Goal: Task Accomplishment & Management: Complete application form

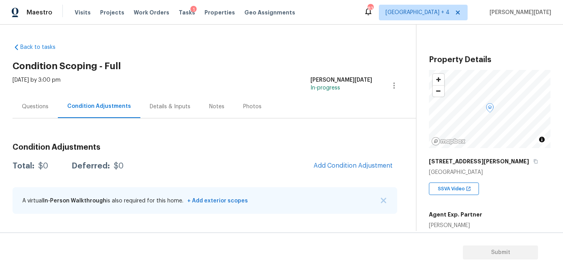
scroll to position [111, 0]
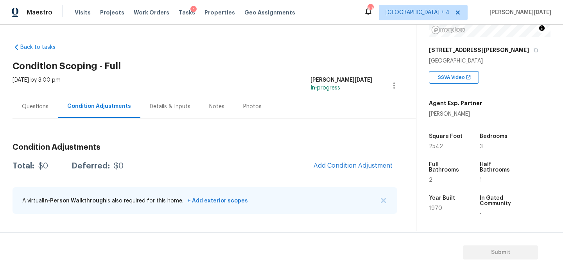
click at [307, 148] on h3 "Condition Adjustments" at bounding box center [205, 147] width 385 height 8
click at [40, 93] on div "[DATE] by 3:00 pm" at bounding box center [37, 85] width 48 height 19
click at [46, 105] on div "Questions" at bounding box center [35, 107] width 27 height 8
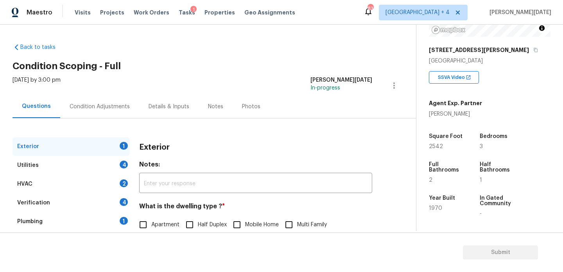
scroll to position [104, 0]
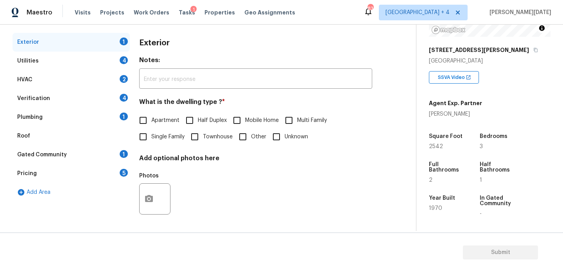
click at [91, 181] on div "Pricing 5" at bounding box center [71, 173] width 117 height 19
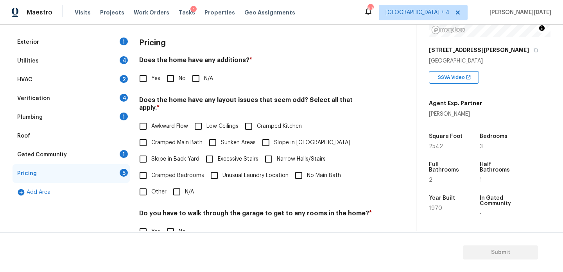
click at [233, 139] on span "Sunken Areas" at bounding box center [238, 143] width 35 height 8
click at [221, 135] on input "Sunken Areas" at bounding box center [212, 143] width 16 height 16
checkbox input "true"
click at [163, 74] on input "No" at bounding box center [170, 78] width 16 height 16
checkbox input "true"
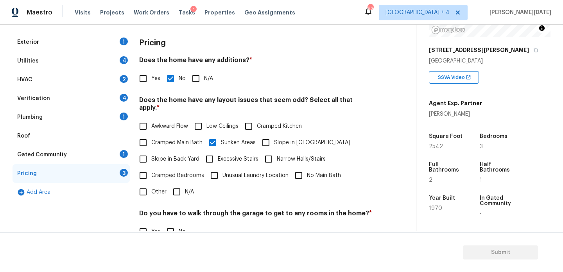
scroll to position [0, 0]
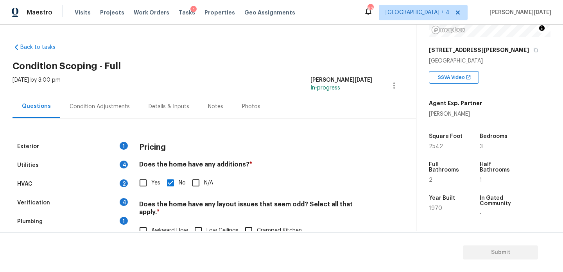
click at [84, 104] on div "Condition Adjustments" at bounding box center [100, 107] width 60 height 8
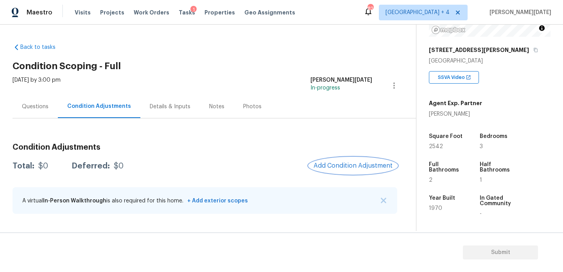
click at [356, 162] on span "Add Condition Adjustment" at bounding box center [353, 165] width 79 height 7
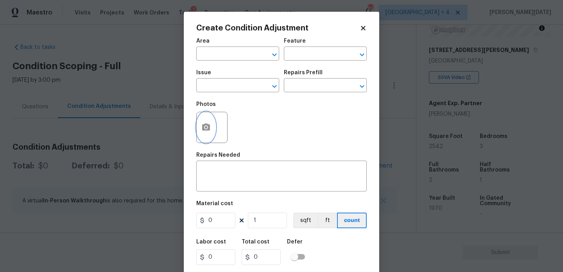
click at [202, 127] on icon "button" at bounding box center [206, 127] width 8 height 7
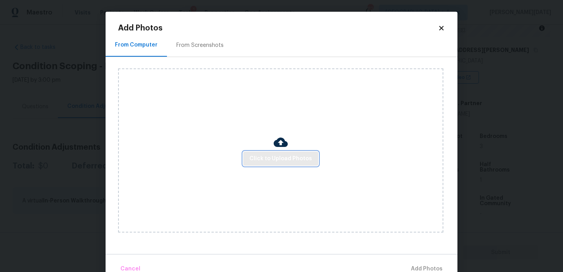
click at [291, 159] on span "Click to Upload Photos" at bounding box center [280, 159] width 63 height 10
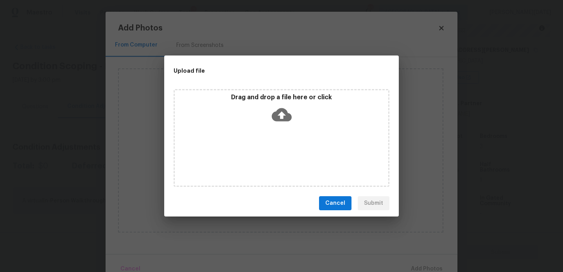
click at [291, 159] on div "Drag and drop a file here or click" at bounding box center [282, 138] width 216 height 98
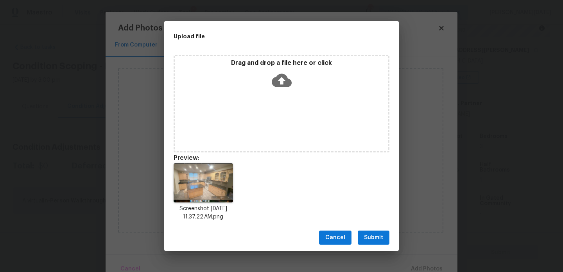
click at [367, 242] on button "Submit" at bounding box center [374, 238] width 32 height 14
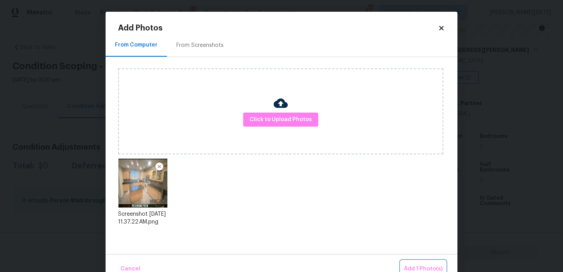
click at [418, 265] on span "Add 1 Photo(s)" at bounding box center [423, 269] width 39 height 10
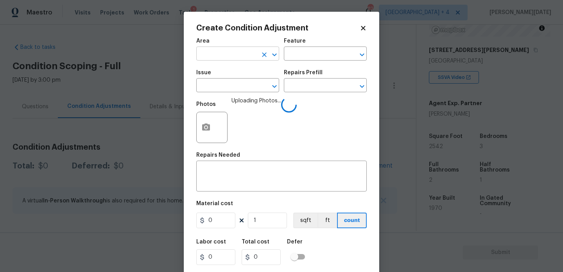
click at [223, 56] on input "text" at bounding box center [226, 54] width 61 height 12
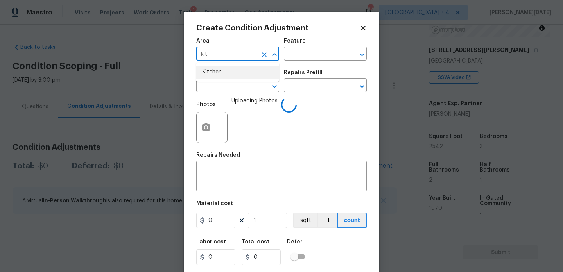
click at [225, 69] on li "Kitchen" at bounding box center [237, 72] width 83 height 13
type input "Kitchen"
click at [223, 95] on span "Issue ​" at bounding box center [237, 81] width 83 height 32
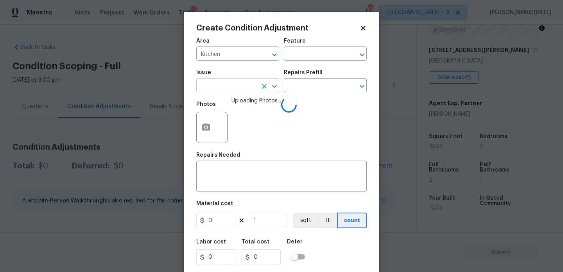
click at [240, 85] on input "text" at bounding box center [226, 86] width 61 height 12
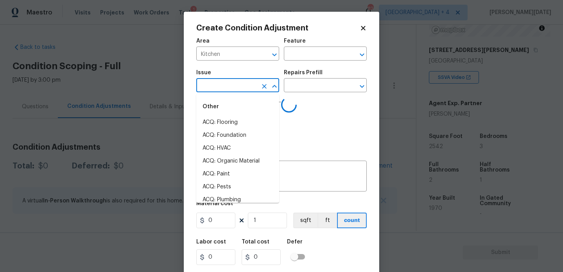
type input "c"
type input "ab"
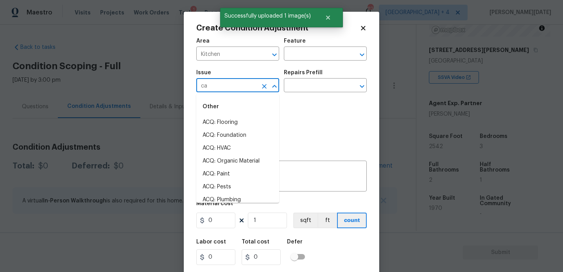
type input "cab"
click at [238, 143] on li "Kitchen Cabinets" at bounding box center [237, 148] width 83 height 13
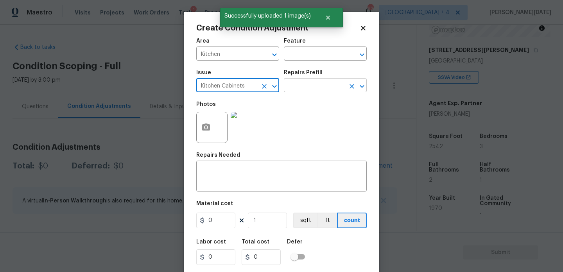
type input "Kitchen Cabinets"
click at [309, 83] on input "text" at bounding box center [314, 86] width 61 height 12
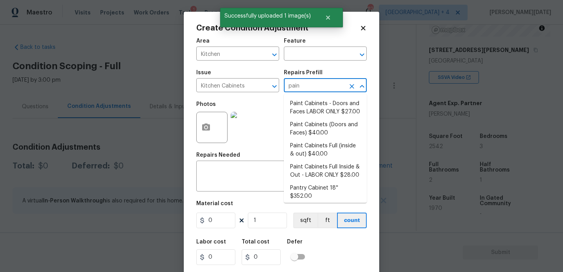
type input "paint"
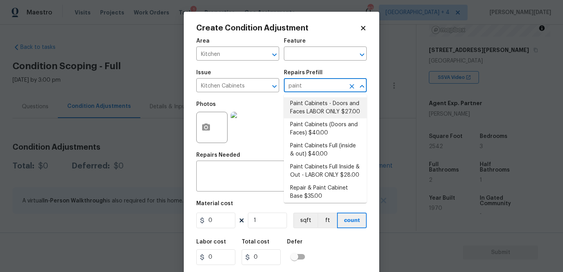
click at [308, 111] on li "Paint Cabinets - Doors and Faces LABOR ONLY $27.00" at bounding box center [325, 107] width 83 height 21
type input "Cabinets"
type textarea "Prep, sand, mask and apply 2 coats of paint to the kitchen cabinet doors and bo…"
type input "27"
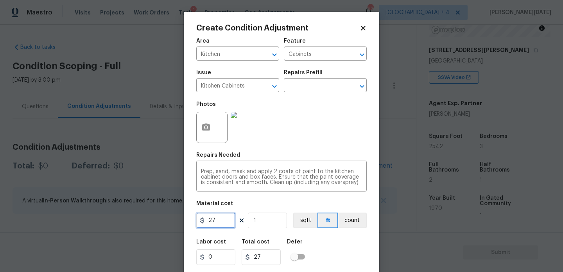
drag, startPoint x: 224, startPoint y: 222, endPoint x: 120, endPoint y: 222, distance: 103.6
click at [120, 222] on div "Create Condition Adjustment Area Kitchen ​ Feature Cabinets ​ Issue Kitchen Cab…" at bounding box center [281, 136] width 563 height 272
type input "1200"
click at [323, 125] on div "Photos" at bounding box center [281, 122] width 170 height 51
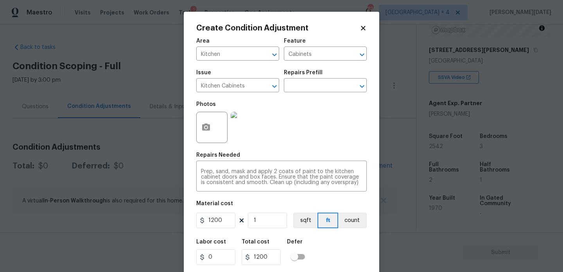
scroll to position [20, 0]
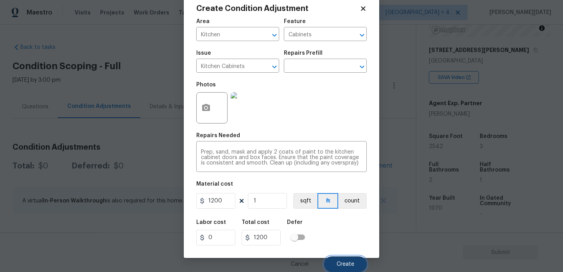
click at [337, 257] on button "Create" at bounding box center [345, 264] width 43 height 16
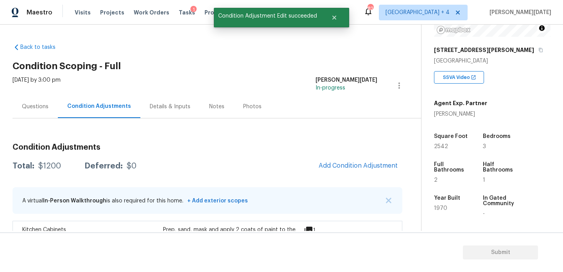
scroll to position [0, 0]
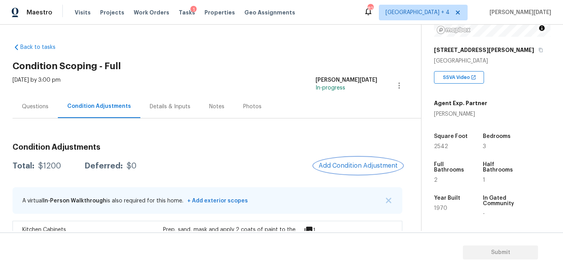
click at [373, 169] on span "Add Condition Adjustment" at bounding box center [358, 165] width 79 height 7
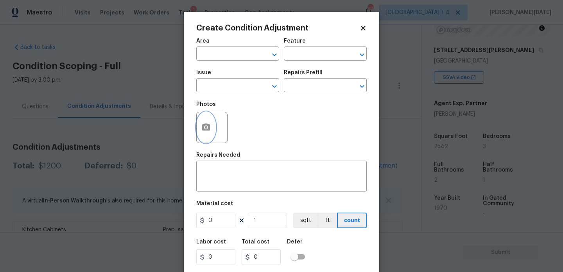
click at [203, 127] on icon "button" at bounding box center [206, 127] width 8 height 7
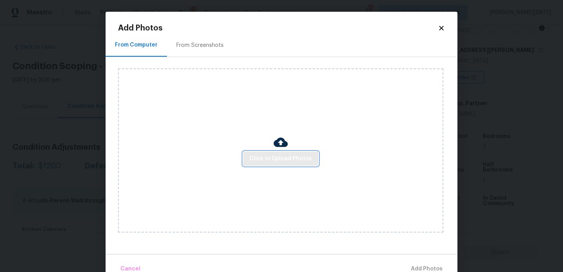
click at [277, 159] on span "Click to Upload Photos" at bounding box center [280, 159] width 63 height 10
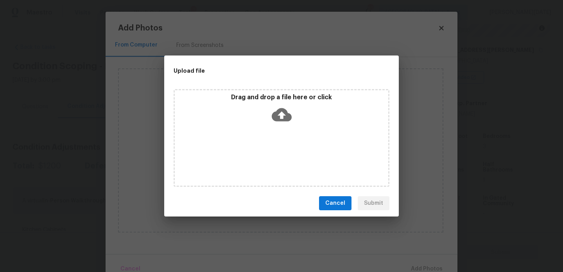
click at [277, 159] on div "Drag and drop a file here or click" at bounding box center [282, 138] width 216 height 98
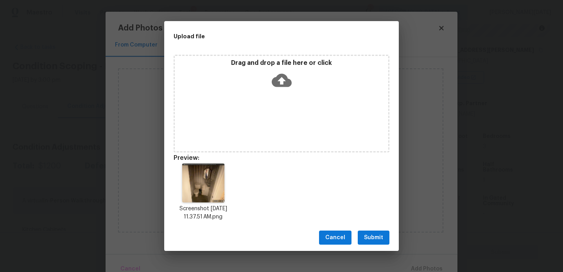
click at [377, 241] on span "Submit" at bounding box center [373, 238] width 19 height 10
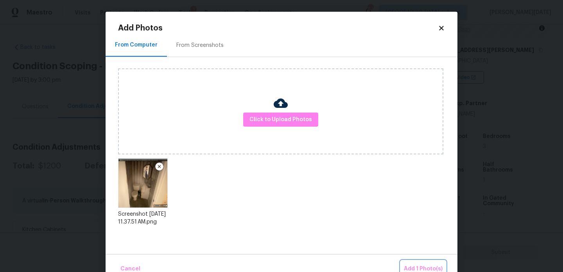
click at [413, 268] on span "Add 1 Photo(s)" at bounding box center [423, 269] width 39 height 10
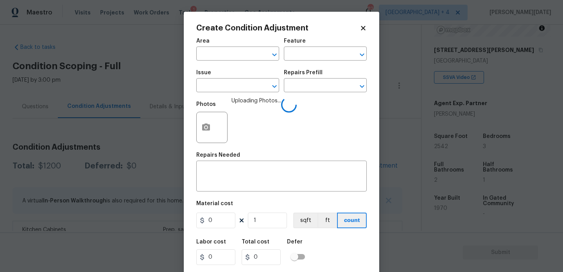
click at [203, 46] on div "Area" at bounding box center [237, 43] width 83 height 10
click at [206, 52] on input "text" at bounding box center [226, 54] width 61 height 12
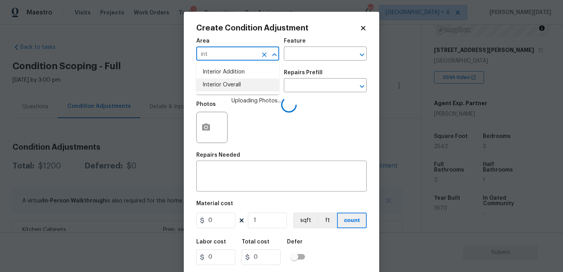
click at [226, 88] on li "Interior Overall" at bounding box center [237, 85] width 83 height 13
type input "Interior Overall"
click at [226, 88] on input "text" at bounding box center [226, 86] width 61 height 12
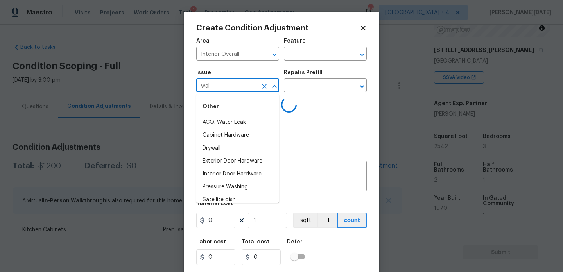
type input "wall"
click at [234, 135] on li "ACQ: Foundation" at bounding box center [237, 135] width 83 height 13
type input "ACQ: Foundation"
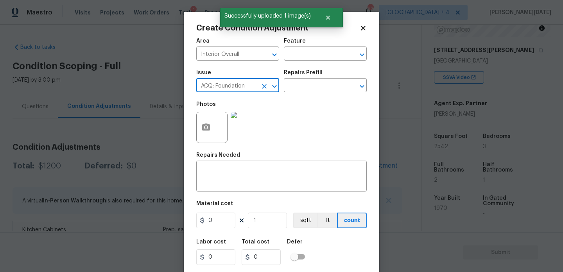
click at [265, 84] on icon "Clear" at bounding box center [264, 86] width 8 height 8
type input "wa"
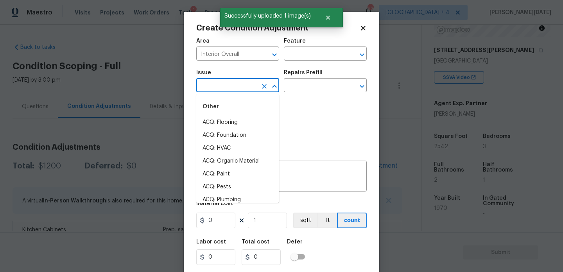
type input "l"
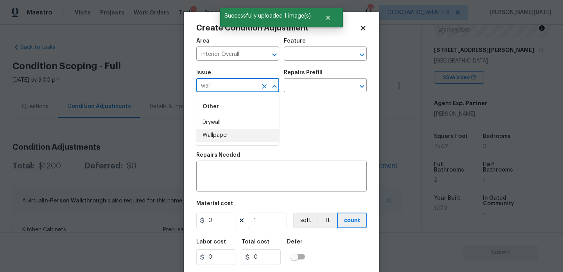
click at [253, 132] on li "Wallpaper" at bounding box center [237, 135] width 83 height 13
type input "Wallpaper"
click at [305, 95] on div "Issue Wallpaper ​ Repairs Prefill ​" at bounding box center [281, 81] width 170 height 32
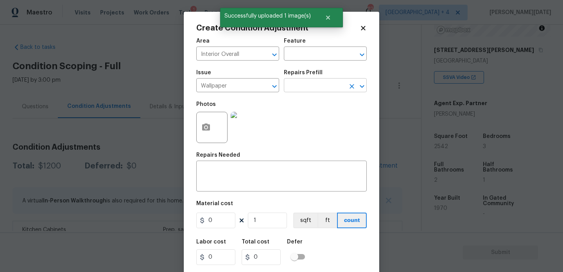
click at [320, 88] on input "text" at bounding box center [314, 86] width 61 height 12
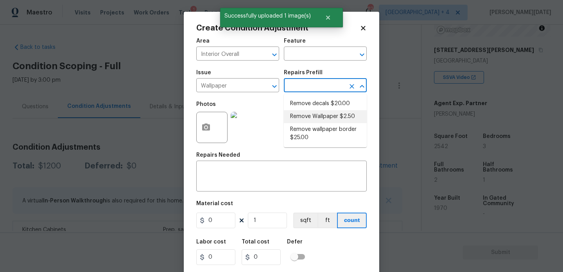
click at [317, 116] on li "Remove Wallpaper $2.50" at bounding box center [325, 116] width 83 height 13
type input "Walls and Ceiling"
type textarea "Remove wallpaper and texture walls to best match existing conditions"
type input "2.5"
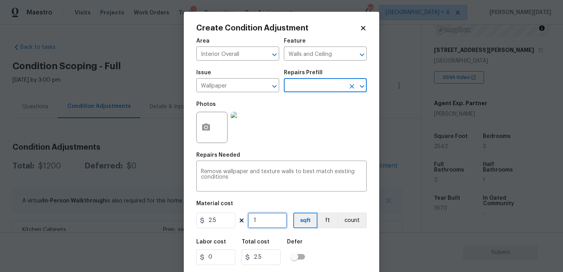
click at [262, 219] on input "1" at bounding box center [267, 221] width 39 height 16
type input "0"
type input "8"
type input "20"
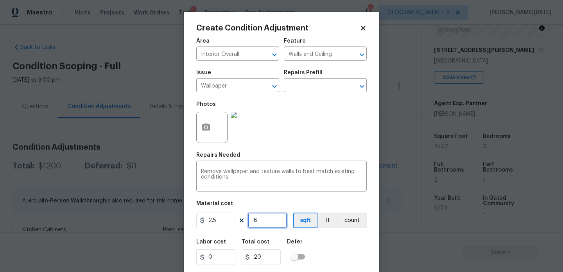
type input "80"
type input "200"
type input "80"
click at [337, 145] on div "Photos" at bounding box center [281, 122] width 170 height 51
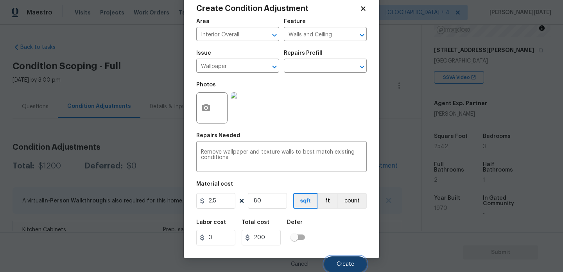
click at [348, 260] on button "Create" at bounding box center [345, 264] width 43 height 16
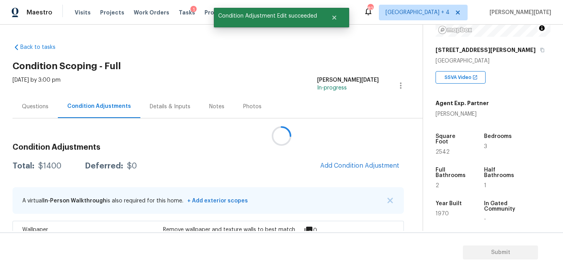
scroll to position [0, 0]
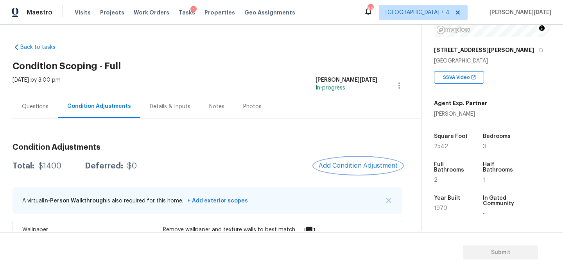
click at [347, 169] on span "Add Condition Adjustment" at bounding box center [358, 165] width 79 height 7
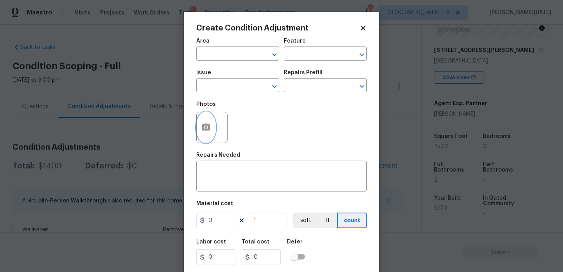
click at [204, 126] on icon "button" at bounding box center [206, 127] width 8 height 7
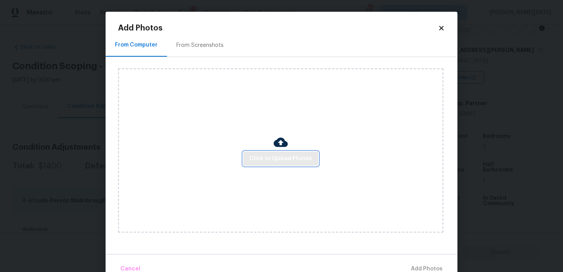
click at [264, 161] on span "Click to Upload Photos" at bounding box center [280, 159] width 63 height 10
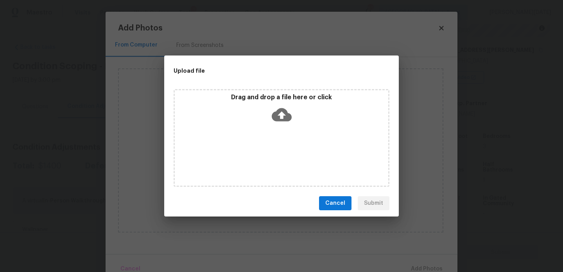
click at [264, 161] on div "Drag and drop a file here or click" at bounding box center [282, 138] width 216 height 98
click at [334, 210] on button "Cancel" at bounding box center [335, 203] width 32 height 14
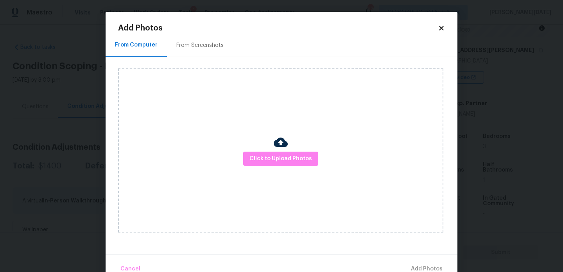
click at [440, 27] on icon at bounding box center [441, 28] width 4 height 4
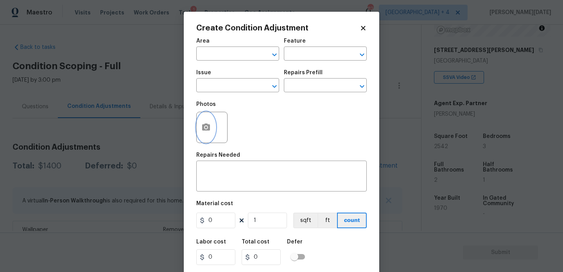
click at [212, 132] on button "button" at bounding box center [206, 127] width 19 height 30
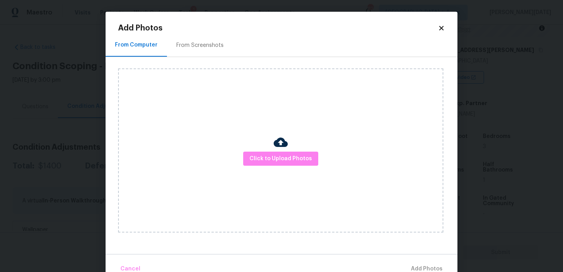
click at [212, 132] on div "Click to Upload Photos" at bounding box center [280, 150] width 325 height 164
click at [289, 169] on div "Click to Upload Photos" at bounding box center [280, 150] width 325 height 164
click at [296, 166] on div "Click to Upload Photos" at bounding box center [280, 150] width 325 height 164
click at [308, 161] on span "Click to Upload Photos" at bounding box center [280, 159] width 63 height 10
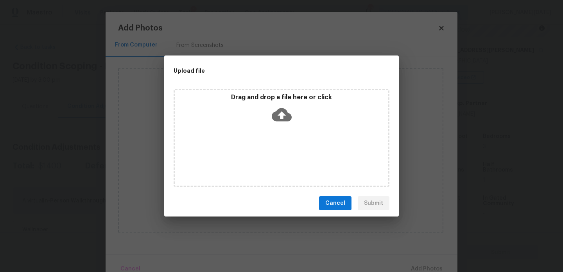
click at [308, 161] on div "Drag and drop a file here or click" at bounding box center [282, 138] width 216 height 98
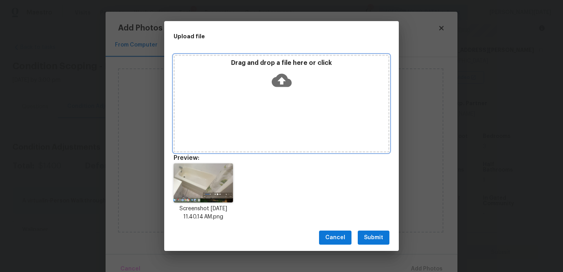
click at [242, 145] on div "Drag and drop a file here or click" at bounding box center [282, 104] width 216 height 98
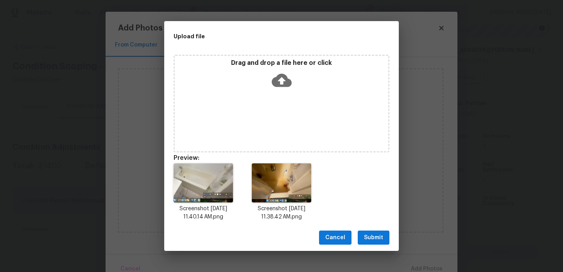
click at [366, 241] on span "Submit" at bounding box center [373, 238] width 19 height 10
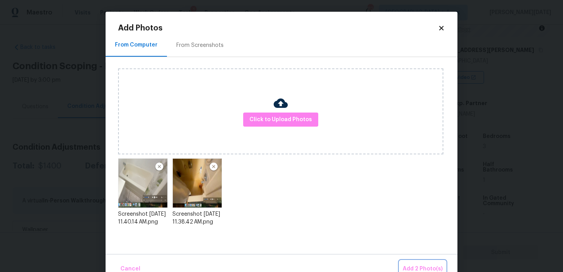
click at [418, 263] on button "Add 2 Photo(s)" at bounding box center [423, 269] width 46 height 17
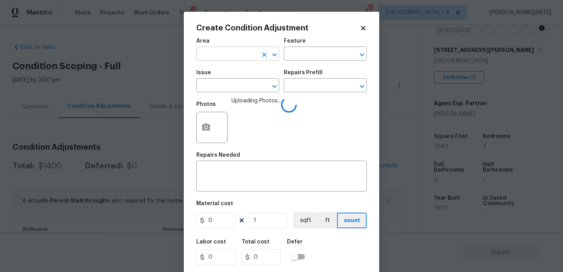
click at [225, 50] on input "text" at bounding box center [226, 54] width 61 height 12
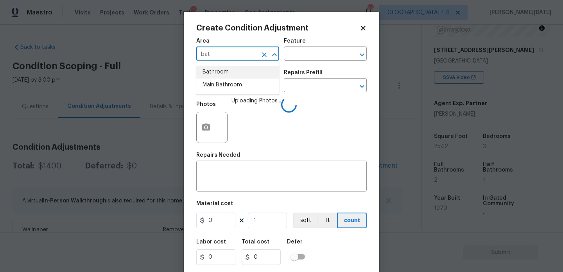
click at [225, 73] on li "Bathroom" at bounding box center [237, 72] width 83 height 13
type input "Bathroom"
click at [221, 88] on input "text" at bounding box center [226, 86] width 61 height 12
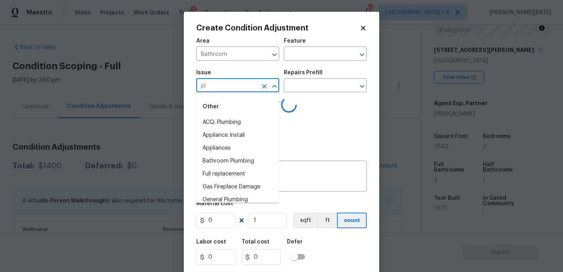
type input "plu"
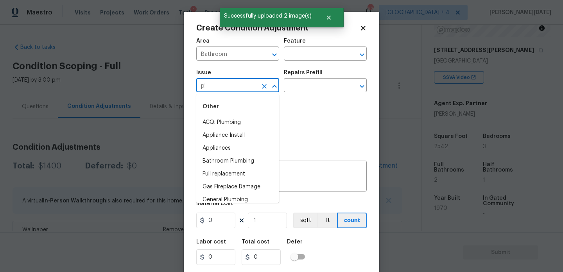
type input "plu"
click at [247, 137] on li "Bathroom Plumbing" at bounding box center [237, 135] width 83 height 13
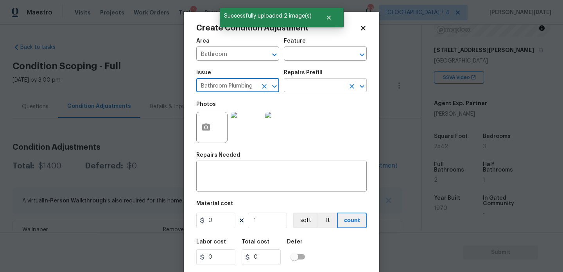
type input "Bathroom Plumbing"
click at [312, 82] on input "text" at bounding box center [314, 86] width 61 height 12
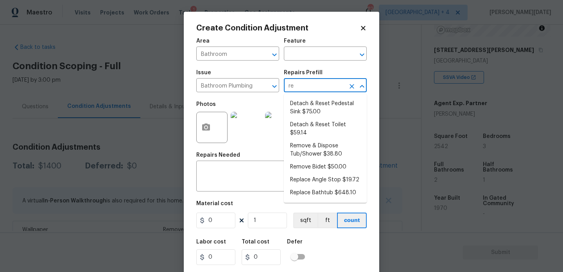
type input "ref"
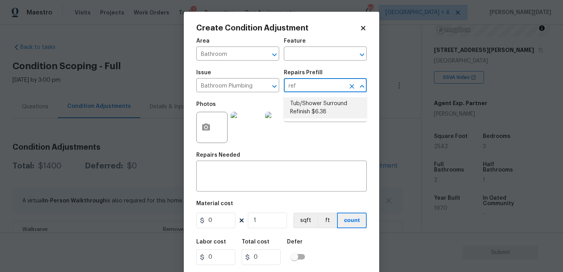
click at [312, 108] on li "Tub/Shower Surround Refinish $6.38" at bounding box center [325, 107] width 83 height 21
type input "Plumbing"
type textarea "Prep, mask, clean and refinish the tub/shower tile surround both all sides ensu…"
type input "6.38"
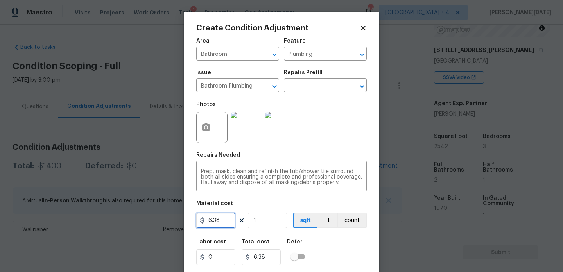
drag, startPoint x: 227, startPoint y: 222, endPoint x: 81, endPoint y: 222, distance: 146.2
click at [81, 222] on div "Create Condition Adjustment Area Bathroom ​ Feature Plumbing ​ Issue Bathroom P…" at bounding box center [281, 136] width 563 height 272
type input "800"
click at [334, 126] on div "Photos" at bounding box center [281, 122] width 170 height 51
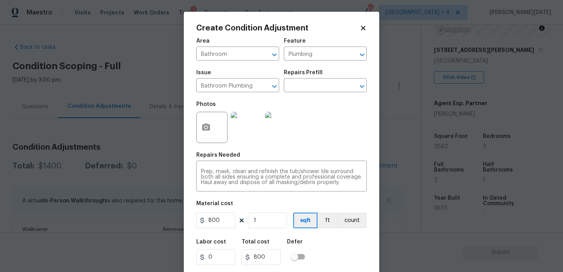
scroll to position [20, 0]
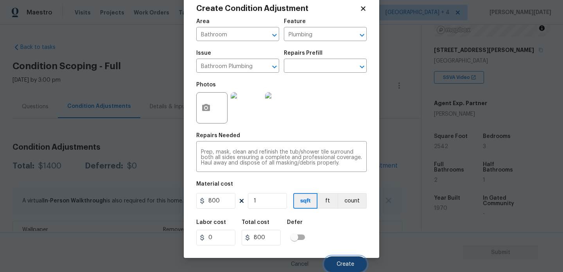
click at [343, 262] on span "Create" at bounding box center [346, 265] width 18 height 6
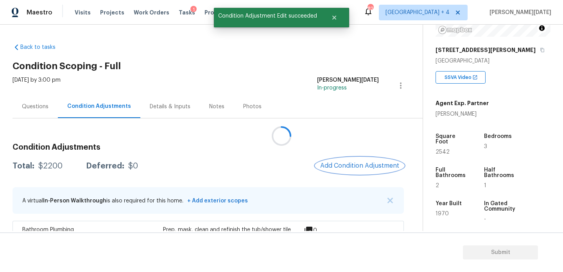
scroll to position [0, 0]
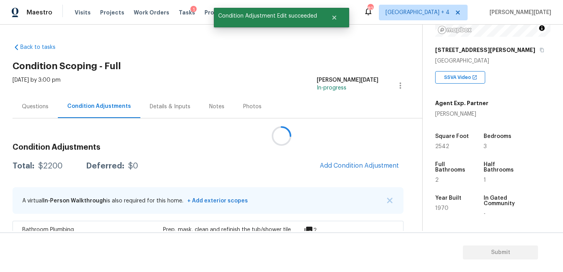
click at [358, 160] on div at bounding box center [281, 136] width 563 height 272
click at [358, 163] on span "Add Condition Adjustment" at bounding box center [359, 165] width 79 height 7
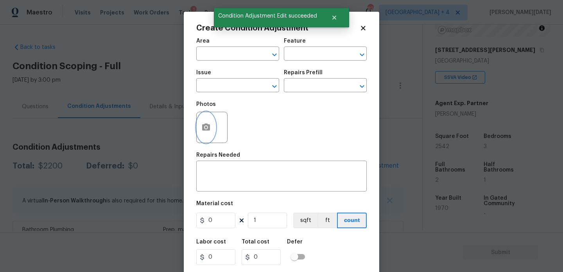
click at [200, 129] on button "button" at bounding box center [206, 127] width 19 height 30
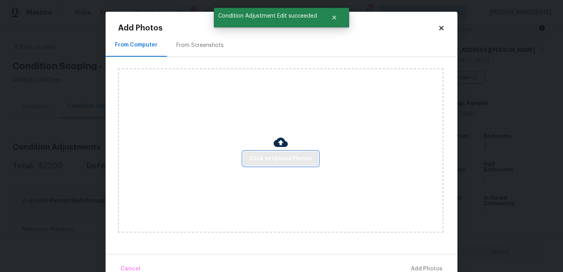
click at [268, 157] on span "Click to Upload Photos" at bounding box center [280, 159] width 63 height 10
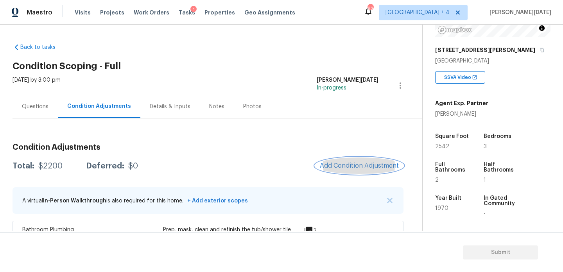
scroll to position [60, 0]
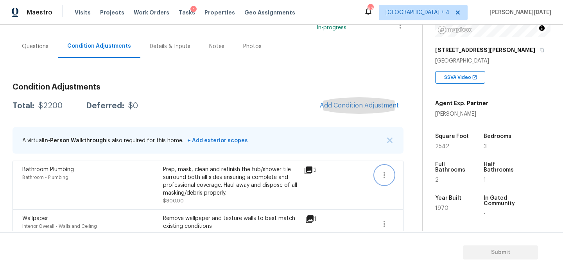
click at [386, 178] on icon "button" at bounding box center [384, 174] width 9 height 9
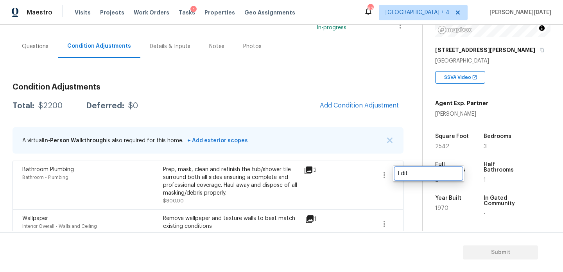
click at [407, 172] on div "Edit" at bounding box center [428, 174] width 61 height 8
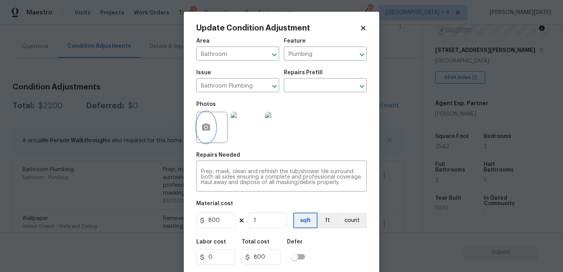
click at [210, 130] on icon "button" at bounding box center [206, 127] width 8 height 7
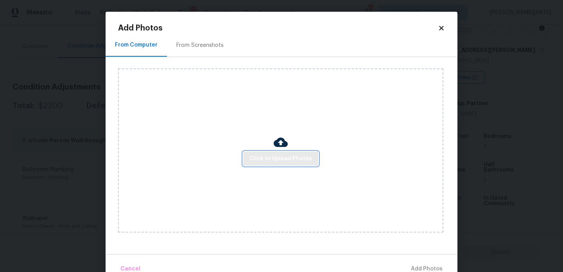
click at [265, 154] on span "Click to Upload Photos" at bounding box center [280, 159] width 63 height 10
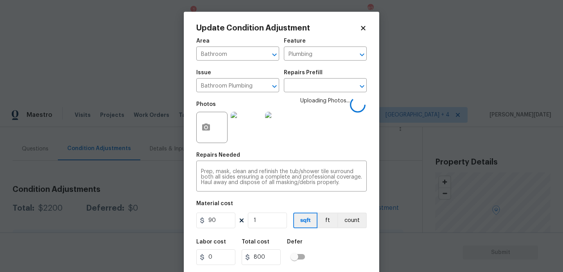
scroll to position [111, 0]
type input "900"
click at [227, 179] on textarea "Prep, mask, clean and refinish the tub/shower tile surround both all sides ensu…" at bounding box center [281, 177] width 161 height 16
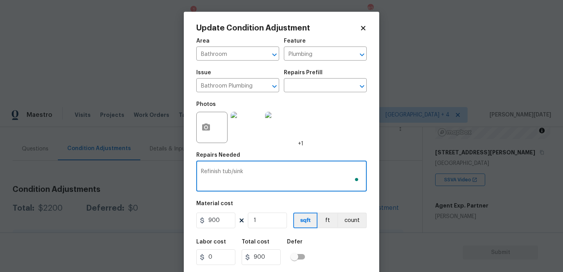
scroll to position [20, 0]
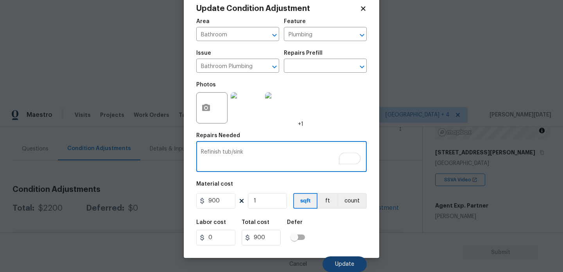
type textarea "Refinish tub/sink"
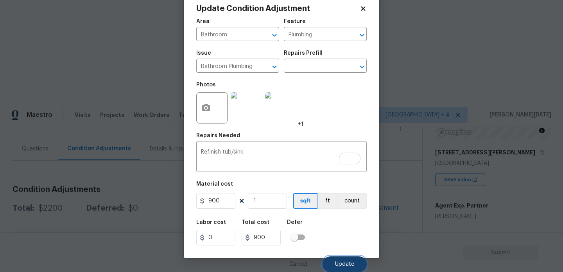
click at [337, 258] on button "Update" at bounding box center [345, 264] width 44 height 16
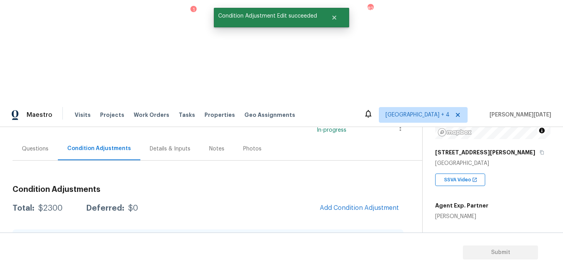
scroll to position [0, 0]
click at [364, 200] on button "Add Condition Adjustment" at bounding box center [359, 208] width 88 height 16
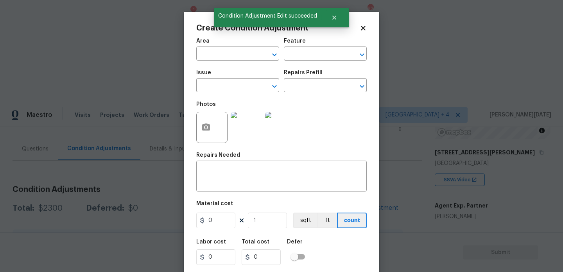
click at [203, 110] on div "Photos" at bounding box center [212, 107] width 33 height 10
click at [210, 129] on icon "button" at bounding box center [206, 127] width 8 height 7
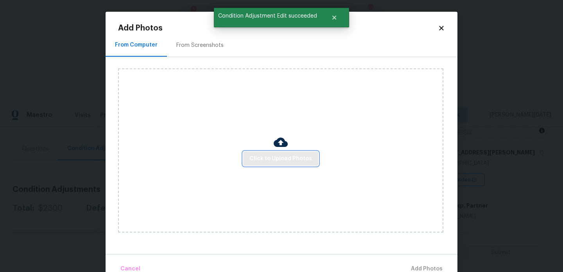
click at [278, 163] on button "Click to Upload Photos" at bounding box center [280, 159] width 75 height 14
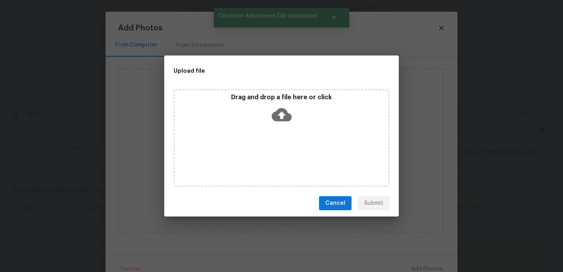
click at [278, 163] on div "Drag and drop a file here or click" at bounding box center [282, 138] width 216 height 98
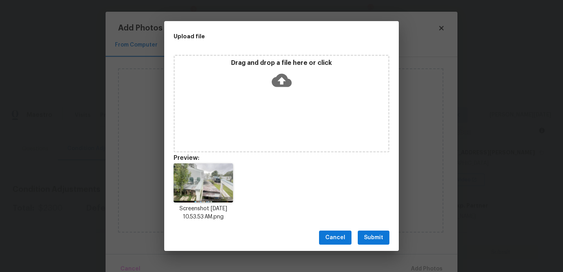
click at [271, 153] on div "Drag and drop a file here or click Preview: Screenshot 2025-09-18 at 10.53.53 A…" at bounding box center [281, 138] width 235 height 173
click at [299, 92] on div "Drag and drop a file here or click" at bounding box center [282, 104] width 216 height 98
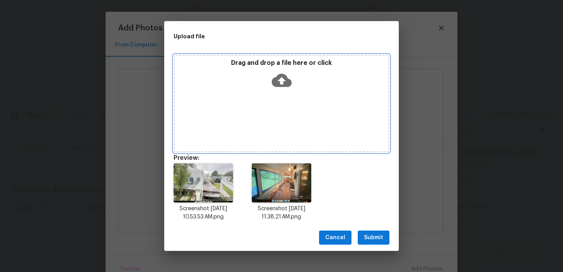
click at [291, 82] on icon at bounding box center [282, 80] width 20 height 13
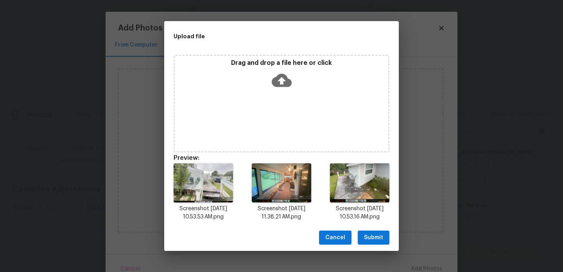
click at [386, 240] on button "Submit" at bounding box center [374, 238] width 32 height 14
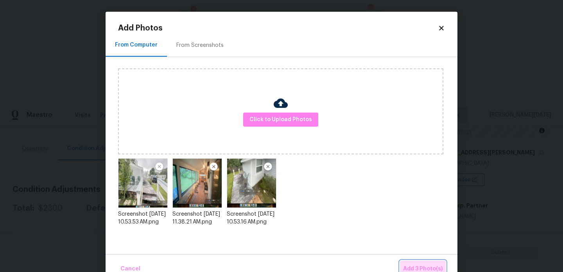
click at [425, 265] on span "Add 3 Photo(s)" at bounding box center [422, 269] width 39 height 10
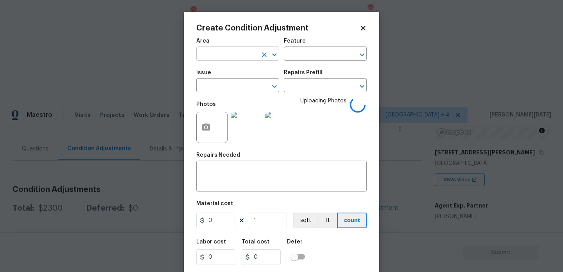
click at [218, 58] on input "text" at bounding box center [226, 54] width 61 height 12
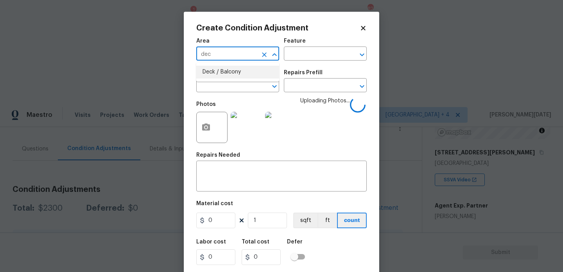
click at [221, 75] on li "Deck / Balcony" at bounding box center [237, 72] width 83 height 13
type input "Deck / Balcony"
click at [221, 84] on input "text" at bounding box center [226, 86] width 61 height 12
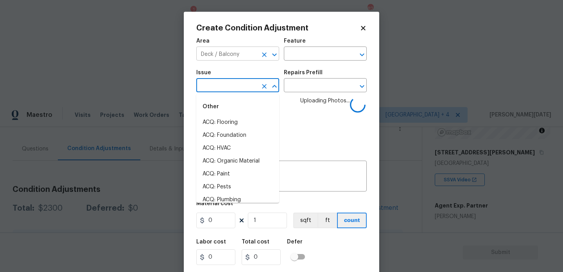
click at [268, 56] on button "Clear" at bounding box center [264, 54] width 11 height 11
type input "e"
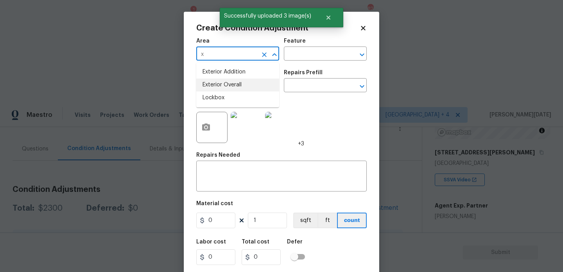
click at [239, 86] on li "Exterior Overall" at bounding box center [237, 85] width 83 height 13
type input "Exterior Overall"
click at [239, 86] on input "text" at bounding box center [226, 86] width 61 height 12
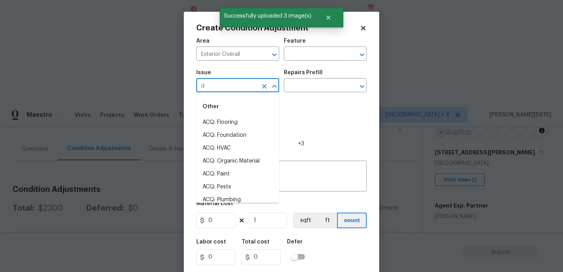
type input "de"
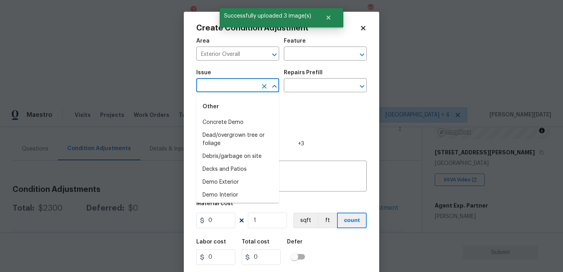
type input "c"
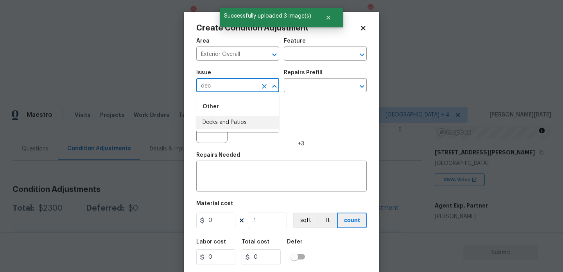
click at [232, 120] on li "Decks and Patios" at bounding box center [237, 122] width 83 height 13
type input "Decks and Patios"
click at [317, 51] on input "text" at bounding box center [314, 54] width 61 height 12
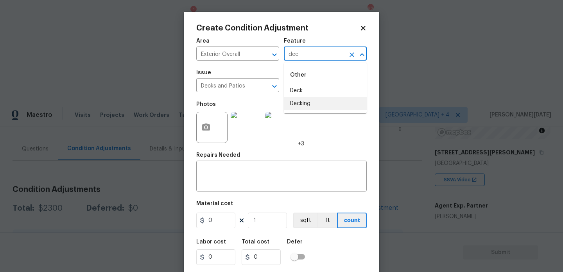
click at [312, 103] on li "Decking" at bounding box center [325, 103] width 83 height 13
type input "Decking"
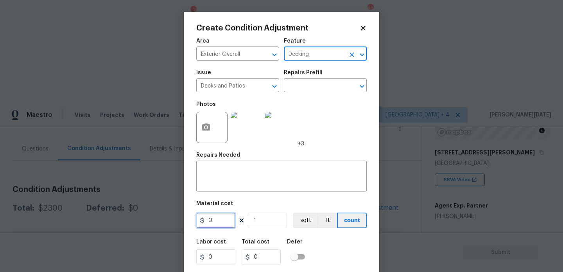
click at [226, 226] on input "0" at bounding box center [215, 221] width 39 height 16
type input "6000"
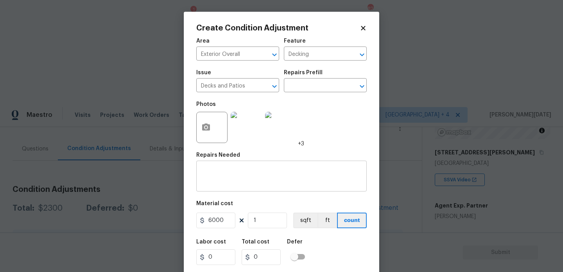
click at [222, 178] on textarea at bounding box center [281, 177] width 161 height 16
type input "6000"
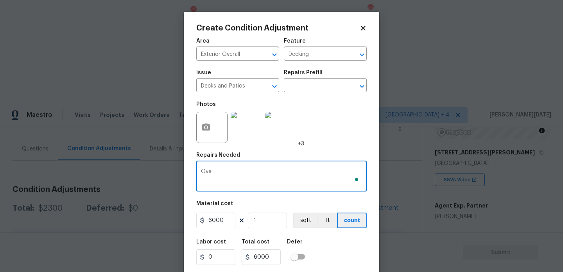
type textarea "Over"
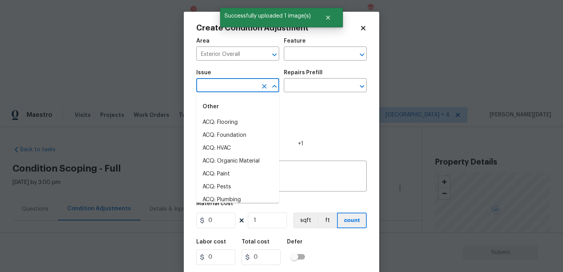
scroll to position [111, 0]
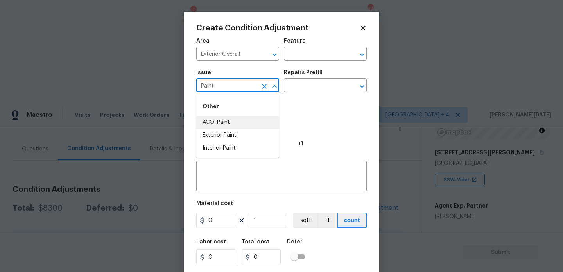
click at [233, 120] on li "ACQ: Paint" at bounding box center [237, 122] width 83 height 13
type input "ACQ: Paint"
click at [329, 73] on div "Repairs Prefill" at bounding box center [325, 75] width 83 height 10
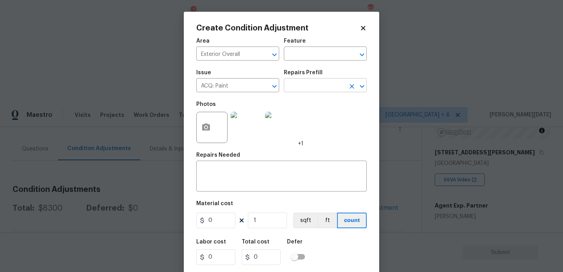
click at [321, 82] on input "text" at bounding box center [314, 86] width 61 height 12
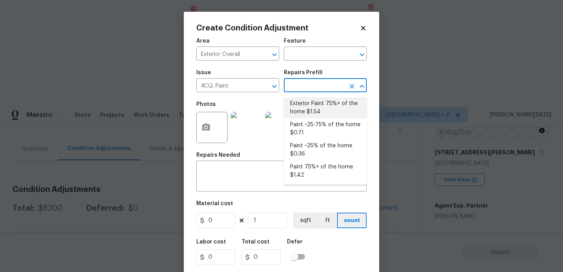
click at [324, 104] on li "Exterior Paint 75%+ of the home $1.54" at bounding box center [325, 107] width 83 height 21
type input "Acquisition"
type input "1.54"
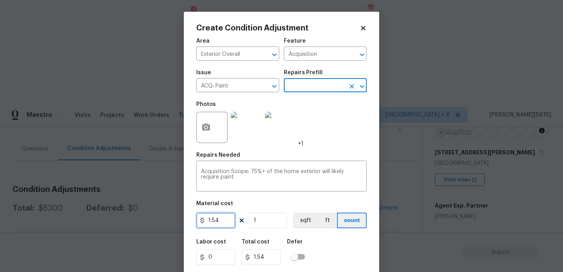
click at [233, 221] on input "1.54" at bounding box center [215, 221] width 39 height 16
type input "1.5"
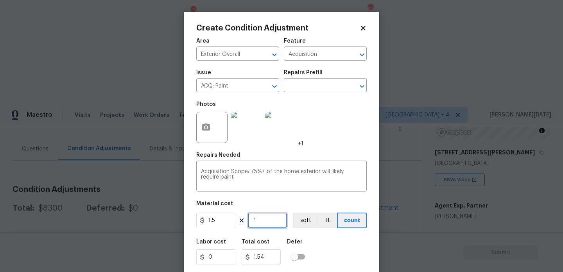
click at [266, 221] on input "1" at bounding box center [267, 221] width 39 height 16
type input "1.5"
type input "0"
type input "2"
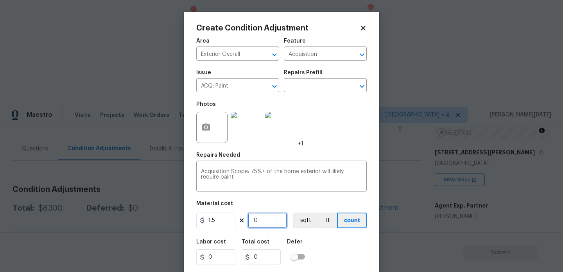
type input "3"
type input "25"
type input "37.5"
type input "254"
type input "381"
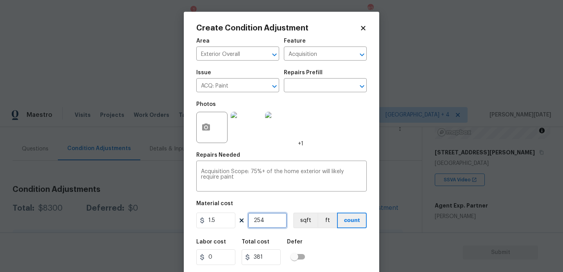
type input "2542"
type input "3813"
type input "2542"
click at [347, 244] on div "Labor cost 0 Total cost 3813 Defer" at bounding box center [281, 252] width 170 height 35
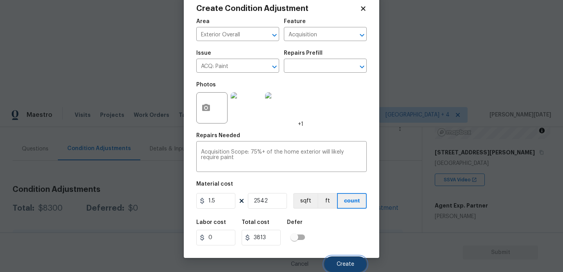
click at [350, 265] on span "Create" at bounding box center [346, 265] width 18 height 6
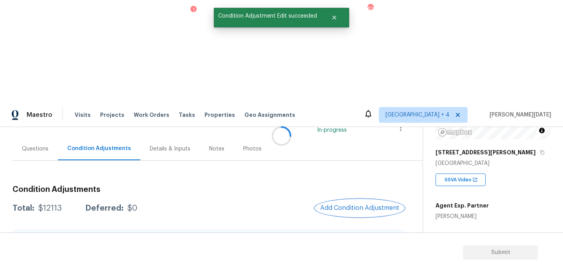
scroll to position [0, 0]
click at [348, 204] on span "Add Condition Adjustment" at bounding box center [358, 207] width 79 height 7
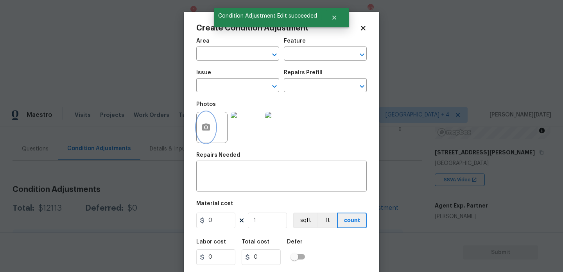
click at [208, 139] on button "button" at bounding box center [206, 127] width 19 height 30
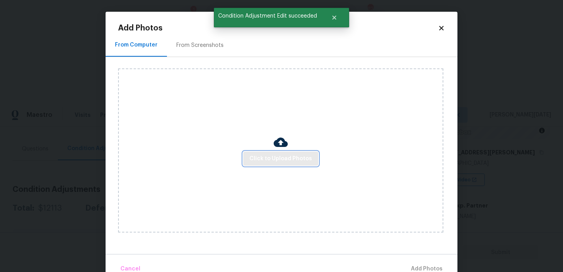
click at [282, 155] on span "Click to Upload Photos" at bounding box center [280, 159] width 63 height 10
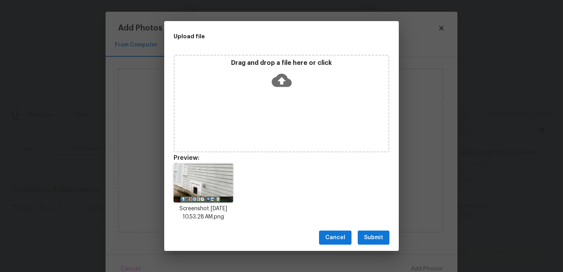
click at [386, 240] on button "Submit" at bounding box center [374, 238] width 32 height 14
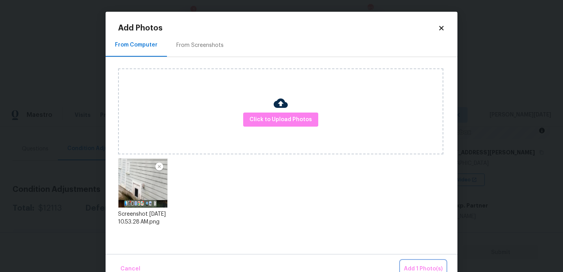
click at [419, 267] on span "Add 1 Photo(s)" at bounding box center [423, 269] width 39 height 10
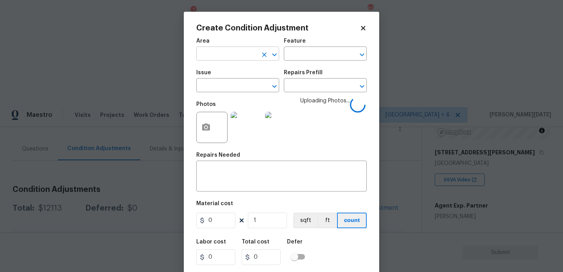
click at [222, 59] on input "text" at bounding box center [226, 54] width 61 height 12
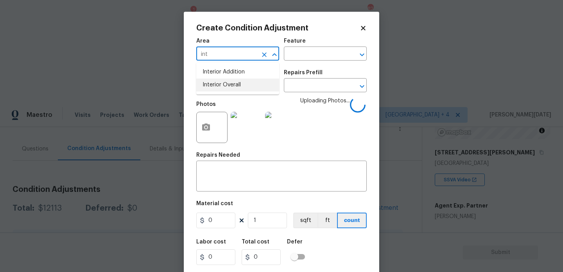
click at [226, 88] on li "Interior Overall" at bounding box center [237, 85] width 83 height 13
type input "Interior Overall"
click at [226, 88] on input "text" at bounding box center [226, 86] width 61 height 12
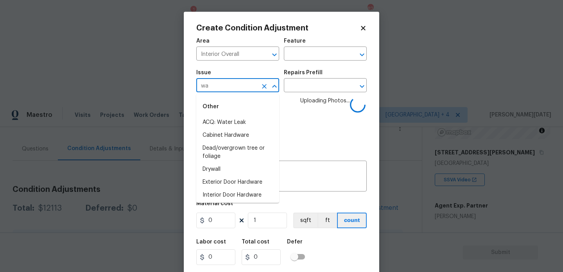
type input "wal"
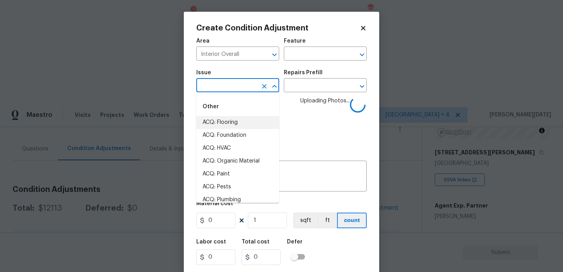
click at [231, 125] on li "ACQ: Flooring" at bounding box center [237, 122] width 83 height 13
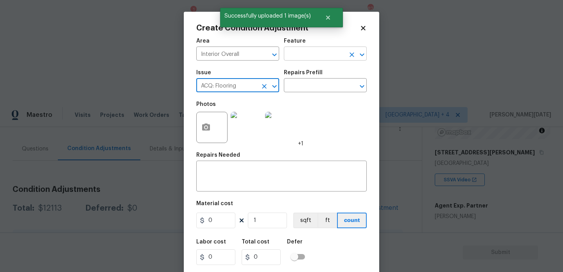
type input "ACQ: Flooring"
click at [302, 57] on input "text" at bounding box center [314, 54] width 61 height 12
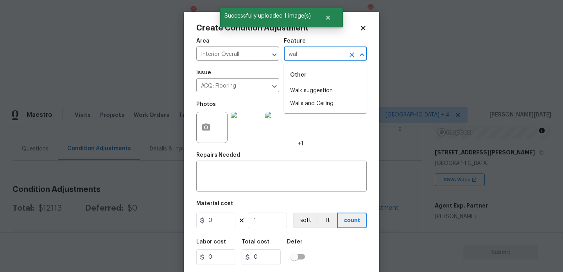
type input "wall"
click at [312, 86] on li "Walls and Ceiling" at bounding box center [325, 90] width 83 height 13
click at [261, 90] on icon "Clear" at bounding box center [264, 86] width 8 height 8
type input "Walls and Ceiling"
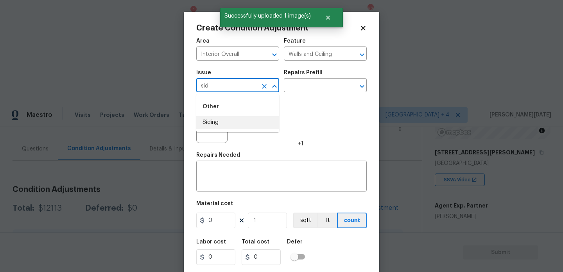
click at [242, 119] on li "Siding" at bounding box center [237, 122] width 83 height 13
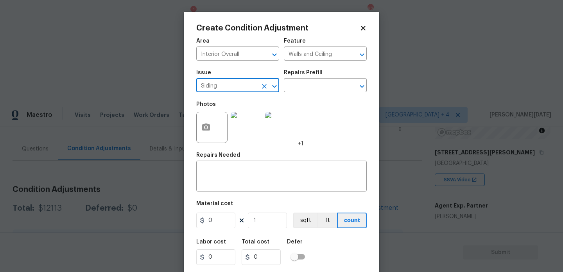
type input "Siding"
click at [221, 213] on input "0" at bounding box center [215, 221] width 39 height 16
type input "300"
click at [228, 174] on textarea at bounding box center [281, 177] width 161 height 16
type input "300"
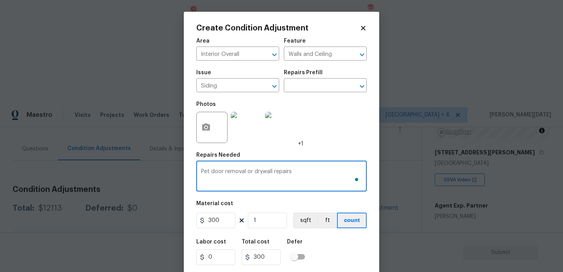
scroll to position [20, 0]
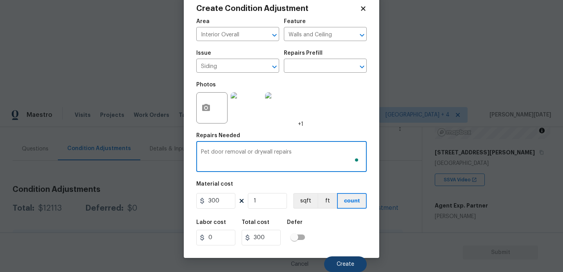
type textarea "Pet door removal or drywall repairs"
click at [344, 264] on span "Create" at bounding box center [346, 265] width 18 height 6
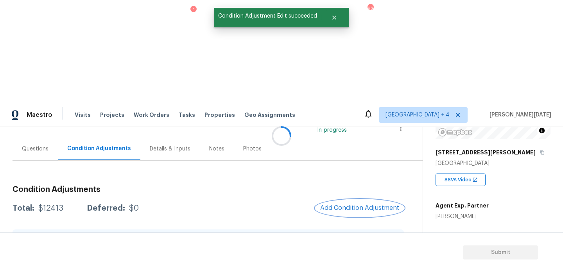
scroll to position [0, 0]
click at [363, 204] on span "Add Condition Adjustment" at bounding box center [358, 207] width 79 height 7
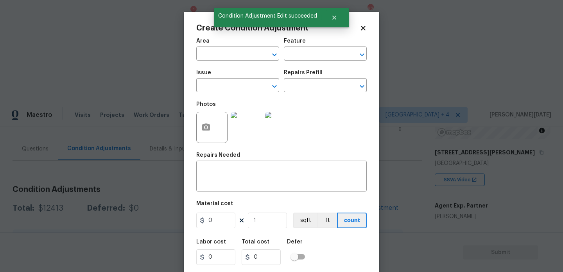
click at [189, 131] on div "Create Condition Adjustment Area ​ Feature ​ Issue ​ Repairs Prefill ​ Photos R…" at bounding box center [281, 145] width 195 height 266
click at [204, 131] on icon "button" at bounding box center [205, 127] width 9 height 9
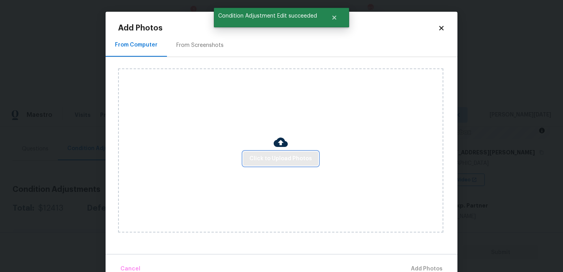
click at [274, 158] on span "Click to Upload Photos" at bounding box center [280, 159] width 63 height 10
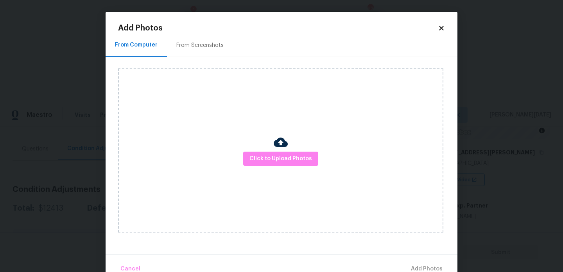
click at [265, 176] on div "Click to Upload Photos" at bounding box center [280, 150] width 325 height 164
click at [281, 160] on span "Click to Upload Photos" at bounding box center [280, 159] width 63 height 10
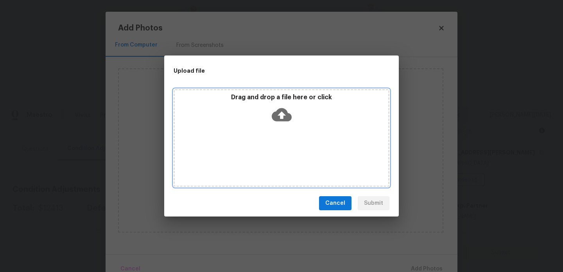
click at [277, 118] on icon at bounding box center [282, 114] width 20 height 13
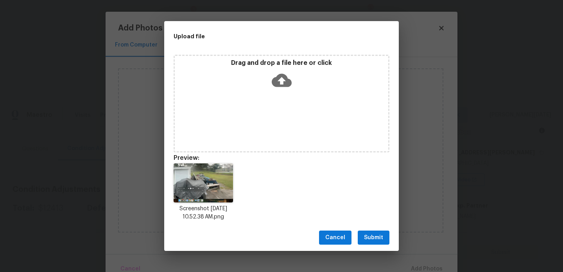
click at [284, 62] on p "Drag and drop a file here or click" at bounding box center [281, 63] width 213 height 8
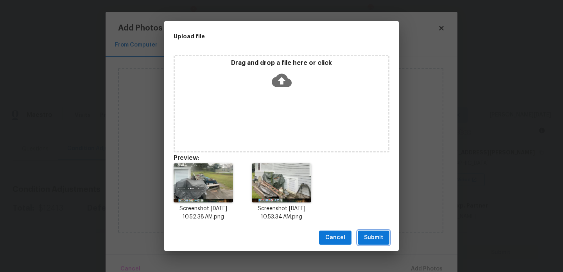
click at [378, 235] on span "Submit" at bounding box center [373, 238] width 19 height 10
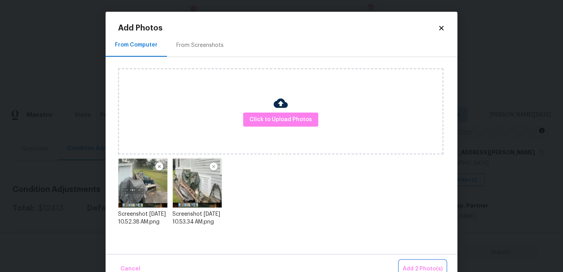
click at [418, 266] on span "Add 2 Photo(s)" at bounding box center [423, 269] width 40 height 10
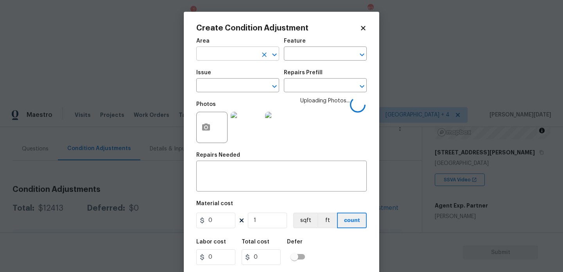
click at [229, 61] on input "text" at bounding box center [226, 54] width 61 height 12
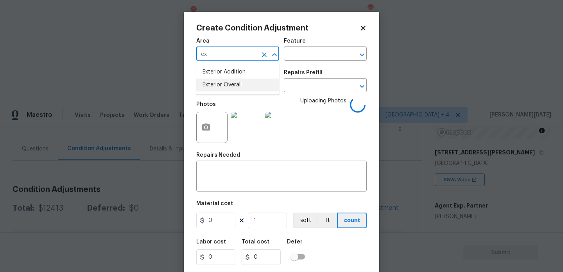
click at [221, 84] on li "Exterior Overall" at bounding box center [237, 85] width 83 height 13
type input "Exterior Overall"
click at [221, 84] on input "text" at bounding box center [226, 86] width 61 height 12
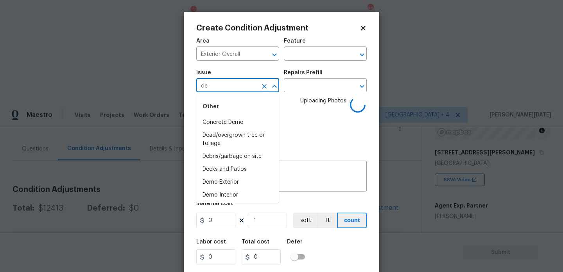
type input "deb"
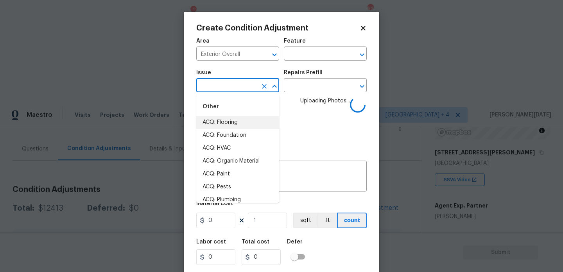
click at [234, 122] on li "ACQ: Flooring" at bounding box center [237, 122] width 83 height 13
type input "ACQ: Flooring"
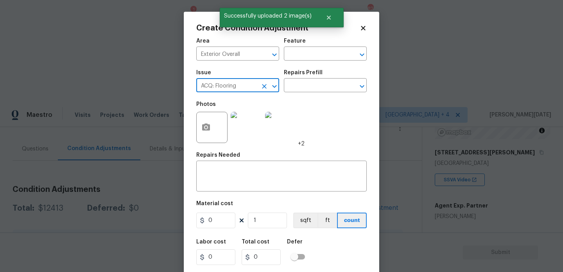
click at [265, 87] on icon "Clear" at bounding box center [264, 86] width 8 height 8
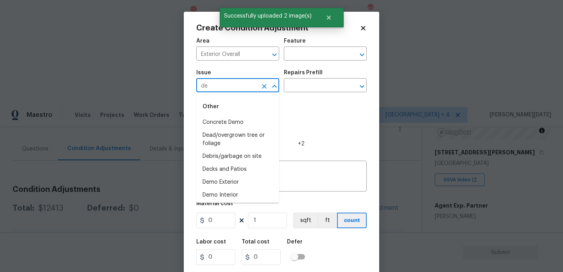
type input "deb"
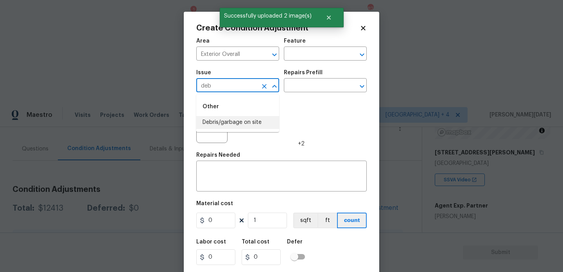
click at [244, 121] on li "Debris/garbage on site" at bounding box center [237, 122] width 83 height 13
type input "Debris/garbage on site"
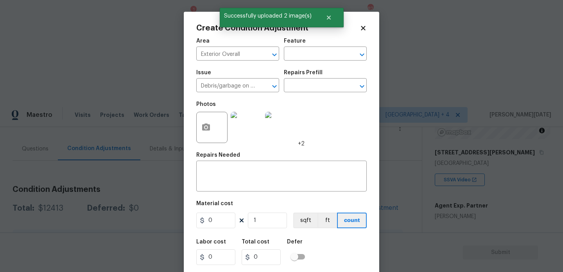
click at [315, 79] on div "Repairs Prefill" at bounding box center [325, 75] width 83 height 10
click at [327, 85] on input "text" at bounding box center [314, 86] width 61 height 12
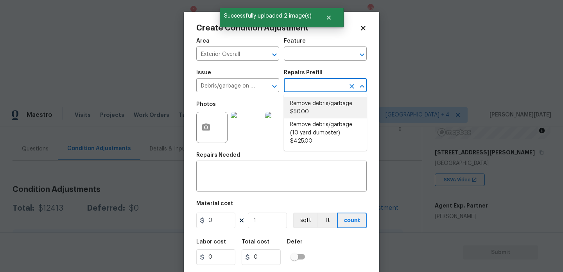
click at [326, 106] on li "Remove debris/garbage $50.00" at bounding box center [325, 107] width 83 height 21
type textarea "Remove, haul off, and properly dispose of any debris left by seller to offsite …"
type input "50"
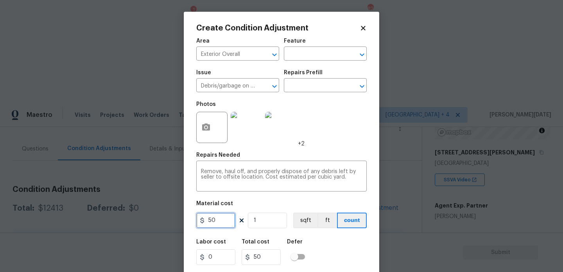
drag, startPoint x: 215, startPoint y: 221, endPoint x: 160, endPoint y: 213, distance: 55.7
click at [160, 213] on div "Create Condition Adjustment Area Exterior Overall ​ Feature ​ Issue Debris/garb…" at bounding box center [281, 136] width 563 height 272
type input "1000"
click at [343, 131] on div "Photos +2" at bounding box center [281, 122] width 170 height 51
type input "1000"
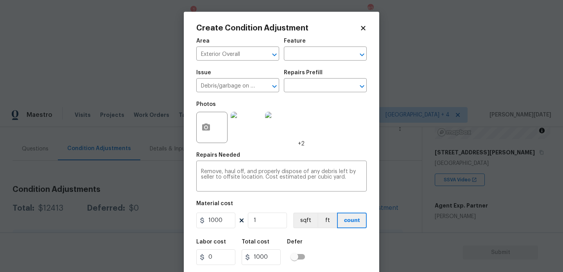
scroll to position [20, 0]
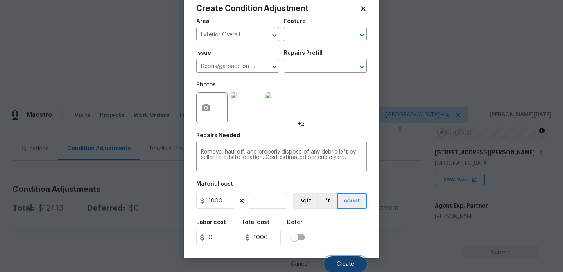
click at [353, 262] on span "Create" at bounding box center [346, 265] width 18 height 6
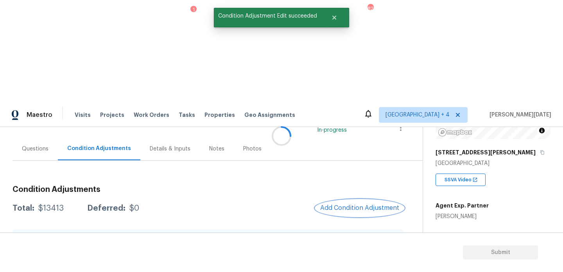
scroll to position [0, 0]
click at [337, 204] on span "Add Condition Adjustment" at bounding box center [359, 207] width 79 height 7
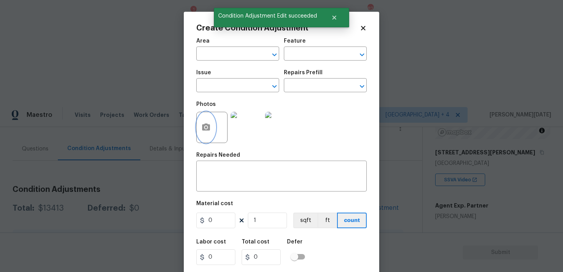
click at [201, 123] on icon "button" at bounding box center [205, 127] width 9 height 9
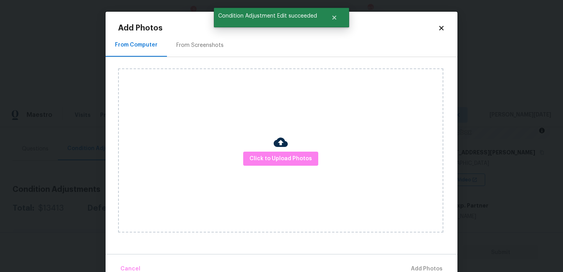
click at [253, 142] on div "Click to Upload Photos" at bounding box center [280, 150] width 325 height 164
click at [260, 156] on span "Click to Upload Photos" at bounding box center [280, 159] width 63 height 10
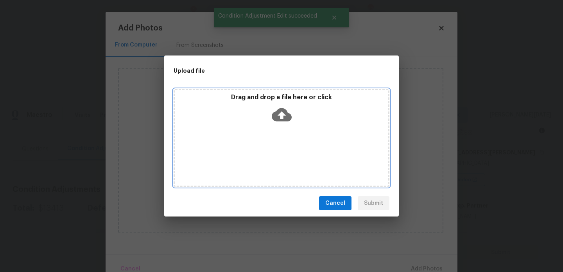
click at [260, 156] on div "Drag and drop a file here or click" at bounding box center [282, 138] width 216 height 98
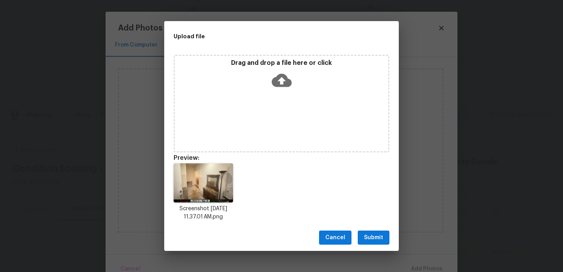
scroll to position [111, 0]
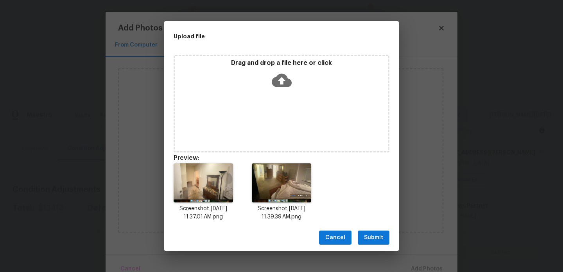
click at [375, 234] on span "Submit" at bounding box center [373, 238] width 19 height 10
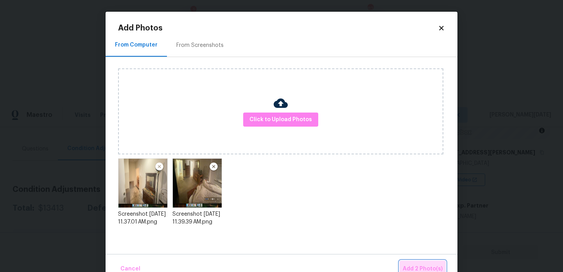
click at [423, 264] on span "Add 2 Photo(s)" at bounding box center [423, 269] width 40 height 10
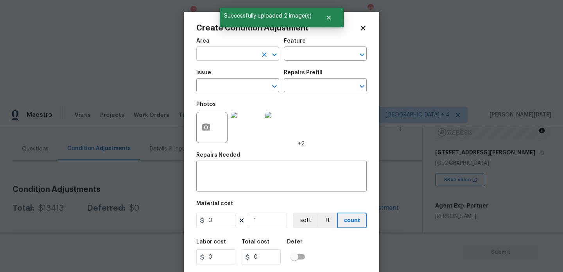
click at [231, 52] on input "text" at bounding box center [226, 54] width 61 height 12
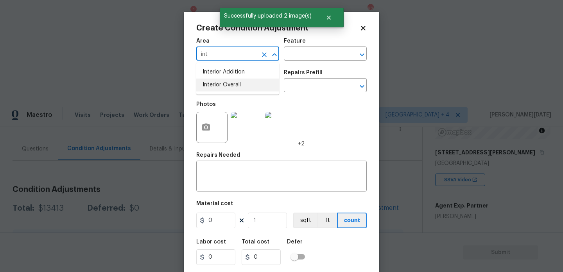
click at [224, 82] on li "Interior Overall" at bounding box center [237, 85] width 83 height 13
type input "Interior Overall"
click at [224, 82] on input "text" at bounding box center [226, 86] width 61 height 12
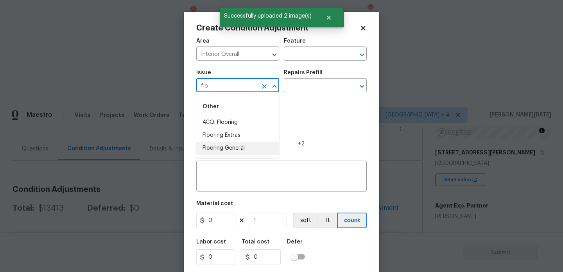
click at [232, 145] on li "Flooring General" at bounding box center [237, 148] width 83 height 13
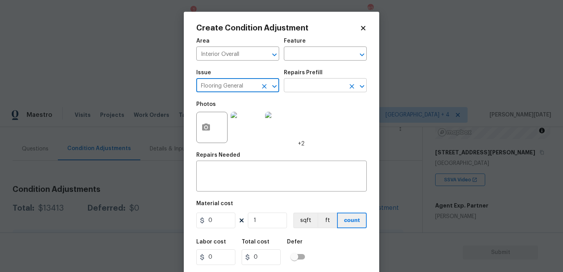
type input "Flooring General"
click at [319, 90] on input "text" at bounding box center [314, 86] width 61 height 12
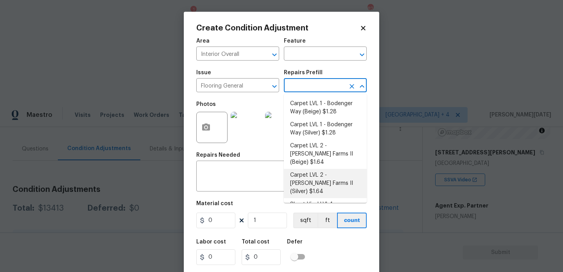
click at [319, 174] on li "Carpet LVL 2 - [PERSON_NAME] Farms II (Silver) $1.64" at bounding box center [325, 183] width 83 height 29
type input "Overall Flooring"
type input "1.64"
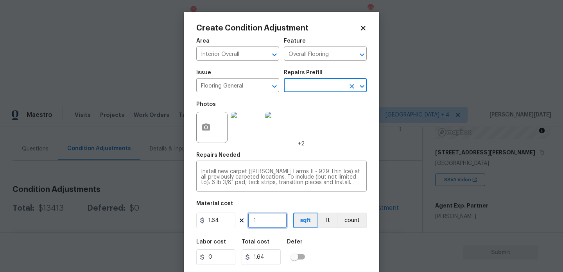
click at [276, 222] on input "1" at bounding box center [267, 221] width 39 height 16
type input "10"
type input "16.4"
type input "100"
type input "164"
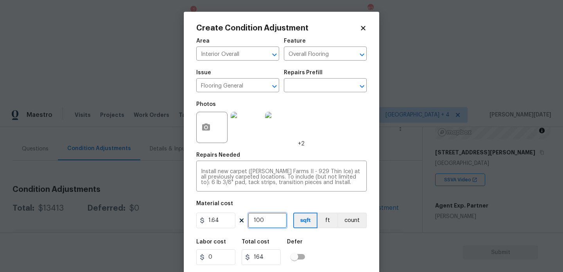
type input "1000"
type input "1640"
type input "1000"
click at [328, 152] on div "Area Interior Overall ​ Feature Overall Flooring ​ Issue Flooring General ​ Rep…" at bounding box center [281, 163] width 170 height 258
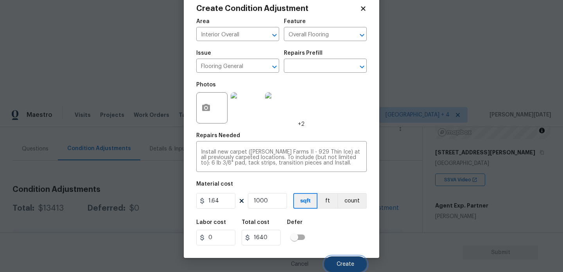
click at [346, 262] on span "Create" at bounding box center [346, 265] width 18 height 6
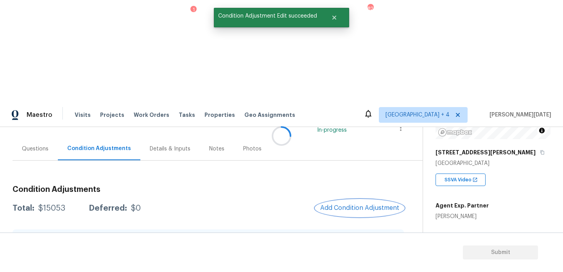
scroll to position [0, 0]
click at [362, 200] on button "Add Condition Adjustment" at bounding box center [359, 208] width 88 height 16
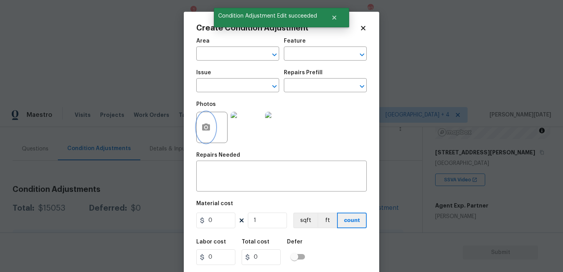
click at [201, 133] on button "button" at bounding box center [206, 127] width 19 height 30
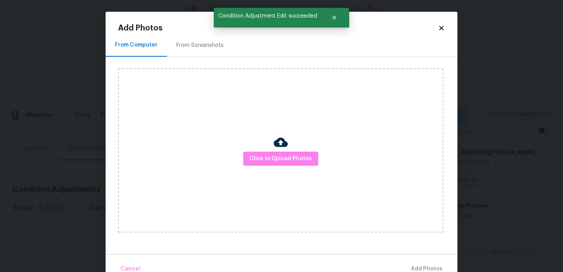
click at [298, 151] on div "Click to Upload Photos" at bounding box center [280, 150] width 325 height 164
click at [297, 156] on span "Click to Upload Photos" at bounding box center [280, 159] width 63 height 10
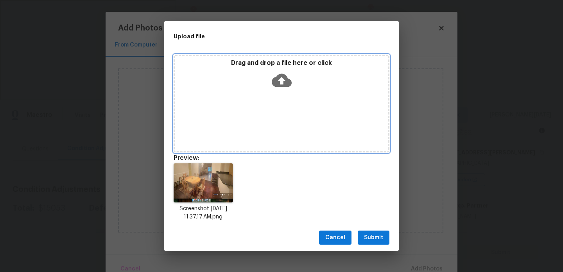
click at [284, 82] on icon at bounding box center [282, 80] width 20 height 13
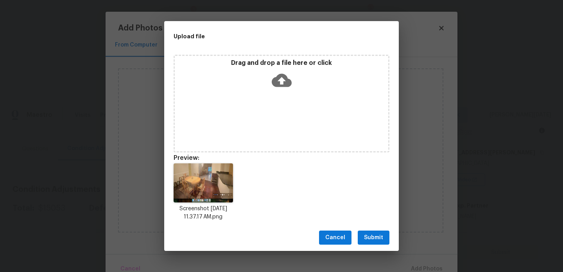
click at [376, 235] on span "Submit" at bounding box center [373, 238] width 19 height 10
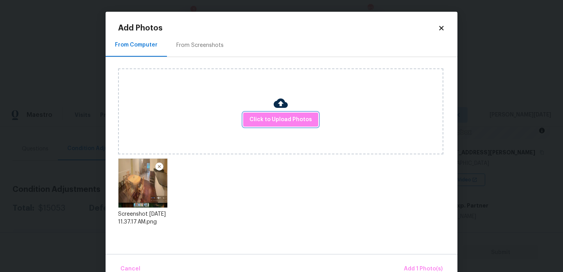
scroll to position [17, 0]
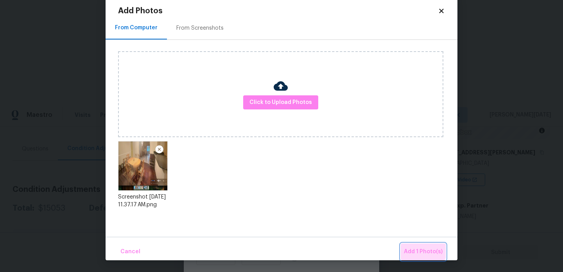
click at [415, 247] on span "Add 1 Photo(s)" at bounding box center [423, 252] width 39 height 10
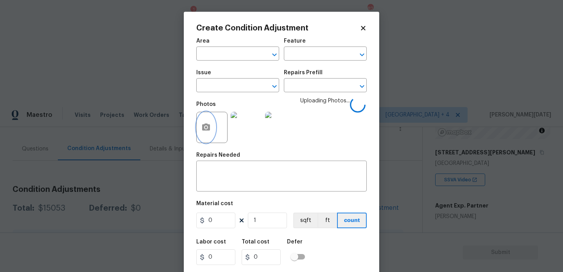
scroll to position [0, 0]
click at [230, 58] on input "text" at bounding box center [226, 54] width 61 height 12
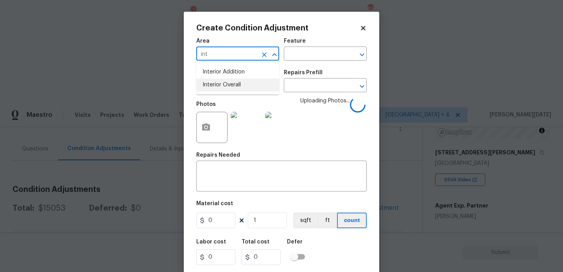
click at [239, 85] on li "Interior Overall" at bounding box center [237, 85] width 83 height 13
type input "Interior Overall"
click at [239, 85] on input "text" at bounding box center [226, 86] width 61 height 12
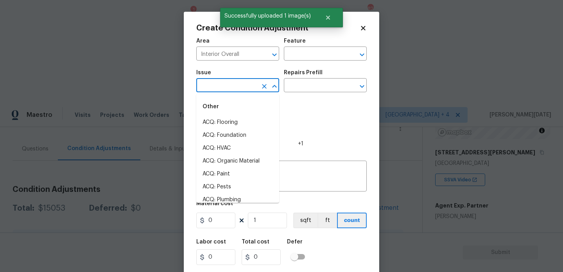
click at [313, 104] on div "Photos +1" at bounding box center [281, 122] width 170 height 51
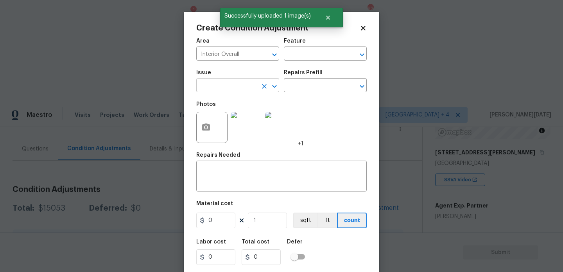
click at [215, 86] on input "text" at bounding box center [226, 86] width 61 height 12
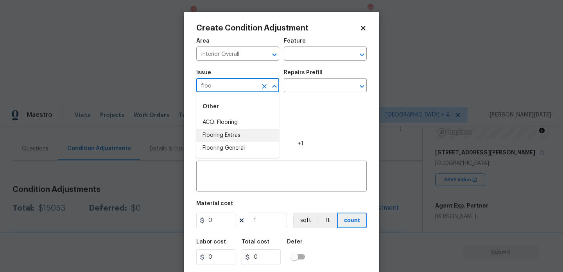
click at [220, 134] on li "Flooring Extras" at bounding box center [237, 135] width 83 height 13
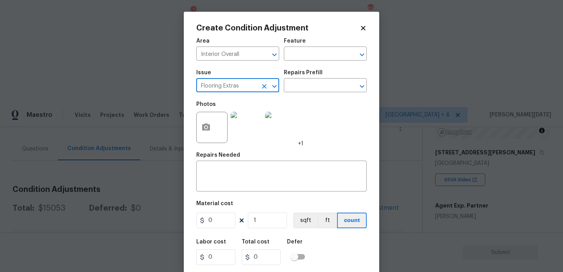
type input "Flooring Extras"
click at [312, 78] on div "Repairs Prefill" at bounding box center [325, 75] width 83 height 10
click at [312, 85] on input "text" at bounding box center [314, 86] width 61 height 12
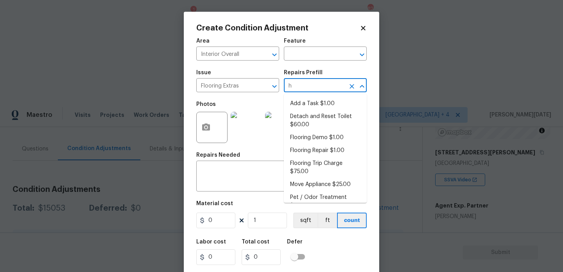
type input "ha"
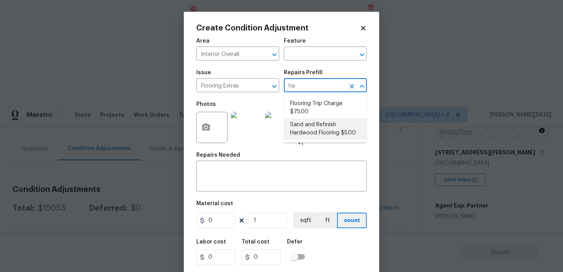
click at [317, 122] on li "Sand and Refinish Hardwood Flooring $5.00" at bounding box center [325, 128] width 83 height 21
type input "Overall Flooring"
type textarea "Sand and refinish the existing hardwood floors. PM to confirm color/sheen."
type input "5"
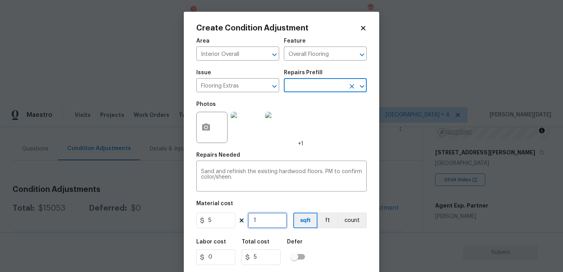
click at [265, 220] on input "1" at bounding box center [267, 221] width 39 height 16
type input "0"
type input "5"
type input "25"
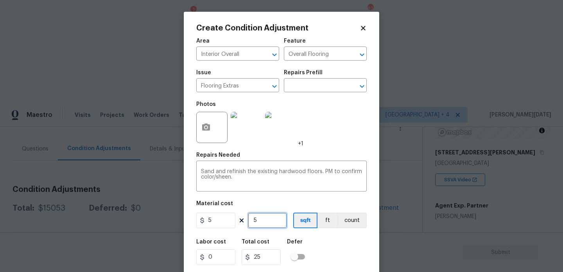
type input "50"
type input "250"
type input "500"
type input "2500"
type input "500"
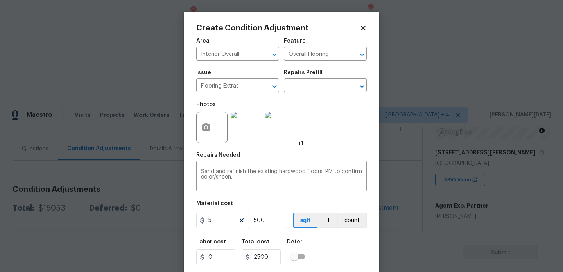
click at [329, 139] on div "Photos +1" at bounding box center [281, 122] width 170 height 51
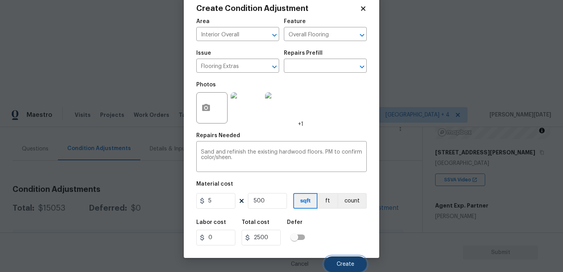
click at [347, 260] on button "Create" at bounding box center [345, 264] width 43 height 16
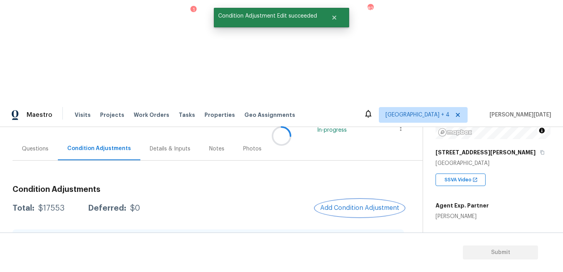
scroll to position [0, 0]
click at [351, 200] on button "Add Condition Adjustment" at bounding box center [359, 208] width 88 height 16
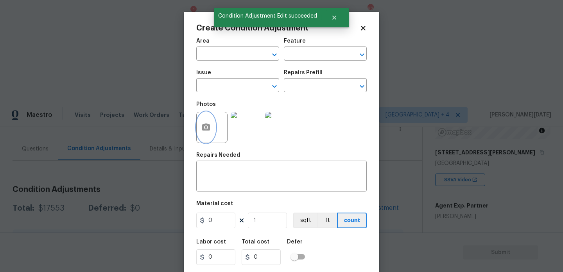
click at [208, 126] on icon "button" at bounding box center [206, 127] width 8 height 7
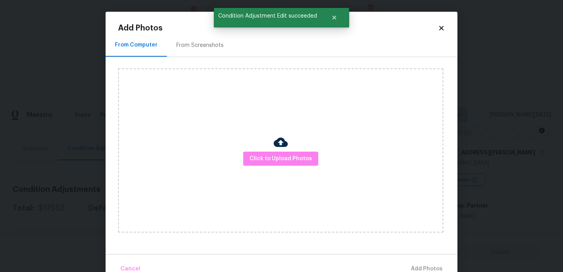
click at [202, 40] on div "From Screenshots" at bounding box center [200, 45] width 66 height 23
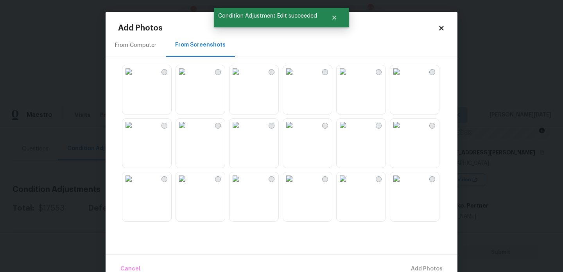
click at [349, 78] on img at bounding box center [343, 71] width 13 height 13
click at [242, 131] on img at bounding box center [236, 125] width 13 height 13
click at [242, 185] on img at bounding box center [236, 178] width 13 height 13
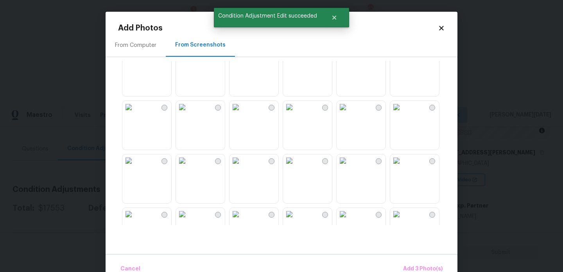
scroll to position [277, 0]
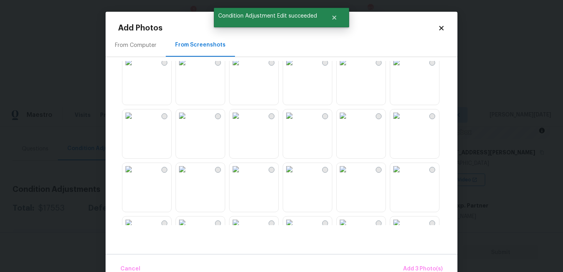
click at [242, 122] on img at bounding box center [236, 115] width 13 height 13
click at [188, 122] on img at bounding box center [182, 115] width 13 height 13
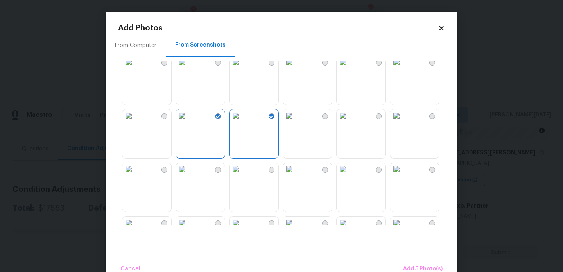
click at [188, 176] on img at bounding box center [182, 169] width 13 height 13
click at [403, 176] on img at bounding box center [396, 169] width 13 height 13
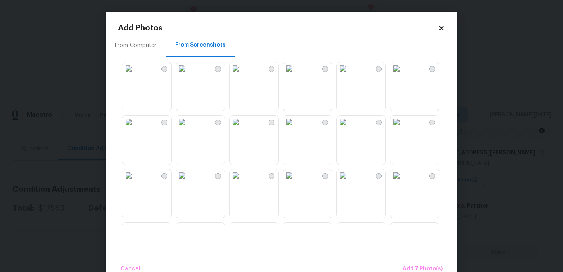
scroll to position [450, 0]
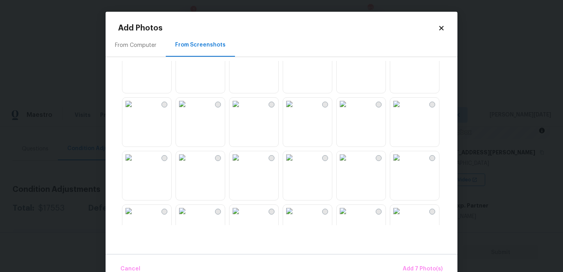
click at [242, 164] on img at bounding box center [236, 157] width 13 height 13
click at [296, 164] on img at bounding box center [289, 157] width 13 height 13
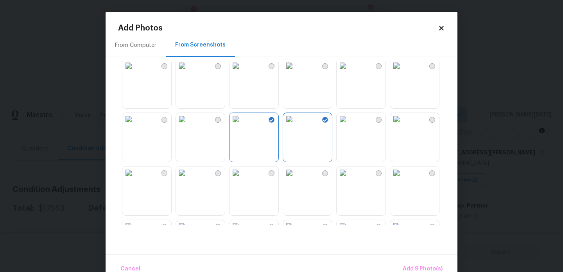
click at [349, 126] on img at bounding box center [343, 119] width 13 height 13
click at [237, 179] on img at bounding box center [236, 173] width 13 height 13
click at [188, 179] on img at bounding box center [182, 173] width 13 height 13
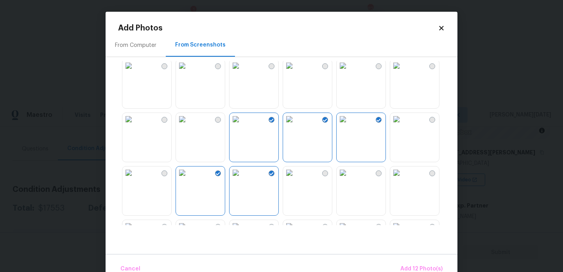
scroll to position [747, 0]
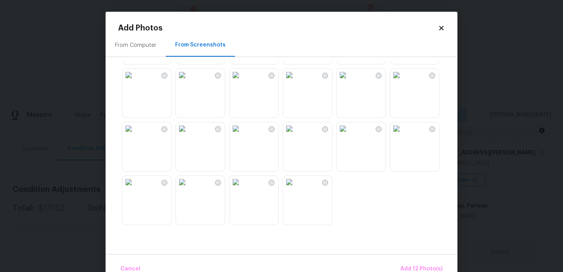
click at [349, 135] on img at bounding box center [343, 128] width 13 height 13
click at [452, 130] on div at bounding box center [287, 143] width 339 height 164
click at [403, 135] on img at bounding box center [396, 128] width 13 height 13
click at [418, 265] on span "Add 14 Photo(s)" at bounding box center [421, 269] width 43 height 10
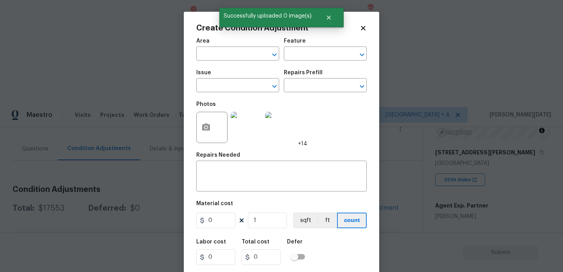
click at [221, 61] on span "Area ​" at bounding box center [237, 50] width 83 height 32
click at [212, 61] on input "text" at bounding box center [226, 54] width 61 height 12
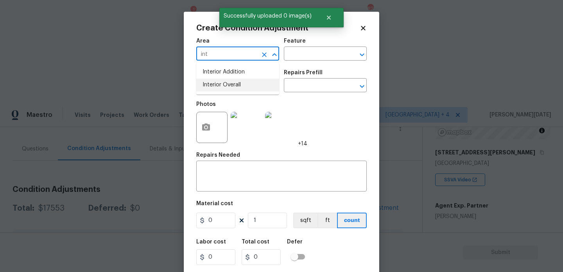
click at [215, 82] on li "Interior Overall" at bounding box center [237, 85] width 83 height 13
type input "Interior Overall"
click at [215, 82] on input "text" at bounding box center [226, 86] width 61 height 12
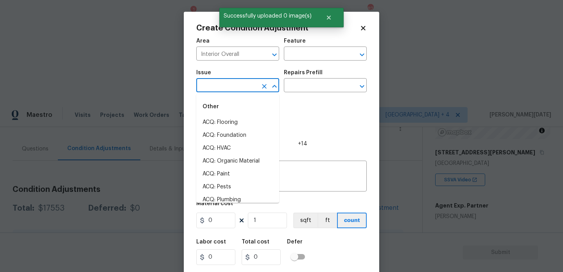
type input "f"
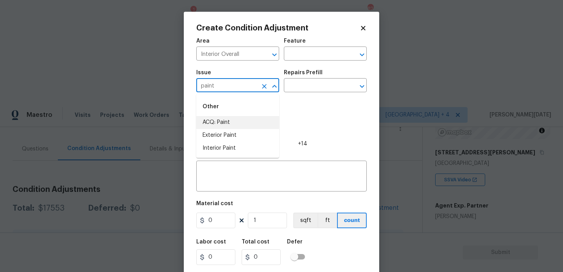
click at [221, 120] on li "ACQ: Paint" at bounding box center [237, 122] width 83 height 13
type input "ACQ: Paint"
click at [311, 84] on input "text" at bounding box center [314, 86] width 61 height 12
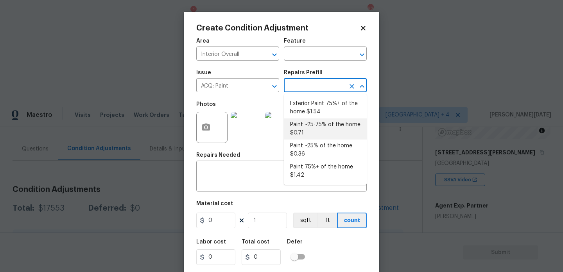
click at [330, 133] on li "Paint ~25-75% of the home $0.71" at bounding box center [325, 128] width 83 height 21
type input "Acquisition"
type textarea "Acquisition Scope: ~25 - 75% of the home needs interior paint"
type input "0.71"
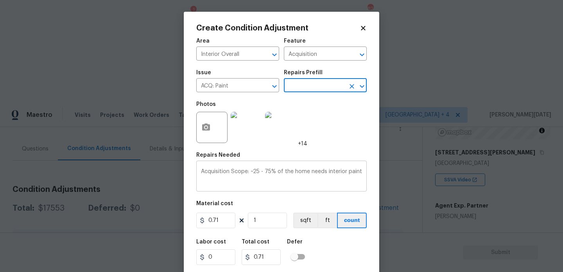
scroll to position [20, 0]
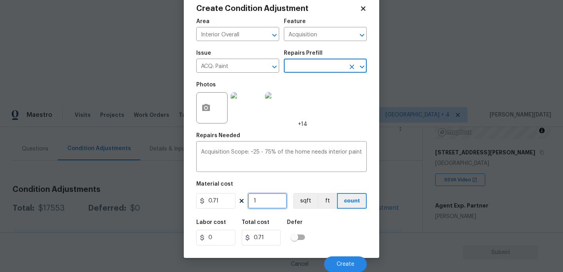
click at [274, 205] on input "1" at bounding box center [267, 201] width 39 height 16
type input "0"
paste input "2542"
type input "2542"
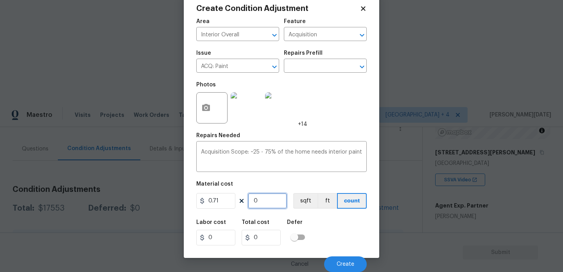
type input "1804.82"
type input "2542"
click at [335, 258] on button "Create" at bounding box center [345, 264] width 43 height 16
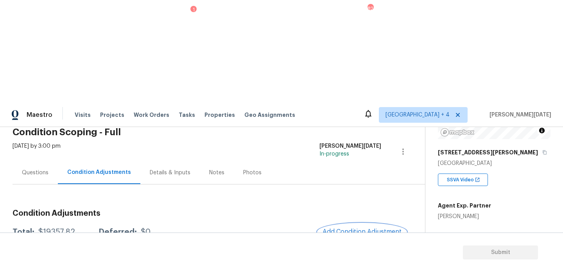
scroll to position [32, 0]
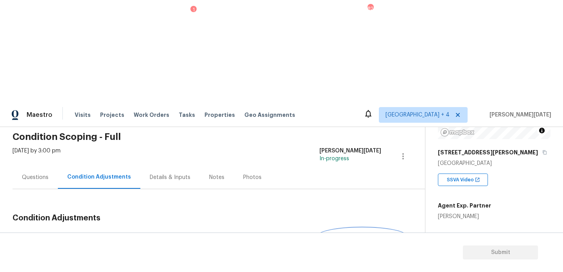
click at [369, 233] on span "Add Condition Adjustment" at bounding box center [362, 236] width 79 height 7
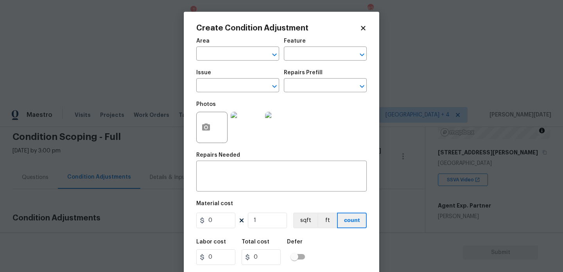
click at [227, 46] on div "Area" at bounding box center [237, 43] width 83 height 10
click at [224, 50] on input "text" at bounding box center [226, 54] width 61 height 12
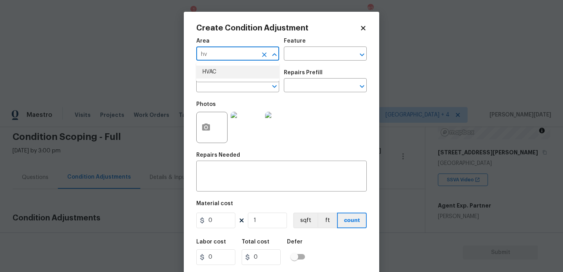
click at [217, 72] on li "HVAC" at bounding box center [237, 72] width 83 height 13
type input "HVAC"
click at [217, 78] on div "Issue" at bounding box center [237, 75] width 83 height 10
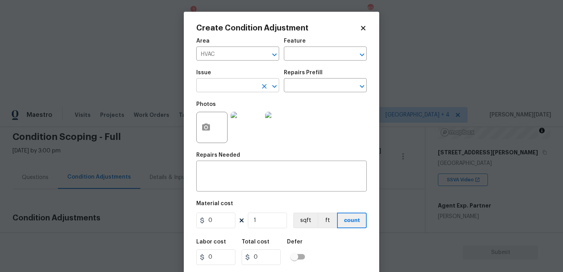
click at [217, 86] on input "text" at bounding box center [226, 86] width 61 height 12
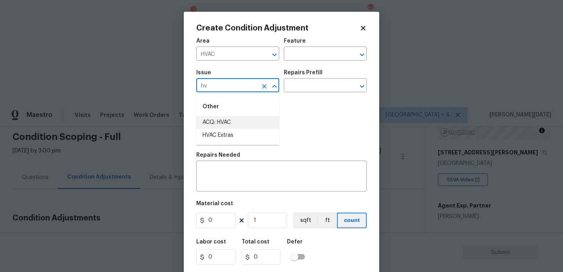
click at [229, 122] on li "ACQ: HVAC" at bounding box center [237, 122] width 83 height 13
type input "ACQ: HVAC"
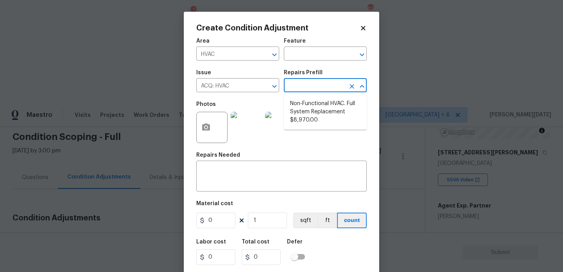
click at [317, 84] on input "text" at bounding box center [314, 86] width 61 height 12
click at [321, 114] on li "Non-Functional HVAC. Full System Replacement $8,970.00" at bounding box center [325, 111] width 83 height 29
type input "Acquisition"
type textarea "Acquisition Scope: Full System Replacement"
type input "8970"
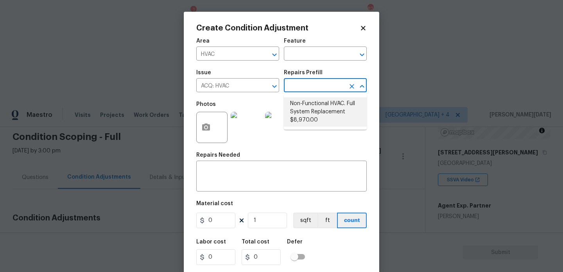
type input "8970"
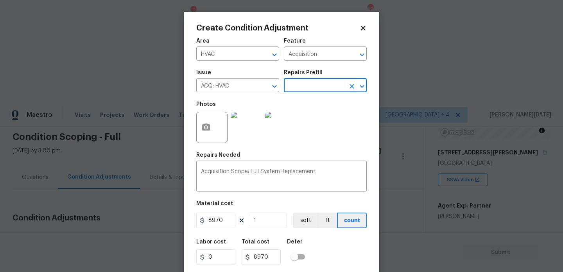
scroll to position [20, 0]
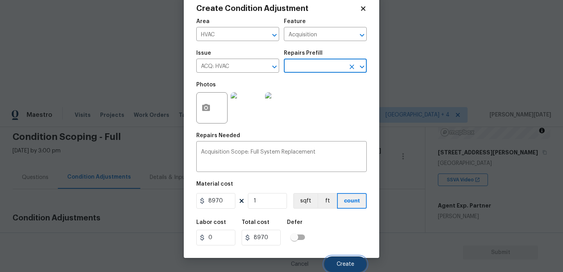
click at [344, 262] on span "Create" at bounding box center [346, 265] width 18 height 6
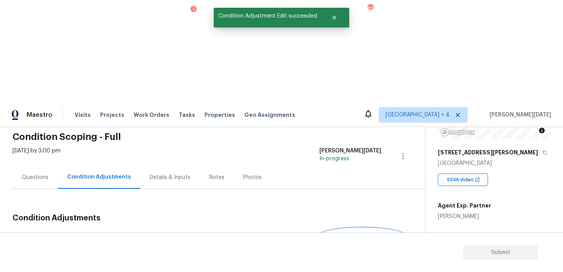
scroll to position [0, 0]
click at [341, 233] on span "Add Condition Adjustment" at bounding box center [362, 236] width 79 height 7
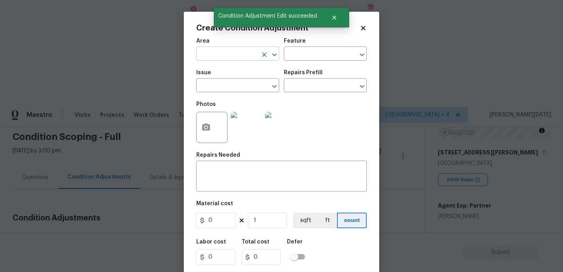
click at [212, 60] on input "text" at bounding box center [226, 54] width 61 height 12
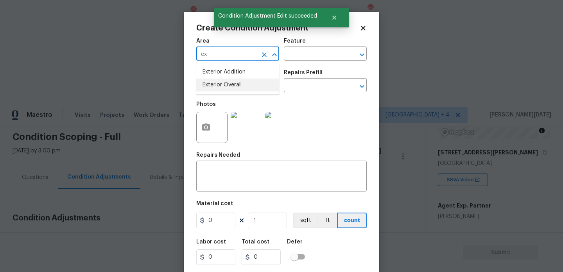
click at [224, 85] on li "Exterior Overall" at bounding box center [237, 85] width 83 height 13
type input "Exterior Overall"
click at [224, 85] on input "text" at bounding box center [226, 86] width 61 height 12
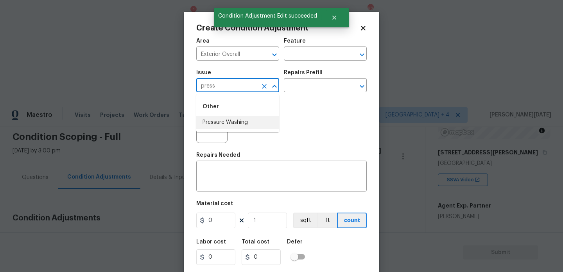
click at [226, 119] on li "Pressure Washing" at bounding box center [237, 122] width 83 height 13
type input "Pressure Washing"
click at [282, 97] on div "Issue Pressure Washing ​ Repairs Prefill ​" at bounding box center [281, 81] width 170 height 32
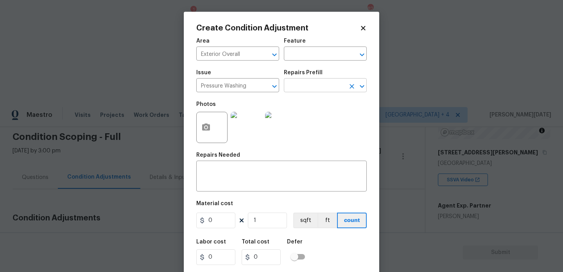
click at [307, 86] on input "text" at bounding box center [314, 86] width 61 height 12
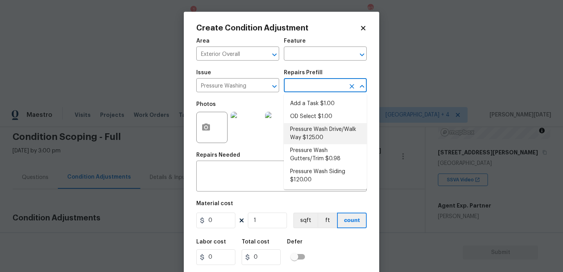
click at [315, 132] on li "Pressure Wash Drive/Walk Way $125.00" at bounding box center [325, 133] width 83 height 21
type input "Siding"
type textarea "Pressure wash the driveways/walkways as directed by the PM. Ensure that all deb…"
type input "125"
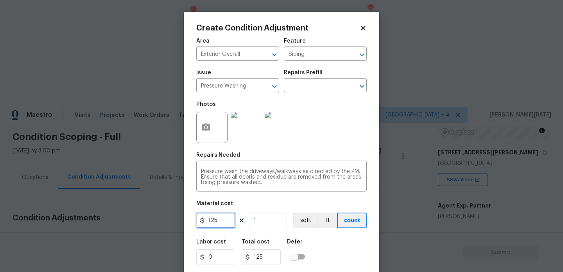
drag, startPoint x: 232, startPoint y: 221, endPoint x: 184, endPoint y: 220, distance: 48.1
click at [184, 220] on div "Create Condition Adjustment Area Exterior Overall ​ Feature Siding ​ Issue Pres…" at bounding box center [281, 145] width 195 height 266
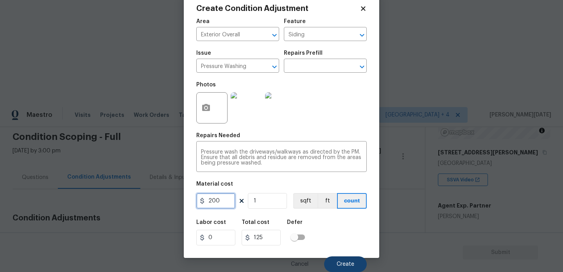
type input "200"
click at [344, 257] on button "Create" at bounding box center [345, 264] width 43 height 16
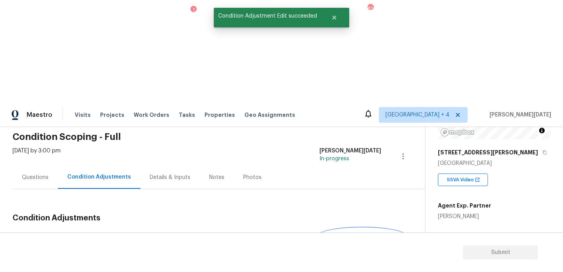
scroll to position [0, 0]
click at [344, 135] on div at bounding box center [281, 136] width 563 height 272
click at [344, 233] on span "Add Condition Adjustment" at bounding box center [362, 236] width 79 height 7
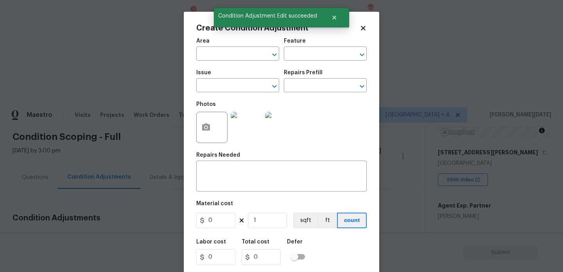
click at [223, 62] on span "Area ​" at bounding box center [237, 50] width 83 height 32
click at [214, 59] on input "text" at bounding box center [226, 54] width 61 height 12
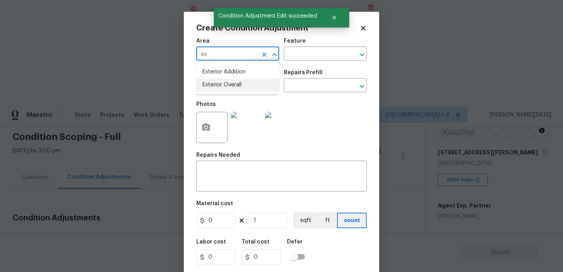
click at [221, 89] on li "Exterior Overall" at bounding box center [237, 85] width 83 height 13
type input "Exterior Overall"
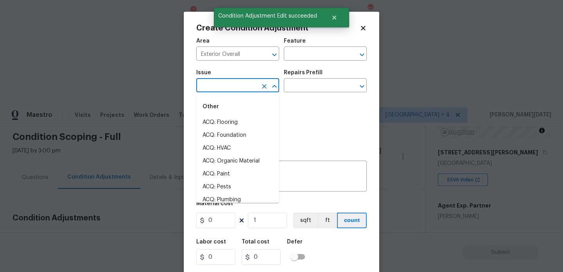
click at [221, 89] on input "text" at bounding box center [226, 86] width 61 height 12
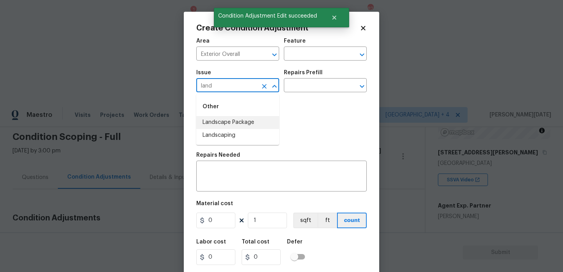
click at [239, 124] on li "Landscape Package" at bounding box center [237, 122] width 83 height 13
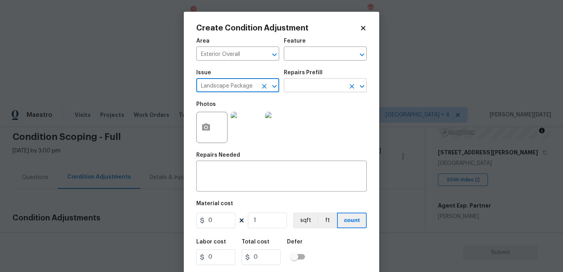
type input "Landscape Package"
click at [313, 92] on input "text" at bounding box center [314, 86] width 61 height 12
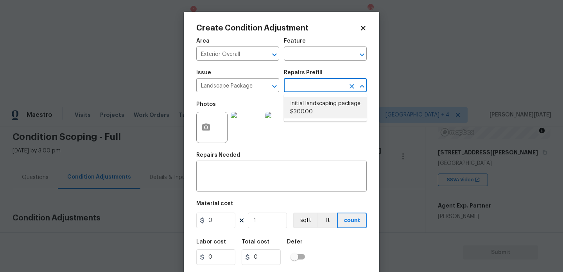
click at [315, 109] on li "Initial landscaping package $300.00" at bounding box center [325, 107] width 83 height 21
type input "Home Readiness Packages"
type textarea "Mowing of grass up to 6" in height. Mow, edge along driveways & sidewalks, trim…"
type input "300"
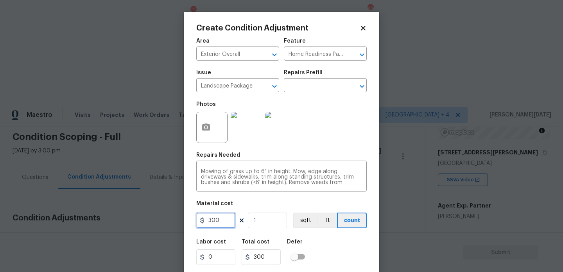
drag, startPoint x: 228, startPoint y: 220, endPoint x: 153, endPoint y: 220, distance: 74.7
click at [153, 220] on div "Create Condition Adjustment Area Exterior Overall ​ Feature Home Readiness Pack…" at bounding box center [281, 136] width 563 height 272
type input "500"
click at [349, 143] on div "Photos" at bounding box center [281, 122] width 170 height 51
type input "500"
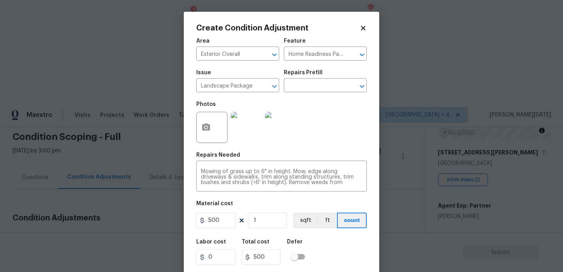
scroll to position [20, 0]
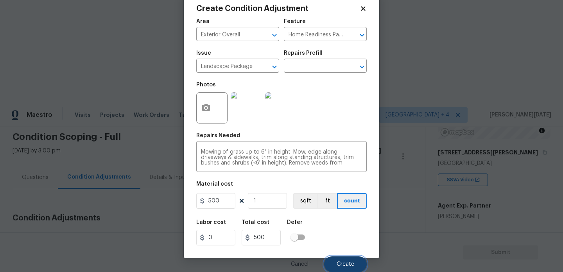
click at [348, 259] on button "Create" at bounding box center [345, 264] width 43 height 16
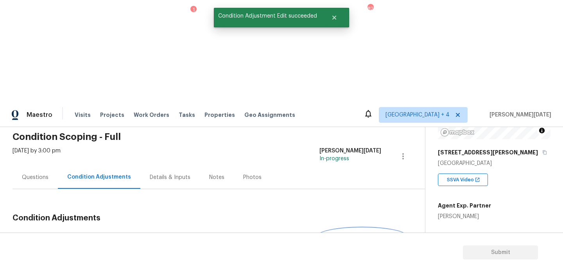
scroll to position [70, 0]
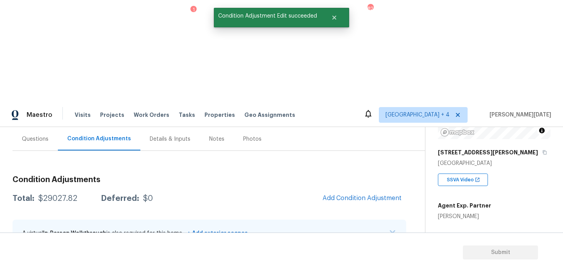
click at [392, 258] on button "button" at bounding box center [387, 267] width 19 height 19
click at [412, 164] on div "Edit" at bounding box center [430, 164] width 61 height 8
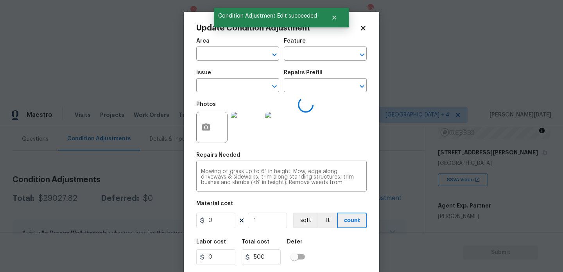
type input "Exterior Overall"
type input "Home Readiness Packages"
type input "Landscape Package"
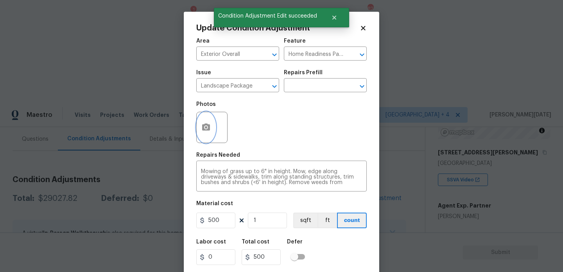
click at [212, 133] on button "button" at bounding box center [206, 127] width 19 height 30
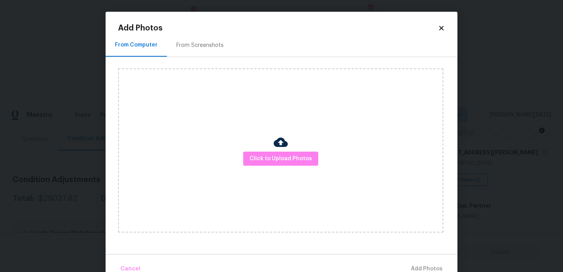
click at [196, 45] on div "From Screenshots" at bounding box center [199, 45] width 47 height 8
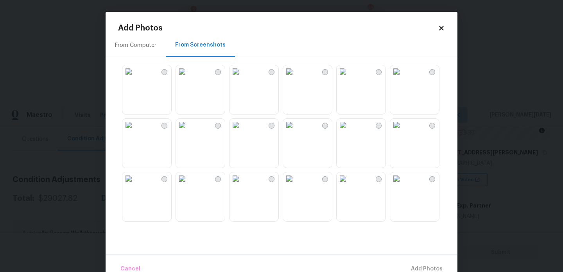
click at [135, 78] on img at bounding box center [128, 71] width 13 height 13
click at [296, 76] on img at bounding box center [289, 71] width 13 height 13
click at [296, 131] on img at bounding box center [289, 125] width 13 height 13
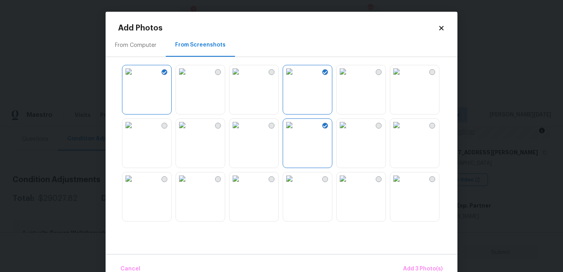
click at [349, 185] on img at bounding box center [343, 178] width 13 height 13
click at [402, 185] on img at bounding box center [396, 178] width 13 height 13
click at [403, 131] on img at bounding box center [396, 125] width 13 height 13
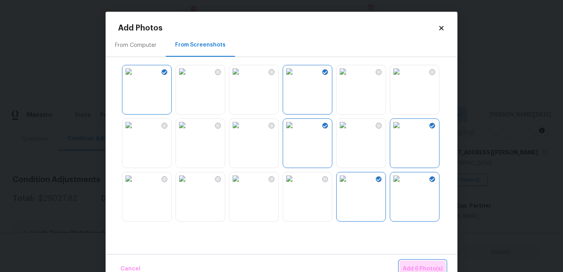
click at [421, 269] on span "Add 6 Photo(s)" at bounding box center [423, 269] width 40 height 10
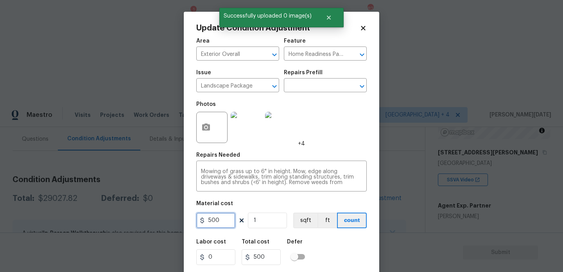
drag, startPoint x: 224, startPoint y: 220, endPoint x: 159, endPoint y: 219, distance: 65.3
click at [159, 219] on div "Update Condition Adjustment Area Exterior Overall ​ Feature Home Readiness Pack…" at bounding box center [281, 136] width 563 height 272
type input "750"
click at [321, 126] on div "Photos +4" at bounding box center [281, 122] width 170 height 51
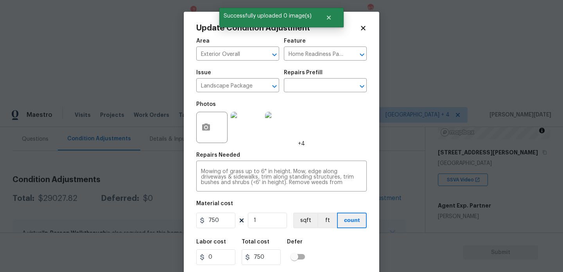
scroll to position [20, 0]
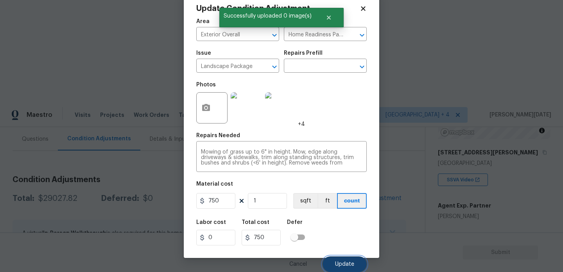
click at [338, 261] on button "Update" at bounding box center [345, 264] width 44 height 16
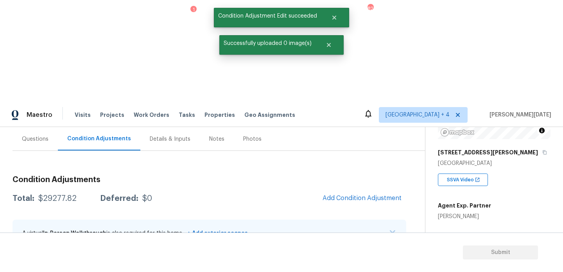
scroll to position [0, 0]
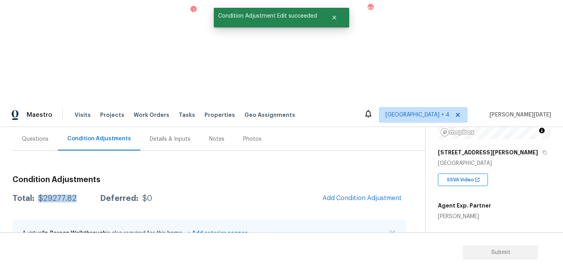
drag, startPoint x: 37, startPoint y: 94, endPoint x: 76, endPoint y: 94, distance: 39.5
click at [76, 195] on div "Total: $29277.82 Deferred: $0" at bounding box center [83, 199] width 140 height 8
copy div "$29277.82"
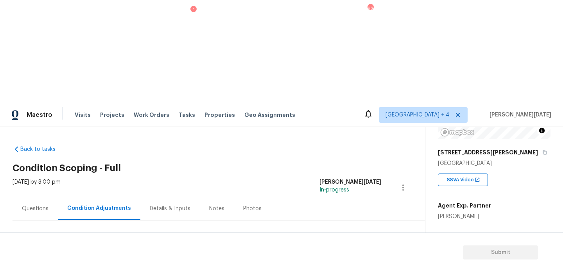
click at [33, 205] on div "Questions" at bounding box center [35, 209] width 27 height 8
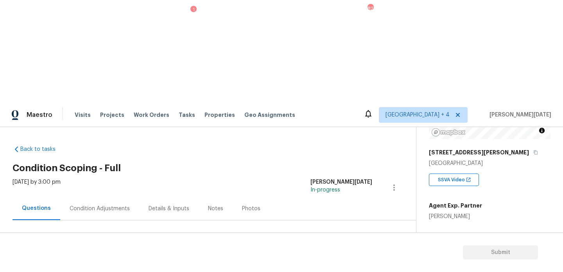
scroll to position [104, 0]
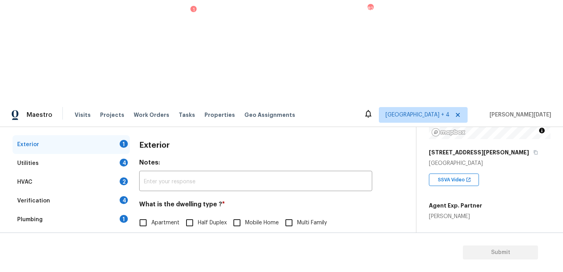
click at [145, 231] on input "Single Family" at bounding box center [143, 239] width 16 height 16
checkbox input "true"
click at [124, 159] on div "4" at bounding box center [124, 163] width 8 height 8
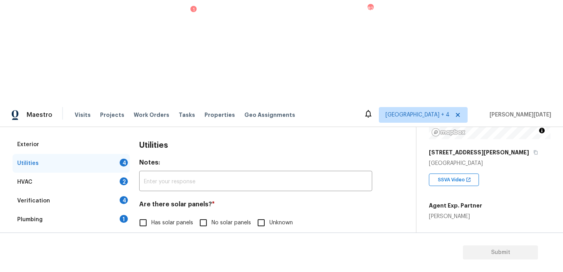
click at [217, 219] on span "No solar panels" at bounding box center [231, 223] width 39 height 8
click at [212, 215] on input "No solar panels" at bounding box center [203, 223] width 16 height 16
checkbox input "true"
click at [284, 255] on input "None" at bounding box center [279, 263] width 16 height 16
checkbox input "true"
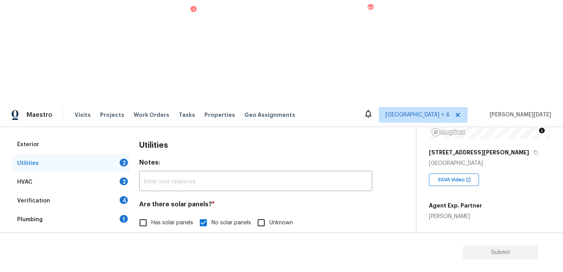
scroll to position [316, 0]
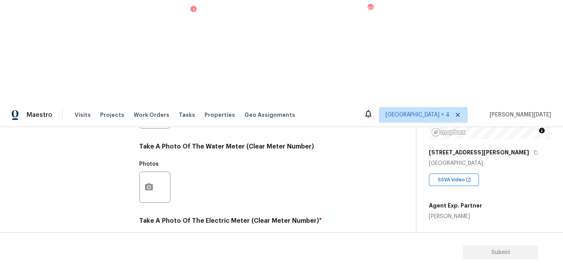
click at [146, 246] on button "button" at bounding box center [149, 261] width 19 height 30
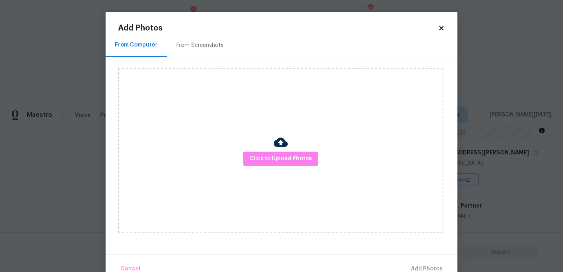
click at [247, 151] on div "Click to Upload Photos" at bounding box center [280, 150] width 325 height 164
click at [263, 159] on span "Click to Upload Photos" at bounding box center [280, 159] width 63 height 10
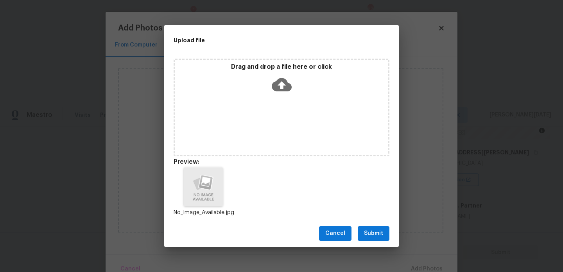
click at [372, 228] on button "Submit" at bounding box center [374, 233] width 32 height 14
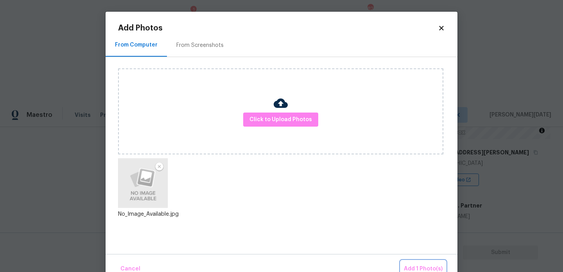
click at [425, 265] on span "Add 1 Photo(s)" at bounding box center [423, 269] width 39 height 10
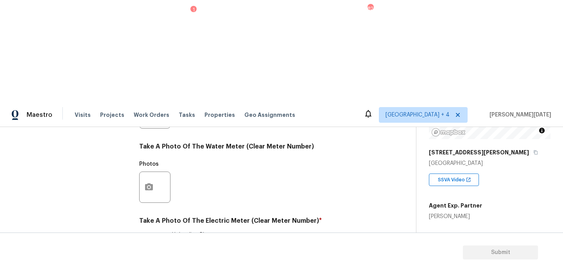
checkbox input "true"
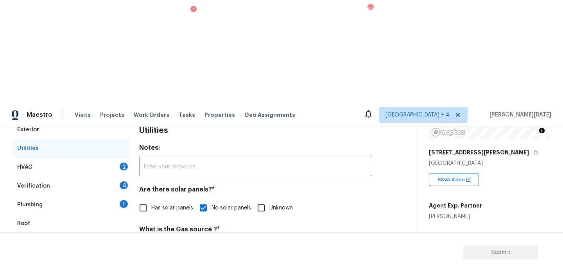
click at [118, 195] on div "Plumbing 1" at bounding box center [71, 204] width 117 height 19
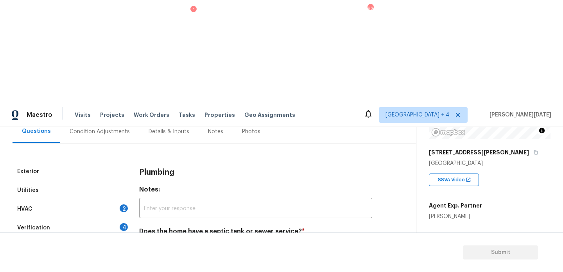
scroll to position [77, 0]
click at [177, 242] on input "Septic" at bounding box center [177, 250] width 16 height 16
checkbox input "true"
click at [115, 181] on div "Utilities" at bounding box center [71, 190] width 117 height 19
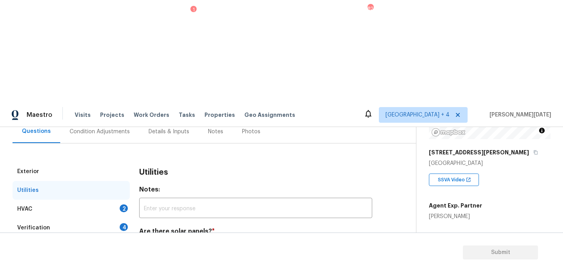
click at [118, 200] on div "HVAC 2" at bounding box center [71, 209] width 117 height 19
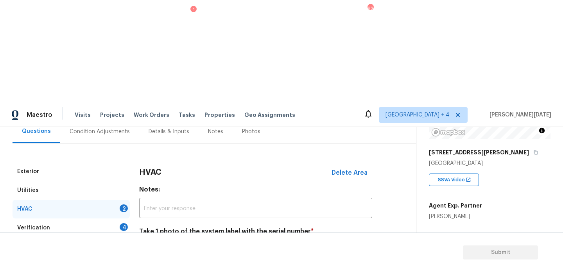
click at [149, 267] on icon "button" at bounding box center [148, 271] width 9 height 9
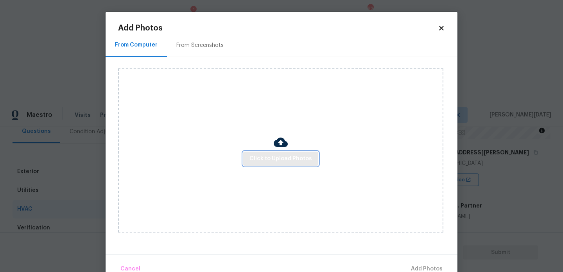
click at [291, 154] on span "Click to Upload Photos" at bounding box center [280, 159] width 63 height 10
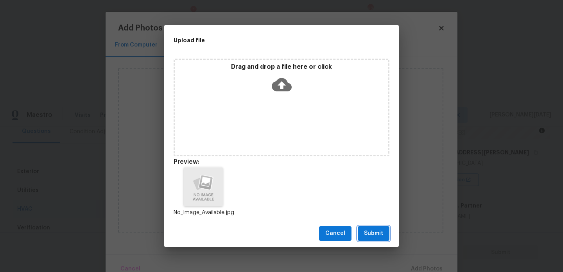
click at [363, 234] on button "Submit" at bounding box center [374, 233] width 32 height 14
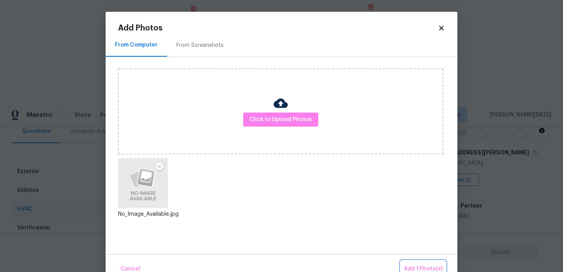
click at [414, 268] on span "Add 1 Photo(s)" at bounding box center [423, 269] width 39 height 10
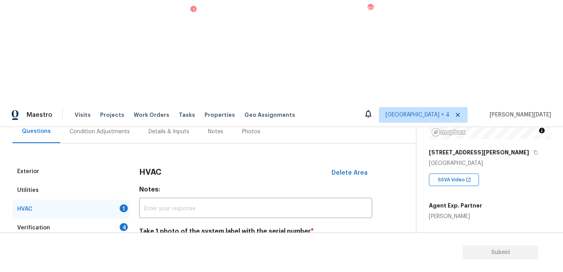
scroll to position [130, 0]
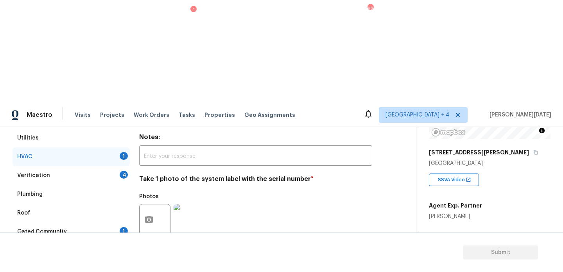
checkbox input "true"
click at [124, 166] on div "Verification 4" at bounding box center [71, 175] width 117 height 19
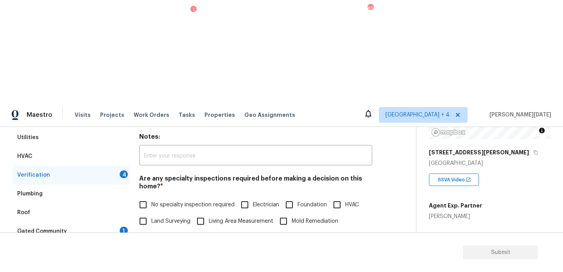
click at [142, 197] on input "No specialty inspection required" at bounding box center [143, 205] width 16 height 16
checkbox input "true"
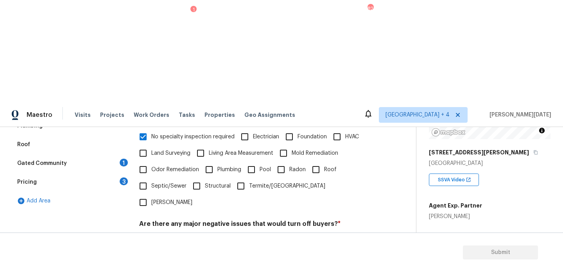
checkbox input "true"
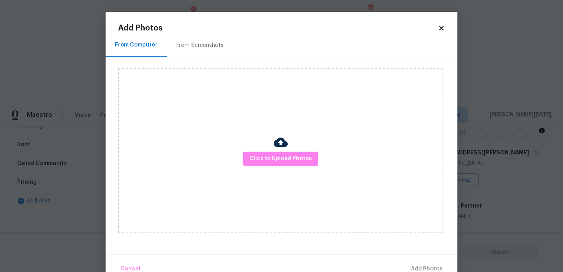
click at [262, 168] on div "Click to Upload Photos" at bounding box center [280, 150] width 325 height 164
click at [269, 163] on span "Click to Upload Photos" at bounding box center [280, 159] width 63 height 10
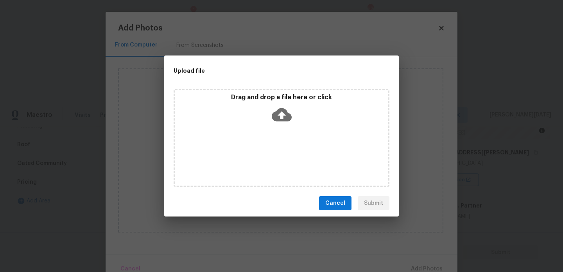
click at [269, 163] on div "Drag and drop a file here or click" at bounding box center [282, 138] width 216 height 98
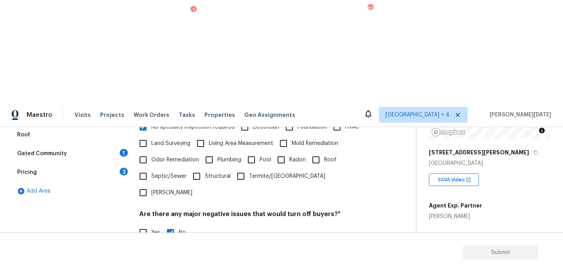
scroll to position [0, 73]
type input "@7: 32 - there is an unfinished area in the bedroom.. unsure if that is an area…"
click at [384, 212] on div "Exterior Utilities HVAC Verification 1 Plumbing Roof Gated Community 1 Pricing …" at bounding box center [205, 222] width 385 height 380
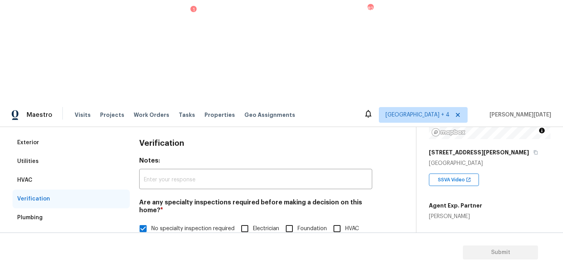
click at [119, 246] on div "Gated Community 1" at bounding box center [71, 255] width 117 height 19
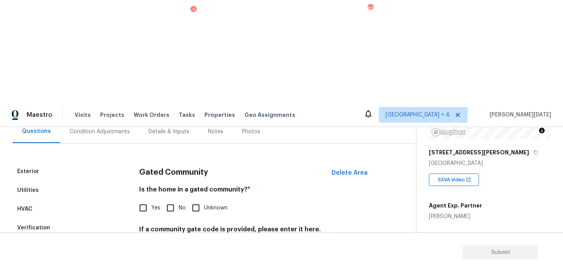
click at [174, 200] on input "No" at bounding box center [170, 208] width 16 height 16
checkbox input "true"
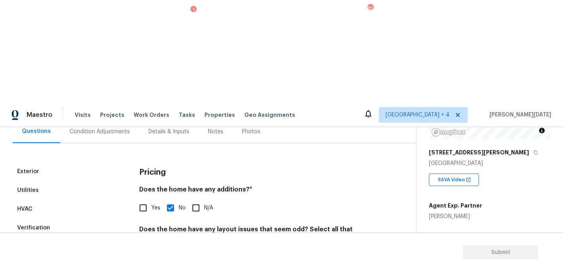
scroll to position [197, 0]
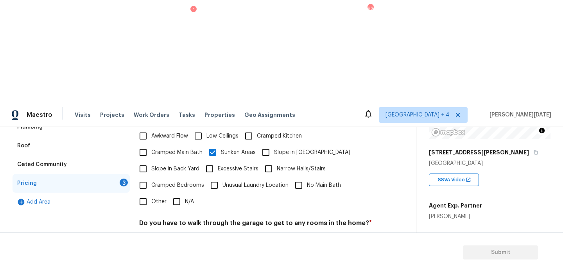
click at [178, 140] on div "Pricing Does the home have any additions? * Yes No N/A Does the home have any l…" at bounding box center [255, 191] width 233 height 296
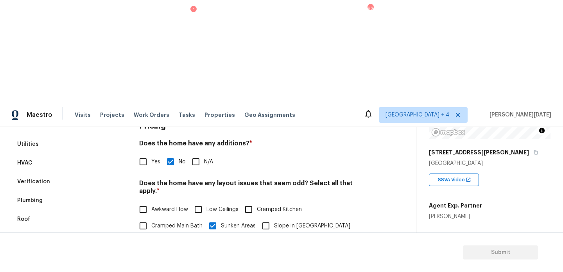
click at [150, 201] on input "Awkward Flow" at bounding box center [143, 209] width 16 height 16
checkbox input "true"
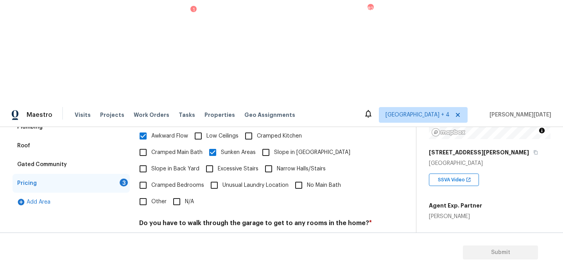
click at [172, 233] on input "No" at bounding box center [170, 241] width 16 height 16
checkbox input "true"
click at [171, 221] on div "Pricing Does the home have any additions? * Yes No N/A Does the home have any l…" at bounding box center [255, 191] width 233 height 297
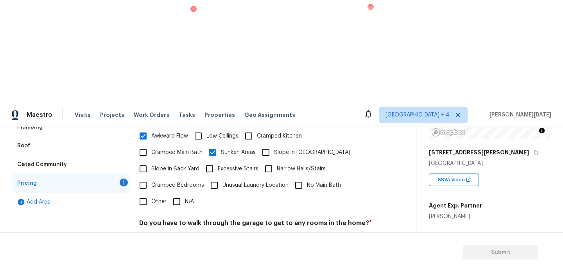
checkbox input "true"
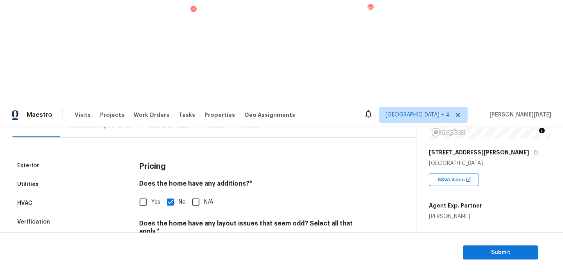
scroll to position [4, 0]
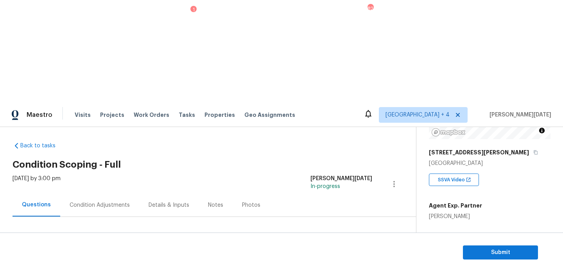
click at [100, 194] on div "Condition Adjustments" at bounding box center [99, 205] width 79 height 23
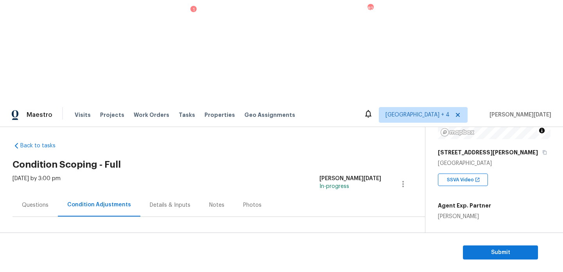
click at [336, 261] on span "Add Condition Adjustment" at bounding box center [362, 264] width 79 height 7
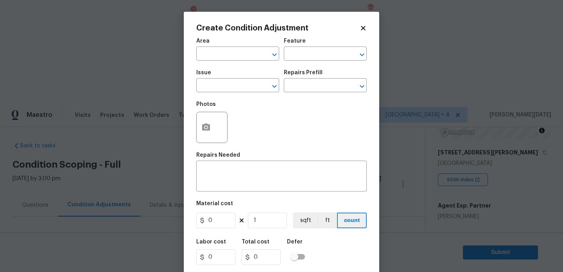
click at [215, 134] on div at bounding box center [211, 127] width 31 height 31
click at [208, 127] on icon "button" at bounding box center [206, 127] width 8 height 7
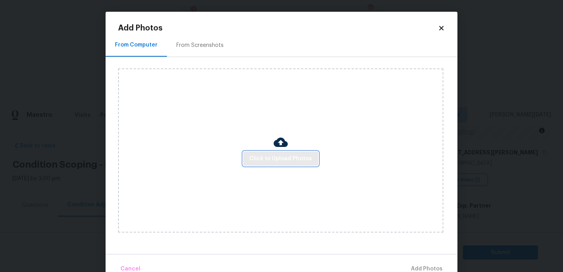
click at [278, 156] on span "Click to Upload Photos" at bounding box center [280, 159] width 63 height 10
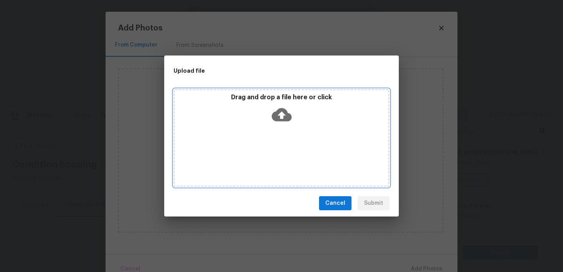
click at [278, 156] on div "Drag and drop a file here or click" at bounding box center [282, 138] width 216 height 98
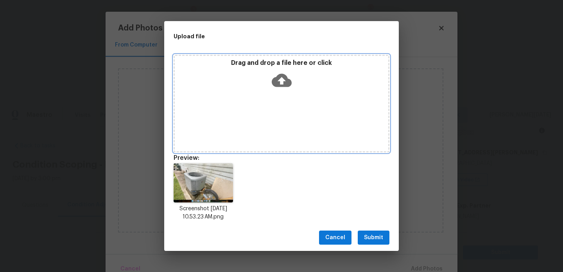
click at [276, 81] on icon at bounding box center [282, 80] width 20 height 13
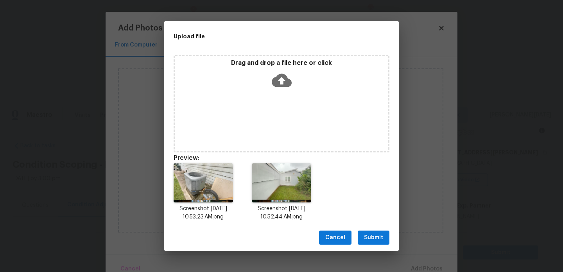
click at [364, 240] on span "Submit" at bounding box center [373, 238] width 19 height 10
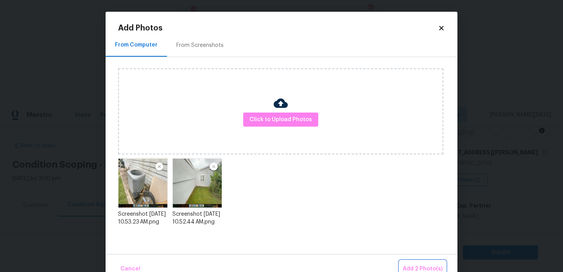
click at [417, 262] on button "Add 2 Photo(s)" at bounding box center [423, 269] width 46 height 17
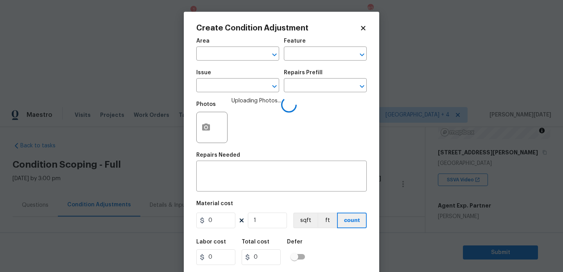
click at [211, 46] on div "Area" at bounding box center [237, 43] width 83 height 10
click at [208, 54] on input "text" at bounding box center [226, 54] width 61 height 12
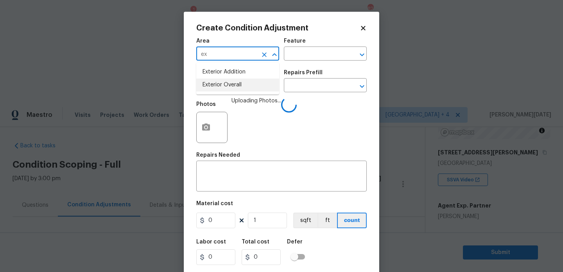
click at [217, 83] on li "Exterior Overall" at bounding box center [237, 85] width 83 height 13
type input "Exterior Overall"
click at [217, 83] on input "text" at bounding box center [226, 86] width 61 height 12
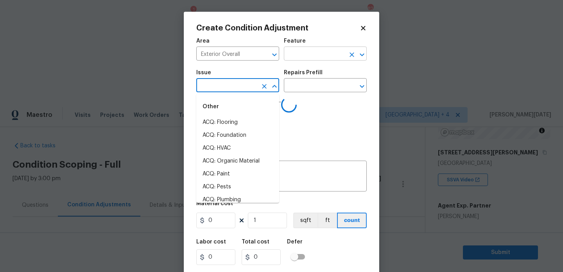
click at [310, 57] on input "text" at bounding box center [314, 54] width 61 height 12
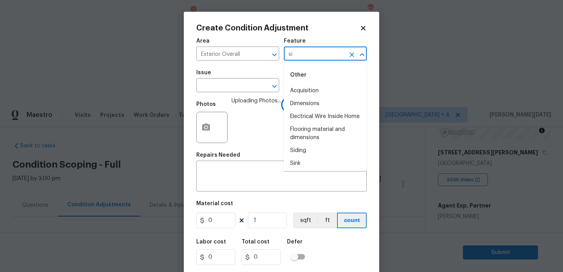
type input "sid"
click at [316, 100] on li "Overall Paint" at bounding box center [325, 103] width 83 height 13
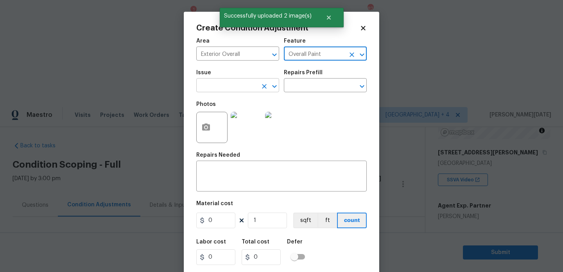
type input "Overall Paint"
click at [224, 88] on input "text" at bounding box center [226, 86] width 61 height 12
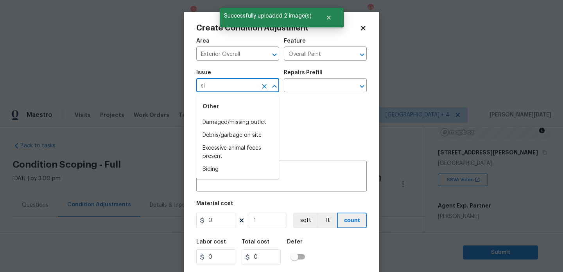
type input "sid"
click at [223, 119] on li "Siding" at bounding box center [237, 122] width 83 height 13
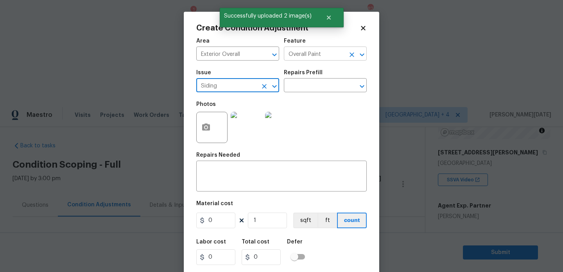
click at [345, 55] on div "Overall Paint ​" at bounding box center [325, 54] width 83 height 12
type input "Siding"
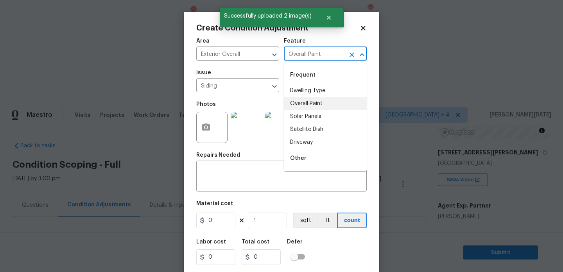
click at [354, 55] on icon "Clear" at bounding box center [352, 55] width 8 height 8
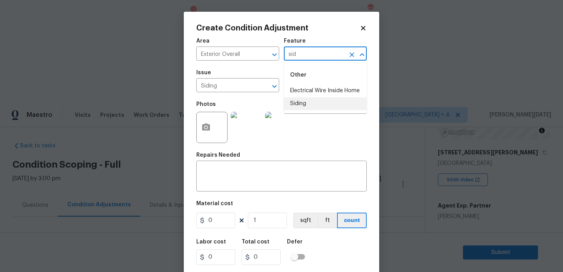
type input "sid"
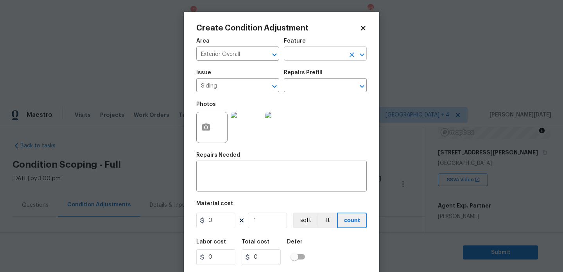
click at [310, 54] on input "text" at bounding box center [314, 54] width 61 height 12
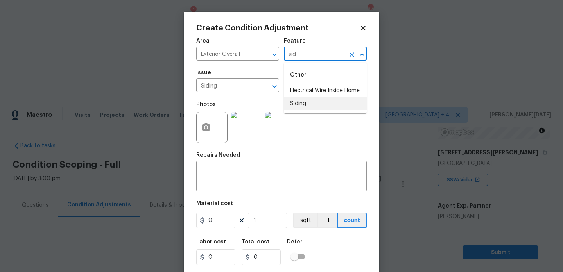
click at [308, 104] on li "Siding" at bounding box center [325, 103] width 83 height 13
type input "Siding"
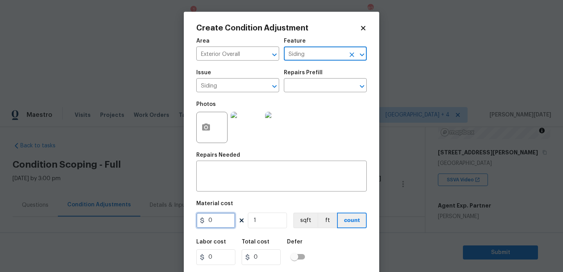
click at [216, 224] on input "0" at bounding box center [215, 221] width 39 height 16
type input "575"
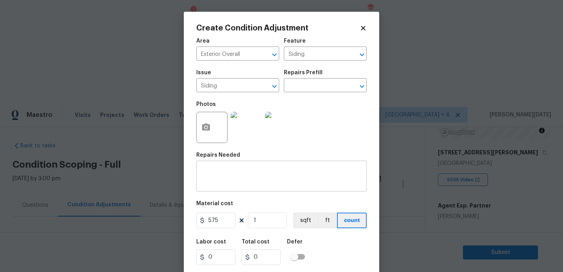
click at [239, 185] on textarea at bounding box center [281, 177] width 161 height 16
type input "575"
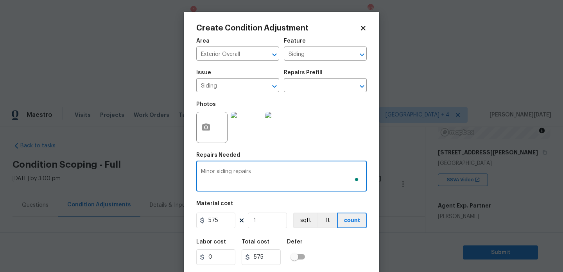
scroll to position [20, 0]
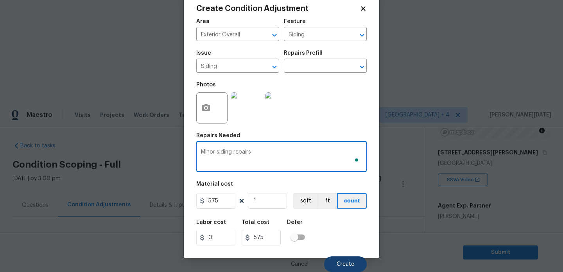
type textarea "Minor siding repairs"
click at [359, 264] on button "Create" at bounding box center [345, 264] width 43 height 16
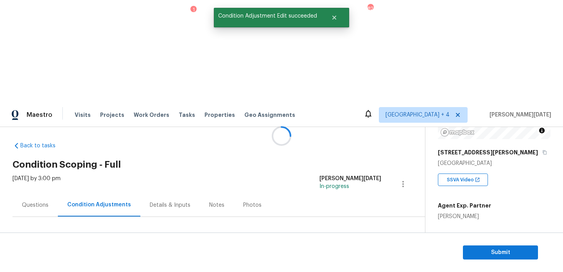
scroll to position [0, 0]
drag, startPoint x: 39, startPoint y: 163, endPoint x: 74, endPoint y: 163, distance: 35.6
click at [74, 261] on div "$29852.82" at bounding box center [58, 265] width 40 height 8
copy div "$29852.82"
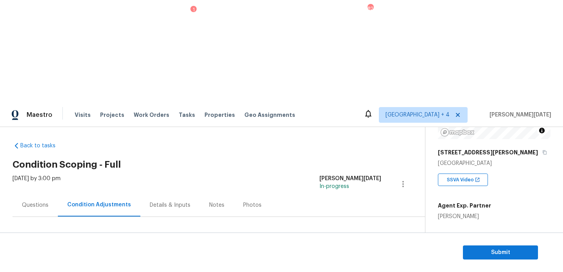
click at [41, 201] on div "Questions" at bounding box center [35, 205] width 27 height 8
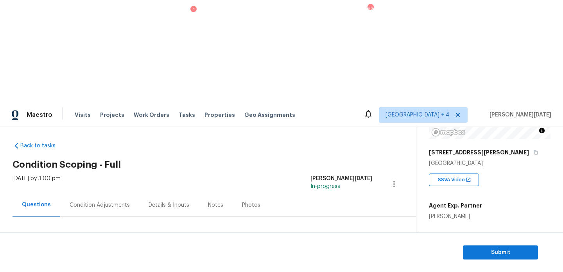
scroll to position [104, 0]
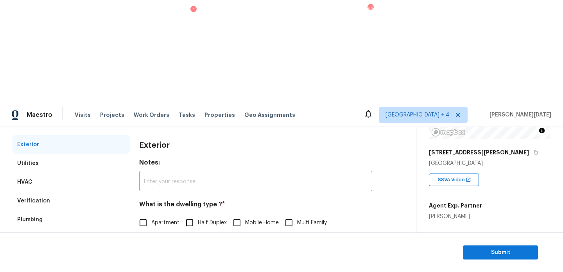
click at [50, 192] on div "Verification" at bounding box center [71, 201] width 117 height 19
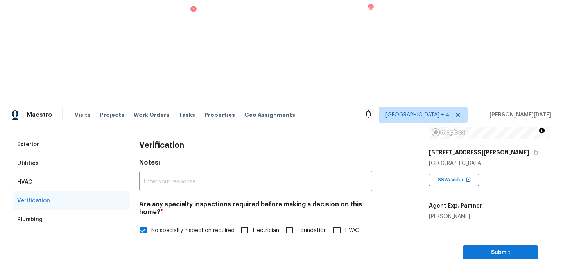
scroll to position [273, 0]
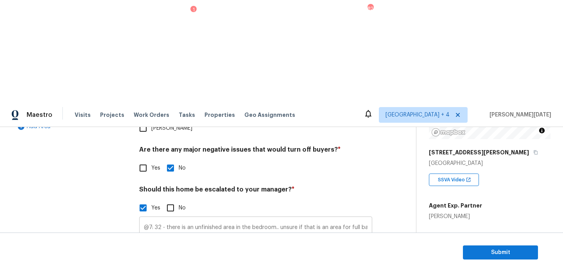
click at [355, 219] on input "@7: 32 - there is an unfinished area in the bedroom.. unsure if that is an area…" at bounding box center [255, 228] width 233 height 18
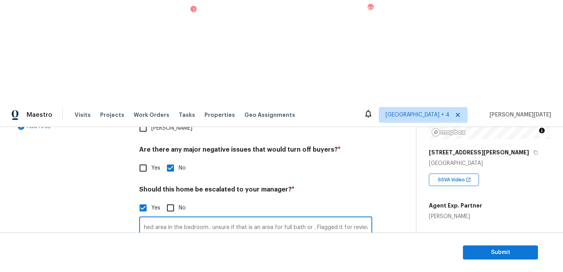
scroll to position [0, 65]
type input "@7: 32 - there is an unfinished area in the bedroom.. unsure if that is an area…"
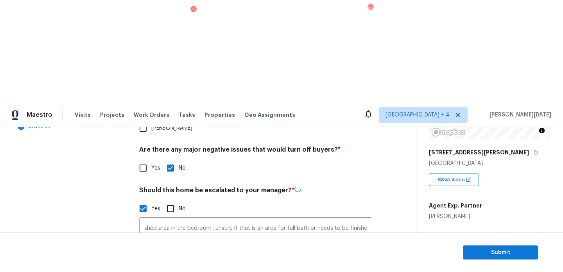
click at [404, 158] on div "Back to tasks Condition Scoping - Full Thu, Sep 18 2025 by 3:00 pm Prabhu Raja …" at bounding box center [215, 108] width 404 height 483
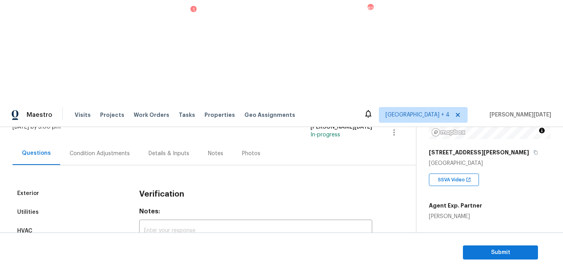
scroll to position [39, 0]
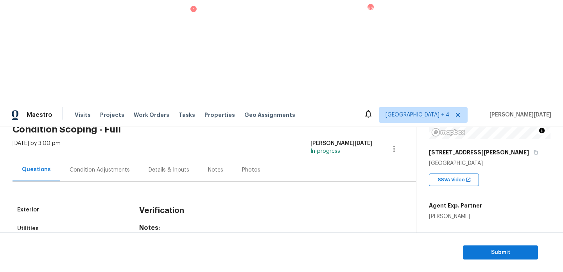
click at [104, 158] on div "Condition Adjustments" at bounding box center [99, 169] width 79 height 23
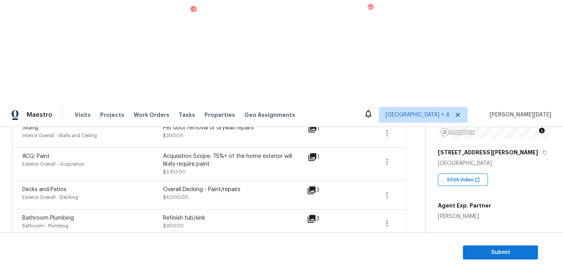
scroll to position [538, 0]
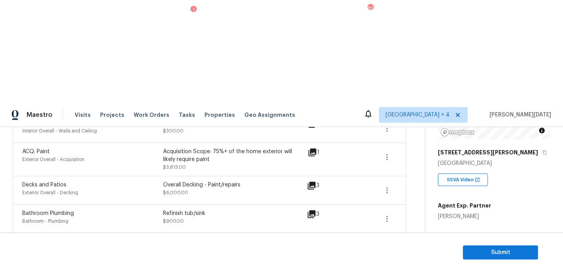
click at [313, 181] on icon at bounding box center [311, 185] width 9 height 9
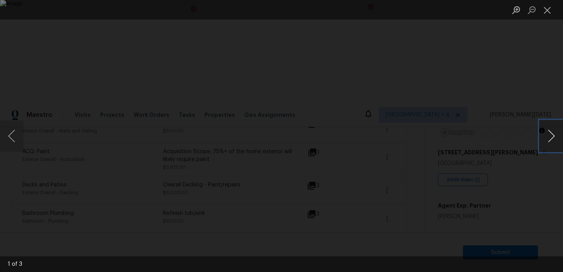
click at [547, 139] on button "Next image" at bounding box center [551, 135] width 23 height 31
click at [548, 13] on button "Close lightbox" at bounding box center [548, 10] width 16 height 14
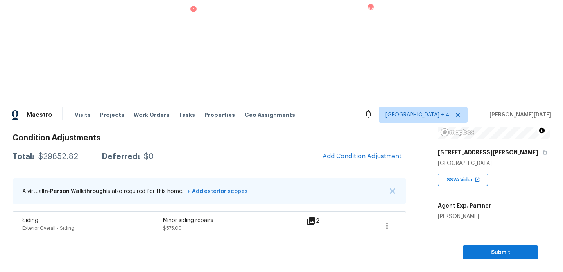
scroll to position [86, 0]
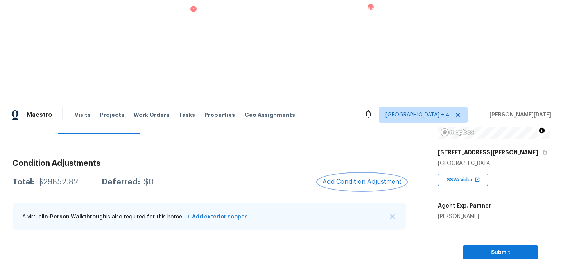
click at [362, 174] on button "Add Condition Adjustment" at bounding box center [362, 182] width 88 height 16
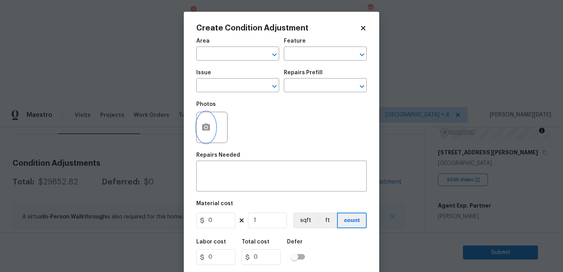
click at [204, 136] on button "button" at bounding box center [206, 127] width 19 height 30
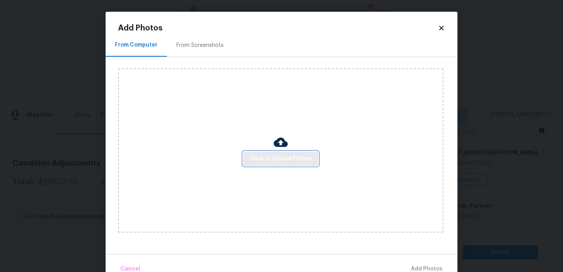
click at [260, 155] on span "Click to Upload Photos" at bounding box center [280, 159] width 63 height 10
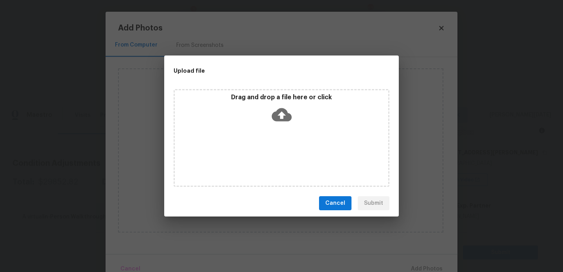
click at [260, 155] on div "Drag and drop a file here or click" at bounding box center [282, 138] width 216 height 98
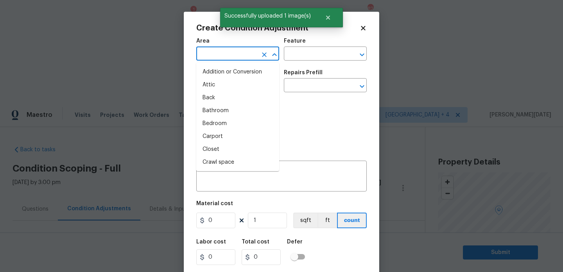
scroll to position [111, 0]
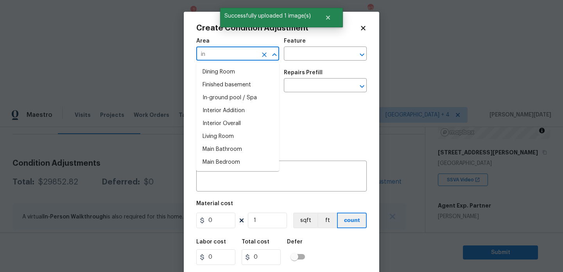
type input "int"
click at [222, 56] on input "text" at bounding box center [226, 54] width 61 height 12
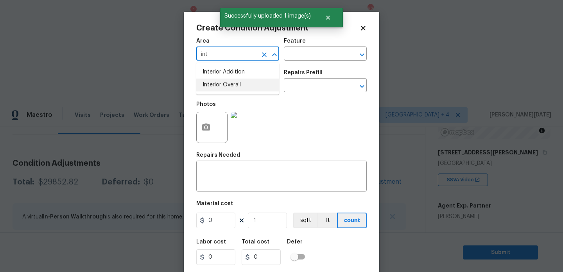
click at [235, 85] on li "Interior Overall" at bounding box center [237, 85] width 83 height 13
type input "Interior Overall"
click at [306, 56] on input "text" at bounding box center [314, 54] width 61 height 12
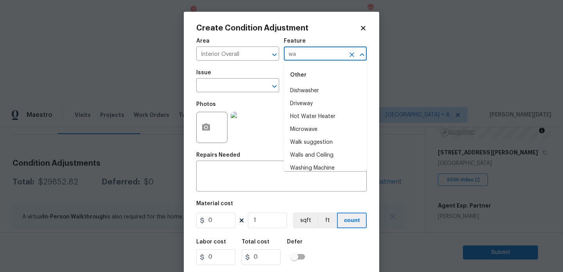
type input "w"
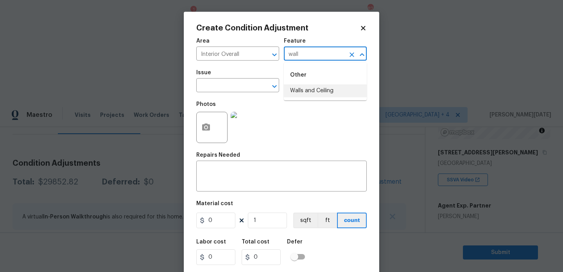
click at [319, 90] on li "Walls and Ceiling" at bounding box center [325, 90] width 83 height 13
type input "Walls and Ceiling"
click at [224, 79] on div "Issue" at bounding box center [237, 75] width 83 height 10
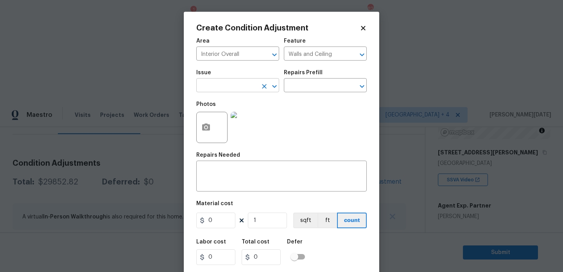
click at [221, 90] on input "text" at bounding box center [226, 86] width 61 height 12
type input "d"
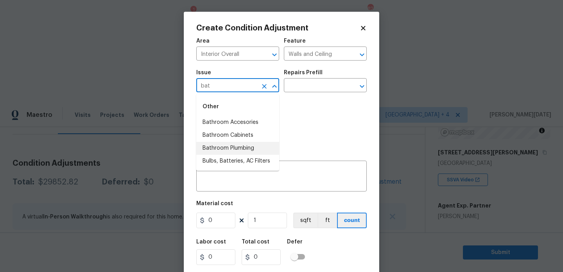
click at [246, 149] on li "Bathroom Plumbing" at bounding box center [237, 148] width 83 height 13
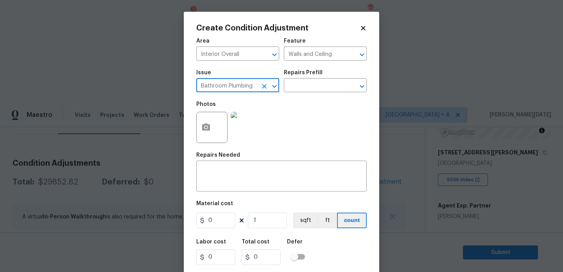
type input "Bathroom Plumbing"
click at [207, 136] on button "button" at bounding box center [206, 127] width 19 height 30
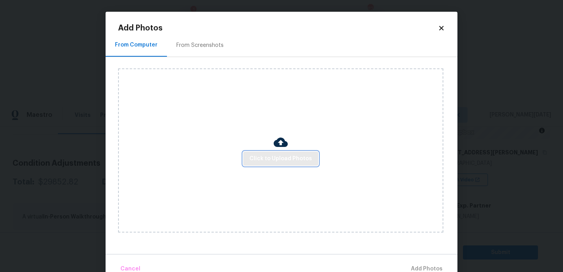
click at [264, 158] on span "Click to Upload Photos" at bounding box center [280, 159] width 63 height 10
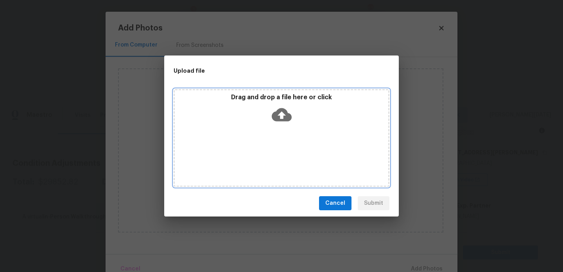
click at [264, 158] on div "Drag and drop a file here or click" at bounding box center [282, 138] width 216 height 98
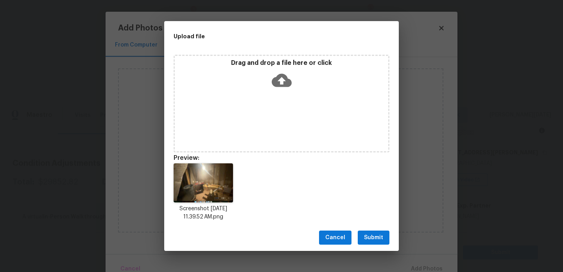
click at [383, 236] on button "Submit" at bounding box center [374, 238] width 32 height 14
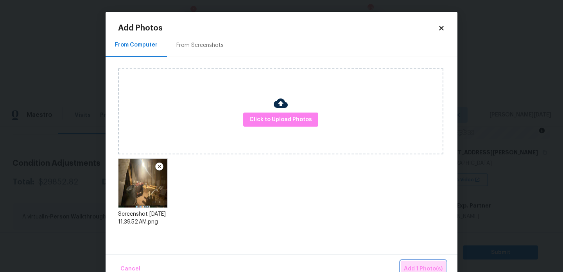
click at [413, 264] on button "Add 1 Photo(s)" at bounding box center [423, 269] width 45 height 17
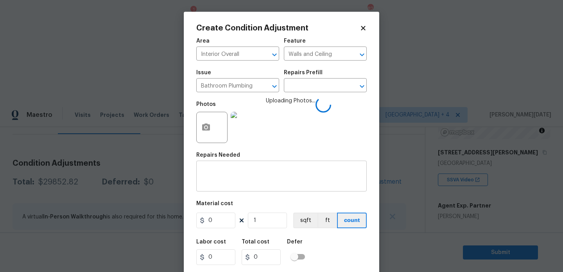
click at [231, 182] on textarea at bounding box center [281, 177] width 161 height 16
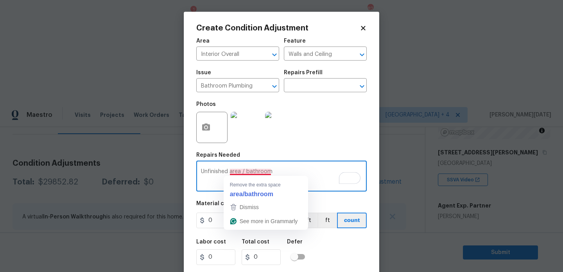
click at [246, 171] on textarea "Unfinished area / bathroom" at bounding box center [281, 177] width 161 height 16
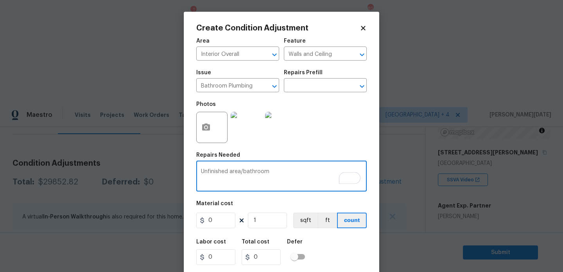
click at [243, 172] on textarea "Unfinished area/bathroom" at bounding box center [281, 177] width 161 height 16
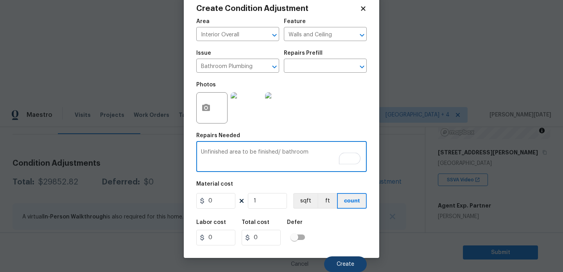
type textarea "Unfinished area to be finished/ bathroom"
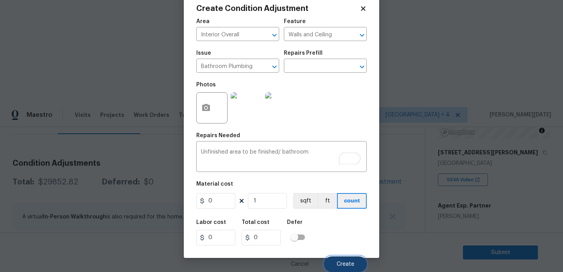
click at [342, 266] on span "Create" at bounding box center [346, 265] width 18 height 6
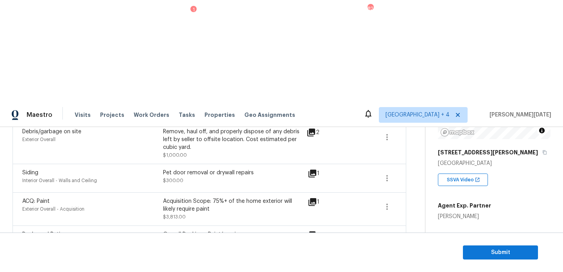
scroll to position [514, 0]
click at [313, 232] on icon at bounding box center [312, 236] width 8 height 8
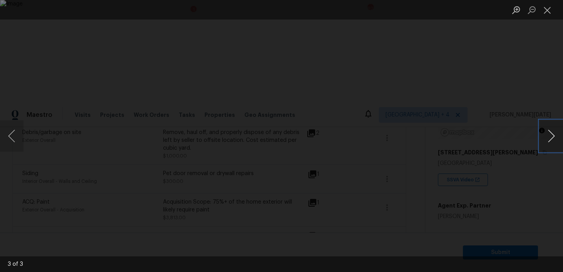
click at [560, 140] on button "Next image" at bounding box center [551, 135] width 23 height 31
click at [559, 140] on button "Next image" at bounding box center [551, 135] width 23 height 31
click at [550, 13] on button "Close lightbox" at bounding box center [548, 10] width 16 height 14
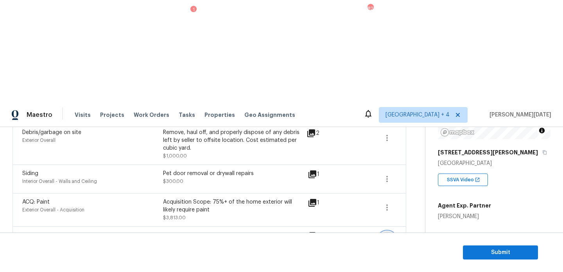
click at [385, 236] on icon "button" at bounding box center [386, 240] width 9 height 9
click at [421, 142] on div "Edit" at bounding box center [430, 138] width 61 height 8
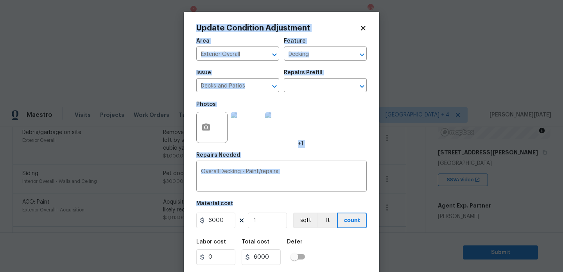
drag, startPoint x: 236, startPoint y: 219, endPoint x: 168, endPoint y: 219, distance: 68.0
click at [168, 219] on div "Update Condition Adjustment Area Exterior Overall ​ Feature Decking ​ Issue Dec…" at bounding box center [281, 136] width 563 height 272
click at [225, 226] on input "6000" at bounding box center [215, 221] width 39 height 16
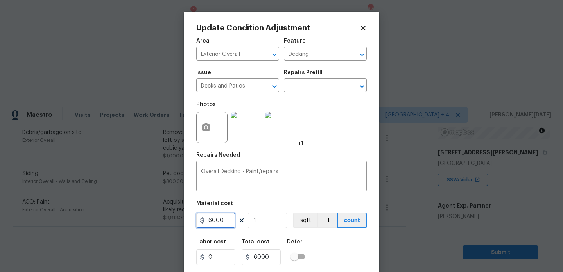
drag, startPoint x: 224, startPoint y: 223, endPoint x: 188, endPoint y: 220, distance: 35.7
click at [190, 223] on div "Update Condition Adjustment Area Exterior Overall ​ Feature Decking ​ Issue Dec…" at bounding box center [281, 145] width 195 height 266
type input "8000"
click at [328, 151] on div "Area Exterior Overall ​ Feature Decking ​ Issue Decks and Patios ​ Repairs Pref…" at bounding box center [281, 163] width 170 height 258
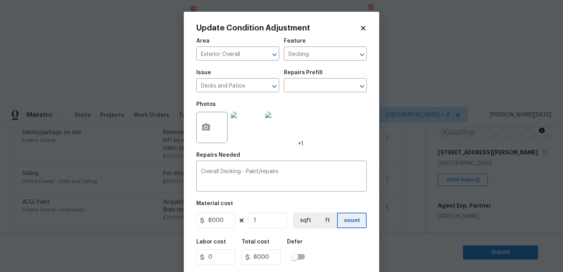
scroll to position [20, 0]
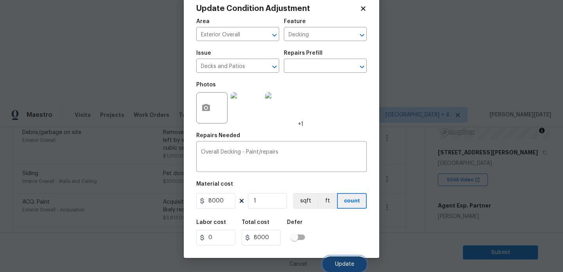
click at [337, 265] on span "Update" at bounding box center [344, 265] width 19 height 6
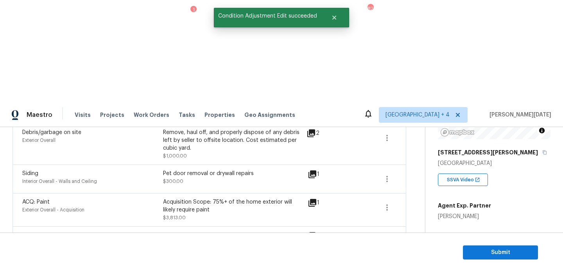
scroll to position [0, 0]
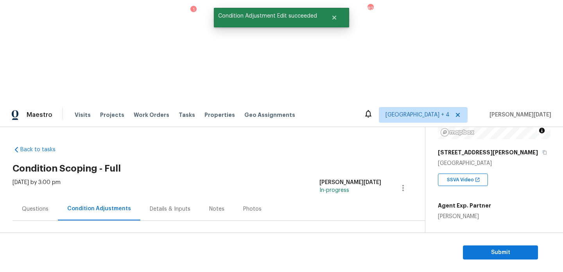
drag, startPoint x: 37, startPoint y: 166, endPoint x: 80, endPoint y: 166, distance: 43.0
click at [80, 265] on div "Total: $31852.82 Deferred: $0" at bounding box center [83, 269] width 140 height 8
copy div "$31852.82"
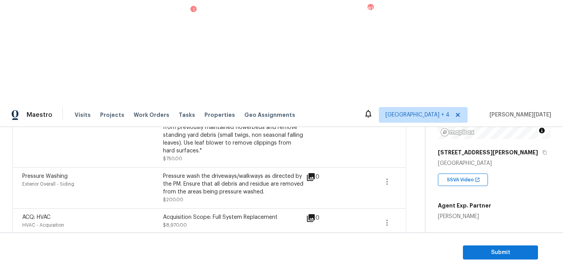
scroll to position [278, 0]
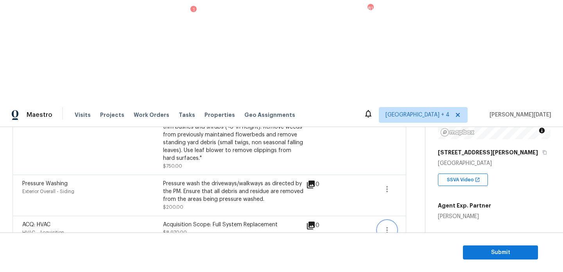
click at [387, 226] on icon "button" at bounding box center [386, 230] width 9 height 9
click at [416, 127] on div "Edit" at bounding box center [430, 127] width 61 height 8
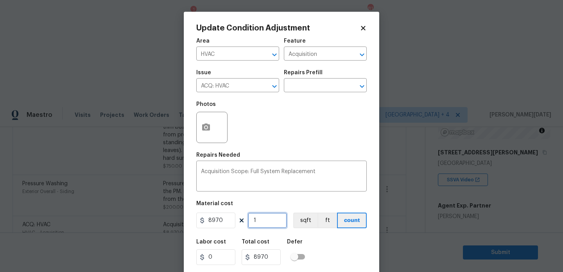
click at [265, 224] on input "1" at bounding box center [267, 221] width 39 height 16
type input "0"
type input "2"
type input "17940"
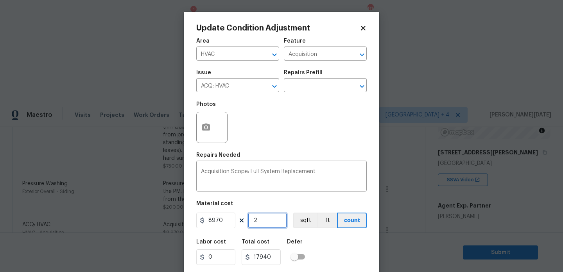
type input "2"
click at [295, 144] on div "Photos" at bounding box center [281, 122] width 170 height 51
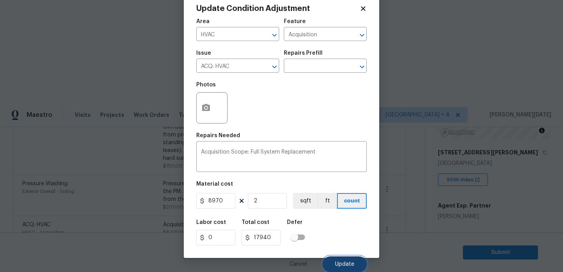
click at [344, 264] on span "Update" at bounding box center [344, 265] width 19 height 6
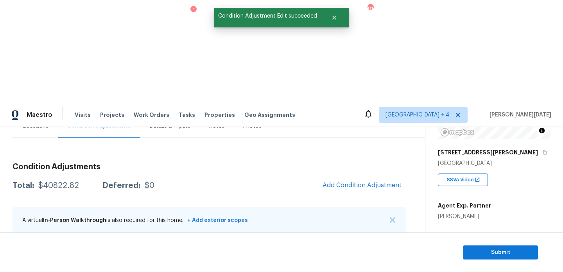
scroll to position [138, 0]
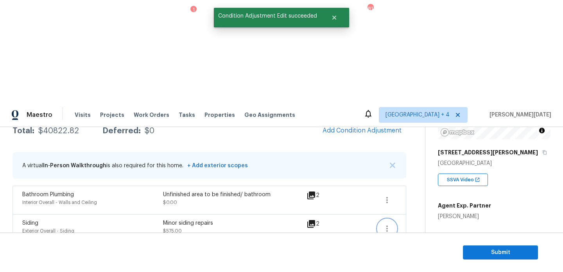
click at [386, 224] on icon "button" at bounding box center [386, 228] width 9 height 9
click at [416, 127] on div "Edit" at bounding box center [430, 125] width 61 height 8
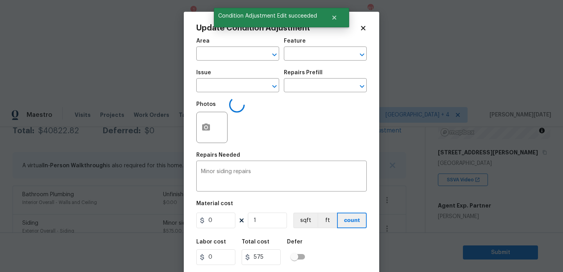
type input "Exterior Overall"
type input "Siding"
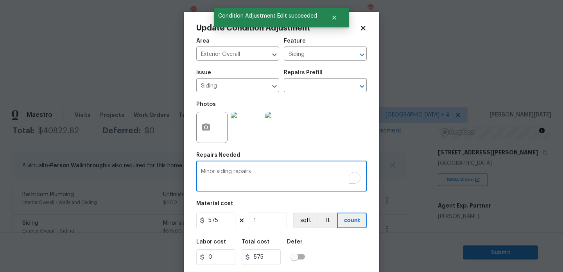
drag, startPoint x: 216, startPoint y: 172, endPoint x: 166, endPoint y: 172, distance: 50.0
click at [166, 172] on div "Update Condition Adjustment Area Exterior Overall ​ Feature Siding ​ Issue Sidi…" at bounding box center [281, 136] width 563 height 272
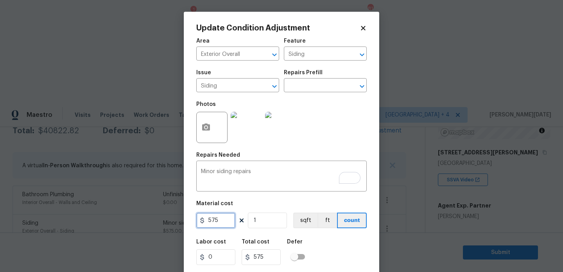
drag, startPoint x: 220, startPoint y: 218, endPoint x: 172, endPoint y: 218, distance: 48.1
click at [173, 218] on div "Update Condition Adjustment Area Exterior Overall ​ Feature Siding ​ Issue Sidi…" at bounding box center [281, 136] width 563 height 272
type input "1200"
click at [326, 142] on div "Photos" at bounding box center [281, 122] width 170 height 51
type input "1200"
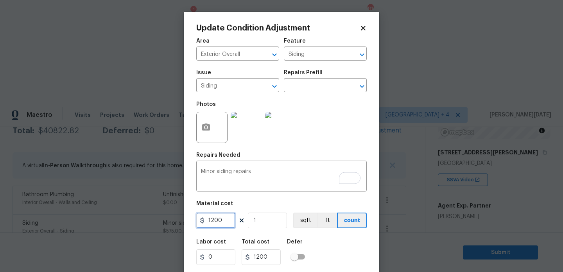
click at [227, 220] on input "1200" at bounding box center [215, 221] width 39 height 16
type input "1500"
click at [344, 124] on div "Photos" at bounding box center [281, 122] width 170 height 51
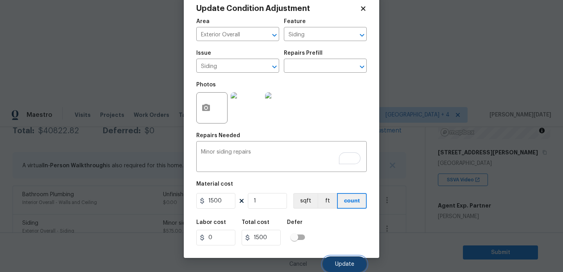
click at [339, 265] on span "Update" at bounding box center [344, 265] width 19 height 6
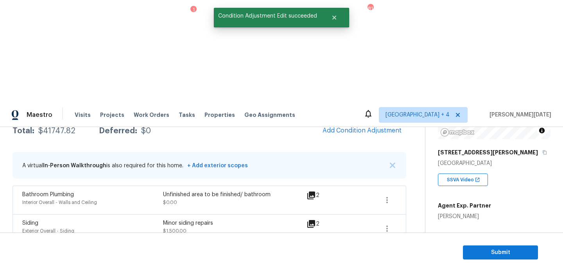
scroll to position [77, 0]
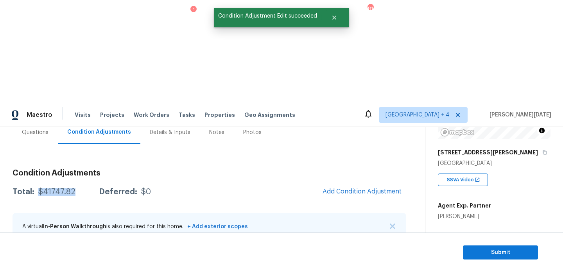
drag, startPoint x: 38, startPoint y: 90, endPoint x: 72, endPoint y: 90, distance: 34.0
click at [72, 188] on div "$41747.82" at bounding box center [56, 192] width 37 height 8
copy div "$41747.82"
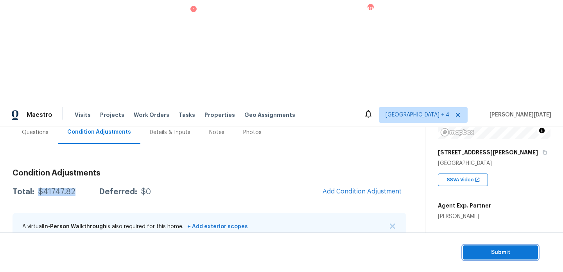
click at [466, 248] on button "Submit" at bounding box center [500, 253] width 75 height 14
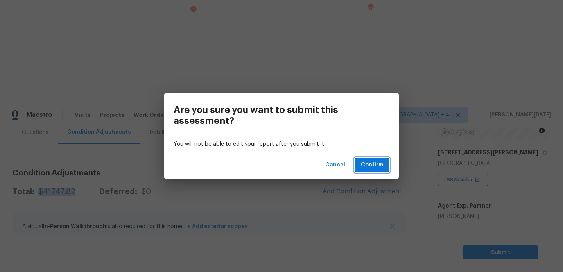
click at [376, 165] on span "Confirm" at bounding box center [372, 165] width 22 height 10
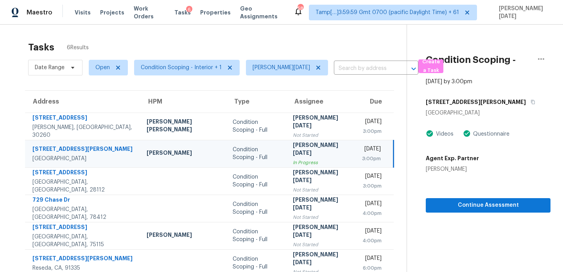
scroll to position [25, 0]
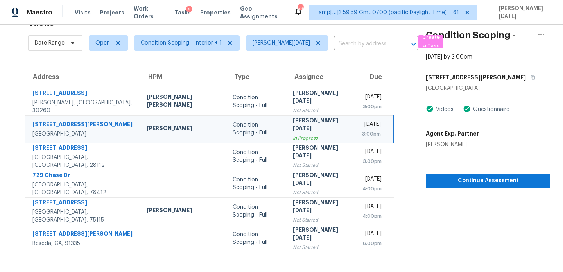
click at [100, 51] on span "Open" at bounding box center [104, 43] width 45 height 20
click at [101, 48] on span "Open" at bounding box center [108, 43] width 39 height 16
click at [98, 67] on span at bounding box center [96, 65] width 6 height 6
click at [98, 66] on input "Open" at bounding box center [95, 63] width 5 height 5
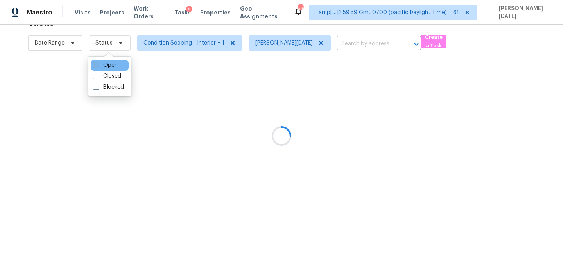
click at [98, 67] on span at bounding box center [96, 65] width 6 height 6
click at [98, 66] on input "Open" at bounding box center [95, 63] width 5 height 5
checkbox input "true"
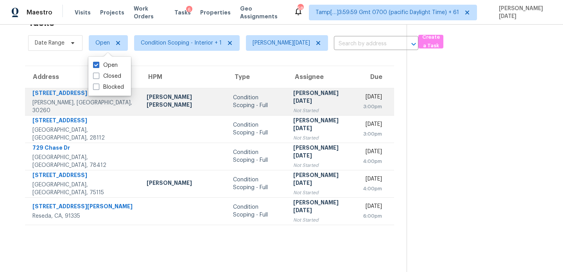
click at [293, 107] on div "Not Started" at bounding box center [321, 111] width 57 height 8
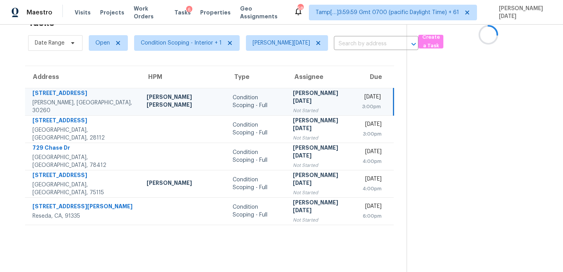
click at [309, 98] on td "[PERSON_NAME][DATE] Not Started" at bounding box center [321, 101] width 69 height 27
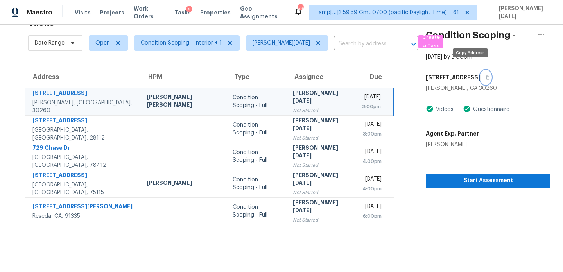
click at [485, 75] on icon "button" at bounding box center [487, 77] width 5 height 5
click at [102, 43] on span "Open" at bounding box center [102, 43] width 14 height 8
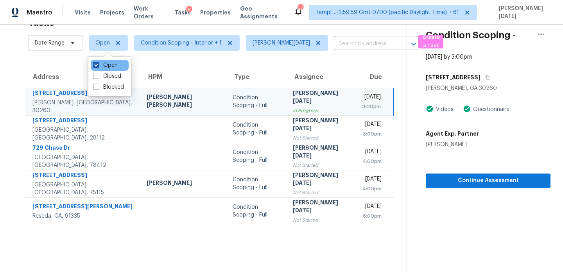
click at [102, 65] on label "Open" at bounding box center [105, 65] width 25 height 8
click at [98, 65] on input "Open" at bounding box center [95, 63] width 5 height 5
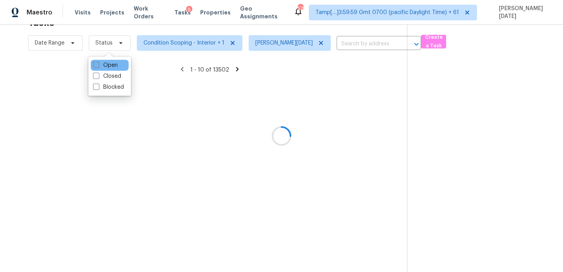
click at [102, 65] on label "Open" at bounding box center [105, 65] width 25 height 8
click at [98, 65] on input "Open" at bounding box center [95, 63] width 5 height 5
checkbox input "true"
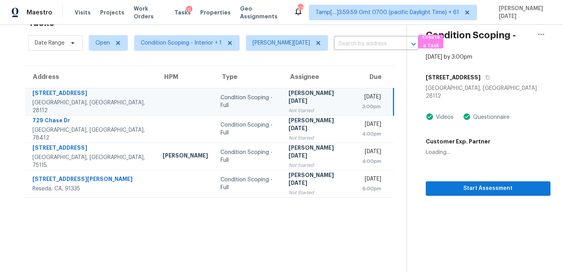
click at [214, 92] on td "Condition Scoping - Full" at bounding box center [248, 101] width 68 height 27
click at [470, 84] on div "[GEOGRAPHIC_DATA], [GEOGRAPHIC_DATA] 28112" at bounding box center [488, 92] width 125 height 16
click at [485, 75] on icon "button" at bounding box center [487, 77] width 5 height 5
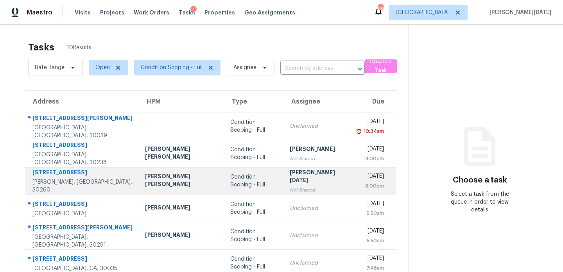
click at [238, 183] on div "Condition Scoping - Full" at bounding box center [253, 181] width 47 height 16
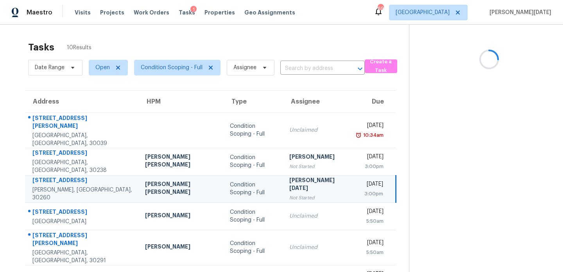
click at [238, 183] on div "Condition Scoping - Full" at bounding box center [253, 189] width 47 height 16
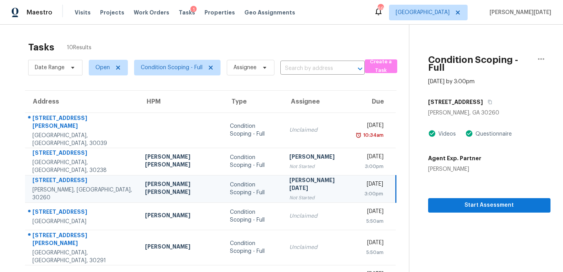
click at [238, 183] on div "Condition Scoping - Full" at bounding box center [253, 189] width 47 height 16
click at [434, 201] on span "Start Assessment" at bounding box center [489, 206] width 110 height 10
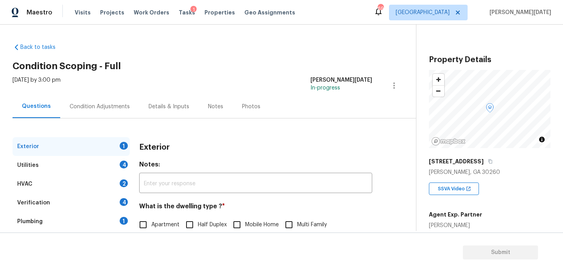
scroll to position [81, 0]
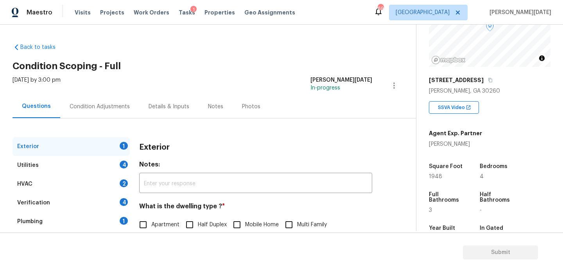
click at [113, 107] on div "Condition Adjustments" at bounding box center [100, 107] width 60 height 8
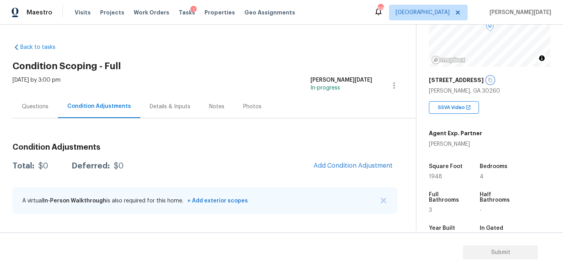
click at [488, 81] on icon "button" at bounding box center [490, 80] width 5 height 5
click at [338, 164] on span "Add Condition Adjustment" at bounding box center [353, 165] width 79 height 7
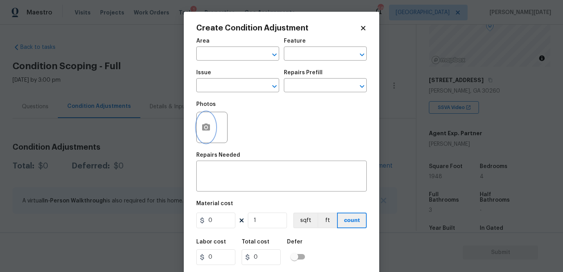
click at [207, 132] on icon "button" at bounding box center [205, 127] width 9 height 9
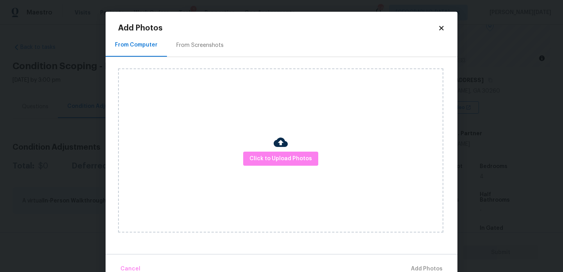
click at [212, 44] on div "From Screenshots" at bounding box center [199, 45] width 47 height 8
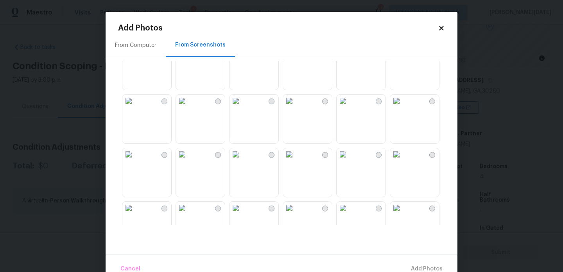
scroll to position [747, 0]
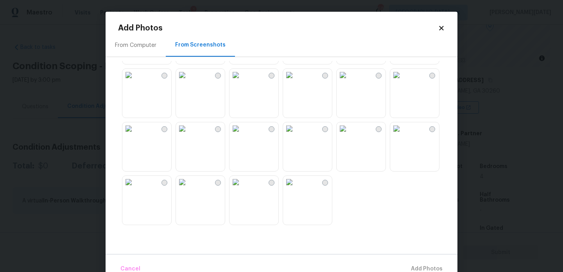
click at [349, 81] on img at bounding box center [343, 75] width 13 height 13
click at [135, 81] on img at bounding box center [128, 75] width 13 height 13
click at [188, 81] on img at bounding box center [182, 75] width 13 height 13
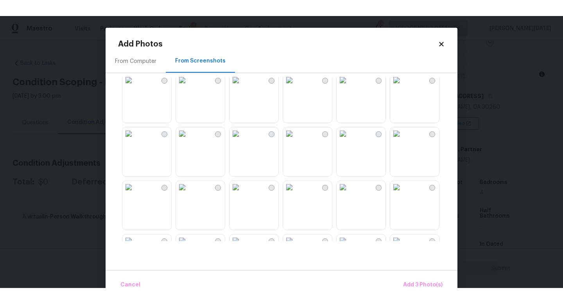
scroll to position [434, 0]
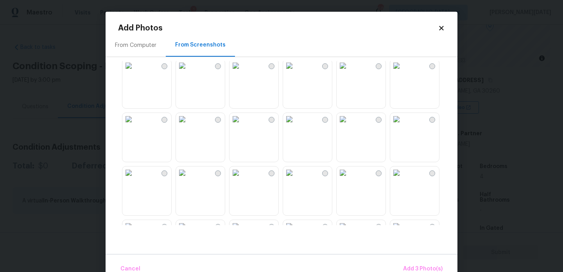
click at [296, 126] on img at bounding box center [289, 119] width 13 height 13
click at [418, 267] on span "Add 4 Photo(s)" at bounding box center [422, 269] width 40 height 10
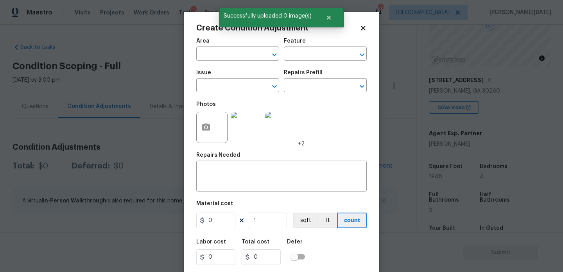
click at [214, 61] on span "Area ​" at bounding box center [237, 50] width 83 height 32
click at [197, 57] on input "text" at bounding box center [226, 54] width 61 height 12
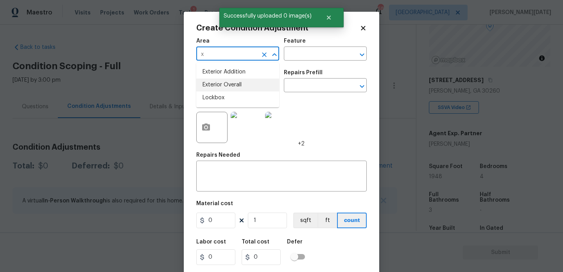
click at [215, 83] on li "Exterior Overall" at bounding box center [237, 85] width 83 height 13
type input "Exterior Overall"
click at [215, 83] on input "text" at bounding box center [226, 86] width 61 height 12
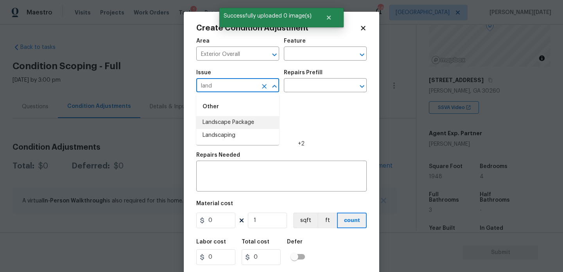
click at [233, 121] on li "Landscape Package" at bounding box center [237, 122] width 83 height 13
type input "Landscape Package"
click at [299, 94] on div "Issue Landscape Package ​ Repairs Prefill ​" at bounding box center [281, 81] width 170 height 32
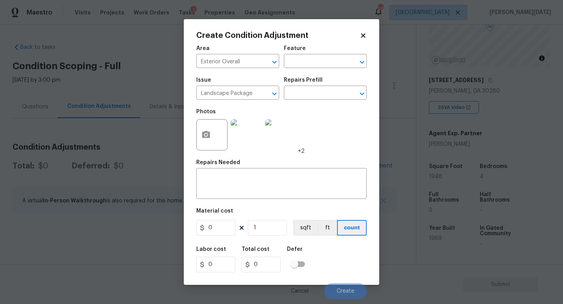
click at [314, 73] on div "Issue Landscape Package ​ Repairs Prefill ​" at bounding box center [281, 89] width 170 height 32
click at [314, 97] on input "text" at bounding box center [314, 94] width 61 height 12
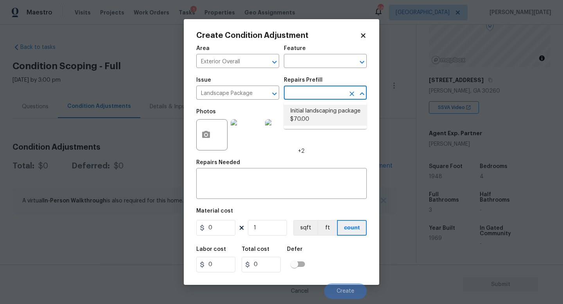
click at [321, 124] on li "Initial landscaping package $70.00" at bounding box center [325, 115] width 83 height 21
type input "Home Readiness Packages"
type textarea "Mowing of grass up to 6" in height. Mow, edge along driveways & sidewalks, trim…"
type input "70"
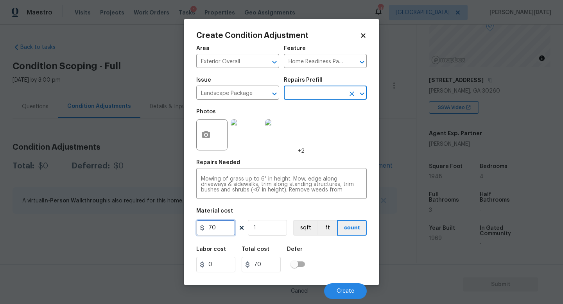
click at [222, 230] on input "70" at bounding box center [215, 228] width 39 height 16
type input "500"
click at [338, 145] on div "Photos +2" at bounding box center [281, 129] width 170 height 51
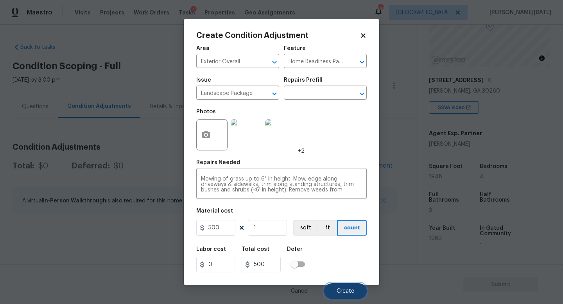
click at [337, 272] on span "Create" at bounding box center [346, 292] width 18 height 6
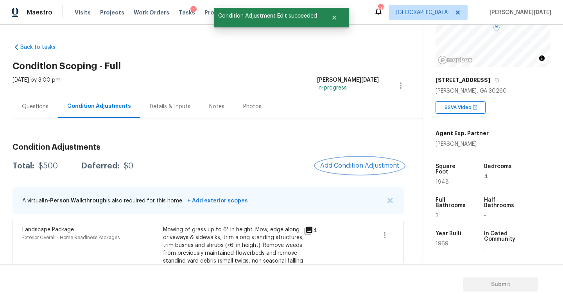
click at [348, 166] on span "Add Condition Adjustment" at bounding box center [359, 165] width 79 height 7
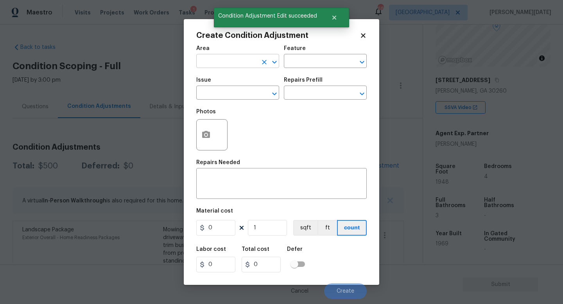
click at [211, 65] on input "text" at bounding box center [226, 62] width 61 height 12
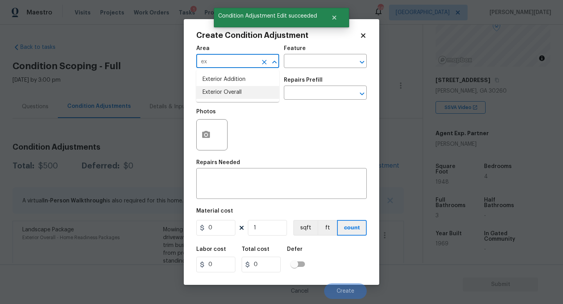
click at [218, 89] on li "Exterior Overall" at bounding box center [237, 92] width 83 height 13
type input "Exterior Overall"
click at [218, 89] on input "text" at bounding box center [226, 94] width 61 height 12
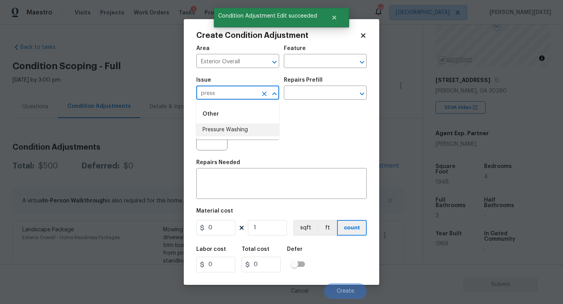
click at [226, 128] on li "Pressure Washing" at bounding box center [237, 130] width 83 height 13
type input "Pressure Washing"
click at [312, 91] on input "text" at bounding box center [314, 94] width 61 height 12
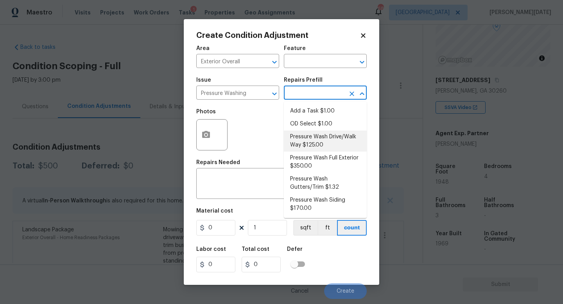
click at [317, 143] on li "Pressure Wash Drive/Walk Way $125.00" at bounding box center [325, 141] width 83 height 21
type input "Siding"
type textarea "Pressure wash the driveways/walkways as directed by the PM. Ensure that all deb…"
type input "125"
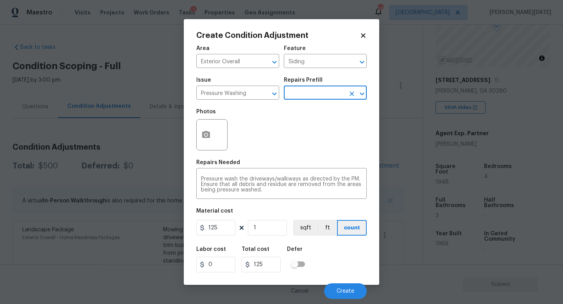
click at [307, 95] on input "text" at bounding box center [314, 94] width 61 height 12
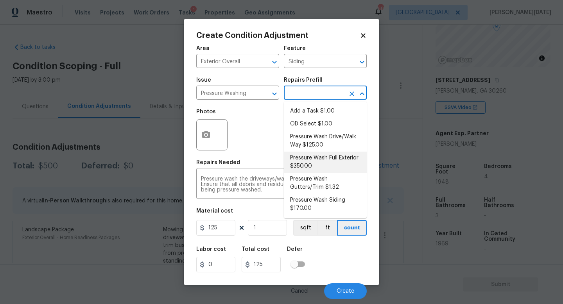
click at [315, 166] on li "Pressure Wash Full Exterior $350.00" at bounding box center [325, 162] width 83 height 21
type textarea "Pressure wash the House, Flatwork, Deck and Garage interior."
type input "350"
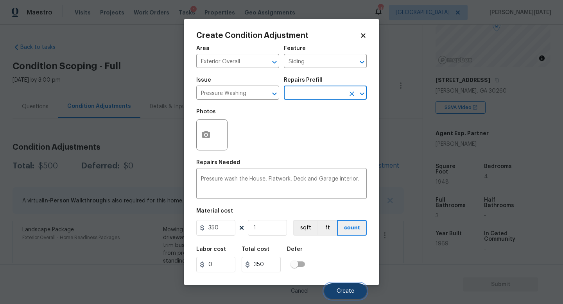
click at [335, 272] on button "Create" at bounding box center [345, 291] width 43 height 16
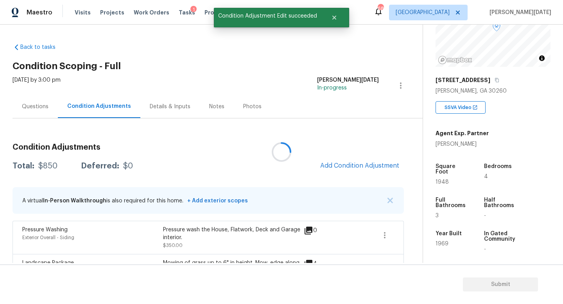
click at [339, 156] on div at bounding box center [281, 152] width 563 height 304
click at [342, 160] on button "Add Condition Adjustment" at bounding box center [360, 166] width 88 height 16
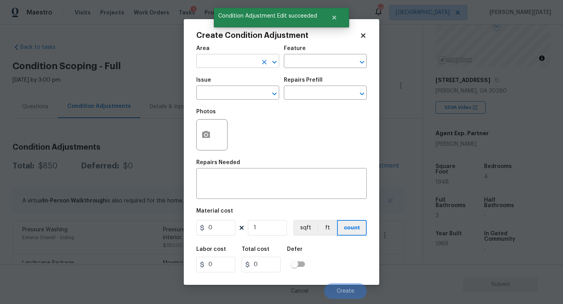
click at [217, 62] on input "text" at bounding box center [226, 62] width 61 height 12
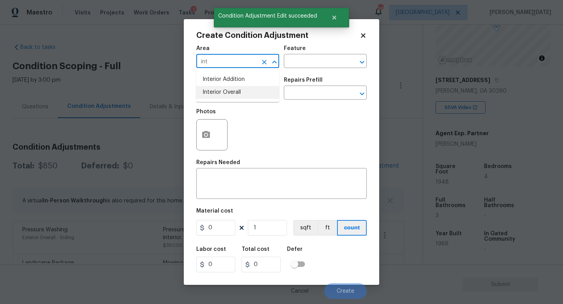
click at [215, 97] on li "Interior Overall" at bounding box center [237, 92] width 83 height 13
type input "Interior Overall"
click at [215, 97] on input "text" at bounding box center [226, 94] width 61 height 12
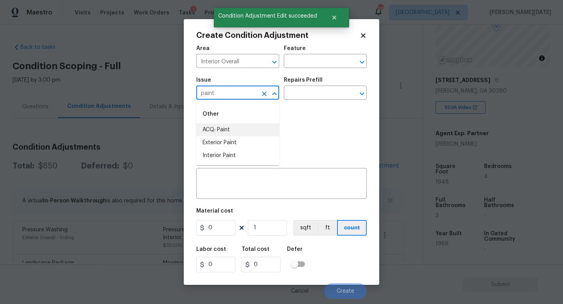
click at [223, 133] on li "ACQ: Paint" at bounding box center [237, 130] width 83 height 13
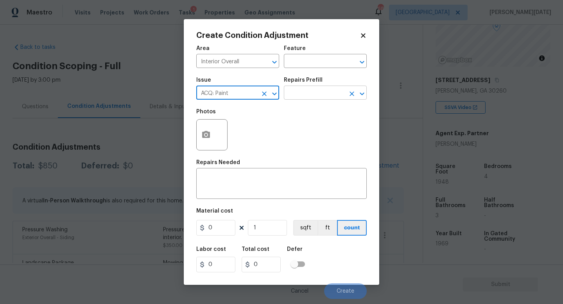
type input "ACQ: Paint"
click at [313, 94] on input "text" at bounding box center [314, 94] width 61 height 12
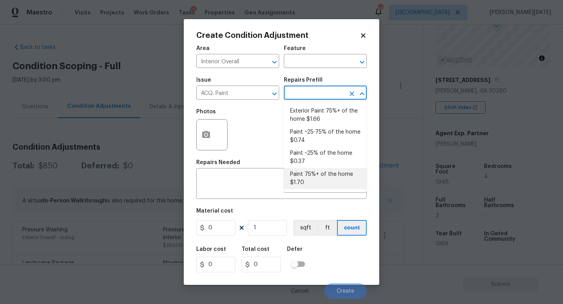
click at [316, 179] on li "Paint 75%+ of the home $1.70" at bounding box center [325, 178] width 83 height 21
type input "Acquisition"
type textarea "Acquisition Scope: 75%+ of the home will likely require interior paint"
type input "1.7"
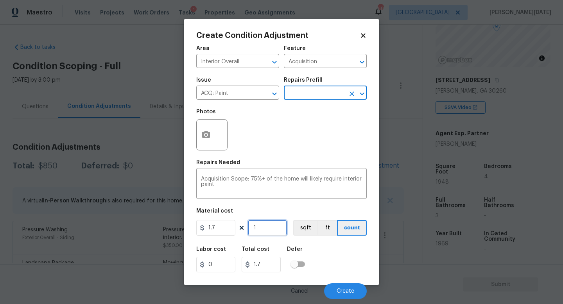
click at [275, 227] on input "1" at bounding box center [267, 228] width 39 height 16
type input "0"
paste input "60253026"
type input "602530260"
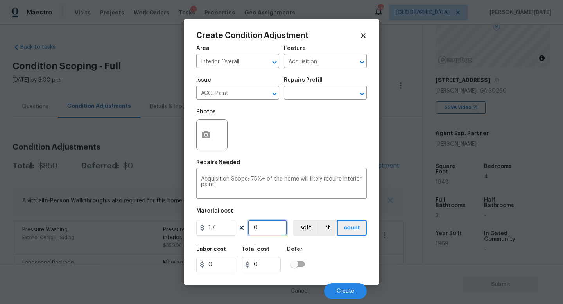
type input "1024301442"
type input "0"
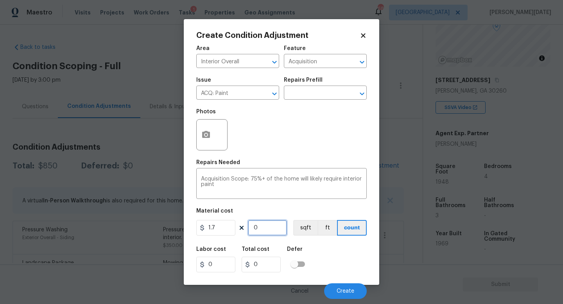
type input "1"
type input "1.7"
type input "19"
type input "32.3"
type input "194"
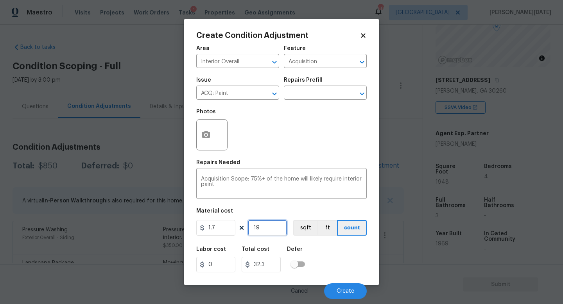
type input "329.8"
type input "1948"
type input "3311.6"
type input "1948"
click at [303, 161] on div "Repairs Needed" at bounding box center [281, 165] width 170 height 10
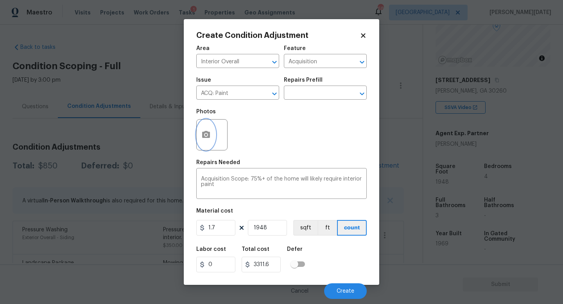
click at [203, 141] on button "button" at bounding box center [206, 135] width 19 height 30
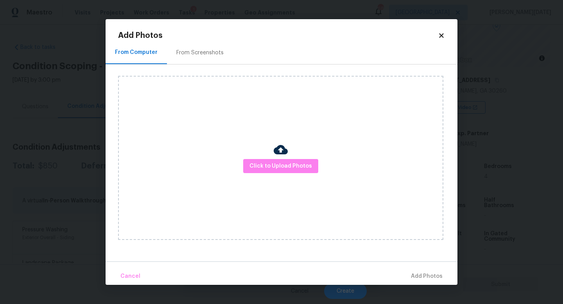
click at [209, 59] on div "From Screenshots" at bounding box center [200, 52] width 66 height 23
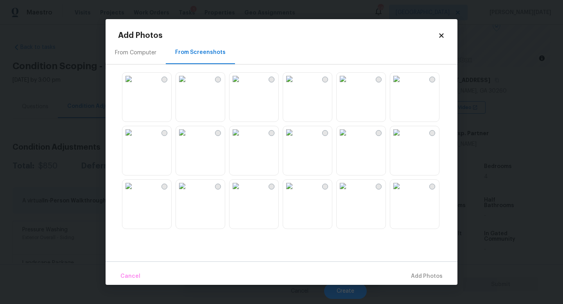
click at [237, 85] on img at bounding box center [236, 79] width 13 height 13
click at [296, 139] on img at bounding box center [289, 132] width 13 height 13
click at [296, 192] on img at bounding box center [289, 186] width 13 height 13
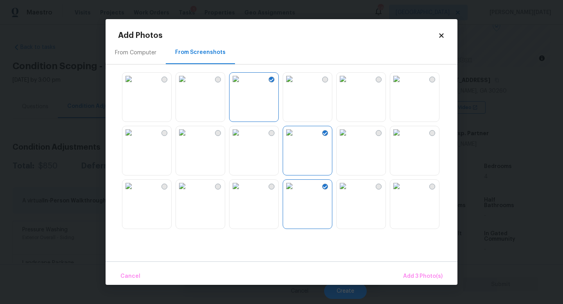
click at [242, 192] on img at bounding box center [236, 186] width 13 height 13
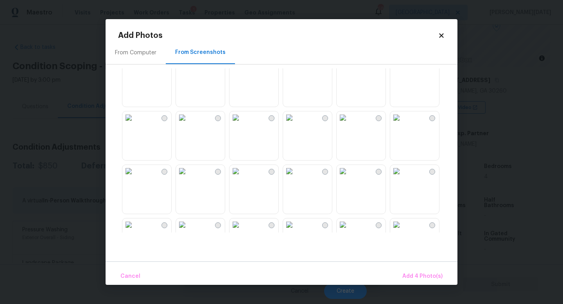
scroll to position [365, 0]
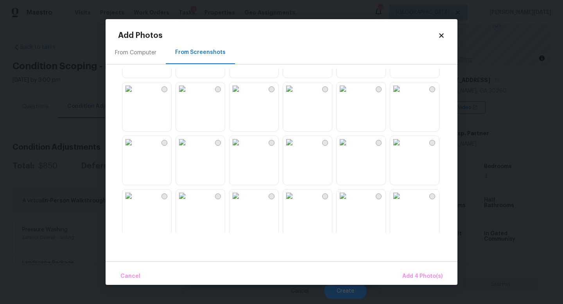
click at [242, 85] on img at bounding box center [236, 88] width 13 height 13
click at [242, 149] on img at bounding box center [236, 142] width 13 height 13
click at [188, 149] on img at bounding box center [182, 142] width 13 height 13
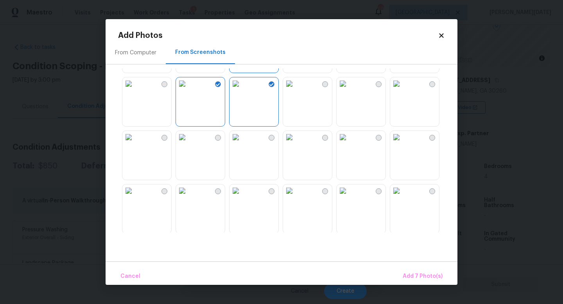
scroll to position [428, 0]
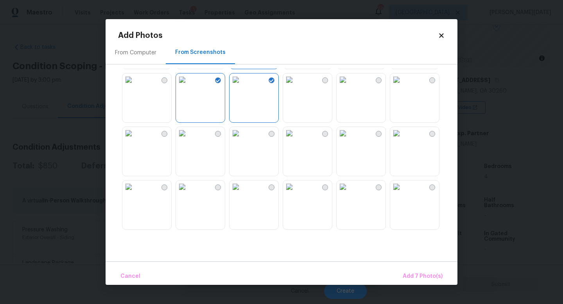
click at [349, 86] on img at bounding box center [343, 80] width 13 height 13
click at [349, 140] on img at bounding box center [343, 133] width 13 height 13
click at [403, 140] on img at bounding box center [396, 133] width 13 height 13
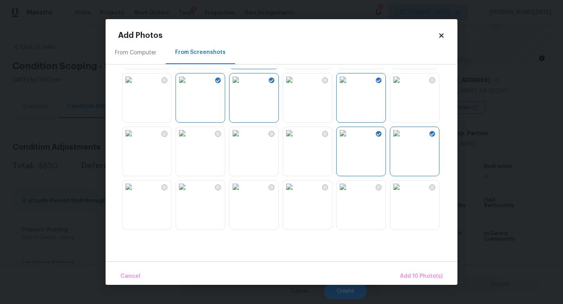
scroll to position [614, 0]
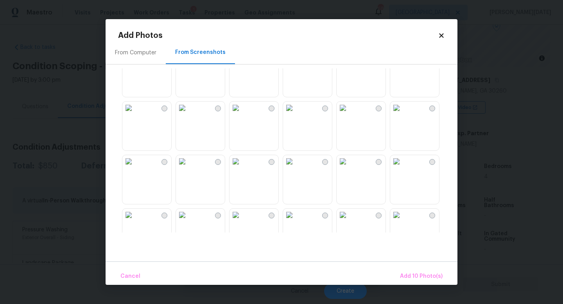
click at [296, 114] on img at bounding box center [289, 108] width 13 height 13
click at [242, 114] on img at bounding box center [236, 108] width 13 height 13
click at [242, 168] on img at bounding box center [236, 161] width 13 height 13
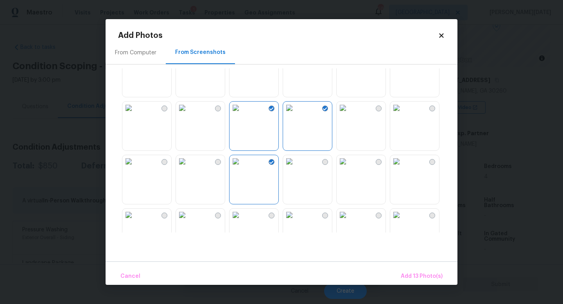
click at [188, 168] on img at bounding box center [182, 161] width 13 height 13
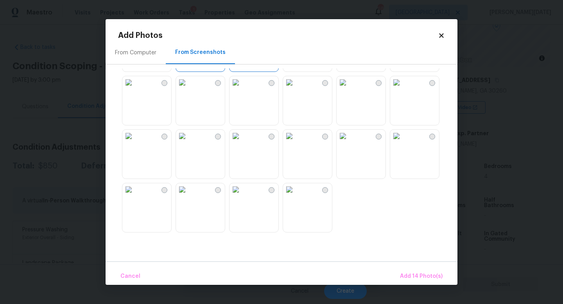
click at [242, 142] on img at bounding box center [236, 136] width 13 height 13
click at [242, 192] on img at bounding box center [236, 189] width 13 height 13
click at [188, 196] on img at bounding box center [182, 189] width 13 height 13
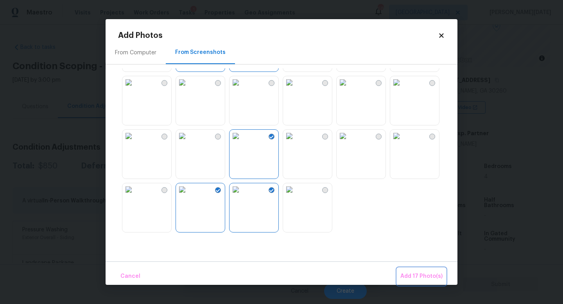
click at [425, 270] on button "Add 17 Photo(s)" at bounding box center [421, 276] width 48 height 17
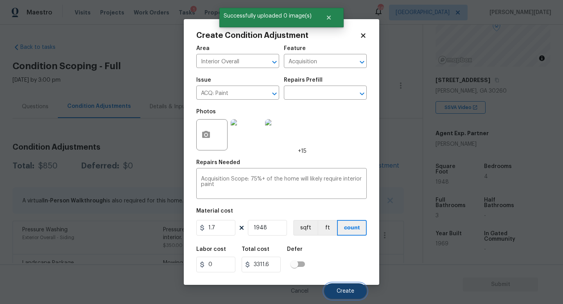
click at [337, 272] on span "Create" at bounding box center [346, 292] width 18 height 6
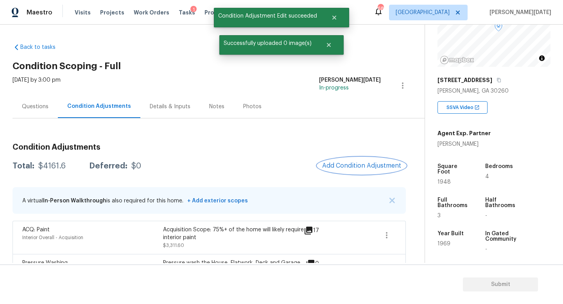
click at [344, 161] on button "Add Condition Adjustment" at bounding box center [361, 166] width 88 height 16
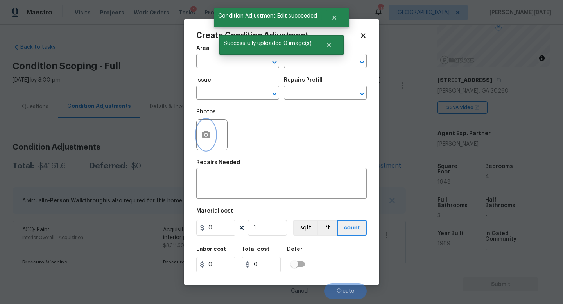
click at [211, 127] on button "button" at bounding box center [206, 135] width 19 height 30
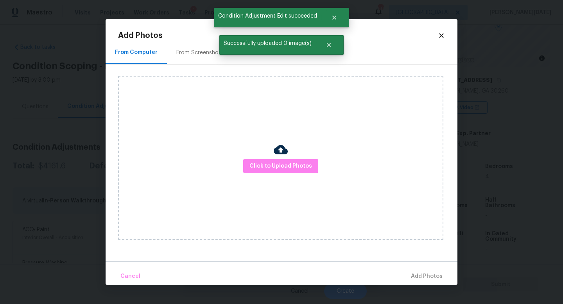
click at [202, 56] on div "From Screenshots" at bounding box center [199, 53] width 47 height 8
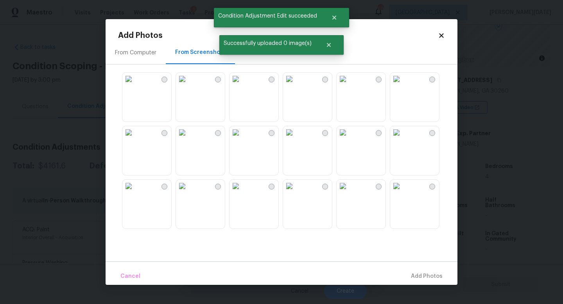
click at [135, 85] on img at bounding box center [128, 79] width 13 height 13
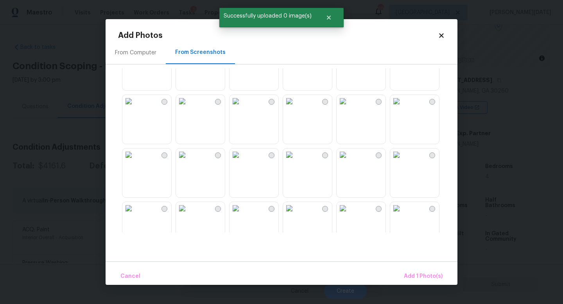
click at [242, 108] on img at bounding box center [236, 101] width 13 height 13
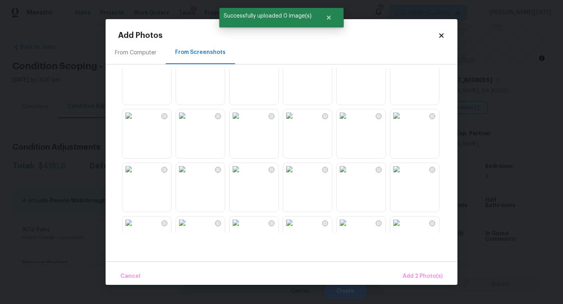
click at [135, 122] on img at bounding box center [128, 115] width 13 height 13
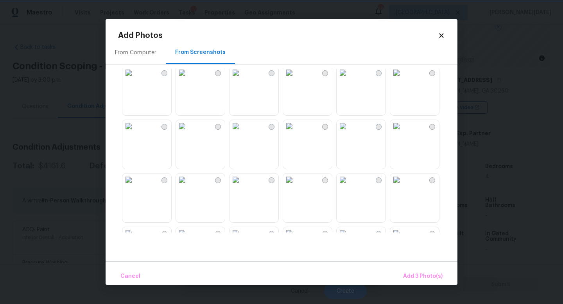
scroll to position [650, 0]
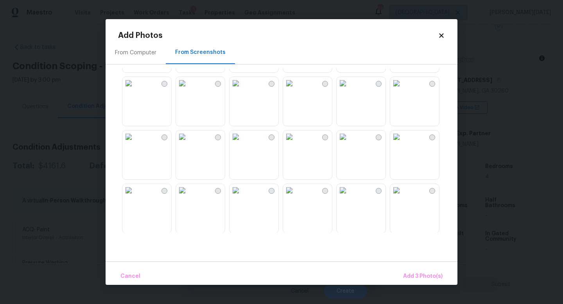
click at [296, 143] on img at bounding box center [289, 137] width 13 height 13
click at [295, 142] on img at bounding box center [289, 136] width 13 height 13
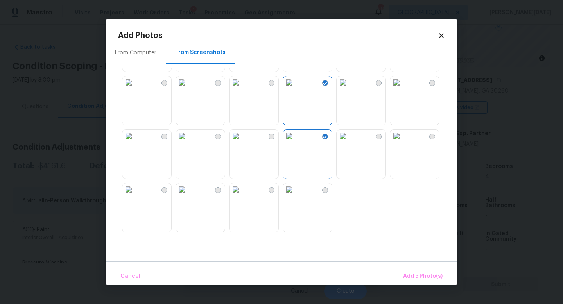
click at [349, 142] on img at bounding box center [343, 136] width 13 height 13
click at [188, 142] on img at bounding box center [182, 136] width 13 height 13
click at [242, 196] on img at bounding box center [236, 189] width 13 height 13
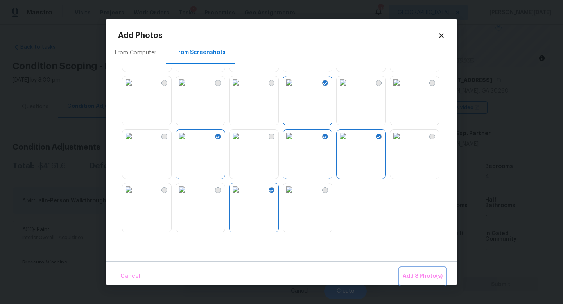
click at [424, 272] on span "Add 8 Photo(s)" at bounding box center [423, 277] width 40 height 10
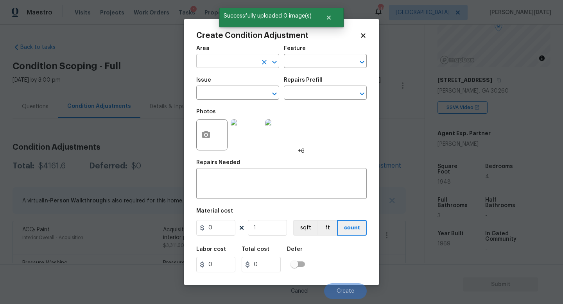
click at [210, 58] on input "text" at bounding box center [226, 62] width 61 height 12
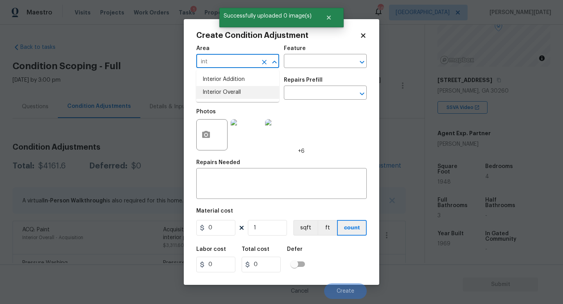
click at [228, 93] on li "Interior Overall" at bounding box center [237, 92] width 83 height 13
type input "Interior Overall"
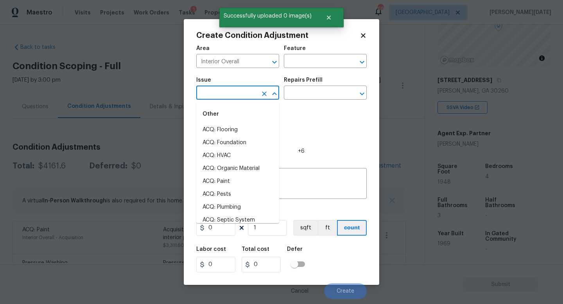
click at [228, 93] on input "text" at bounding box center [226, 94] width 61 height 12
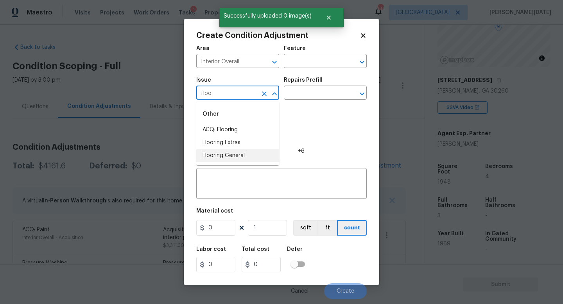
click at [244, 154] on li "Flooring General" at bounding box center [237, 155] width 83 height 13
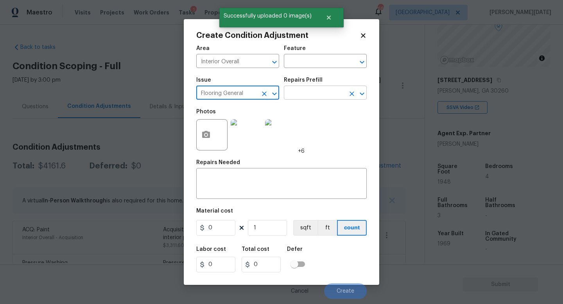
type input "Flooring General"
click at [325, 93] on input "text" at bounding box center [314, 94] width 61 height 12
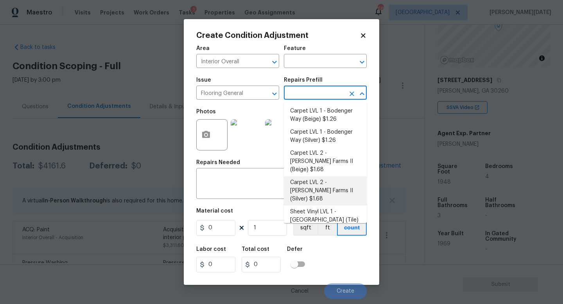
click at [326, 181] on li "Carpet LVL 2 - Abshire Farms II (Silver) $1.68" at bounding box center [325, 190] width 83 height 29
type input "Overall Flooring"
type textarea "Install new carpet ([PERSON_NAME] Farms II - 929 Thin Ice) at all previously ca…"
type input "1.68"
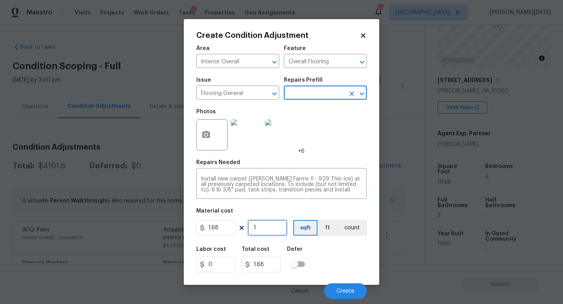
click at [267, 230] on input "1" at bounding box center [267, 228] width 39 height 16
type input "13"
type input "21.84"
type input "130"
type input "218.4"
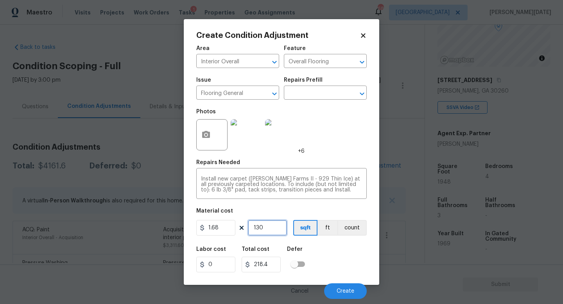
type input "1300"
type input "2184"
type input "1300"
click at [336, 140] on div "Photos +6" at bounding box center [281, 129] width 170 height 51
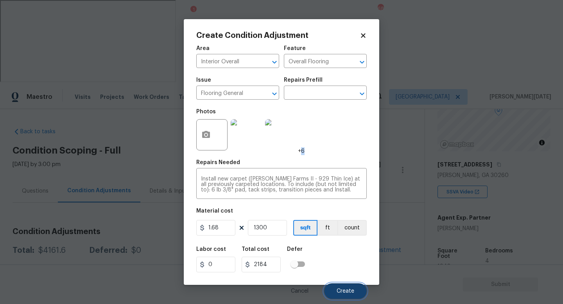
click at [337, 272] on button "Create" at bounding box center [345, 291] width 43 height 16
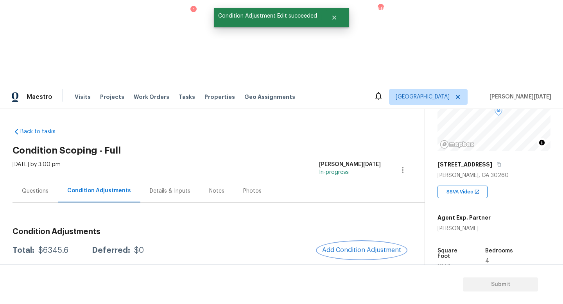
scroll to position [57, 0]
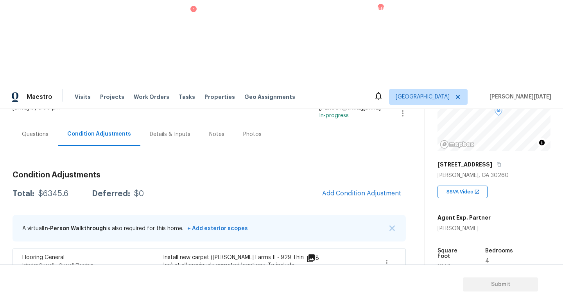
click at [34, 123] on div "Questions" at bounding box center [35, 134] width 45 height 23
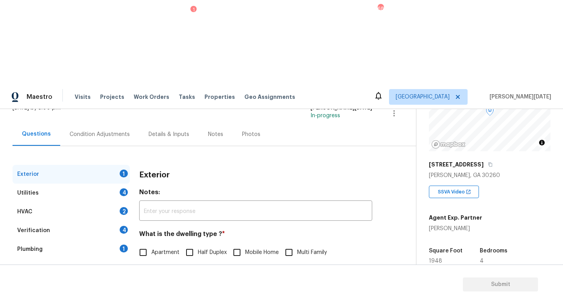
scroll to position [72, 0]
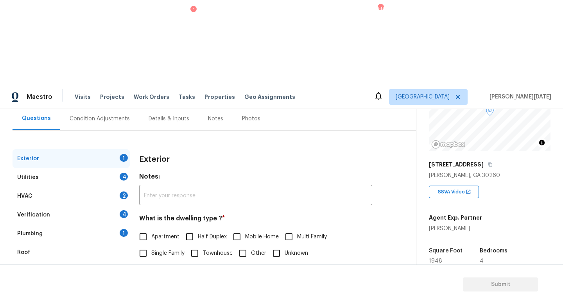
click at [68, 272] on div "Pricing 5" at bounding box center [71, 290] width 117 height 19
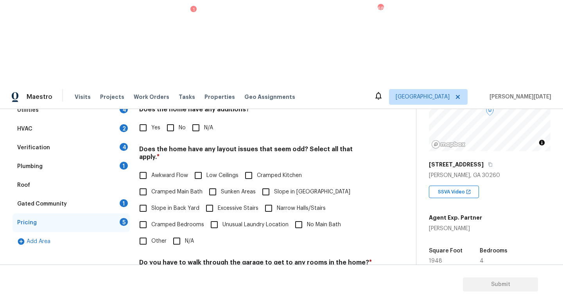
scroll to position [142, 0]
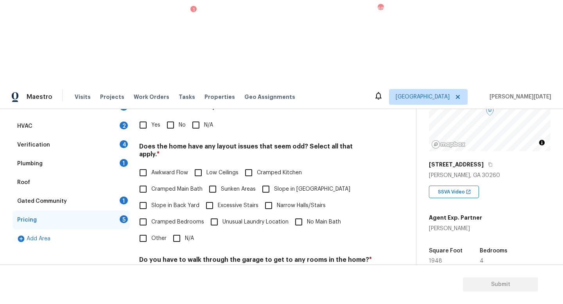
click at [148, 230] on input "Other" at bounding box center [143, 238] width 16 height 16
checkbox input "true"
click at [146, 272] on button "button" at bounding box center [149, 301] width 19 height 30
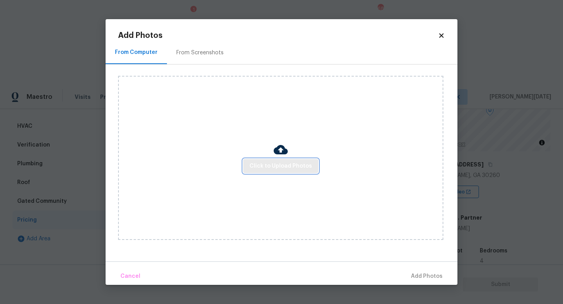
click at [282, 167] on span "Click to Upload Photos" at bounding box center [280, 166] width 63 height 10
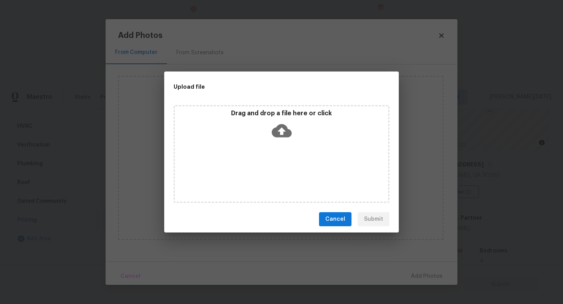
click at [282, 167] on div "Drag and drop a file here or click" at bounding box center [282, 154] width 216 height 98
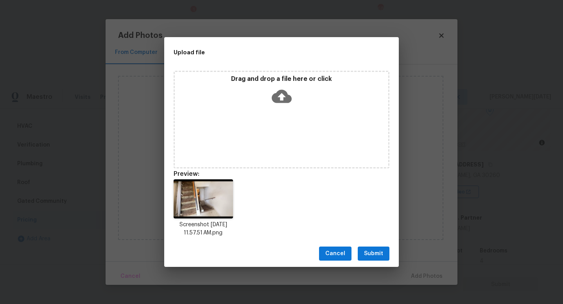
click at [364, 255] on button "Submit" at bounding box center [374, 254] width 32 height 14
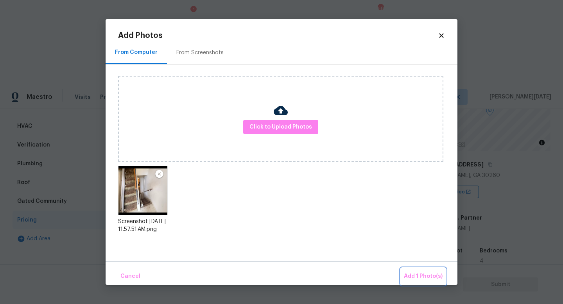
click at [412, 272] on span "Add 1 Photo(s)" at bounding box center [423, 277] width 39 height 10
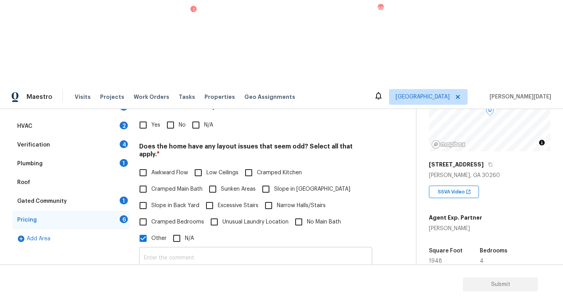
click at [230, 249] on input "text" at bounding box center [255, 258] width 233 height 18
type input "split level"
click at [360, 270] on div "Photos" at bounding box center [255, 295] width 233 height 51
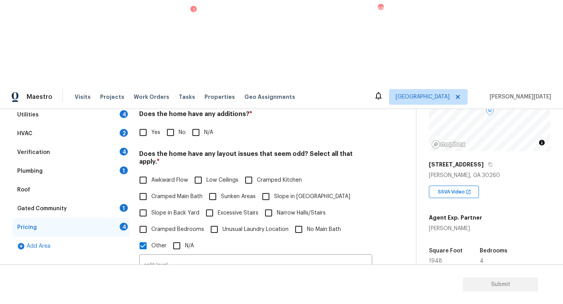
click at [109, 143] on div "Verification 4" at bounding box center [71, 152] width 117 height 19
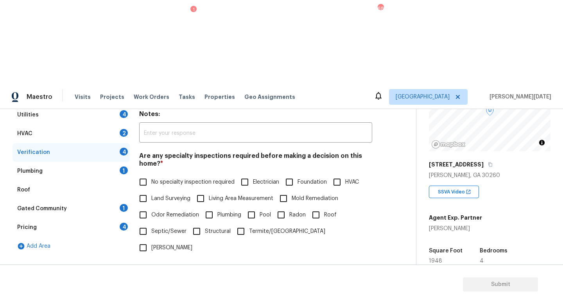
scroll to position [166, 0]
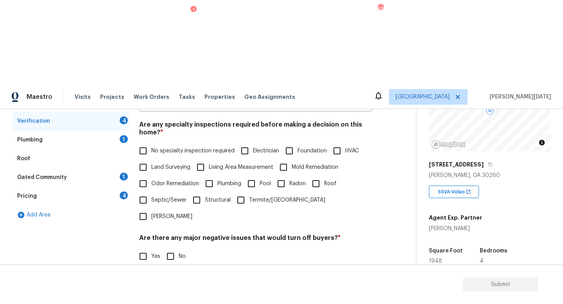
click at [146, 272] on input "Yes" at bounding box center [143, 296] width 16 height 16
checkbox input "true"
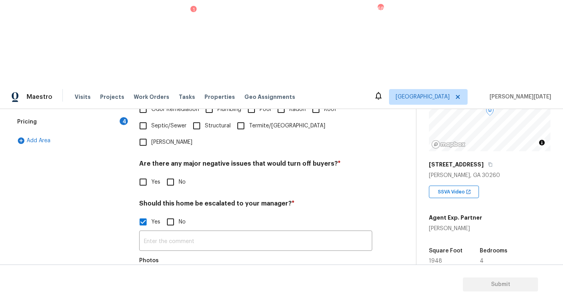
click at [143, 269] on button "button" at bounding box center [149, 284] width 19 height 30
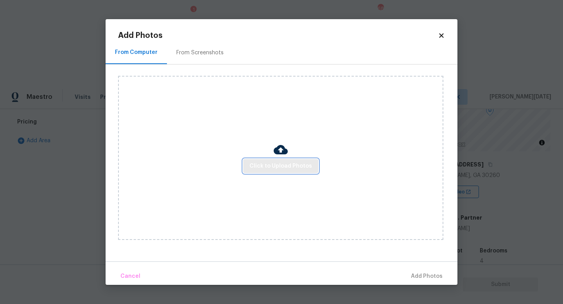
click at [269, 168] on span "Click to Upload Photos" at bounding box center [280, 166] width 63 height 10
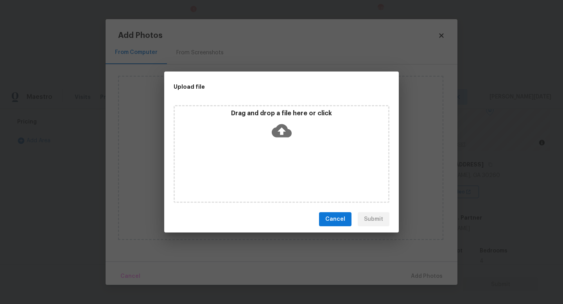
click at [269, 168] on div "Drag and drop a file here or click" at bounding box center [282, 154] width 216 height 98
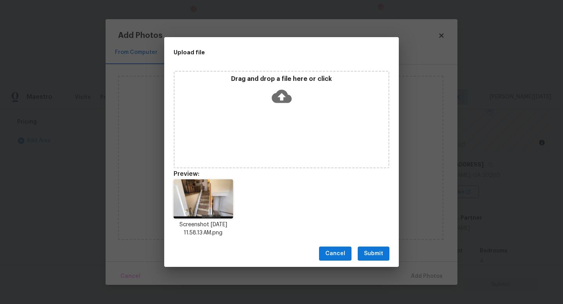
click at [386, 256] on button "Submit" at bounding box center [374, 254] width 32 height 14
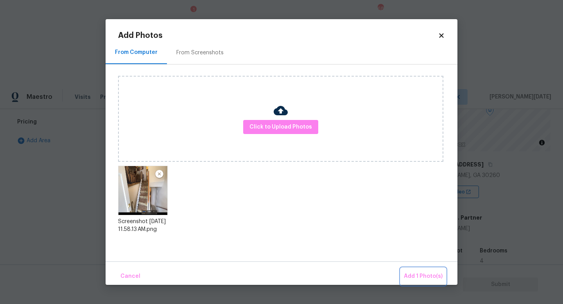
click at [420, 272] on span "Add 1 Photo(s)" at bounding box center [423, 277] width 39 height 10
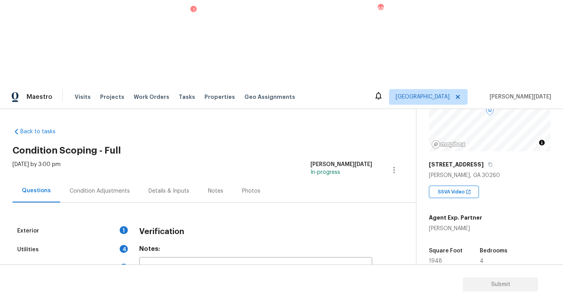
click at [104, 187] on div "Condition Adjustments" at bounding box center [100, 191] width 60 height 8
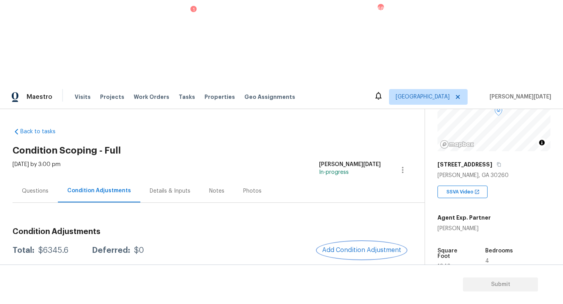
click at [350, 242] on button "Add Condition Adjustment" at bounding box center [361, 250] width 88 height 16
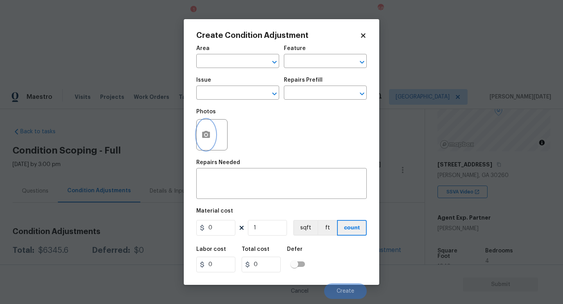
click at [207, 134] on icon "button" at bounding box center [205, 134] width 9 height 9
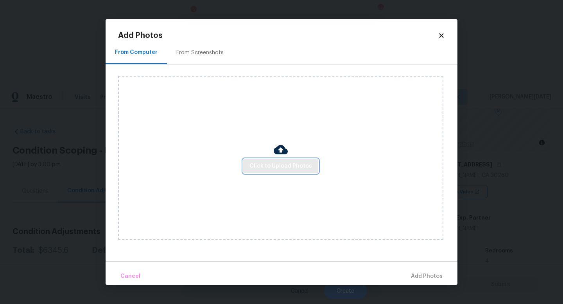
click at [256, 165] on span "Click to Upload Photos" at bounding box center [280, 166] width 63 height 10
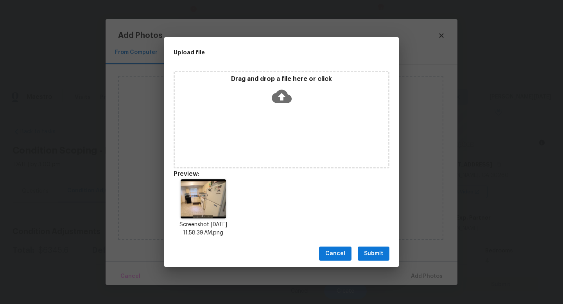
click at [358, 265] on div "Cancel Submit" at bounding box center [281, 253] width 235 height 27
click at [375, 253] on span "Submit" at bounding box center [373, 254] width 19 height 10
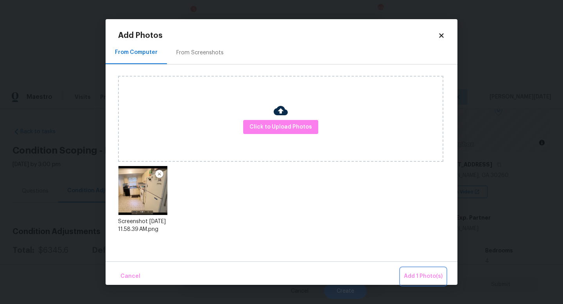
click at [405, 273] on span "Add 1 Photo(s)" at bounding box center [423, 277] width 39 height 10
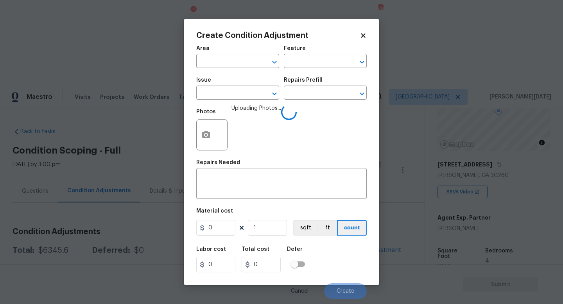
click at [230, 72] on span "Area ​" at bounding box center [237, 57] width 83 height 32
click at [213, 61] on input "text" at bounding box center [226, 62] width 61 height 12
click at [216, 83] on li "Kitchen" at bounding box center [237, 79] width 83 height 13
type input "Kitchen"
click at [215, 96] on input "text" at bounding box center [226, 94] width 61 height 12
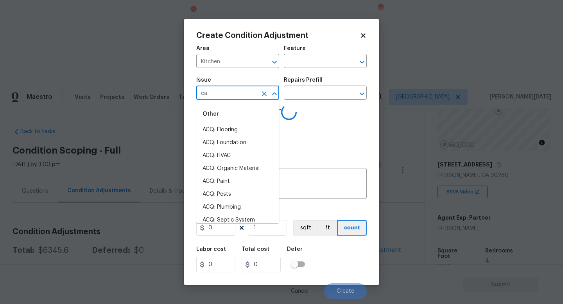
type input "cab"
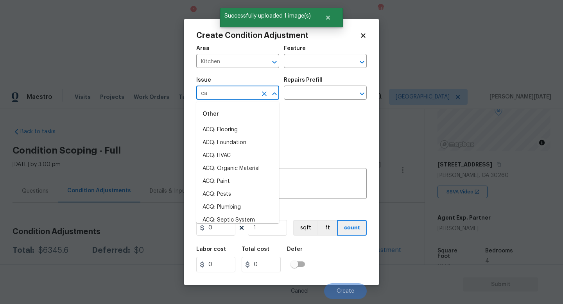
type input "cab"
click at [240, 156] on li "ACQ: HVAC" at bounding box center [237, 155] width 83 height 13
type input "ACQ: HVAC"
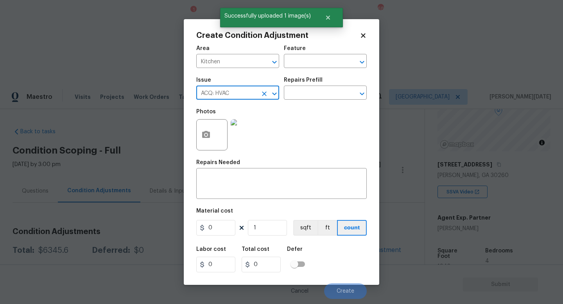
click at [263, 93] on icon "Clear" at bounding box center [264, 94] width 8 height 8
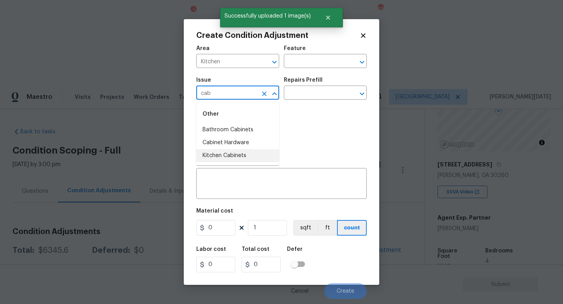
click at [245, 154] on li "Kitchen Cabinets" at bounding box center [237, 155] width 83 height 13
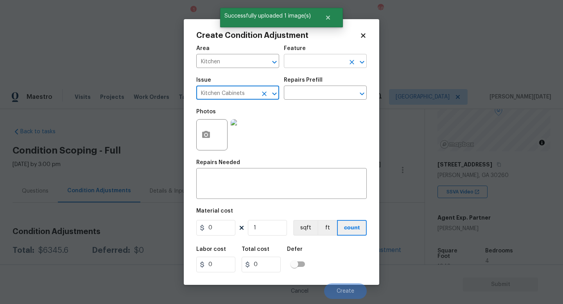
type input "Kitchen Cabinets"
click at [307, 56] on input "text" at bounding box center [314, 62] width 61 height 12
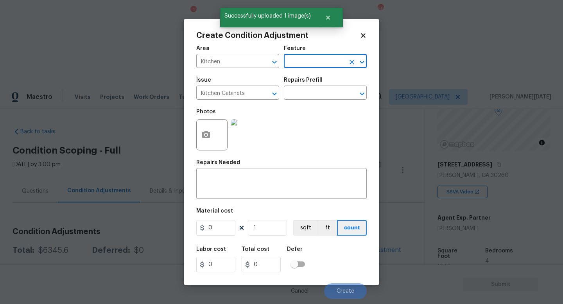
click at [307, 57] on input "text" at bounding box center [314, 62] width 61 height 12
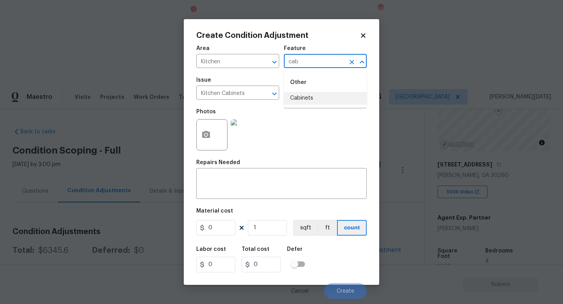
click at [310, 99] on li "Cabinets" at bounding box center [325, 98] width 83 height 13
type input "Cabinets"
click at [228, 225] on input "0" at bounding box center [215, 228] width 39 height 16
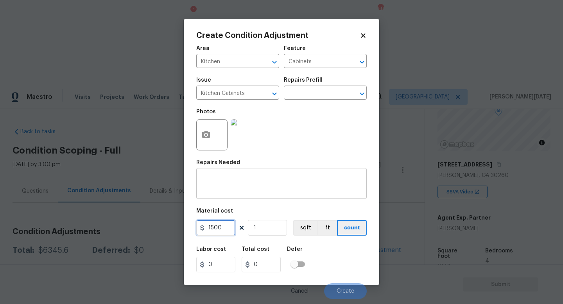
type input "1500"
click at [244, 186] on textarea at bounding box center [281, 184] width 161 height 16
type input "1500"
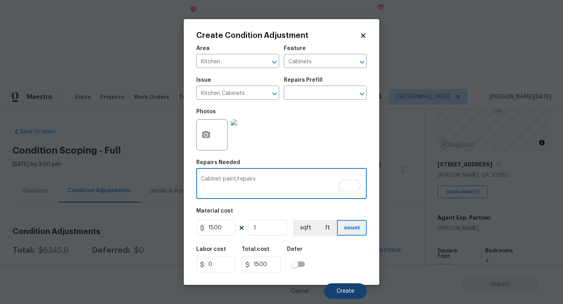
type textarea "Cabinet paint/repairs"
click at [345, 290] on span "Create" at bounding box center [346, 292] width 18 height 6
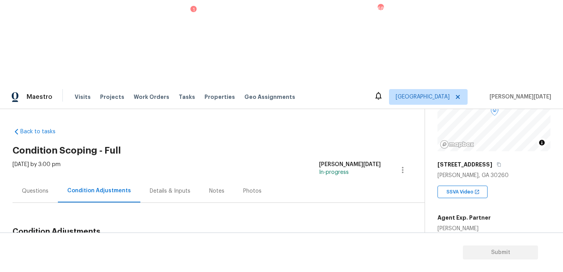
scroll to position [54, 0]
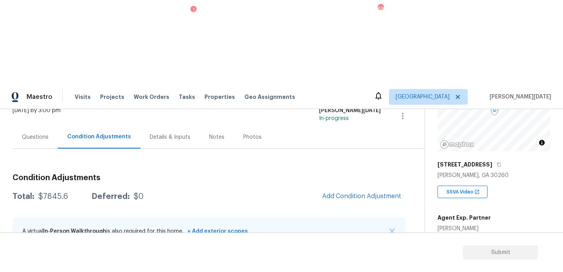
click at [36, 133] on div "Questions" at bounding box center [35, 137] width 27 height 8
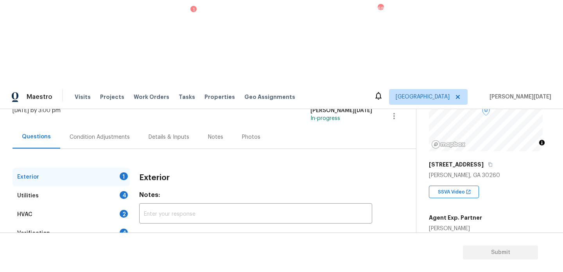
click at [53, 187] on div "Utilities 4" at bounding box center [71, 196] width 117 height 19
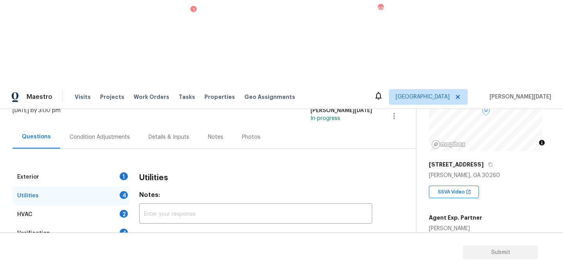
click at [158, 251] on span "Has solar panels" at bounding box center [172, 255] width 42 height 8
click at [151, 247] on input "Has solar panels" at bounding box center [143, 255] width 16 height 16
checkbox input "true"
click at [209, 248] on input "No solar panels" at bounding box center [203, 256] width 16 height 16
checkbox input "true"
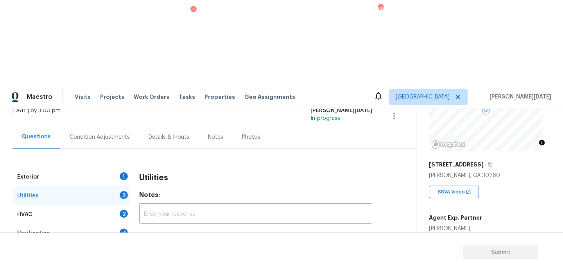
checkbox input "false"
checkbox input "true"
click at [97, 126] on div "Condition Adjustments" at bounding box center [99, 137] width 79 height 23
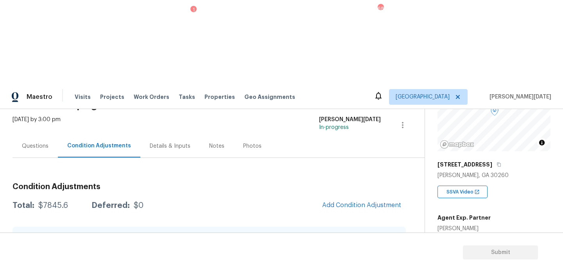
scroll to position [26, 0]
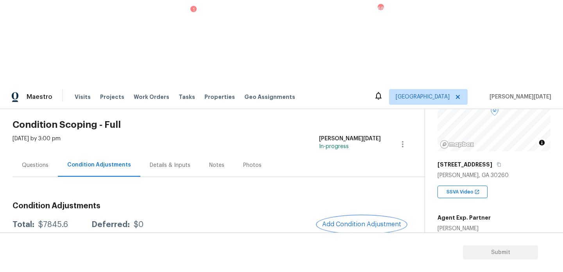
click at [348, 221] on span "Add Condition Adjustment" at bounding box center [361, 224] width 79 height 7
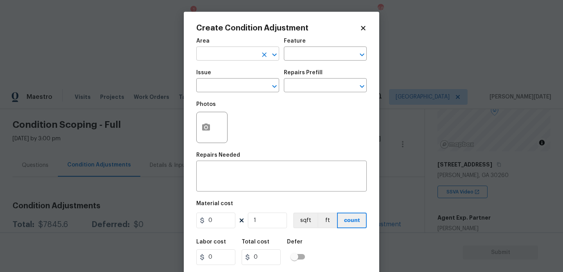
click at [220, 57] on input "text" at bounding box center [226, 54] width 61 height 12
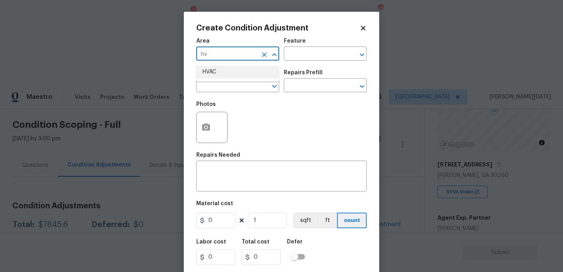
click at [223, 74] on li "HVAC" at bounding box center [237, 72] width 83 height 13
type input "HVAC"
click at [223, 84] on input "text" at bounding box center [226, 86] width 61 height 12
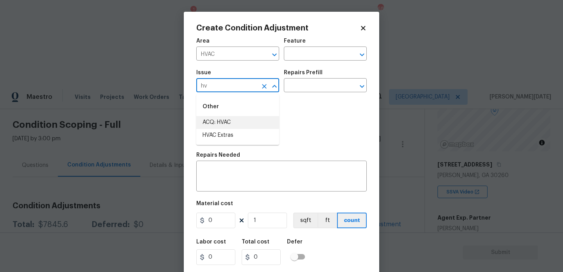
click at [222, 124] on li "ACQ: HVAC" at bounding box center [237, 122] width 83 height 13
type input "ACQ: HVAC"
click at [325, 80] on input "text" at bounding box center [314, 86] width 61 height 12
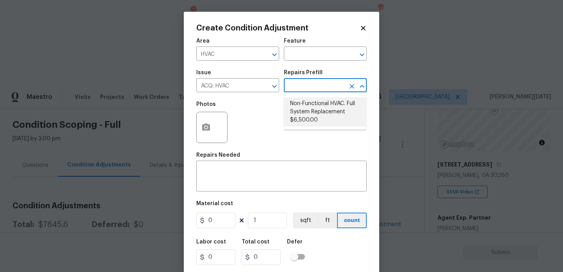
click at [323, 111] on li "Non-Functional HVAC. Full System Replacement $6,500.00" at bounding box center [325, 111] width 83 height 29
type input "Acquisition"
type textarea "Acquisition Scope: Full System Replacement"
type input "6500"
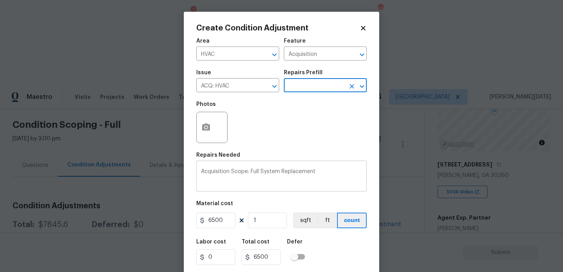
scroll to position [20, 0]
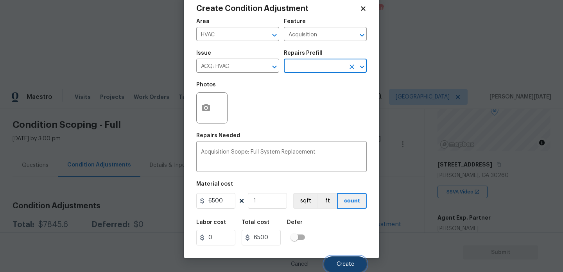
click at [341, 265] on span "Create" at bounding box center [346, 265] width 18 height 6
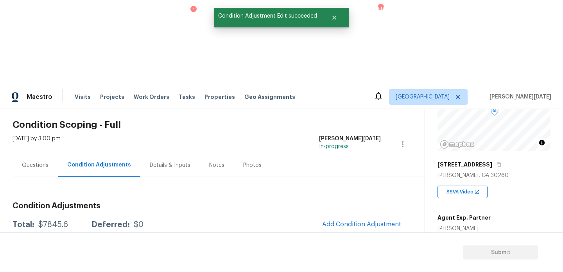
scroll to position [0, 0]
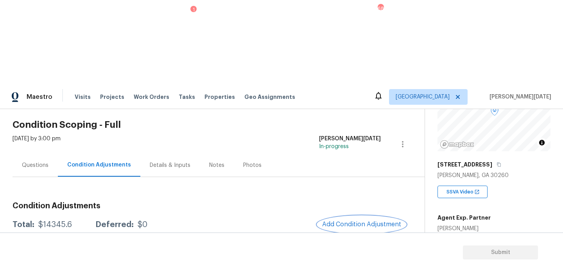
click at [350, 221] on span "Add Condition Adjustment" at bounding box center [361, 224] width 79 height 7
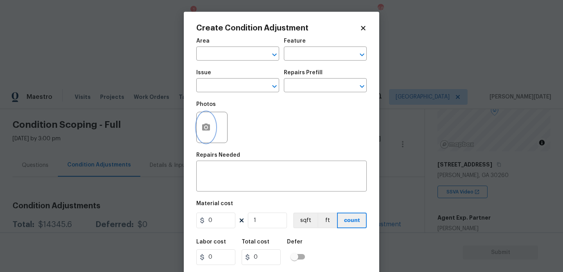
click at [203, 132] on icon "button" at bounding box center [205, 127] width 9 height 9
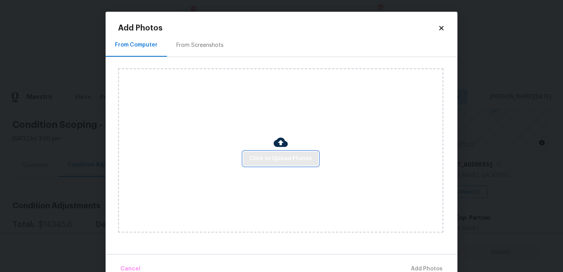
click at [280, 159] on span "Click to Upload Photos" at bounding box center [280, 159] width 63 height 10
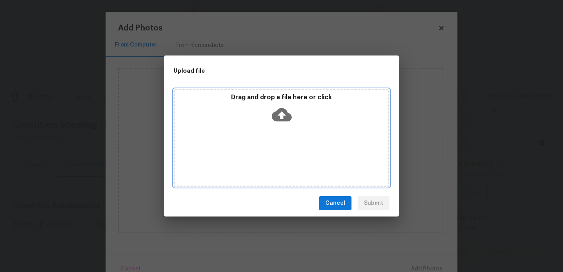
click at [280, 159] on div "Drag and drop a file here or click" at bounding box center [282, 138] width 216 height 98
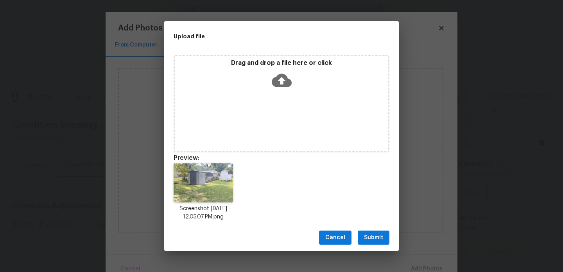
click at [372, 233] on button "Submit" at bounding box center [374, 238] width 32 height 14
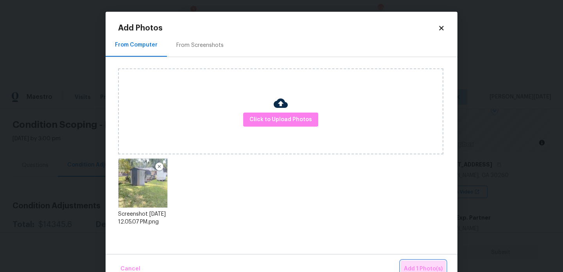
click at [409, 262] on button "Add 1 Photo(s)" at bounding box center [423, 269] width 45 height 17
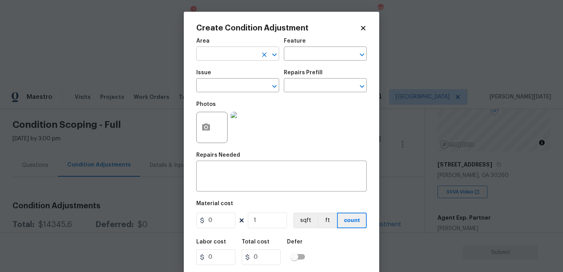
click at [229, 56] on input "text" at bounding box center [226, 54] width 61 height 12
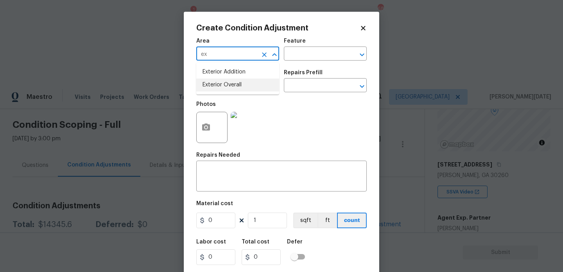
click at [228, 86] on li "Exterior Overall" at bounding box center [237, 85] width 83 height 13
type input "Exterior Overall"
click at [228, 86] on input "text" at bounding box center [226, 86] width 61 height 12
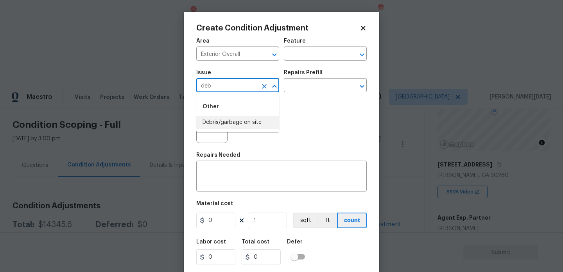
click at [239, 119] on li "Debris/garbage on site" at bounding box center [237, 122] width 83 height 13
type input "Debris/garbage on site"
click at [292, 97] on div "Issue Debris/garbage on site ​ Repairs Prefill ​" at bounding box center [281, 81] width 170 height 32
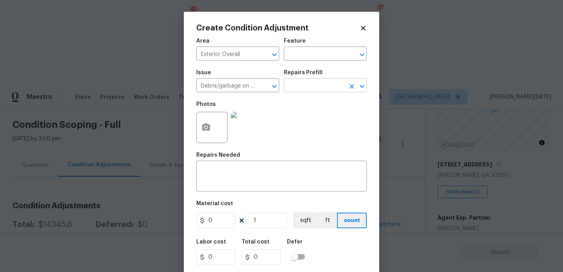
click at [312, 85] on input "text" at bounding box center [314, 86] width 61 height 12
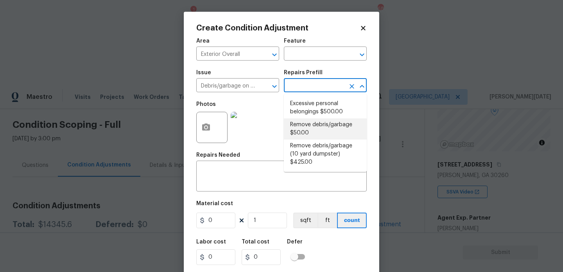
click at [312, 132] on li "Remove debris/garbage $50.00" at bounding box center [325, 128] width 83 height 21
type textarea "Remove, haul off, and properly dispose of any debris left by seller to offsite …"
type input "50"
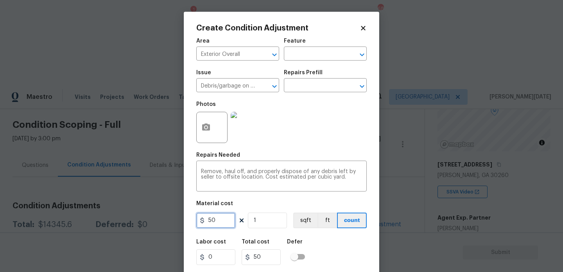
click at [228, 220] on input "50" at bounding box center [215, 221] width 39 height 16
type input "500"
click at [290, 149] on div "Area Exterior Overall ​ Feature ​ Issue Debris/garbage on site ​ Repairs Prefil…" at bounding box center [281, 163] width 170 height 258
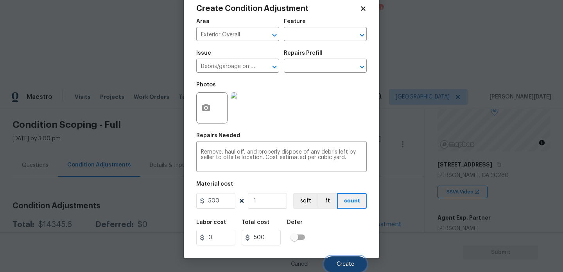
click at [346, 260] on button "Create" at bounding box center [345, 264] width 43 height 16
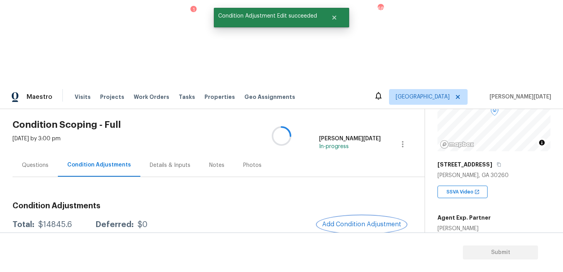
scroll to position [0, 0]
click at [446, 264] on span "1948" at bounding box center [444, 266] width 13 height 5
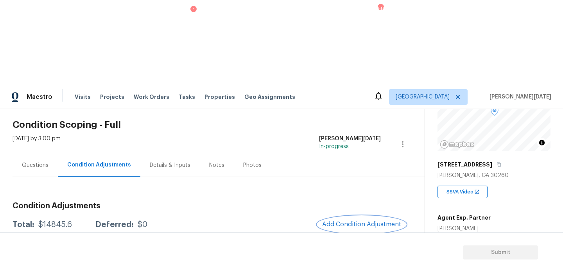
click at [353, 221] on span "Add Condition Adjustment" at bounding box center [361, 224] width 79 height 7
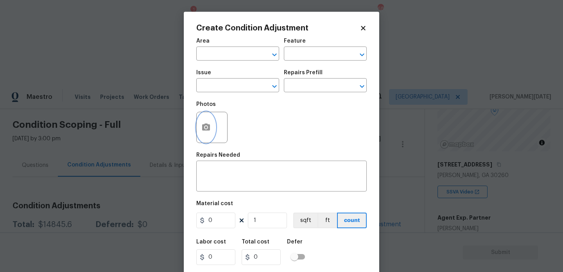
click at [212, 131] on button "button" at bounding box center [206, 127] width 19 height 30
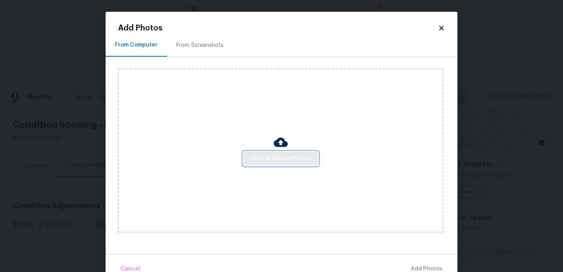
click at [264, 157] on span "Click to Upload Photos" at bounding box center [280, 159] width 63 height 10
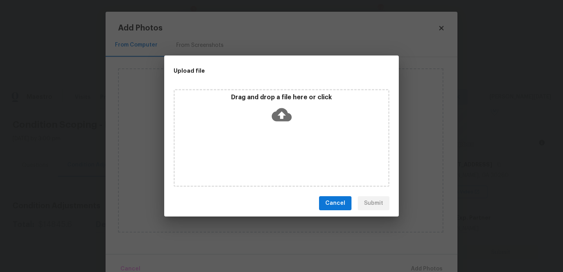
click at [264, 157] on div "Drag and drop a file here or click" at bounding box center [282, 138] width 216 height 98
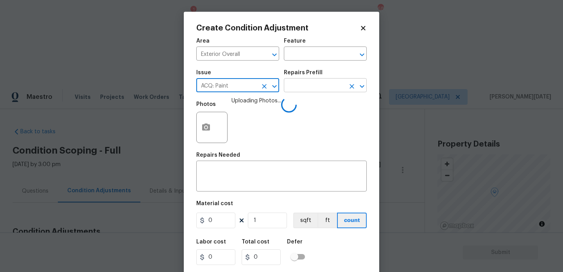
scroll to position [81, 0]
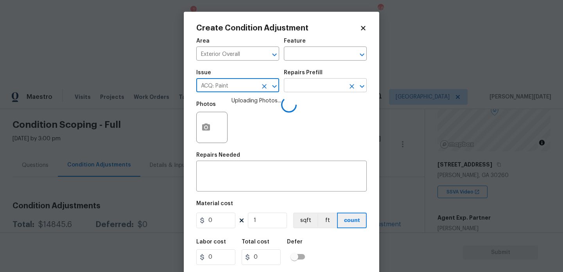
type input "ACQ: Paint"
click at [309, 90] on input "text" at bounding box center [314, 86] width 61 height 12
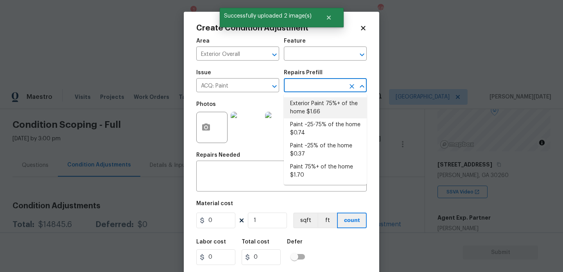
click at [310, 107] on li "Exterior Paint 75%+ of the home $1.66" at bounding box center [325, 107] width 83 height 21
type input "Acquisition"
type input "1.66"
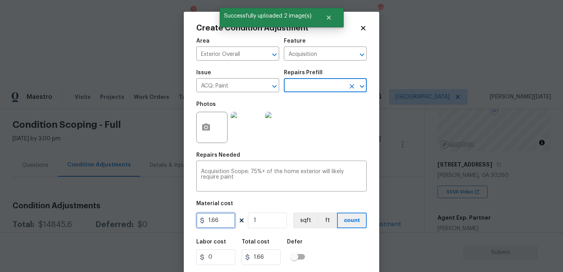
click at [227, 215] on input "1.66" at bounding box center [215, 221] width 39 height 16
type input "1.5"
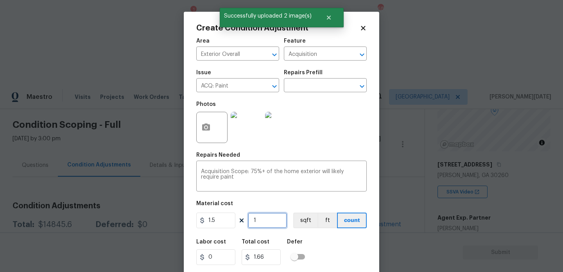
type input "1.5"
click at [260, 221] on input "1" at bounding box center [267, 221] width 39 height 16
type input "0"
paste input "135"
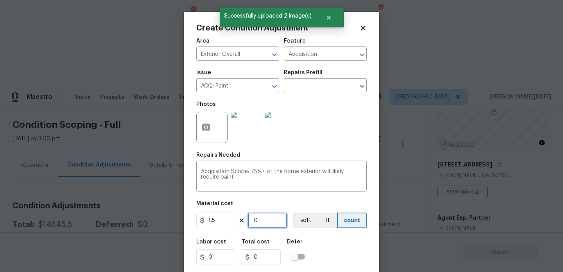
type input "1350"
type input "2025"
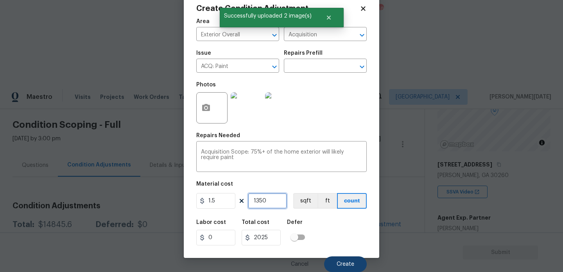
type input "1350"
click at [337, 264] on span "Create" at bounding box center [346, 265] width 18 height 6
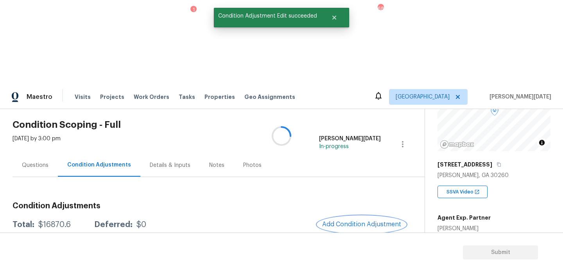
scroll to position [0, 0]
click at [341, 144] on div at bounding box center [281, 136] width 563 height 272
click at [343, 221] on span "Add Condition Adjustment" at bounding box center [361, 224] width 79 height 7
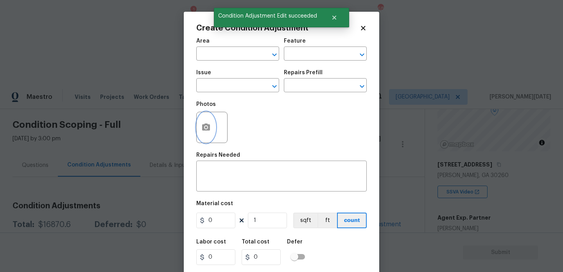
click at [206, 129] on circle "button" at bounding box center [206, 127] width 2 height 2
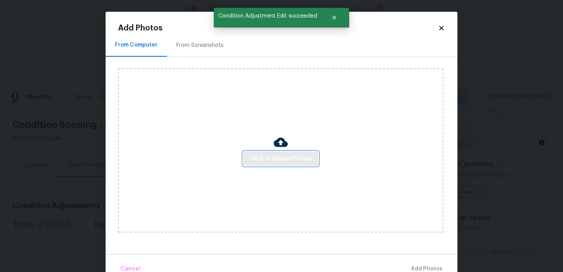
click at [265, 160] on span "Click to Upload Photos" at bounding box center [280, 159] width 63 height 10
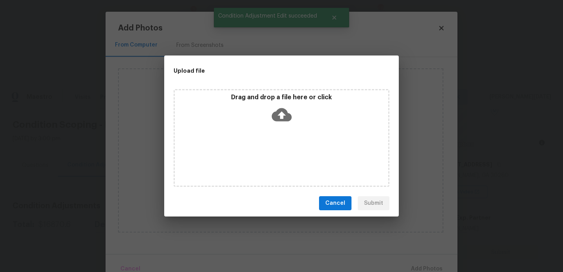
click at [265, 160] on div "Drag and drop a file here or click" at bounding box center [282, 138] width 216 height 98
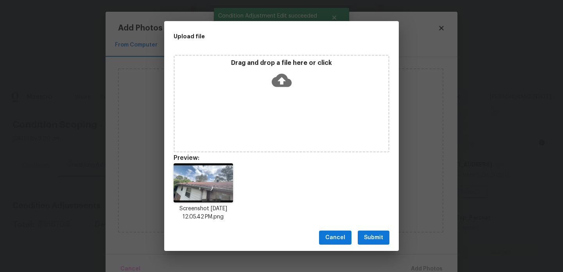
click at [265, 100] on div "Drag and drop a file here or click" at bounding box center [282, 104] width 216 height 98
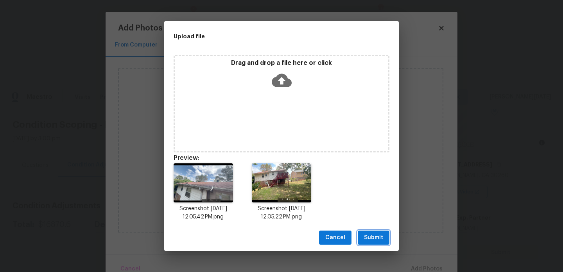
click at [376, 237] on span "Submit" at bounding box center [373, 238] width 19 height 10
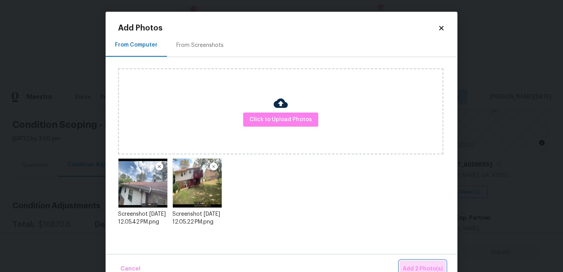
click at [424, 265] on span "Add 2 Photo(s)" at bounding box center [423, 269] width 40 height 10
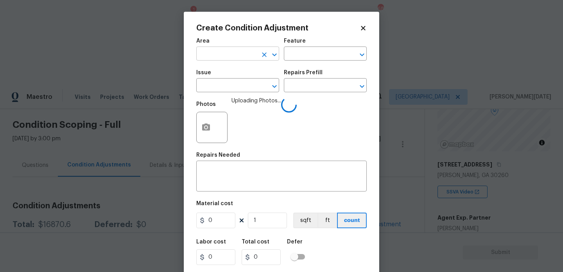
click at [227, 59] on input "text" at bounding box center [226, 54] width 61 height 12
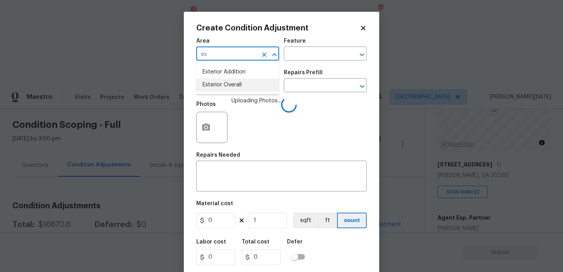
click at [233, 93] on ul "Exterior Addition Exterior Overall" at bounding box center [237, 79] width 83 height 32
click at [242, 85] on li "Exterior Overall" at bounding box center [237, 85] width 83 height 13
type input "Exterior Overall"
click at [301, 57] on input "text" at bounding box center [314, 54] width 61 height 12
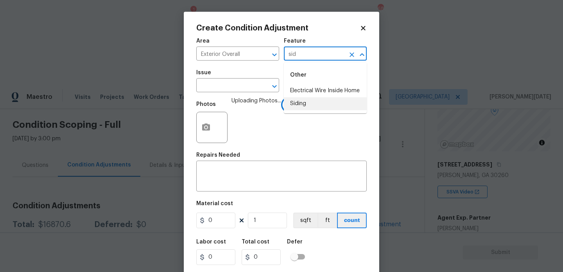
click at [308, 100] on li "Siding" at bounding box center [325, 103] width 83 height 13
type input "Siding"
click at [227, 84] on input "text" at bounding box center [226, 86] width 61 height 12
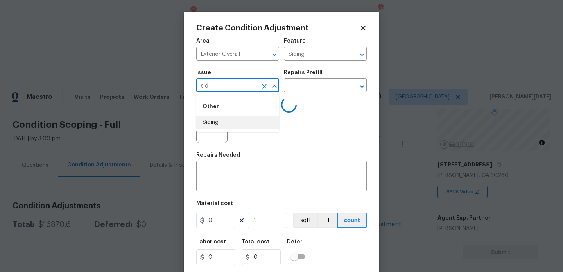
click at [225, 122] on li "Siding" at bounding box center [237, 122] width 83 height 13
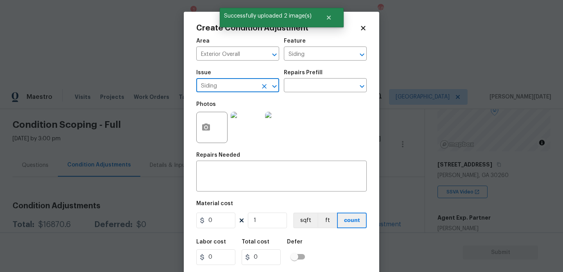
type input "Siding"
click at [229, 215] on input "0" at bounding box center [215, 221] width 39 height 16
type input "1200"
click at [237, 180] on textarea at bounding box center [281, 177] width 161 height 16
type input "1200"
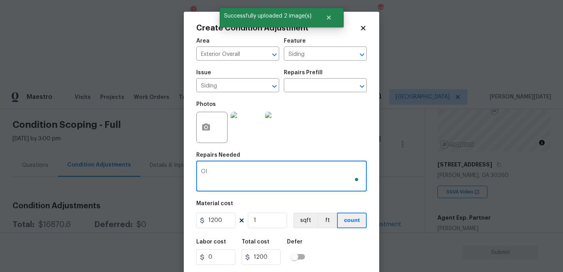
type textarea "O"
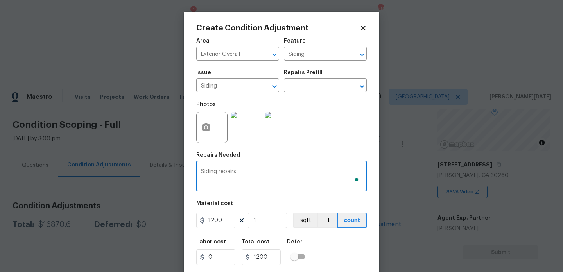
scroll to position [20, 0]
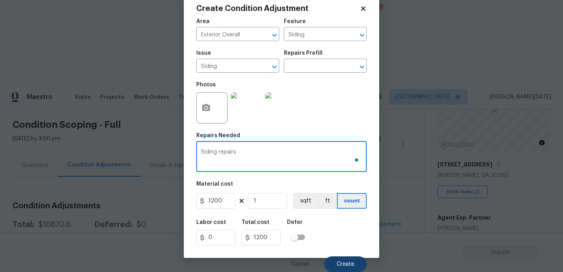
type textarea "Siding repairs"
click at [341, 267] on button "Create" at bounding box center [345, 264] width 43 height 16
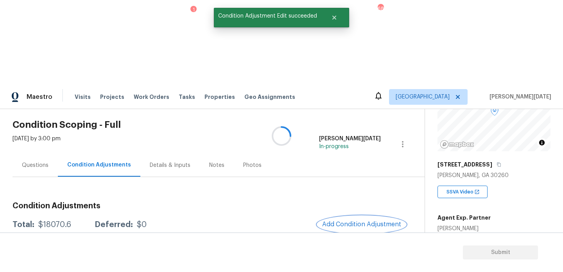
scroll to position [0, 0]
click at [351, 221] on span "Add Condition Adjustment" at bounding box center [361, 224] width 79 height 7
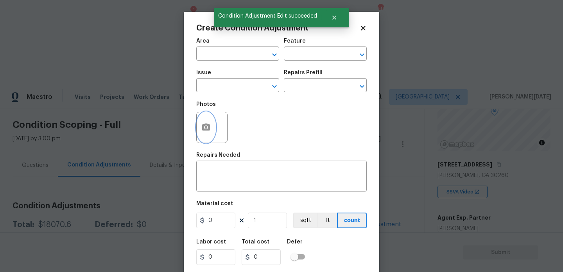
click at [214, 131] on button "button" at bounding box center [206, 127] width 19 height 30
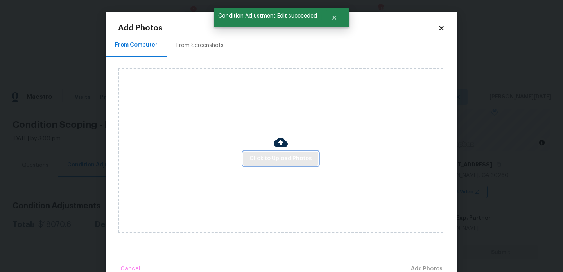
click at [264, 154] on span "Click to Upload Photos" at bounding box center [280, 159] width 63 height 10
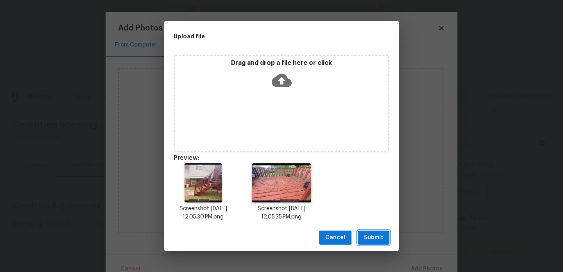
click at [373, 235] on span "Submit" at bounding box center [373, 238] width 19 height 10
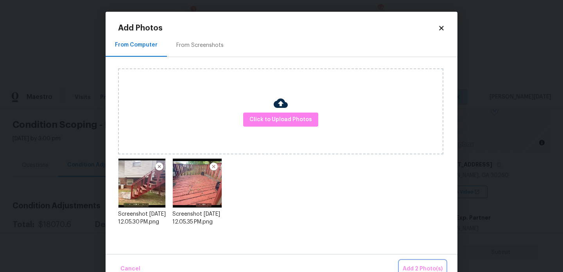
click at [411, 263] on button "Add 2 Photo(s)" at bounding box center [423, 269] width 46 height 17
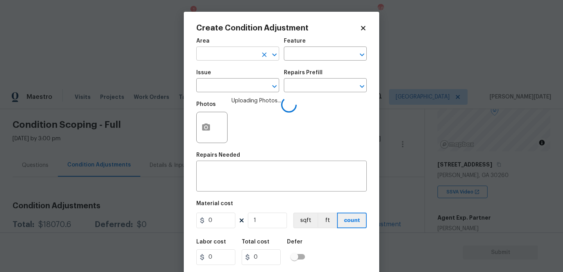
click at [219, 60] on input "text" at bounding box center [226, 54] width 61 height 12
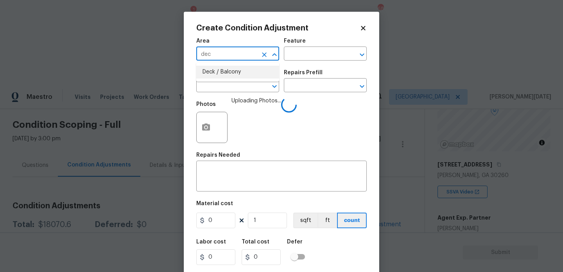
click at [224, 79] on ul "Deck / Balcony" at bounding box center [237, 72] width 83 height 19
click at [234, 73] on li "Deck / Balcony" at bounding box center [237, 72] width 83 height 13
type input "Deck / Balcony"
click at [231, 85] on input "text" at bounding box center [226, 86] width 61 height 12
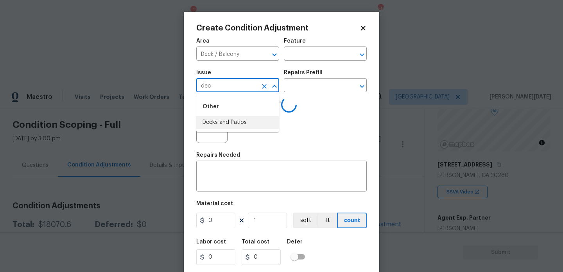
click at [237, 120] on li "Decks and Patios" at bounding box center [237, 122] width 83 height 13
type input "Decks and Patios"
click at [299, 71] on h5 "Repairs Prefill" at bounding box center [303, 72] width 39 height 5
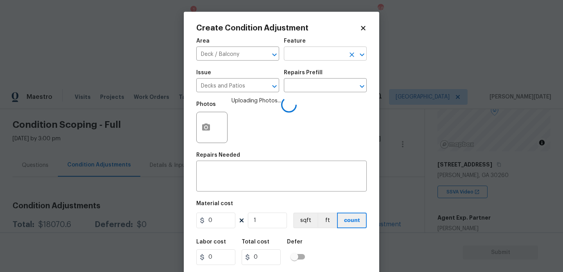
click at [319, 55] on input "text" at bounding box center [314, 54] width 61 height 12
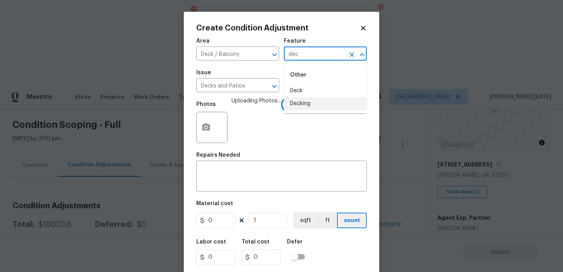
click at [311, 104] on li "Decking" at bounding box center [325, 103] width 83 height 13
type input "Decking"
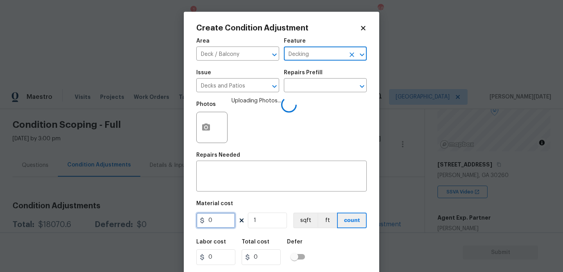
click at [220, 219] on input "0" at bounding box center [215, 221] width 39 height 16
type input "2500"
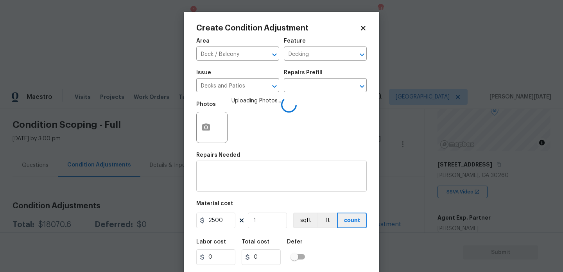
click at [218, 181] on textarea at bounding box center [281, 177] width 161 height 16
type input "2500"
click at [241, 53] on input "text" at bounding box center [226, 54] width 61 height 12
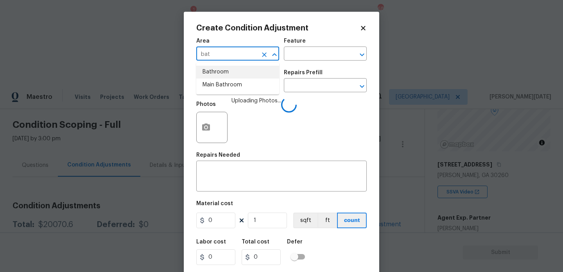
click at [230, 72] on li "Bathroom" at bounding box center [237, 72] width 83 height 13
type input "Bathroom"
click at [223, 91] on input "text" at bounding box center [226, 86] width 61 height 12
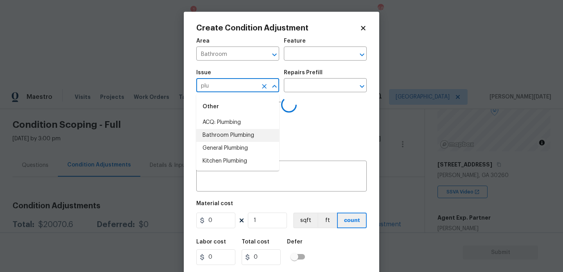
click at [239, 137] on li "Bathroom Plumbing" at bounding box center [237, 135] width 83 height 13
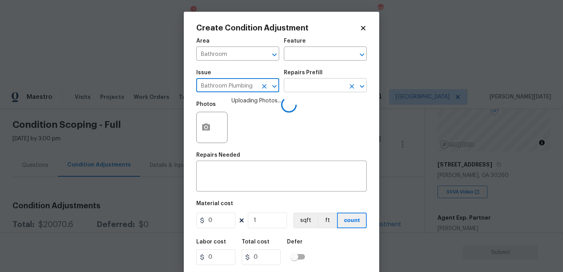
type input "Bathroom Plumbing"
click at [303, 81] on input "text" at bounding box center [314, 86] width 61 height 12
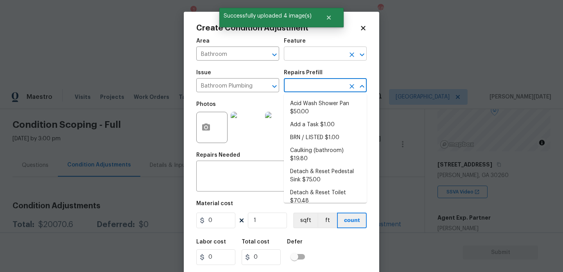
click at [305, 58] on input "text" at bounding box center [314, 54] width 61 height 12
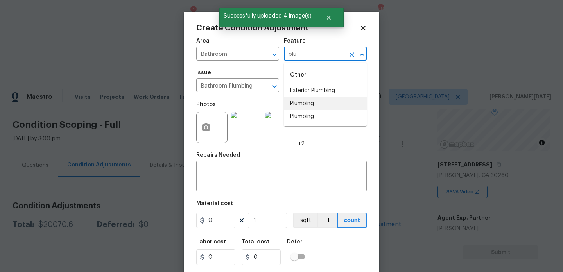
click at [314, 106] on li "Plumbing" at bounding box center [325, 103] width 83 height 13
type input "Plumbing"
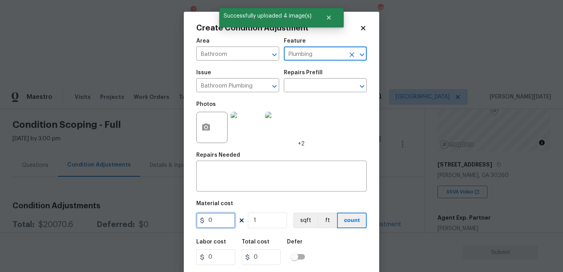
click at [220, 224] on input "0" at bounding box center [215, 221] width 39 height 16
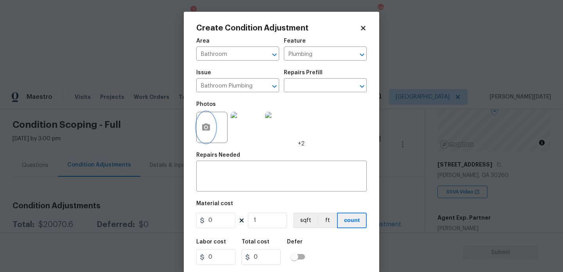
click at [203, 127] on icon "button" at bounding box center [206, 127] width 8 height 7
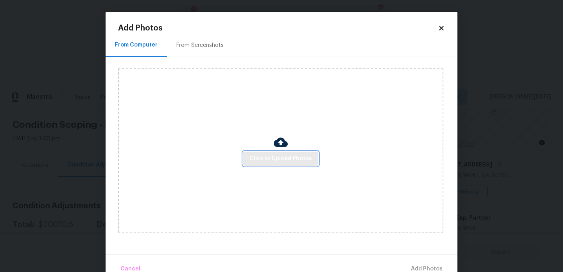
click at [288, 161] on span "Click to Upload Photos" at bounding box center [280, 159] width 63 height 10
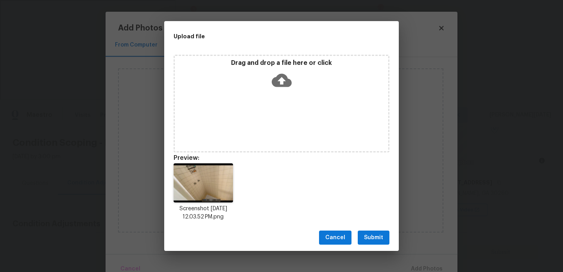
click at [375, 239] on span "Submit" at bounding box center [373, 238] width 19 height 10
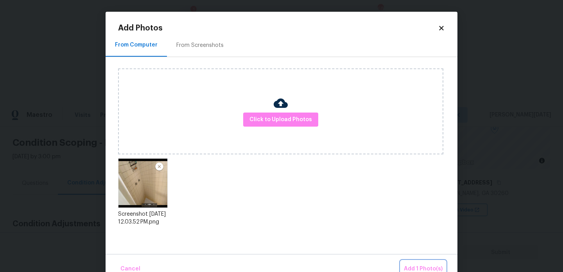
click at [418, 265] on span "Add 1 Photo(s)" at bounding box center [423, 269] width 39 height 10
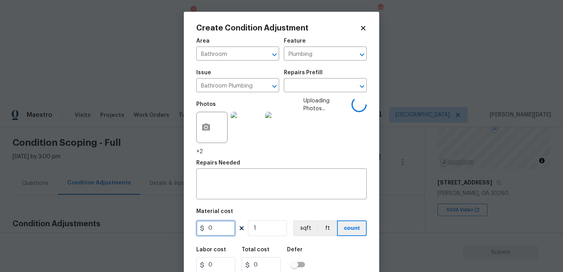
click at [214, 230] on input "0" at bounding box center [215, 229] width 39 height 16
type input "1200"
click at [227, 189] on textarea at bounding box center [281, 185] width 161 height 16
type input "1200"
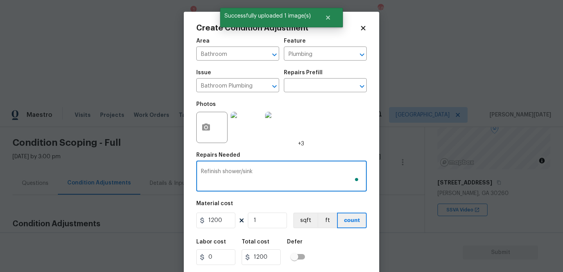
scroll to position [20, 0]
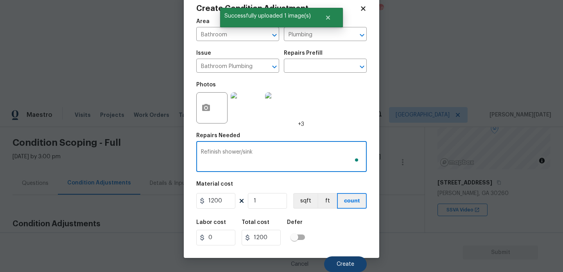
type textarea "Refinish shower/sink"
click at [339, 261] on button "Create" at bounding box center [345, 264] width 43 height 16
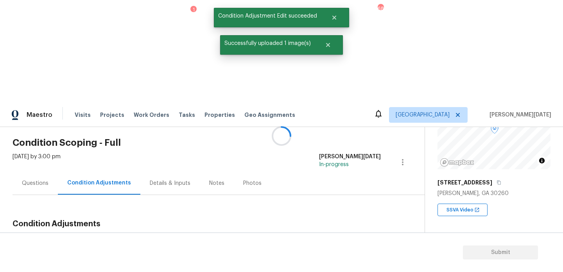
scroll to position [0, 0]
click at [367, 239] on span "Add Condition Adjustment" at bounding box center [361, 242] width 79 height 7
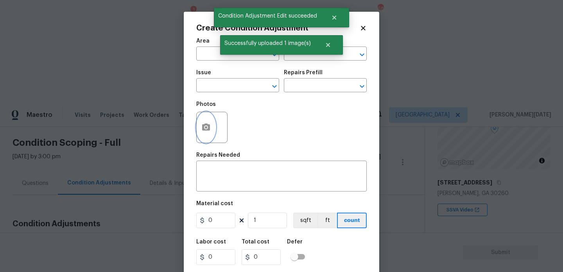
click at [206, 129] on icon "button" at bounding box center [206, 127] width 8 height 7
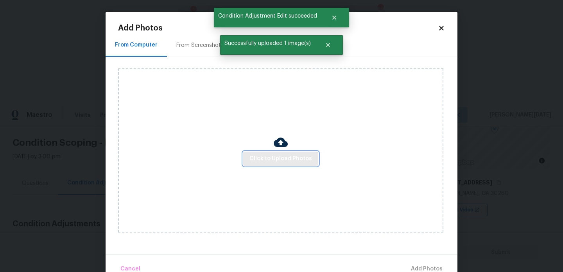
click at [272, 158] on span "Click to Upload Photos" at bounding box center [280, 159] width 63 height 10
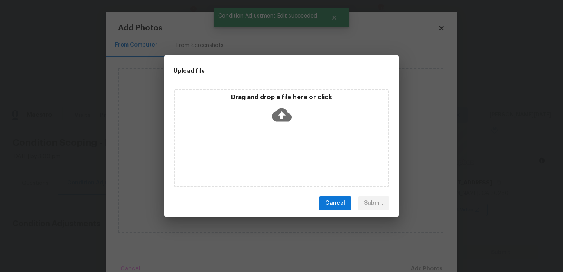
click at [272, 158] on div "Drag and drop a file here or click" at bounding box center [282, 138] width 216 height 98
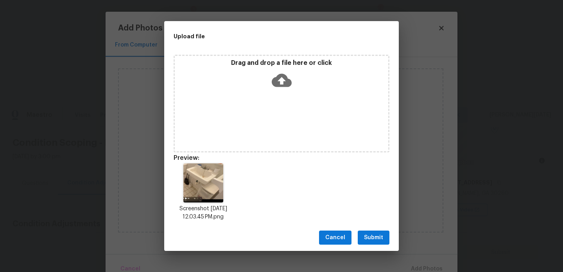
click at [379, 235] on span "Submit" at bounding box center [373, 238] width 19 height 10
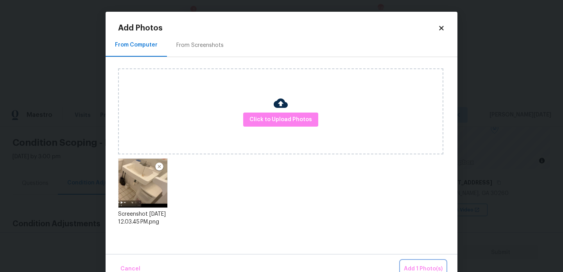
click at [412, 261] on button "Add 1 Photo(s)" at bounding box center [423, 269] width 45 height 17
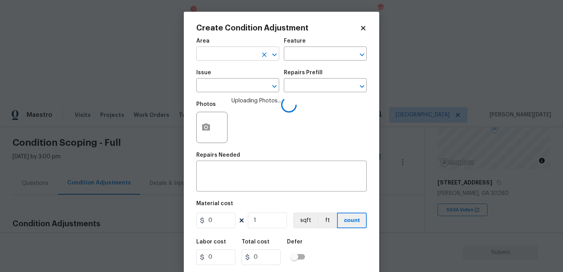
click at [230, 52] on input "text" at bounding box center [226, 54] width 61 height 12
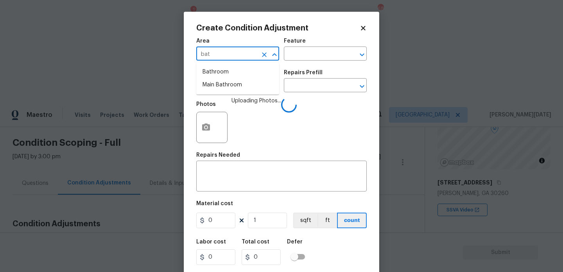
click at [225, 69] on li "Bathroom" at bounding box center [237, 72] width 83 height 13
type input "Bathroom"
click at [224, 88] on input "text" at bounding box center [226, 86] width 61 height 12
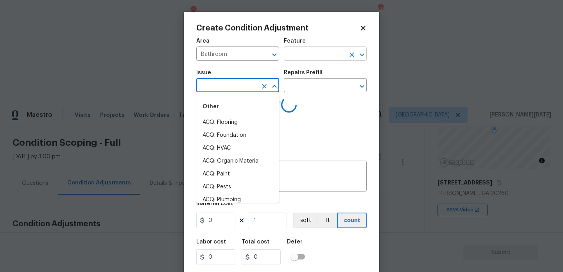
click at [294, 58] on input "text" at bounding box center [314, 54] width 61 height 12
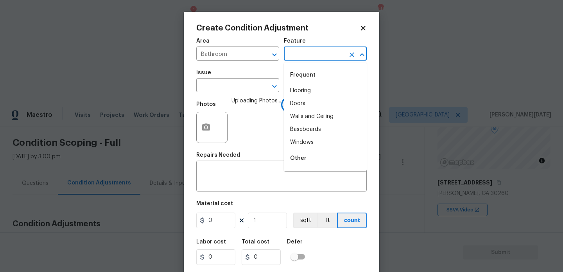
type input "c"
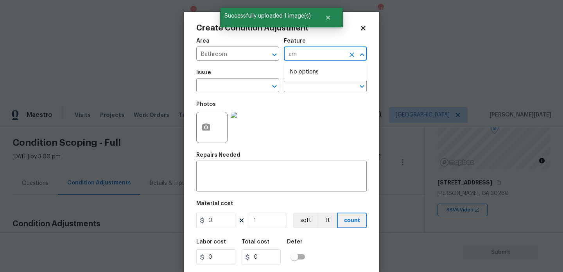
type input "a"
type input "v"
click at [312, 87] on li "Vanity" at bounding box center [325, 90] width 83 height 13
type input "Vanity"
click at [240, 90] on input "text" at bounding box center [226, 86] width 61 height 12
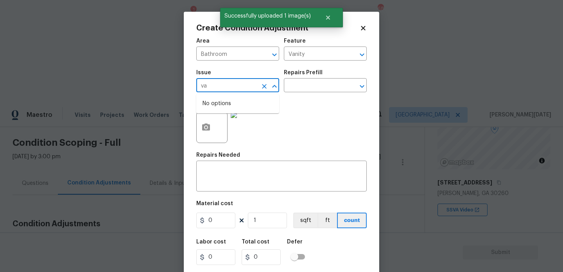
type input "v"
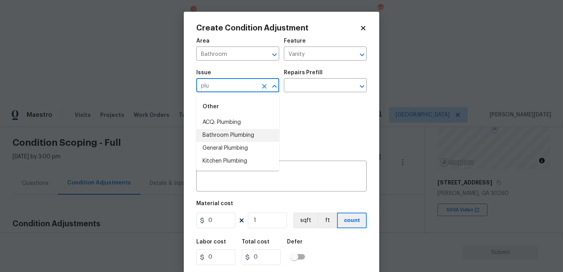
click at [244, 134] on li "Bathroom Plumbing" at bounding box center [237, 135] width 83 height 13
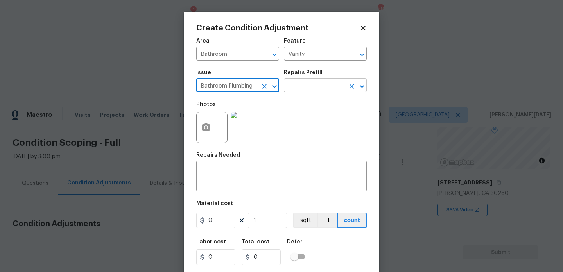
type input "Bathroom Plumbing"
click at [309, 85] on input "text" at bounding box center [314, 86] width 61 height 12
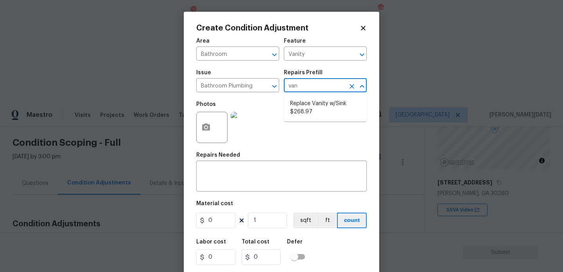
type input "vani"
click at [321, 108] on li "Replace Vanity w/Sink $268.97" at bounding box center [325, 107] width 83 height 21
type input "Plumbing"
type textarea "Remove and replace the existing vanity sink with new. Ensure that the vanity si…"
type input "268.97"
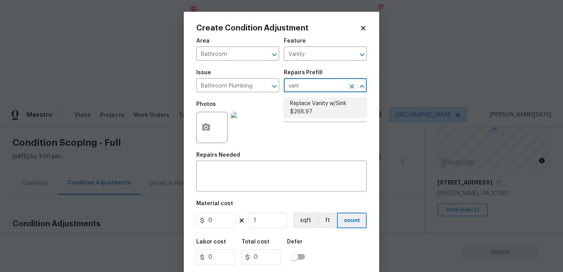
type input "268.97"
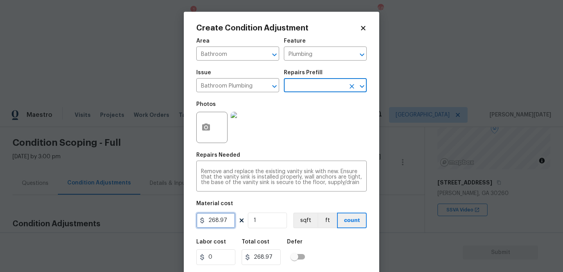
drag, startPoint x: 231, startPoint y: 217, endPoint x: 149, endPoint y: 217, distance: 82.1
click at [149, 217] on div "Create Condition Adjustment Area Bathroom ​ Feature Plumbing ​ Issue Bathroom P…" at bounding box center [281, 136] width 563 height 272
type input "450"
click at [295, 136] on div "Photos" at bounding box center [281, 122] width 170 height 51
type input "450"
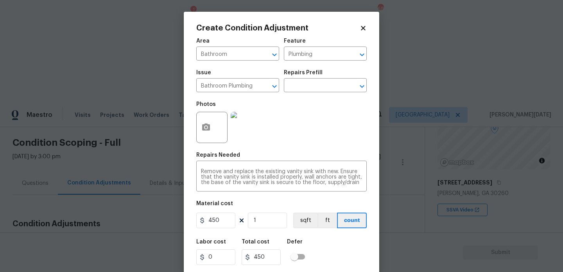
scroll to position [20, 0]
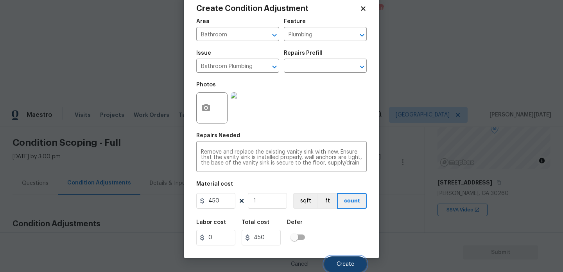
click at [344, 257] on button "Create" at bounding box center [345, 264] width 43 height 16
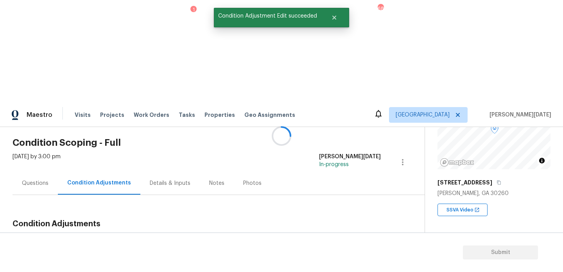
scroll to position [0, 0]
click at [351, 239] on span "Add Condition Adjustment" at bounding box center [361, 242] width 79 height 7
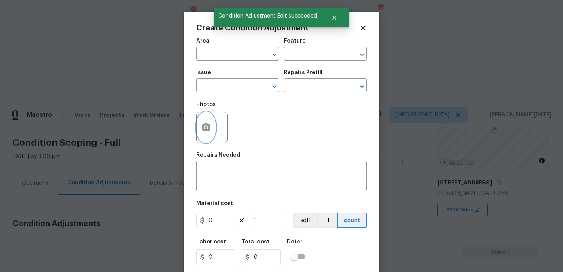
click at [209, 133] on button "button" at bounding box center [206, 127] width 19 height 30
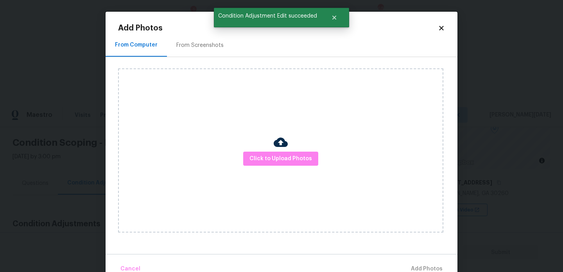
click at [266, 150] on div "Click to Upload Photos" at bounding box center [280, 150] width 325 height 164
click at [268, 156] on span "Click to Upload Photos" at bounding box center [280, 159] width 63 height 10
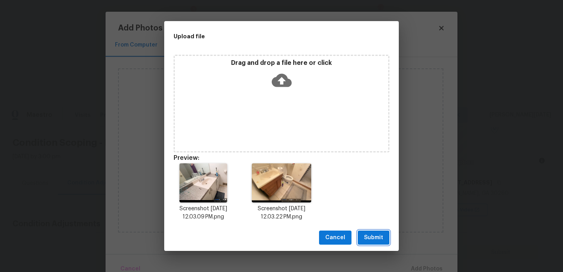
click at [369, 231] on button "Submit" at bounding box center [374, 238] width 32 height 14
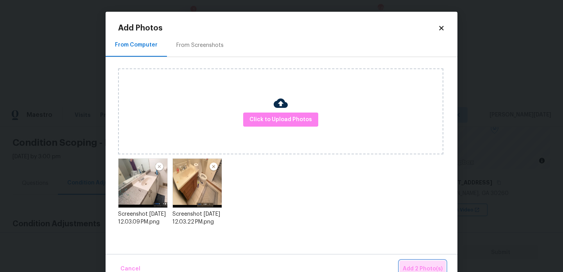
click at [425, 264] on button "Add 2 Photo(s)" at bounding box center [423, 269] width 46 height 17
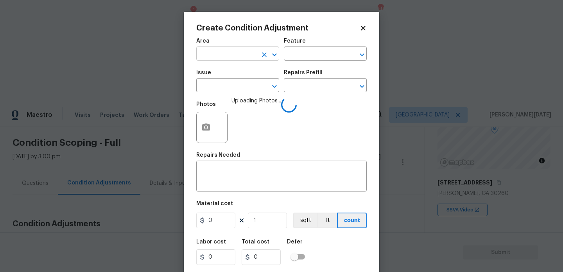
click at [223, 60] on input "text" at bounding box center [226, 54] width 61 height 12
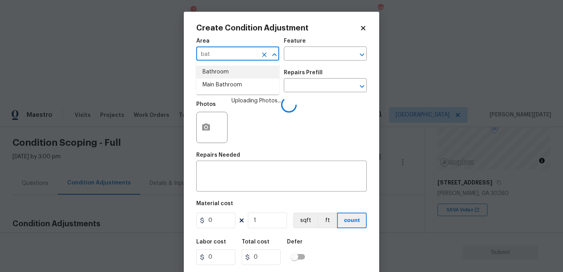
click at [222, 78] on li "Bathroom" at bounding box center [237, 72] width 83 height 13
type input "Bathroom"
click at [221, 89] on input "text" at bounding box center [226, 86] width 61 height 12
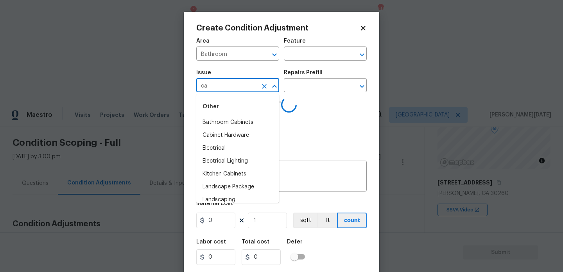
type input "cab"
click at [230, 118] on li "ACQ: Flooring" at bounding box center [237, 122] width 83 height 13
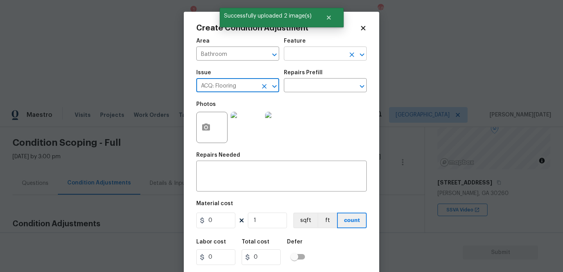
type input "ACQ: Flooring"
click at [296, 59] on input "text" at bounding box center [314, 54] width 61 height 12
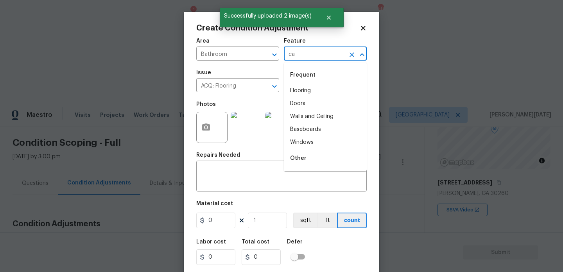
type input "cab"
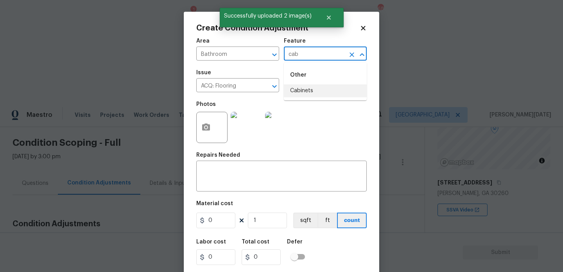
click at [308, 91] on li "Cabinets" at bounding box center [325, 90] width 83 height 13
type input "Cabinets"
click at [251, 88] on input "ACQ: Flooring" at bounding box center [226, 86] width 61 height 12
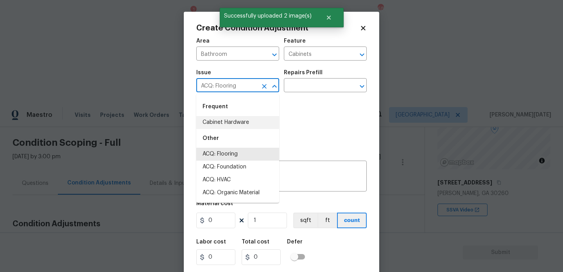
click at [266, 85] on icon "Clear" at bounding box center [264, 86] width 8 height 8
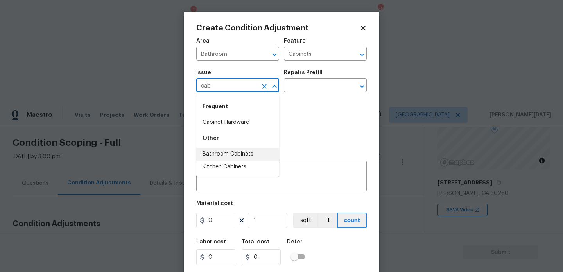
click at [239, 156] on li "Bathroom Cabinets" at bounding box center [237, 154] width 83 height 13
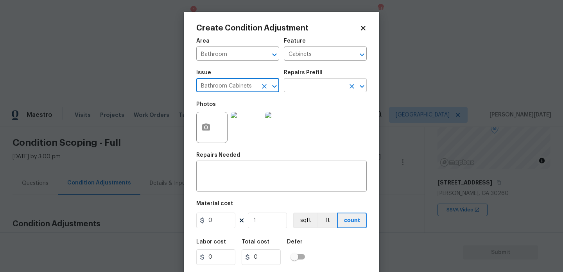
type input "Bathroom Cabinets"
click at [303, 91] on input "text" at bounding box center [314, 86] width 61 height 12
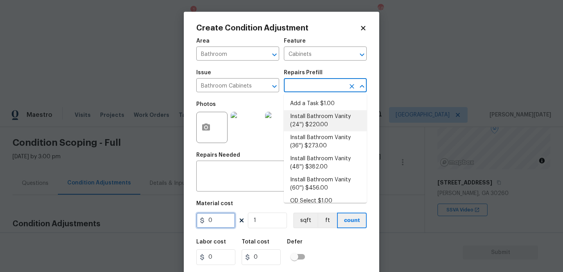
click at [212, 219] on input "0" at bounding box center [215, 221] width 39 height 16
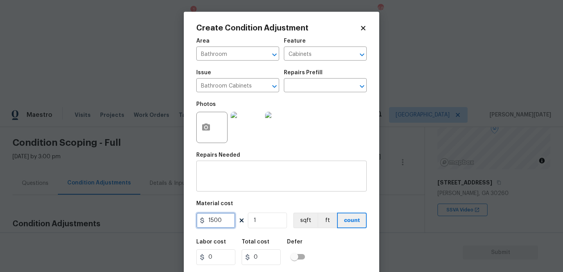
type input "1500"
click at [233, 181] on textarea at bounding box center [281, 177] width 161 height 16
type input "1500"
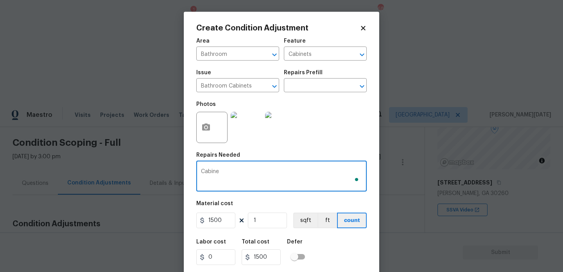
type textarea "Cabinet"
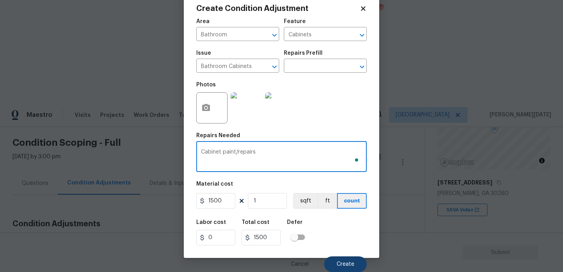
type textarea "Cabinet paint/repairs"
click at [335, 261] on button "Create" at bounding box center [345, 264] width 43 height 16
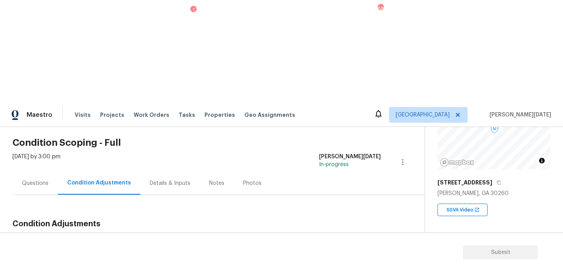
scroll to position [71, 0]
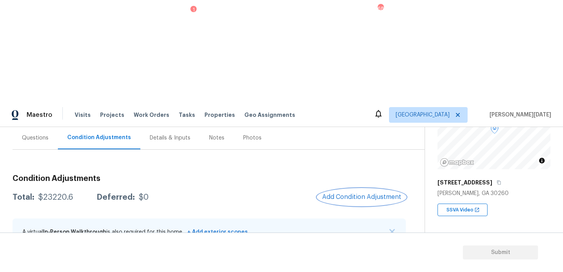
click at [360, 194] on span "Add Condition Adjustment" at bounding box center [361, 197] width 79 height 7
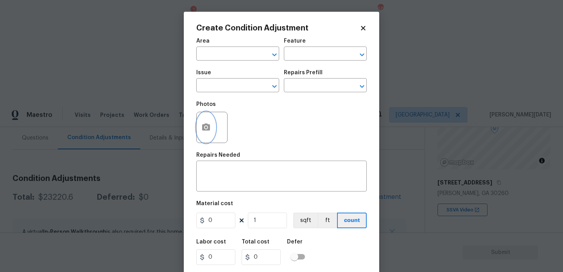
click at [210, 126] on icon "button" at bounding box center [206, 127] width 8 height 7
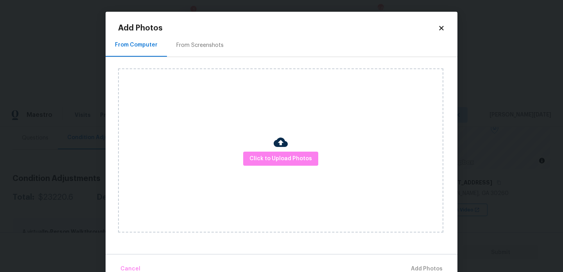
click at [273, 150] on div "Click to Upload Photos" at bounding box center [280, 150] width 325 height 164
click at [276, 161] on span "Click to Upload Photos" at bounding box center [280, 159] width 63 height 10
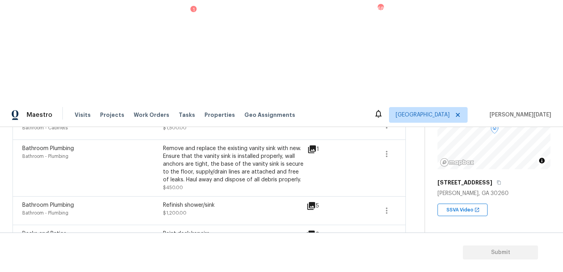
scroll to position [212, 0]
click at [386, 265] on icon "button" at bounding box center [387, 268] width 2 height 6
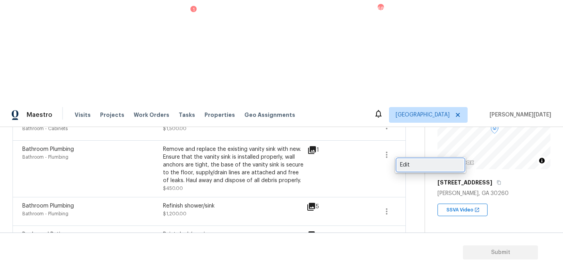
click at [419, 162] on div "Edit" at bounding box center [430, 165] width 61 height 8
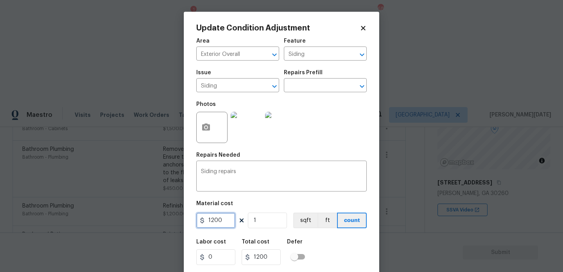
drag, startPoint x: 228, startPoint y: 221, endPoint x: 159, endPoint y: 221, distance: 69.6
click at [159, 221] on div "Update Condition Adjustment Area Exterior Overall ​ Feature Siding ​ Issue Sidi…" at bounding box center [281, 136] width 563 height 272
type input "800"
click at [360, 152] on div "Area Exterior Overall ​ Feature Siding ​ Issue Siding ​ Repairs Prefill ​ Photo…" at bounding box center [281, 163] width 170 height 258
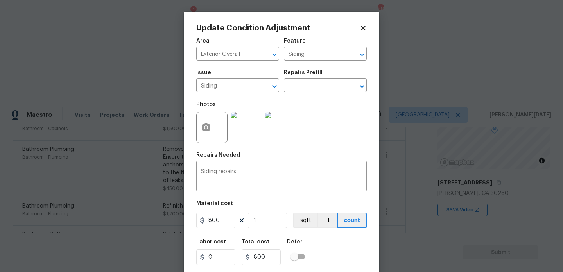
scroll to position [20, 0]
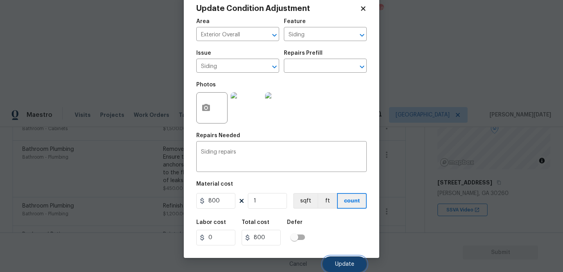
click at [341, 266] on span "Update" at bounding box center [344, 265] width 19 height 6
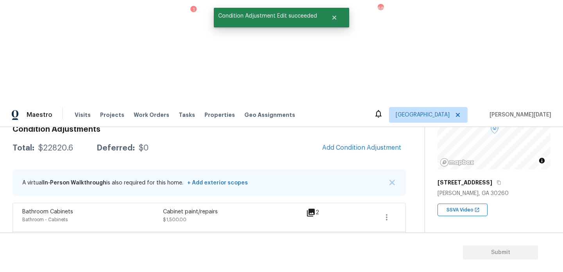
scroll to position [108, 0]
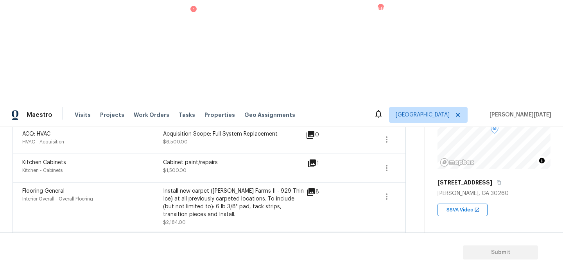
scroll to position [443, 0]
click at [388, 192] on icon "button" at bounding box center [386, 196] width 9 height 9
click at [424, 96] on div "Edit" at bounding box center [430, 94] width 61 height 8
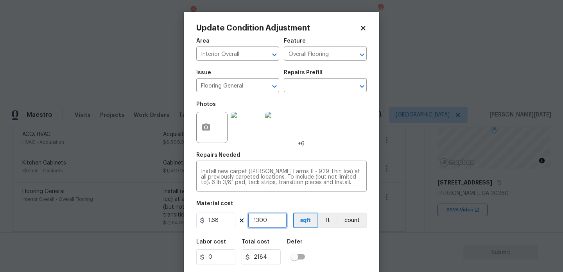
drag, startPoint x: 268, startPoint y: 220, endPoint x: 190, endPoint y: 220, distance: 78.6
click at [190, 220] on div "Update Condition Adjustment Area Interior Overall ​ Feature Overall Flooring ​ …" at bounding box center [281, 145] width 195 height 266
type input "0"
type input "1"
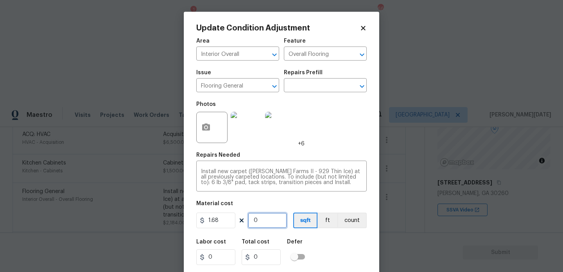
type input "1.68"
type input "15"
type input "25.2"
type input "150"
type input "252"
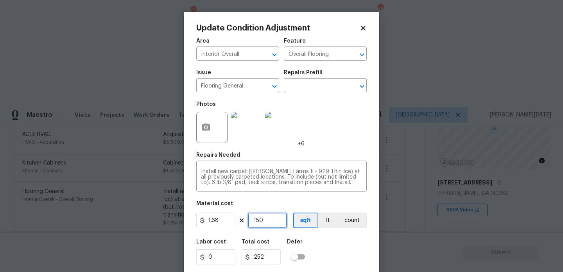
type input "1500"
type input "2520"
type input "1500"
click at [323, 146] on div "Photos +6" at bounding box center [281, 122] width 170 height 51
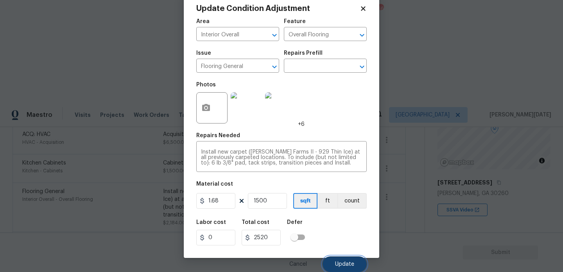
click at [346, 262] on span "Update" at bounding box center [344, 265] width 19 height 6
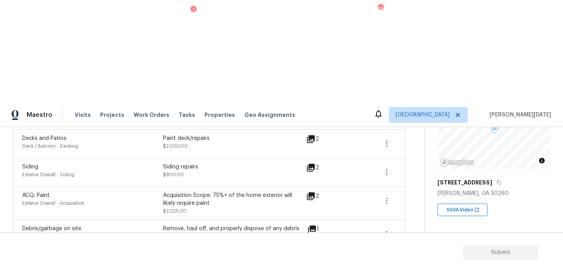
scroll to position [0, 0]
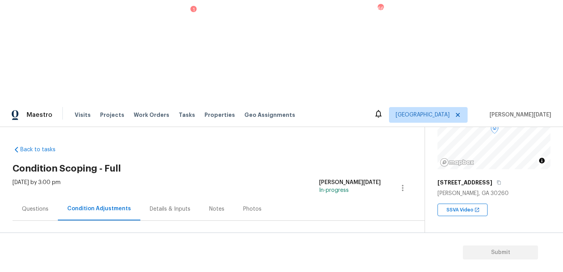
click at [346, 260] on button "Add Condition Adjustment" at bounding box center [361, 268] width 88 height 16
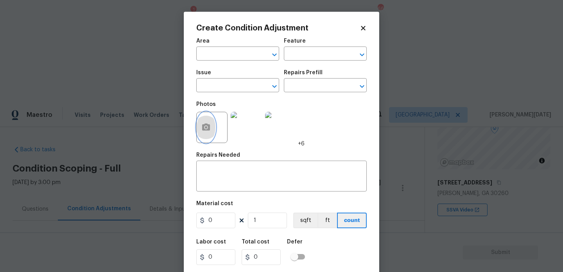
click at [207, 129] on circle "button" at bounding box center [206, 127] width 2 height 2
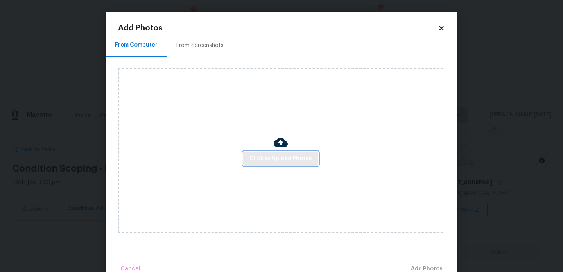
click at [267, 158] on span "Click to Upload Photos" at bounding box center [280, 159] width 63 height 10
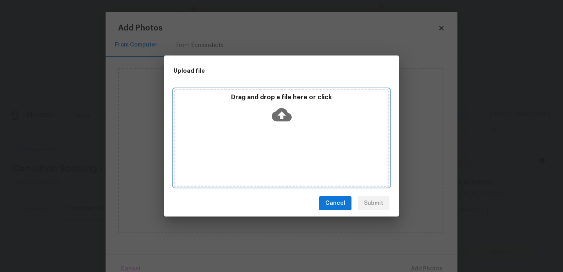
click at [267, 158] on div "Drag and drop a file here or click" at bounding box center [282, 138] width 216 height 98
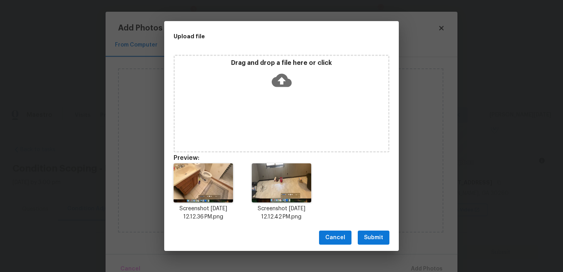
click at [286, 91] on div "Drag and drop a file here or click" at bounding box center [281, 76] width 213 height 34
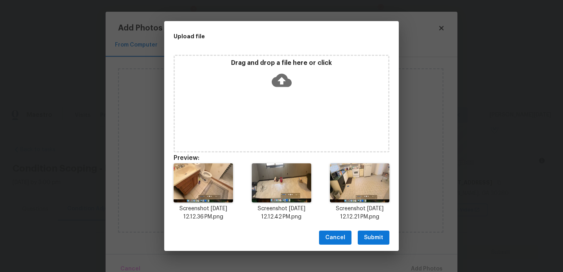
click at [382, 232] on button "Submit" at bounding box center [374, 238] width 32 height 14
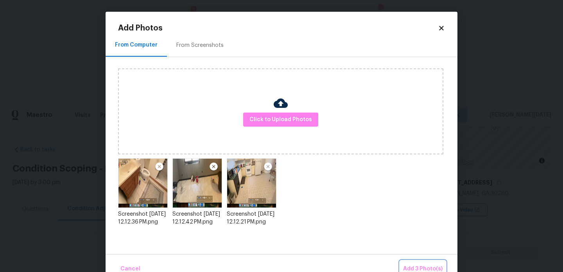
click at [412, 262] on button "Add 3 Photo(s)" at bounding box center [423, 269] width 46 height 17
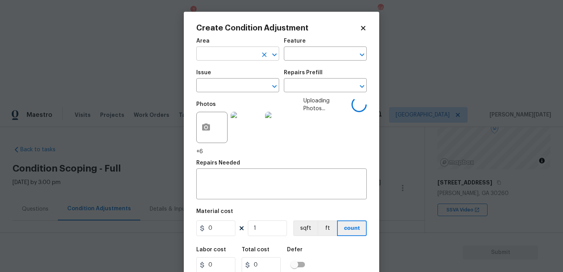
click at [215, 59] on input "text" at bounding box center [226, 54] width 61 height 12
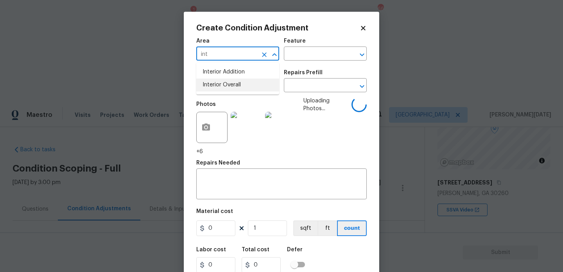
click at [225, 84] on li "Interior Overall" at bounding box center [237, 85] width 83 height 13
type input "Interior Overall"
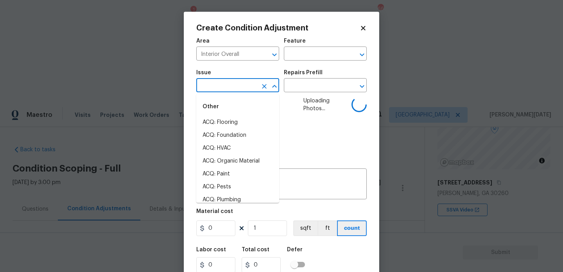
click at [225, 84] on input "text" at bounding box center [226, 86] width 61 height 12
type input "floo"
type input "fl"
type input "o"
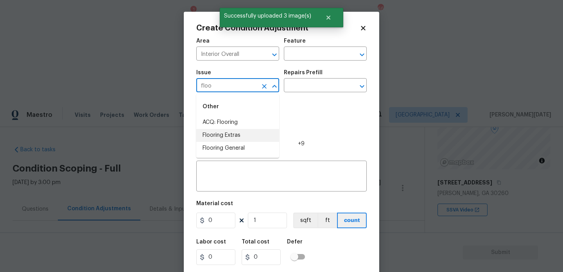
click at [244, 135] on li "Flooring Extras" at bounding box center [237, 135] width 83 height 13
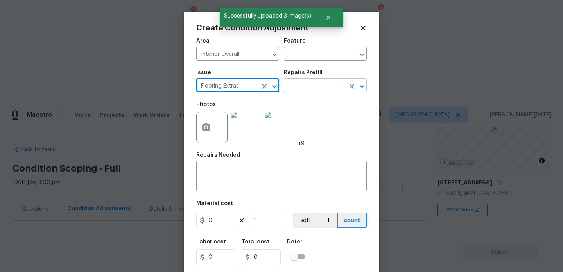
type input "Flooring Extras"
click at [314, 83] on input "text" at bounding box center [314, 86] width 61 height 12
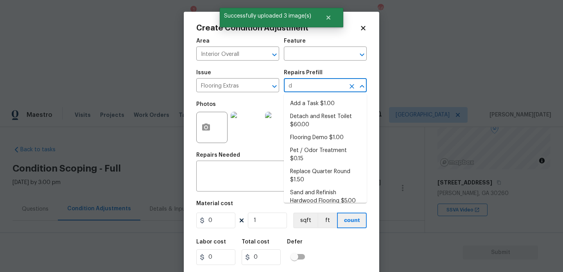
type input "de"
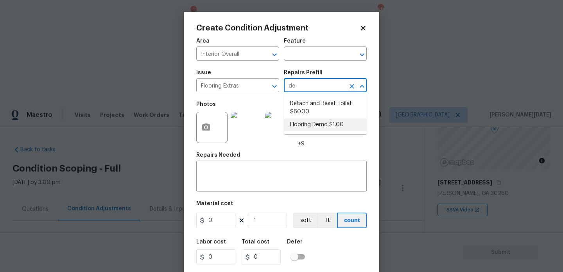
click at [325, 120] on li "Flooring Demo $1.00" at bounding box center [325, 124] width 83 height 13
type input "Overall Flooring"
type textarea "Demo existing flooring."
type input "1"
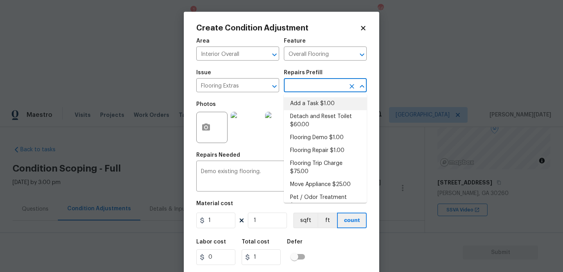
click at [312, 89] on input "text" at bounding box center [314, 86] width 61 height 12
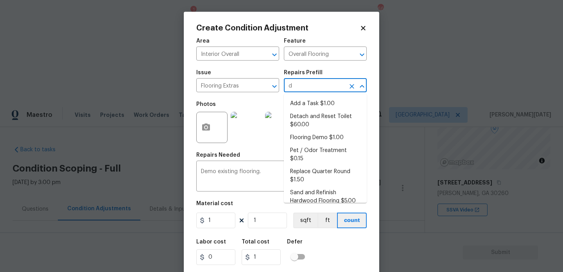
type input "de"
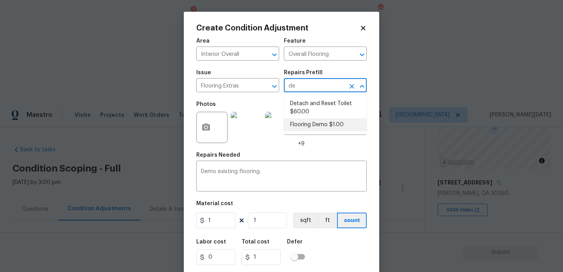
click at [317, 121] on li "Flooring Demo $1.00" at bounding box center [325, 124] width 83 height 13
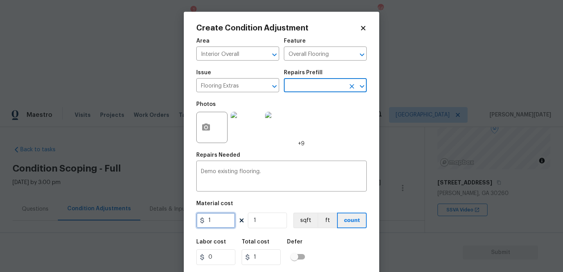
click at [221, 217] on input "1" at bounding box center [215, 221] width 39 height 16
type input "2"
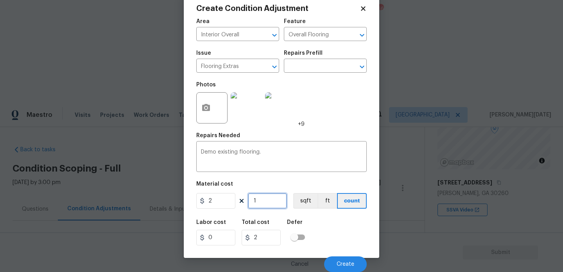
click at [269, 204] on input "1" at bounding box center [267, 201] width 39 height 16
type input "0"
type input "6"
type input "12"
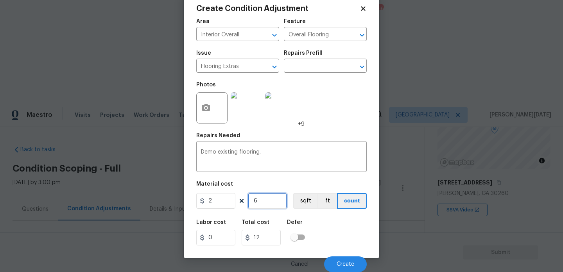
type input "0"
type input "6"
type input "12"
type input "60"
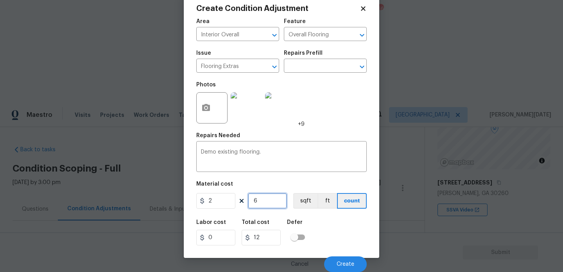
type input "120"
type input "600"
type input "1200"
type input "600"
click at [343, 116] on div "Photos +9" at bounding box center [281, 102] width 170 height 51
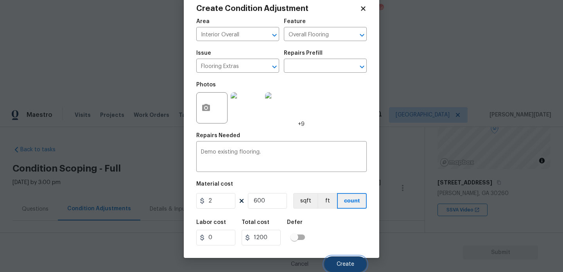
click at [346, 264] on span "Create" at bounding box center [346, 265] width 18 height 6
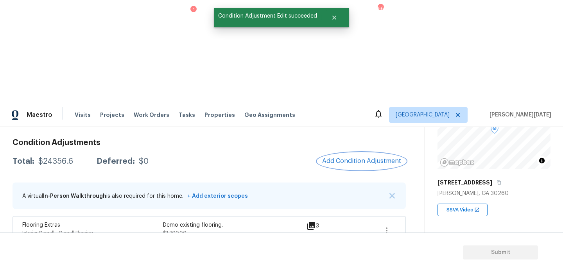
scroll to position [110, 0]
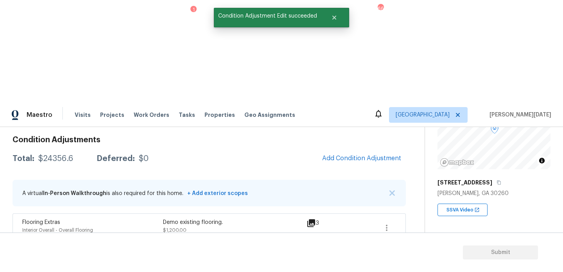
click at [385, 252] on icon "button" at bounding box center [386, 256] width 9 height 9
click at [421, 152] on div "Edit" at bounding box center [430, 153] width 61 height 8
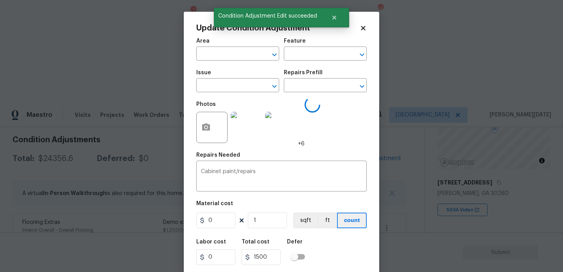
type input "Bathroom"
type input "Cabinets"
type input "Bathroom Cabinets"
type input "1500"
click at [128, 177] on body "Maestro Visits Projects Work Orders Tasks 1 Properties Geo Assignments 66 Atlan…" at bounding box center [281, 238] width 563 height 272
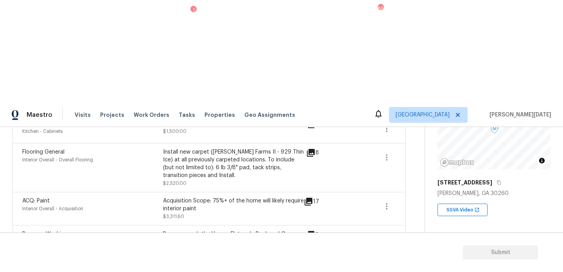
scroll to position [462, 0]
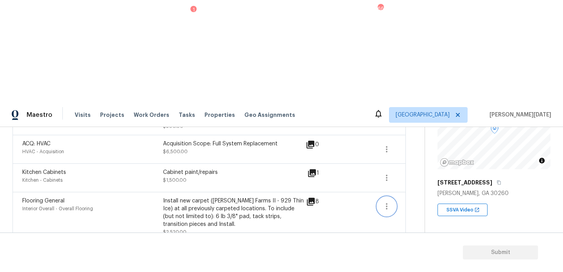
click at [384, 202] on icon "button" at bounding box center [386, 206] width 9 height 9
click at [425, 104] on div "Edit" at bounding box center [430, 103] width 61 height 8
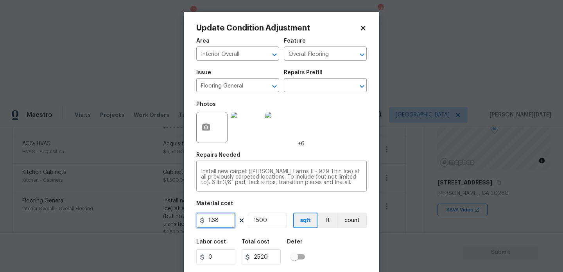
click at [230, 225] on input "1.68" at bounding box center [215, 221] width 39 height 16
click at [278, 222] on input "1500" at bounding box center [267, 221] width 39 height 16
type input "150"
type input "252"
type input "15"
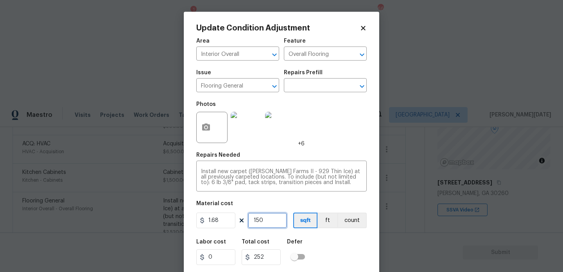
type input "25.2"
type input "1"
type input "1.68"
type input "13"
type input "21.84"
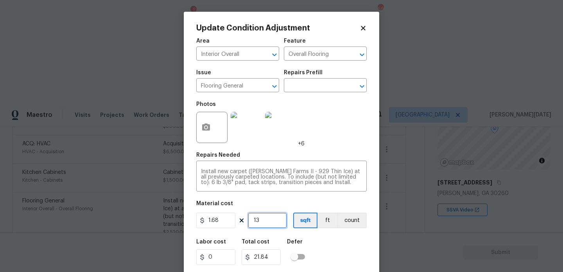
type input "130"
type input "218.4"
type input "1300"
type input "2184"
type input "1300"
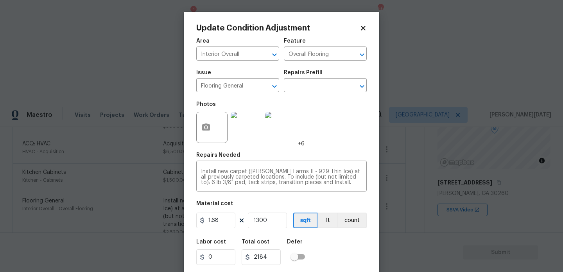
click at [335, 254] on div "Labor cost 0 Total cost 2184 Defer" at bounding box center [281, 252] width 170 height 35
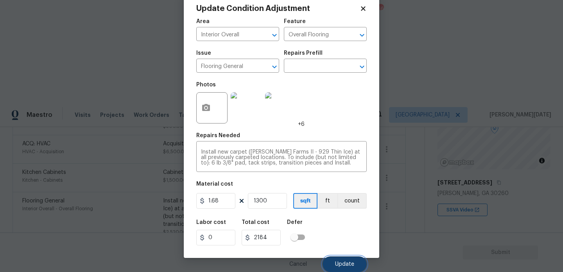
click at [341, 263] on span "Update" at bounding box center [344, 265] width 19 height 6
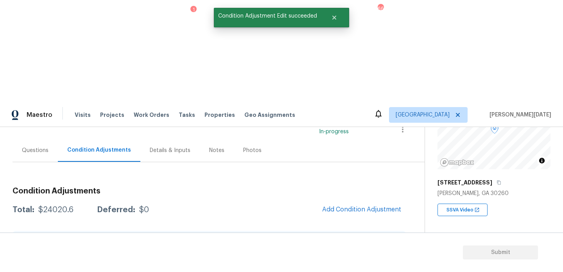
scroll to position [83, 0]
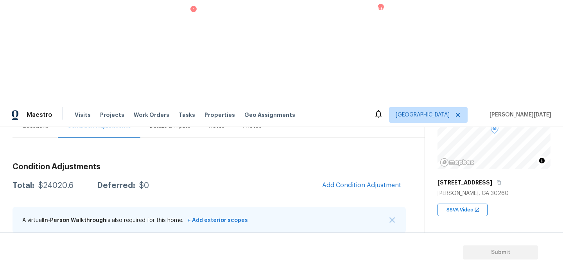
click at [379, 246] on button "button" at bounding box center [386, 255] width 19 height 19
click at [405, 150] on div "Edit" at bounding box center [430, 151] width 61 height 8
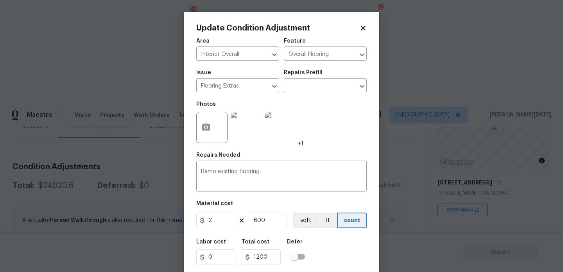
click at [361, 28] on icon at bounding box center [363, 28] width 7 height 7
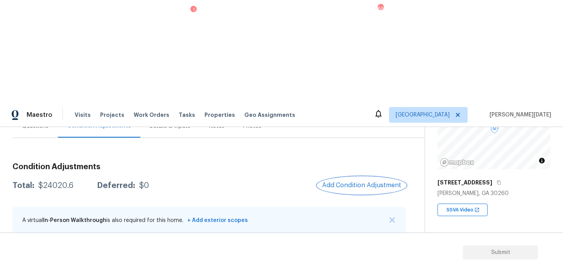
click at [355, 177] on button "Add Condition Adjustment" at bounding box center [361, 185] width 88 height 16
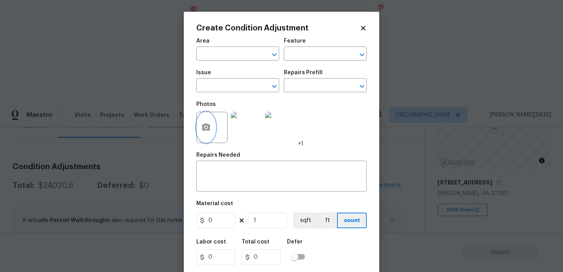
click at [202, 127] on icon "button" at bounding box center [206, 127] width 8 height 7
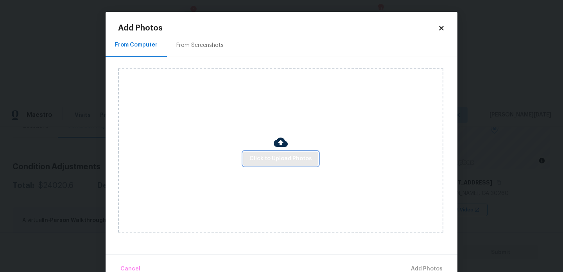
click at [272, 154] on span "Click to Upload Photos" at bounding box center [280, 159] width 63 height 10
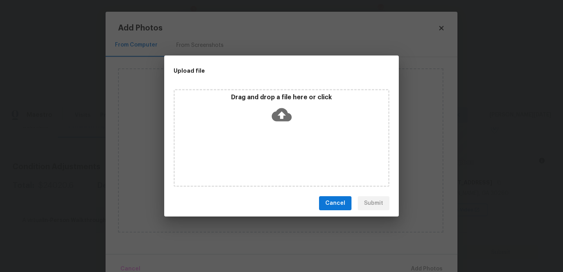
click at [272, 154] on div "Drag and drop a file here or click" at bounding box center [282, 138] width 216 height 98
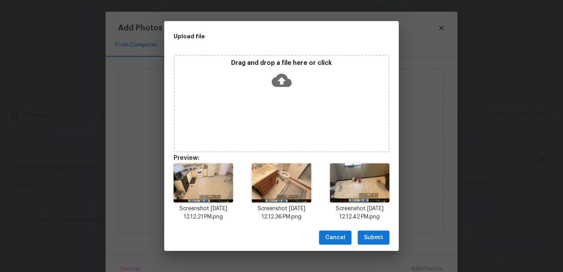
click at [373, 231] on button "Submit" at bounding box center [374, 238] width 32 height 14
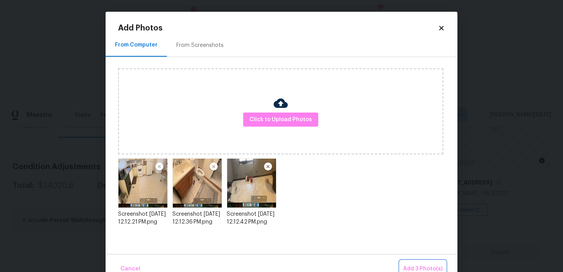
click at [423, 262] on button "Add 3 Photo(s)" at bounding box center [423, 269] width 46 height 17
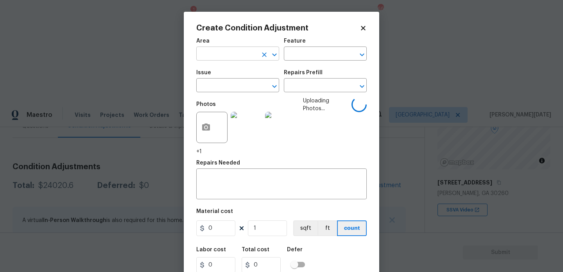
click at [224, 59] on input "text" at bounding box center [226, 54] width 61 height 12
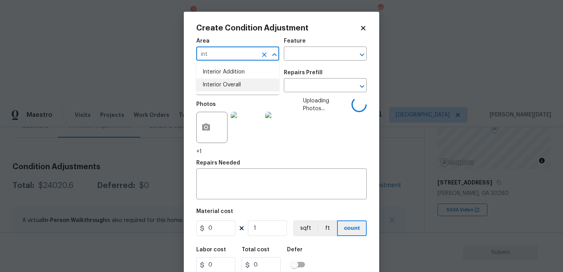
click at [233, 84] on li "Interior Overall" at bounding box center [237, 85] width 83 height 13
type input "Interior Overall"
click at [233, 84] on input "text" at bounding box center [226, 86] width 61 height 12
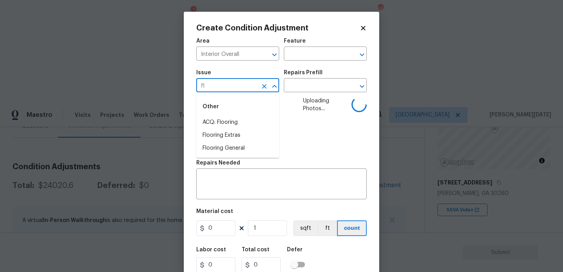
type input "flo"
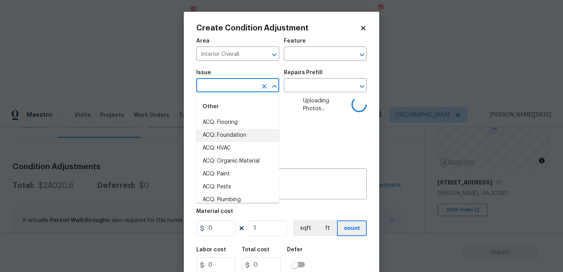
type input "f"
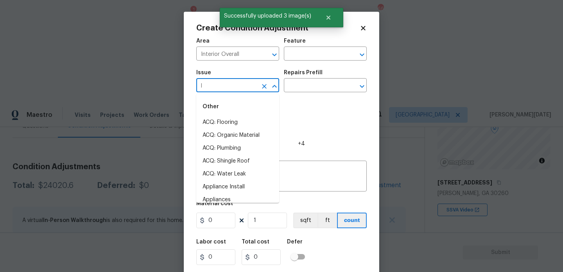
type input "lo"
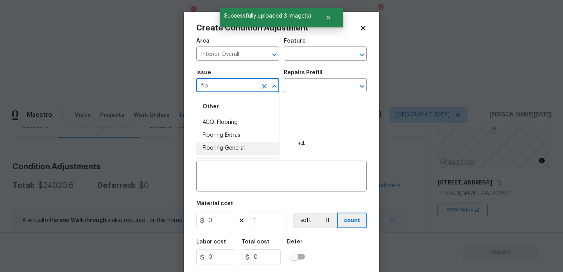
click at [239, 156] on ul "Other ACQ: Flooring Flooring Extras Flooring General" at bounding box center [237, 126] width 83 height 64
click at [242, 149] on li "Flooring General" at bounding box center [237, 148] width 83 height 13
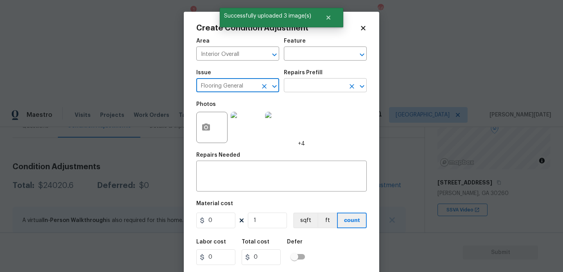
type input "Flooring General"
click at [309, 84] on input "text" at bounding box center [314, 86] width 61 height 12
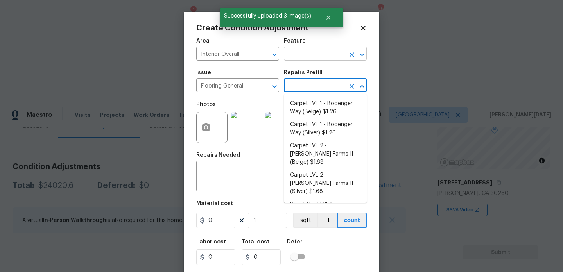
click at [314, 54] on input "text" at bounding box center [314, 54] width 61 height 12
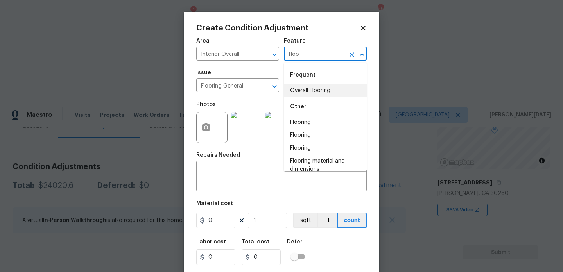
click at [315, 88] on li "Overall Flooring" at bounding box center [325, 90] width 83 height 13
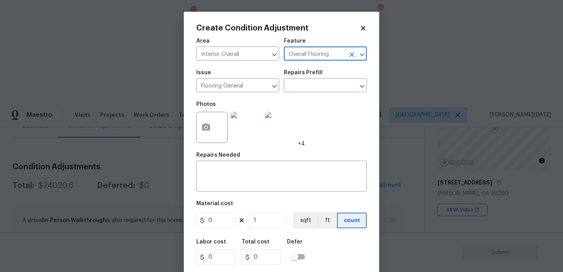
type input "Overall Flooring"
click at [228, 226] on input "0" at bounding box center [215, 221] width 39 height 16
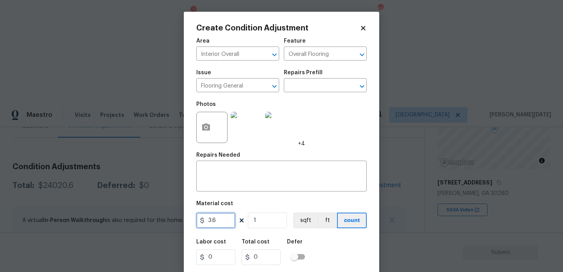
type input "3.6"
click at [273, 223] on input "1" at bounding box center [267, 221] width 39 height 16
type input "0"
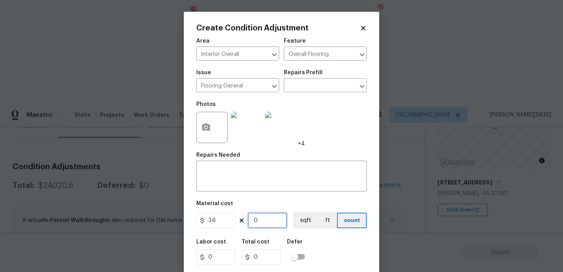
type input "6"
type input "21.6"
type input "60"
type input "216"
type input "600"
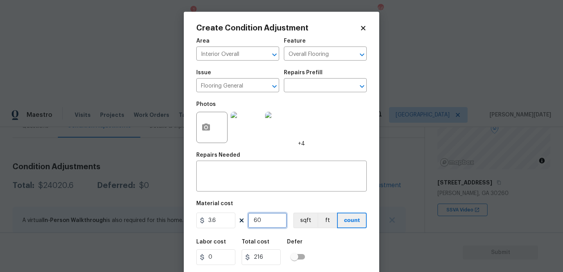
type input "2160"
type input "600"
click at [240, 168] on div "x ​" at bounding box center [281, 177] width 170 height 29
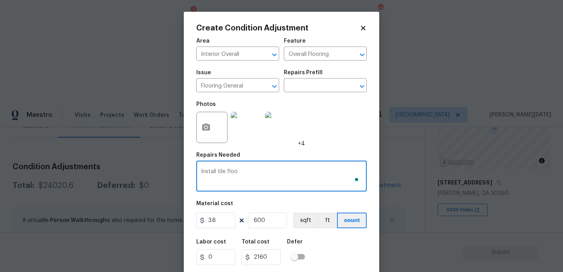
type textarea "Install tile floor"
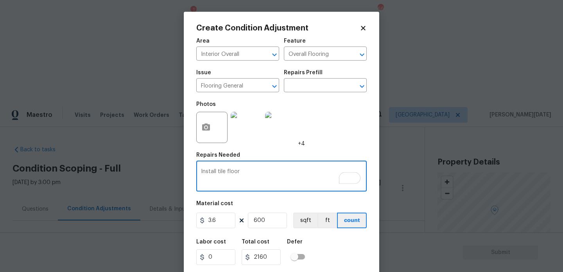
scroll to position [20, 0]
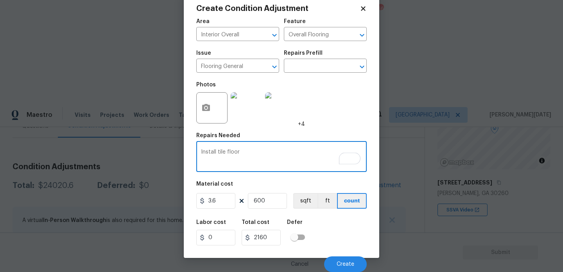
type textarea "Install tile floor"
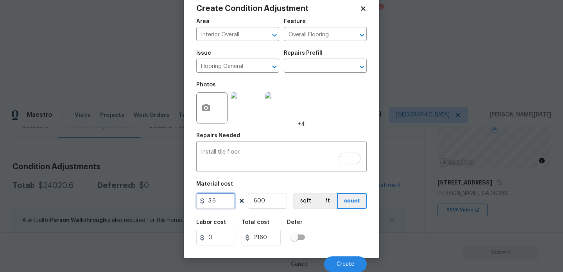
click at [226, 203] on input "3.6" at bounding box center [215, 201] width 39 height 16
type input "3.5"
type input "2100"
click at [320, 127] on div "Photos +4" at bounding box center [281, 102] width 170 height 51
click at [347, 256] on button "Create" at bounding box center [345, 264] width 43 height 16
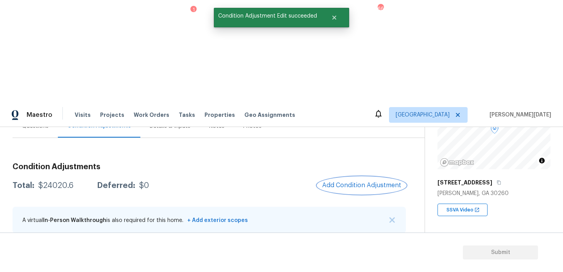
scroll to position [0, 0]
drag, startPoint x: 37, startPoint y: 83, endPoint x: 75, endPoint y: 83, distance: 38.3
click at [75, 182] on div "Total: $26120.6 Deferred: $0" at bounding box center [80, 186] width 135 height 8
copy div "$26120.6"
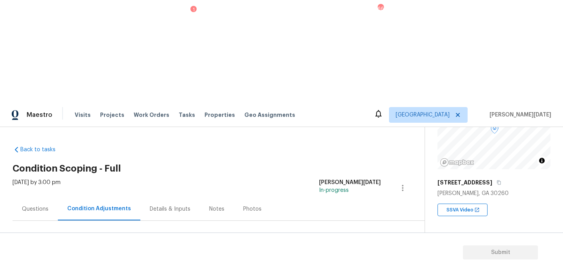
click at [46, 197] on div "Questions" at bounding box center [35, 208] width 45 height 23
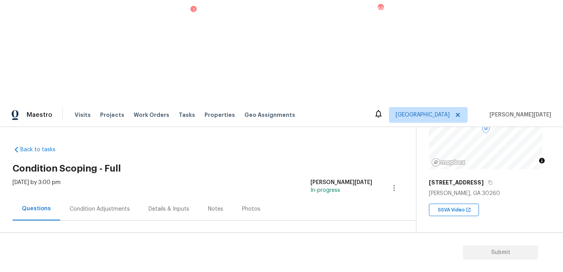
scroll to position [104, 0]
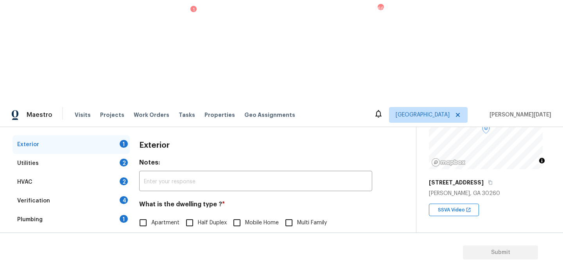
click at [152, 235] on span "Single Family" at bounding box center [167, 239] width 33 height 8
click at [151, 231] on input "Single Family" at bounding box center [143, 239] width 16 height 16
checkbox input "true"
click at [116, 154] on div "Utilities 2" at bounding box center [71, 163] width 117 height 19
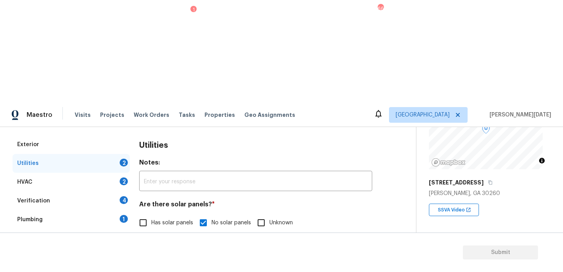
scroll to position [316, 0]
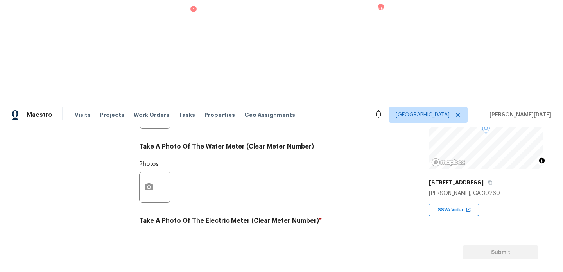
click at [147, 224] on div "Utilities Notes: ​ Are there solar panels? * Has solar panels No solar panels U…" at bounding box center [255, 127] width 233 height 408
checkbox input "true"
click at [153, 246] on button "button" at bounding box center [149, 261] width 19 height 30
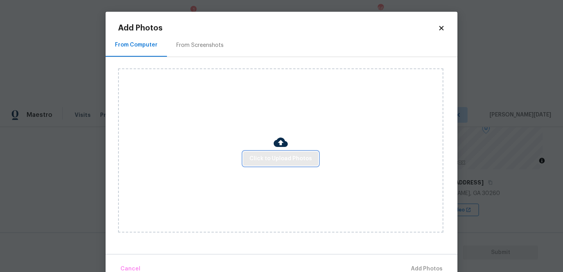
click at [276, 158] on span "Click to Upload Photos" at bounding box center [280, 159] width 63 height 10
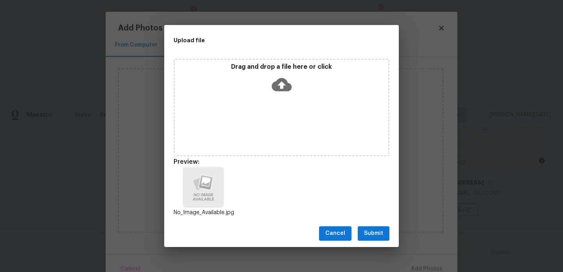
click at [380, 229] on span "Submit" at bounding box center [373, 234] width 19 height 10
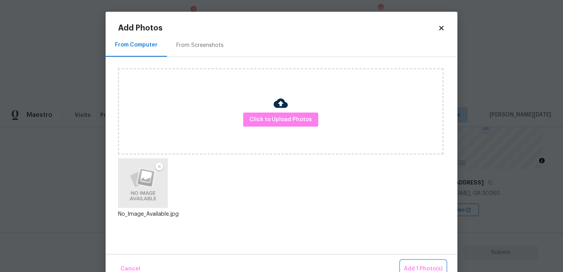
click at [421, 263] on button "Add 1 Photo(s)" at bounding box center [423, 269] width 45 height 17
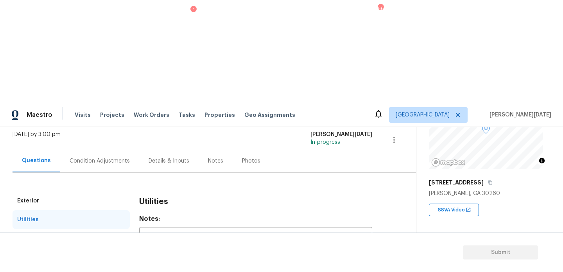
scroll to position [122, 0]
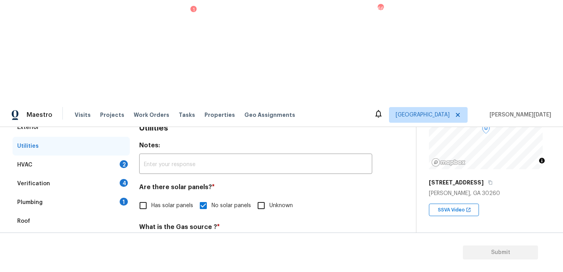
click at [122, 160] on div "2" at bounding box center [124, 164] width 8 height 8
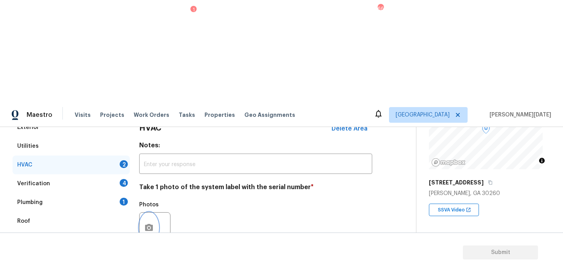
click at [155, 213] on button "button" at bounding box center [149, 228] width 19 height 30
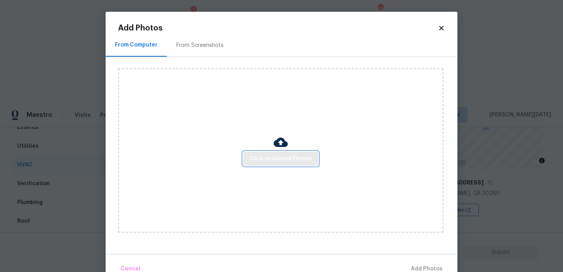
click at [256, 165] on button "Click to Upload Photos" at bounding box center [280, 159] width 75 height 14
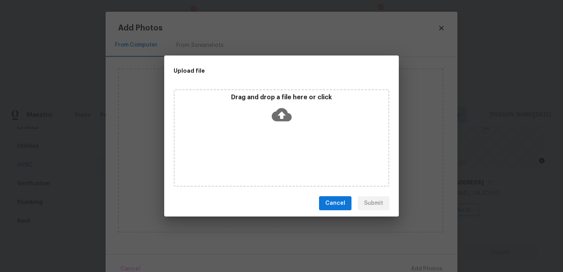
click at [273, 155] on div "Drag and drop a file here or click" at bounding box center [282, 138] width 216 height 98
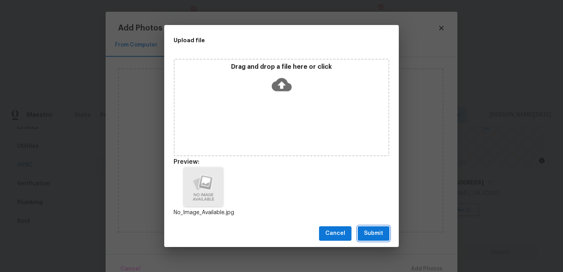
click at [367, 230] on span "Submit" at bounding box center [373, 234] width 19 height 10
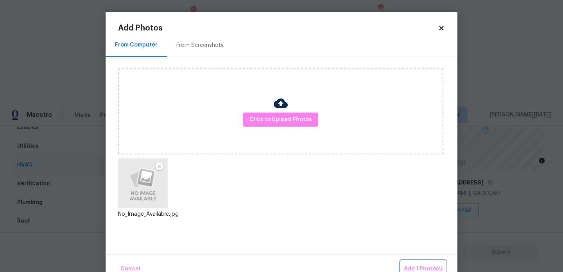
click at [421, 271] on span "Add 1 Photo(s)" at bounding box center [423, 269] width 39 height 10
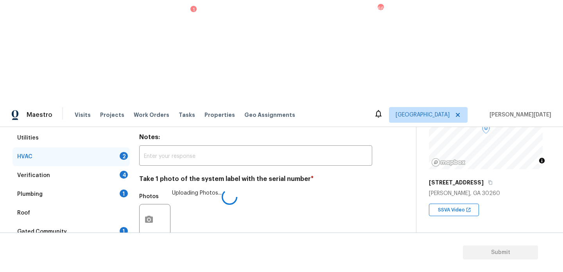
checkbox input "true"
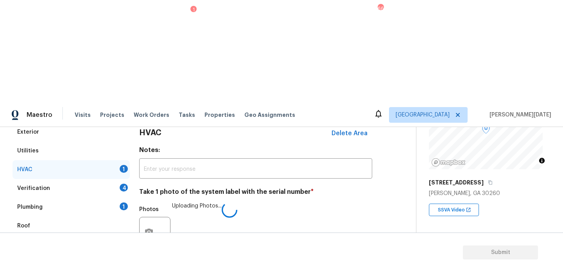
scroll to position [116, 0]
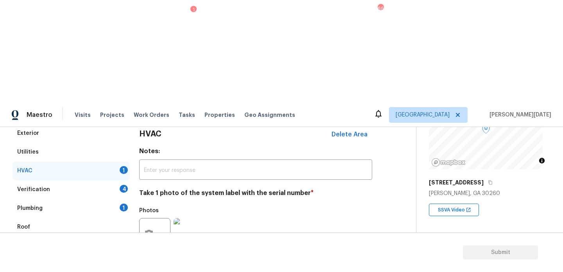
click at [120, 180] on div "Verification 4" at bounding box center [71, 189] width 117 height 19
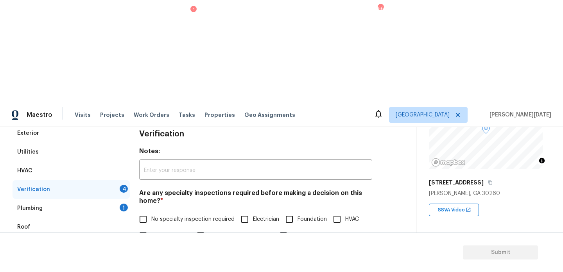
click at [146, 211] on input "No specialty inspection required" at bounding box center [143, 219] width 16 height 16
checkbox input "true"
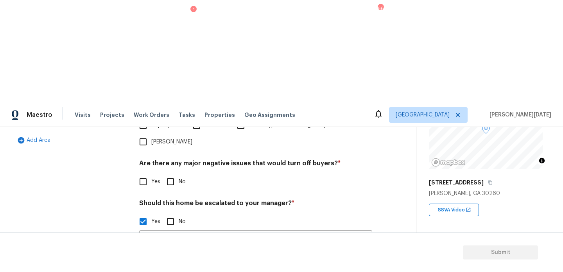
scroll to position [273, 0]
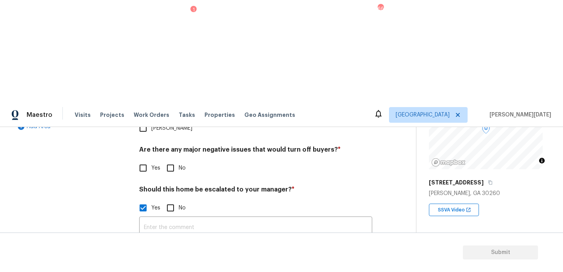
click at [172, 160] on input "No" at bounding box center [170, 168] width 16 height 16
checkbox input "true"
click at [182, 254] on img at bounding box center [189, 269] width 31 height 31
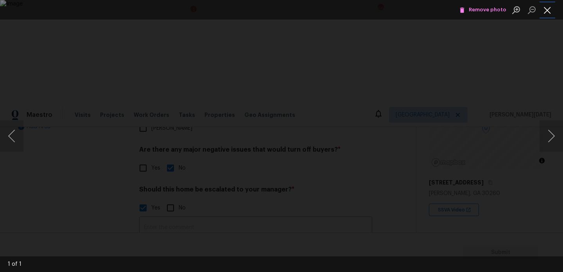
click at [545, 12] on button "Close lightbox" at bounding box center [548, 10] width 16 height 14
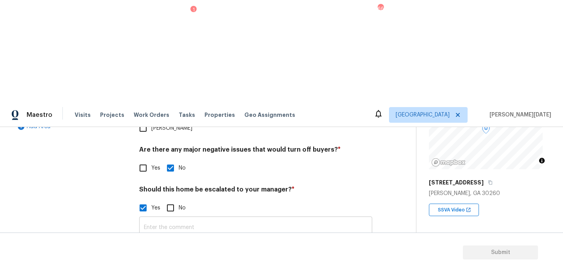
click at [197, 219] on input "text" at bounding box center [255, 228] width 233 height 18
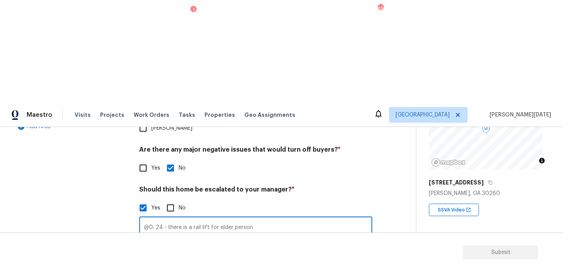
type input "@0: 24 - there is a rail lift for elder person"
checkbox input "true"
click at [230, 219] on input "@0: 24 - there is a rail lift for elder person" at bounding box center [255, 228] width 233 height 18
type input "@0: 24 - there is a rail lift for elderly person"
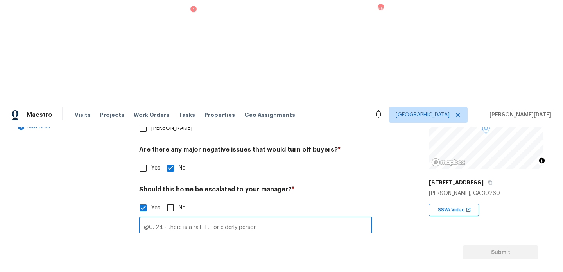
click at [283, 239] on div "Photos" at bounding box center [255, 264] width 233 height 51
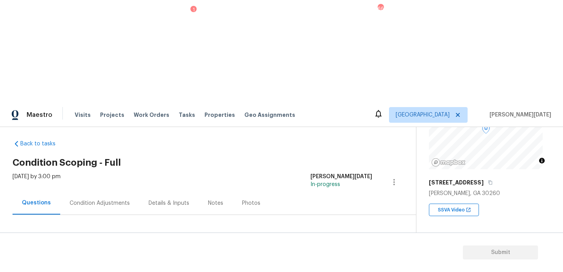
scroll to position [13, 0]
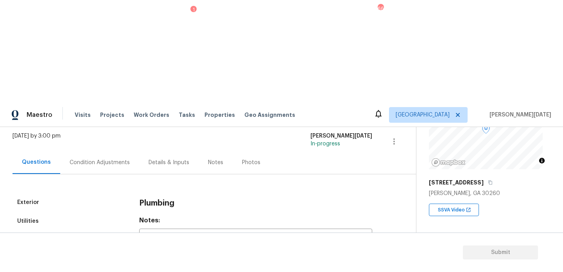
scroll to position [77, 0]
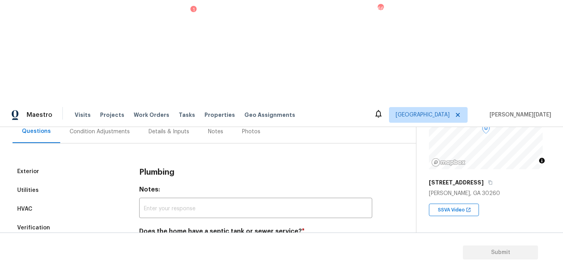
click at [137, 242] on input "Sewer" at bounding box center [143, 250] width 16 height 16
checkbox input "true"
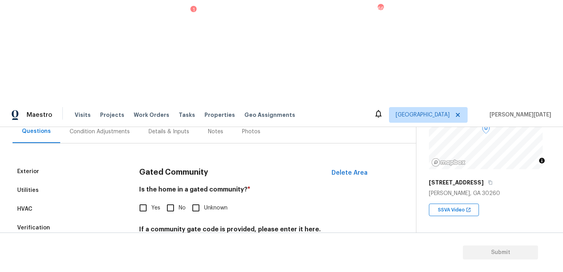
click at [176, 200] on input "No" at bounding box center [170, 208] width 16 height 16
checkbox input "true"
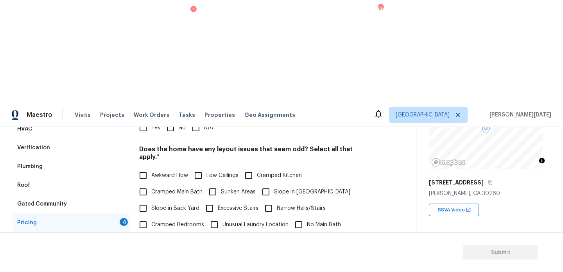
scroll to position [271, 0]
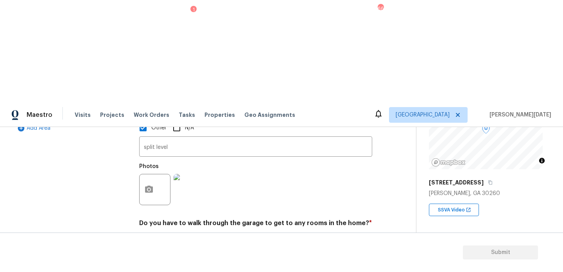
click at [171, 233] on input "No" at bounding box center [170, 241] width 16 height 16
checkbox input "true"
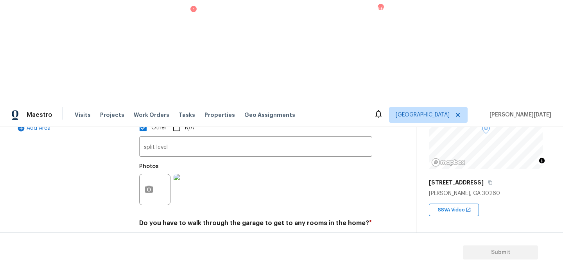
checkbox input "true"
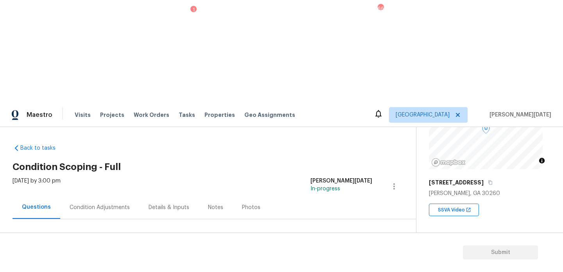
scroll to position [0, 0]
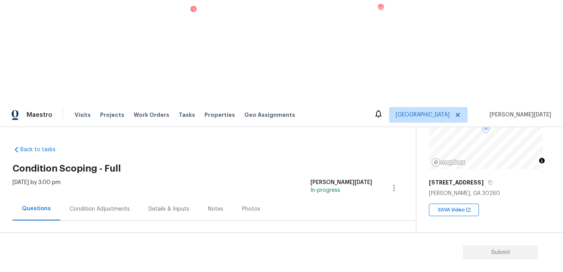
click at [130, 197] on div "Condition Adjustments" at bounding box center [99, 208] width 79 height 23
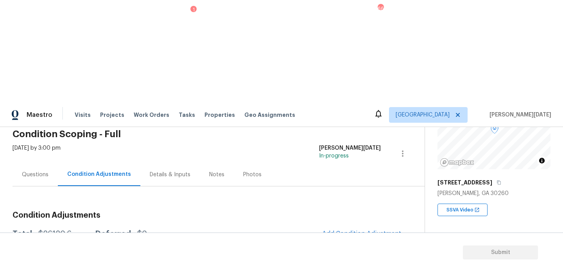
scroll to position [34, 0]
click at [36, 171] on div "Questions" at bounding box center [35, 175] width 27 height 8
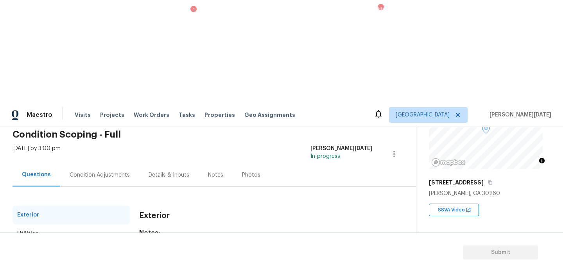
click at [84, 171] on div "Condition Adjustments" at bounding box center [100, 175] width 60 height 8
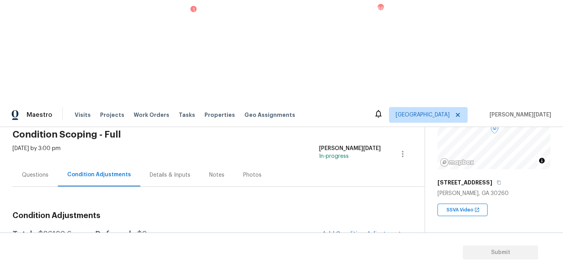
click at [415, 200] on div "Edit" at bounding box center [430, 200] width 61 height 8
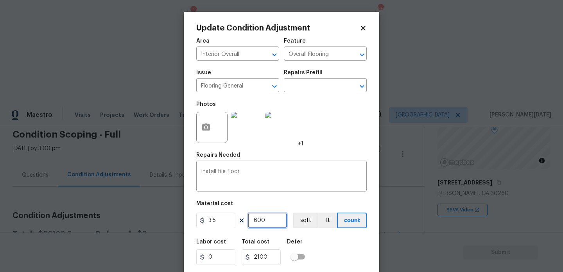
drag, startPoint x: 278, startPoint y: 222, endPoint x: 217, endPoint y: 222, distance: 61.0
click at [217, 222] on div "3.5 600 sqft ft count" at bounding box center [281, 221] width 170 height 16
type input "0"
type input "8"
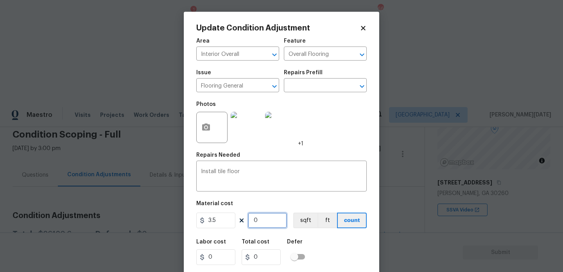
type input "28"
type input "80"
type input "280"
type input "800"
type input "2800"
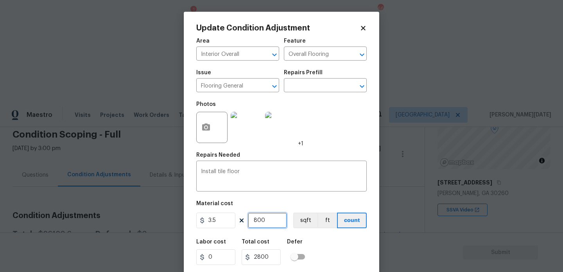
type input "800"
click at [344, 128] on div "Photos +1" at bounding box center [281, 122] width 170 height 51
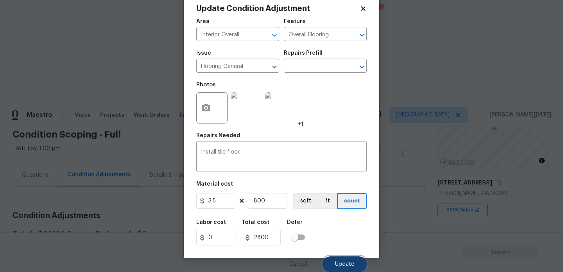
click at [336, 264] on span "Update" at bounding box center [344, 265] width 19 height 6
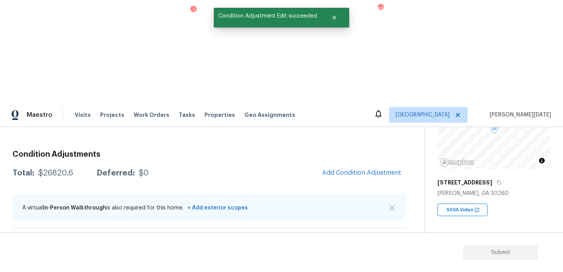
scroll to position [99, 0]
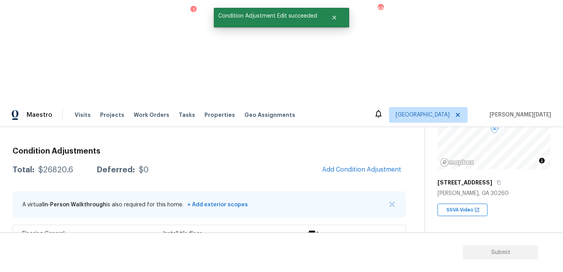
click at [385, 263] on icon "button" at bounding box center [386, 267] width 9 height 9
click at [409, 164] on div "Edit" at bounding box center [430, 164] width 61 height 8
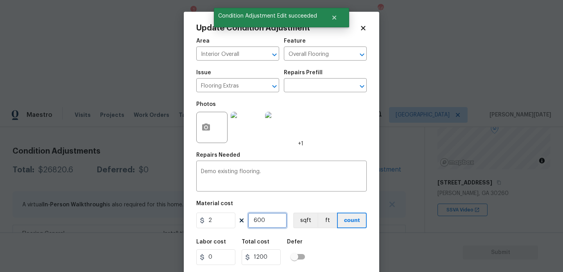
drag, startPoint x: 278, startPoint y: 221, endPoint x: 206, endPoint y: 219, distance: 72.0
click at [206, 219] on div "2 600 sqft ft count" at bounding box center [281, 221] width 170 height 16
type input "0"
type input "8"
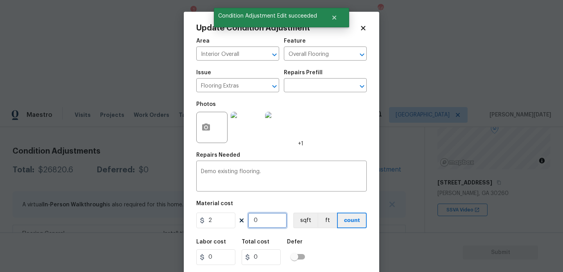
type input "16"
type input "80"
type input "160"
type input "800"
type input "1600"
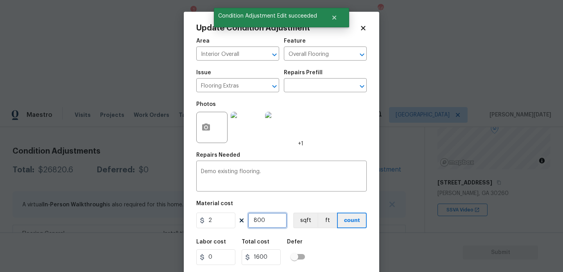
type input "800"
click at [328, 135] on div "Photos +1" at bounding box center [281, 122] width 170 height 51
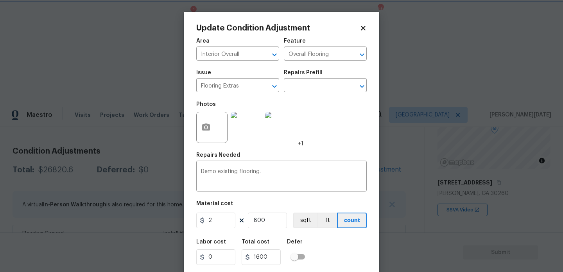
scroll to position [20, 0]
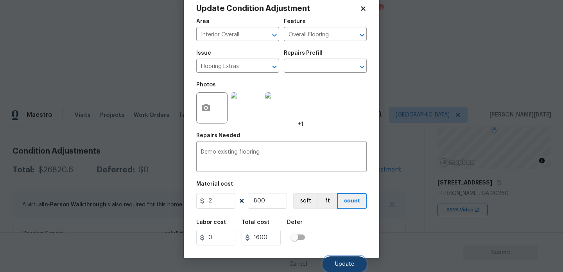
click at [344, 264] on span "Update" at bounding box center [344, 265] width 19 height 6
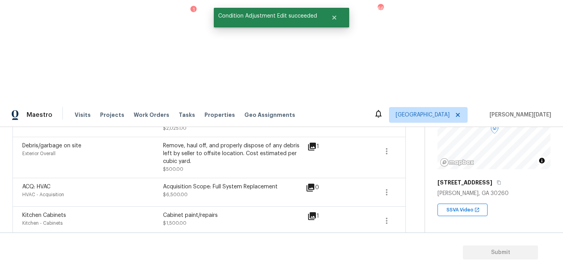
scroll to position [455, 0]
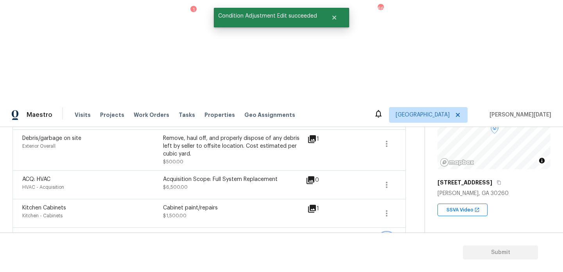
click at [386, 237] on icon "button" at bounding box center [386, 241] width 9 height 9
click at [421, 137] on div "Edit" at bounding box center [430, 139] width 61 height 8
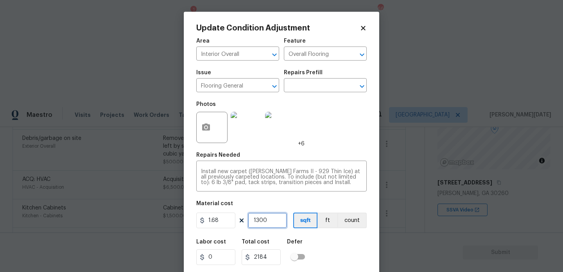
drag, startPoint x: 269, startPoint y: 222, endPoint x: 206, endPoint y: 222, distance: 62.6
click at [206, 222] on div "1.68 1300 sqft ft count" at bounding box center [281, 221] width 170 height 16
type input "0"
type input "1"
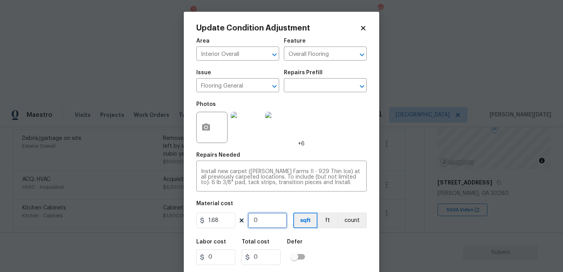
type input "1.68"
type input "10"
type input "16.8"
type input "100"
type input "168"
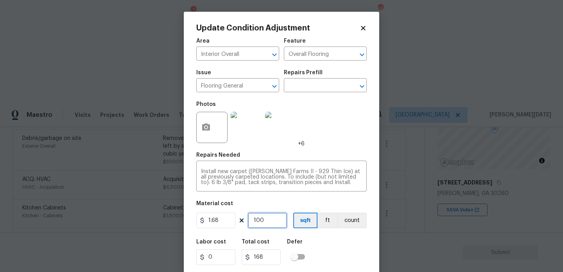
type input "1000"
type input "1680"
type input "100"
type input "168"
type input "10"
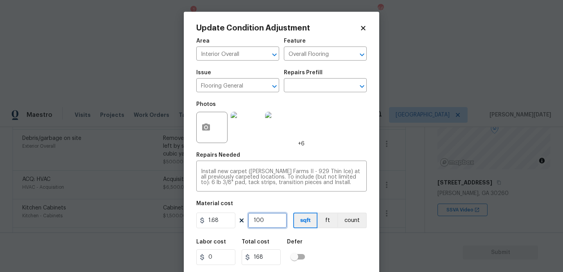
type input "16.8"
type input "1"
type input "1.68"
type input "12"
type input "20.16"
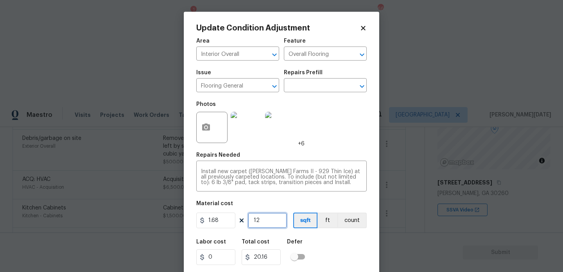
type input "120"
type input "201.6"
type input "1200"
type input "2016"
click at [333, 143] on div "Photos +6" at bounding box center [281, 122] width 170 height 51
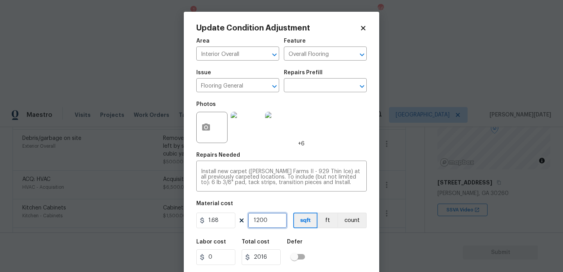
click at [271, 225] on input "1200" at bounding box center [267, 221] width 39 height 16
type input "120"
type input "201.6"
type input "12"
type input "20.16"
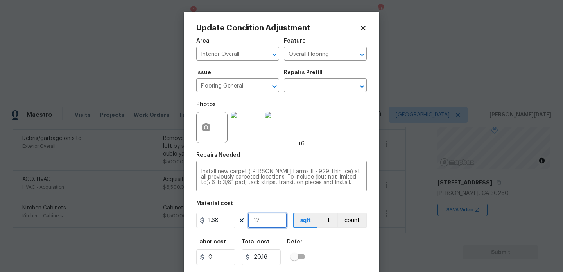
type input "1"
type input "1.68"
type input "11"
type input "18.48"
type input "110"
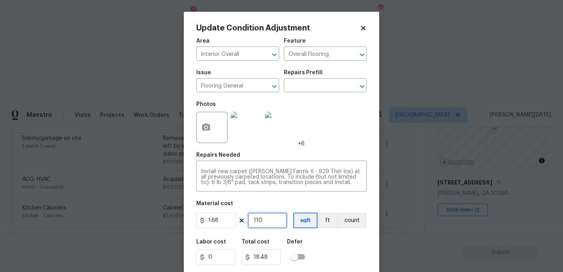
type input "184.8"
type input "1100"
type input "1848"
type input "1100"
click at [357, 147] on div "Photos +6" at bounding box center [281, 122] width 170 height 51
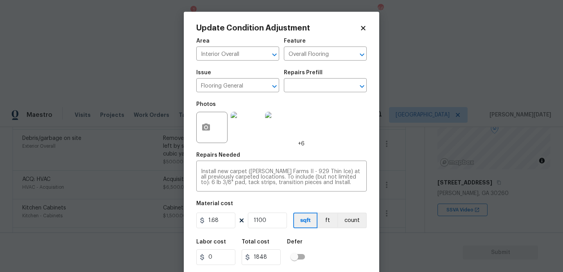
scroll to position [20, 0]
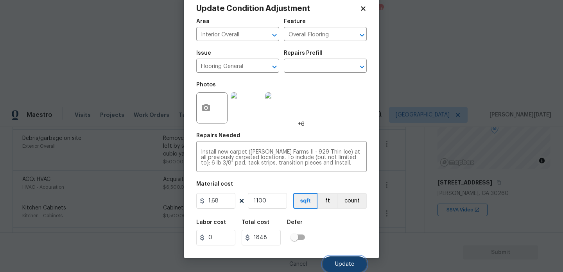
click at [346, 263] on span "Update" at bounding box center [344, 265] width 19 height 6
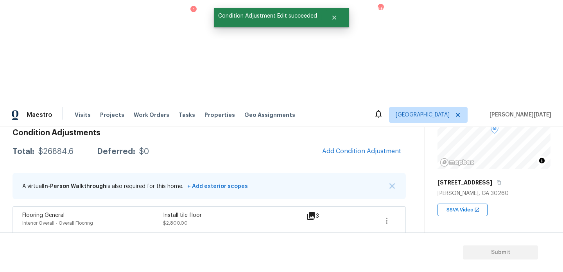
scroll to position [89, 0]
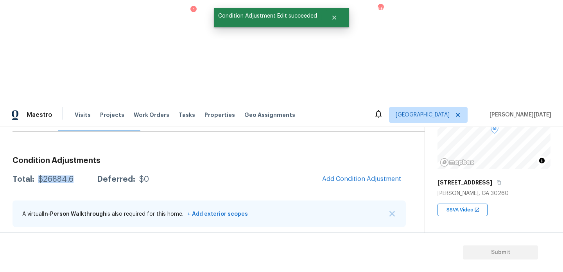
drag, startPoint x: 38, startPoint y: 77, endPoint x: 75, endPoint y: 77, distance: 37.1
click at [75, 176] on div "Total: $26884.6 Deferred: $0" at bounding box center [81, 180] width 136 height 8
copy div "$26884.6"
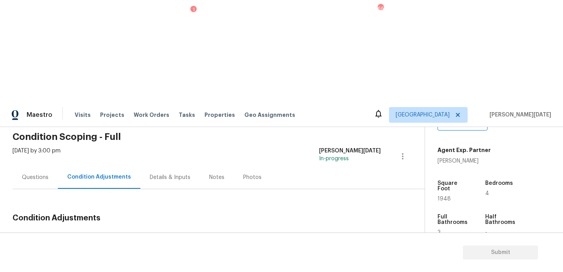
scroll to position [0, 0]
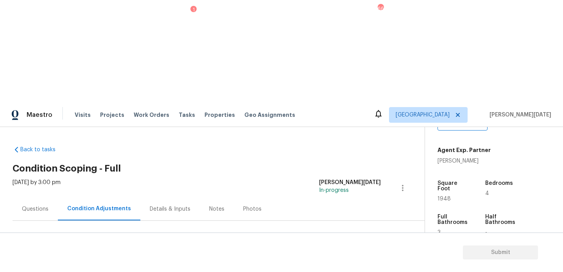
click at [40, 205] on div "Questions" at bounding box center [35, 209] width 27 height 8
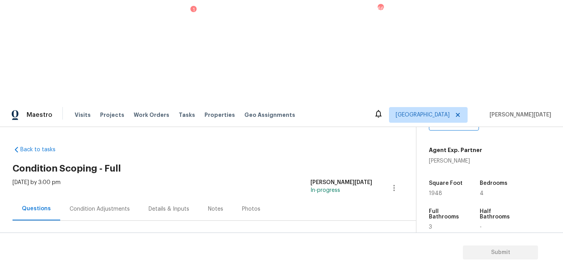
scroll to position [104, 0]
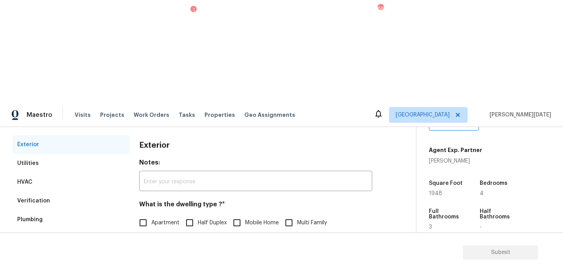
click at [115, 267] on div "Pricing 1" at bounding box center [71, 276] width 117 height 19
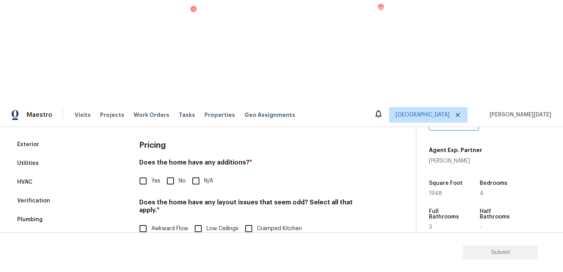
click at [171, 173] on input "No" at bounding box center [170, 181] width 16 height 16
checkbox input "true"
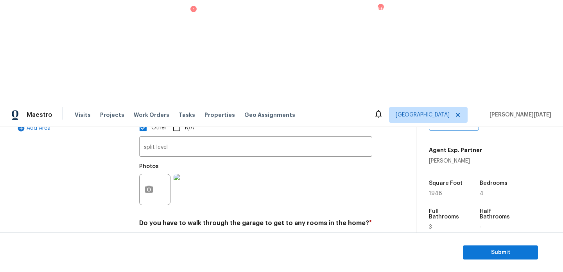
scroll to position [0, 0]
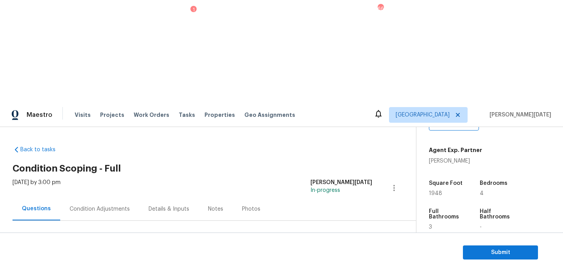
click at [97, 205] on div "Condition Adjustments" at bounding box center [100, 209] width 60 height 8
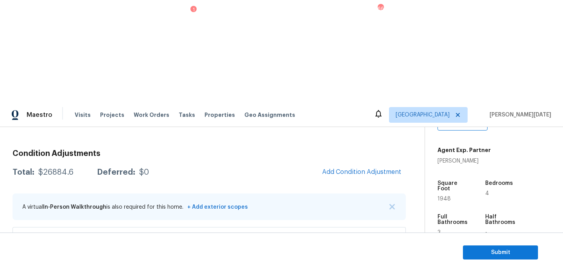
scroll to position [85, 0]
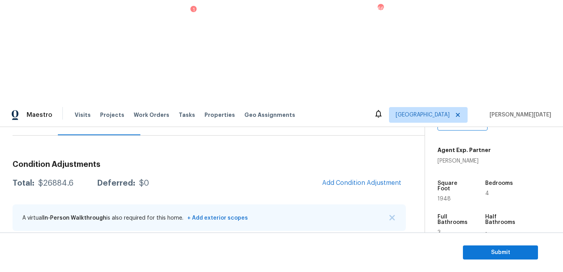
click at [282, 204] on div "A virtual In-Person Walkthrough is also required for this home. + Add exterior …" at bounding box center [209, 217] width 393 height 27
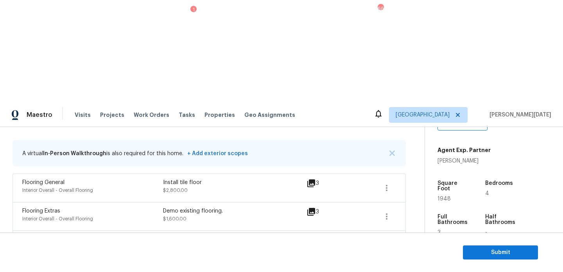
scroll to position [149, 0]
click at [475, 249] on span "Submit" at bounding box center [500, 253] width 63 height 10
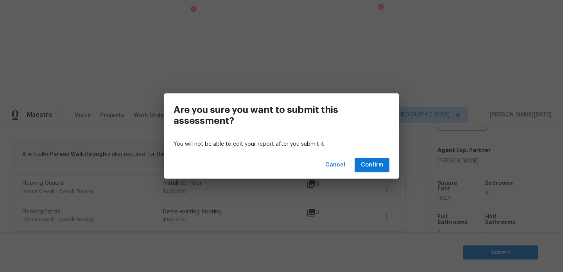
click at [349, 163] on div "Cancel Confirm" at bounding box center [281, 165] width 235 height 27
click at [343, 161] on span "Cancel" at bounding box center [335, 165] width 20 height 10
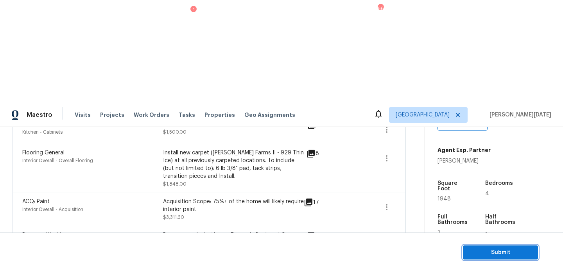
scroll to position [541, 0]
click at [482, 255] on span "Submit" at bounding box center [500, 253] width 63 height 10
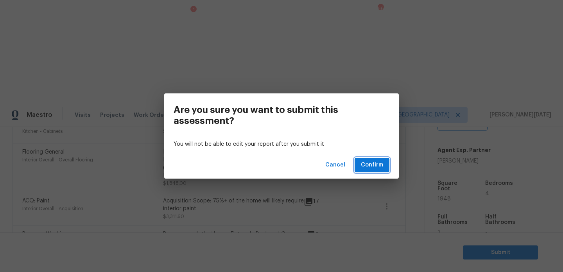
click at [372, 162] on span "Confirm" at bounding box center [372, 165] width 22 height 10
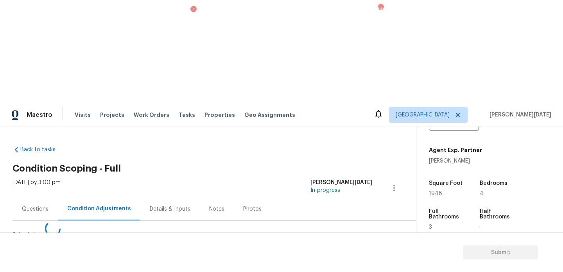
scroll to position [0, 0]
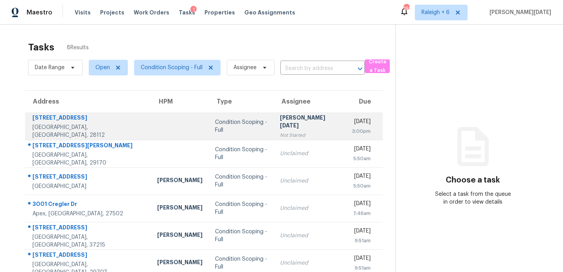
click at [170, 117] on td at bounding box center [180, 126] width 58 height 27
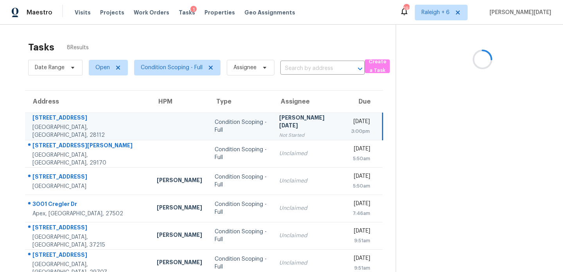
click at [208, 121] on td "Condition Scoping - Full" at bounding box center [240, 126] width 65 height 27
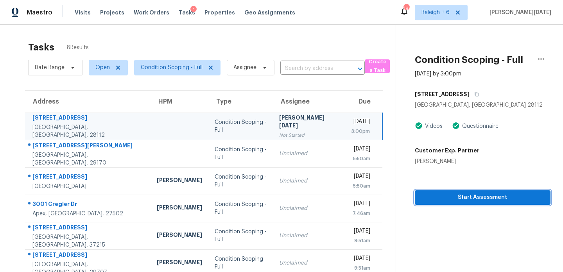
click at [421, 201] on span "Start Assessment" at bounding box center [482, 198] width 123 height 10
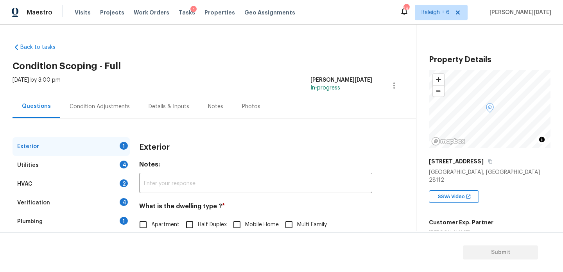
scroll to position [104, 0]
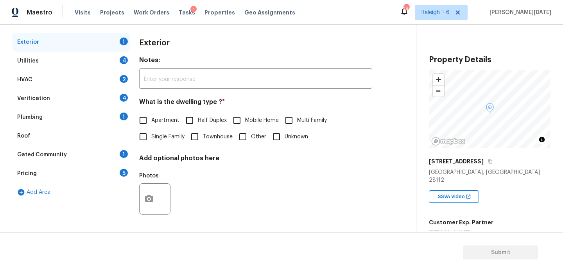
click at [108, 175] on div "Pricing 5" at bounding box center [71, 173] width 117 height 19
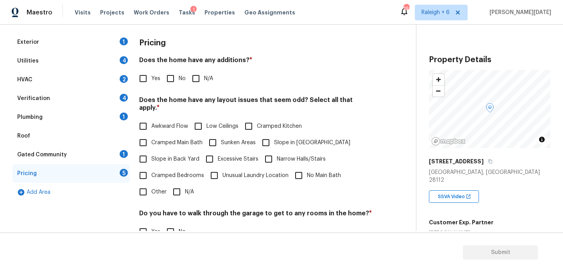
click at [145, 84] on input "Yes" at bounding box center [143, 78] width 16 height 16
checkbox input "true"
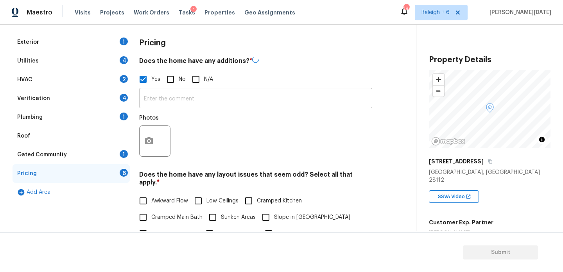
click at [150, 97] on input "text" at bounding box center [255, 99] width 233 height 18
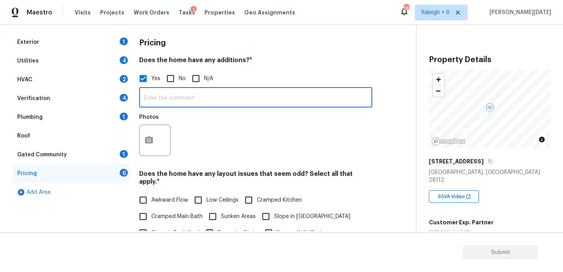
paste input "["Room addition", "Full en-suite added upstairs bedroom. Basement fully waterpr…"
type input "["Room addition", "Full en-suite added upstairs bedroom. Basement fully waterpr…"
click at [284, 152] on div "Photos" at bounding box center [255, 135] width 233 height 51
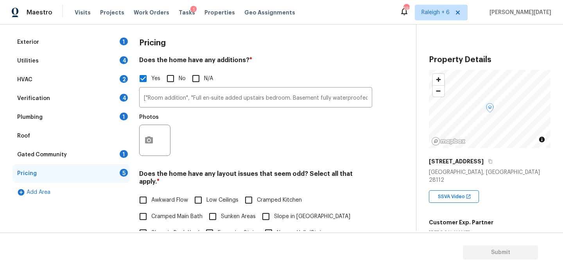
scroll to position [0, 0]
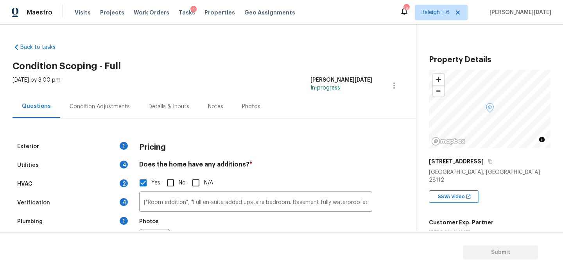
click at [99, 110] on div "Condition Adjustments" at bounding box center [99, 106] width 79 height 23
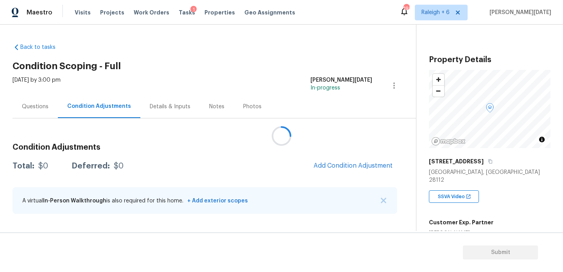
click at [353, 168] on div at bounding box center [281, 136] width 563 height 272
click at [349, 170] on div at bounding box center [281, 136] width 563 height 272
click at [348, 149] on div at bounding box center [281, 136] width 563 height 272
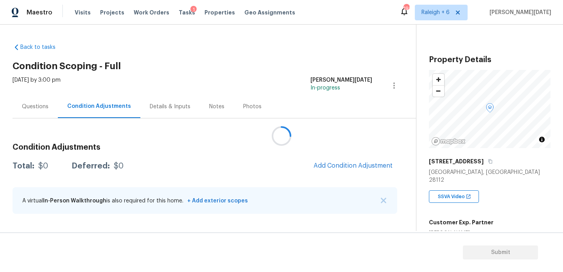
click at [346, 165] on div at bounding box center [281, 136] width 563 height 272
click at [330, 162] on span "Add Condition Adjustment" at bounding box center [353, 165] width 79 height 7
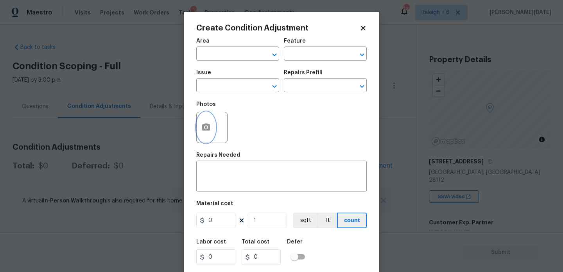
click at [206, 136] on button "button" at bounding box center [206, 127] width 19 height 30
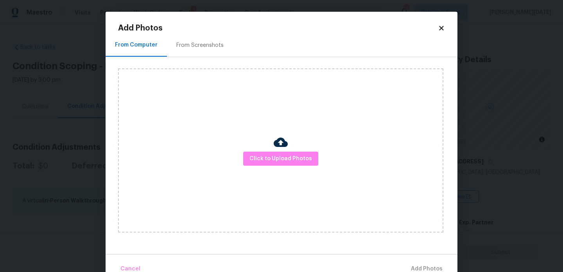
click at [202, 42] on div "From Screenshots" at bounding box center [199, 45] width 47 height 8
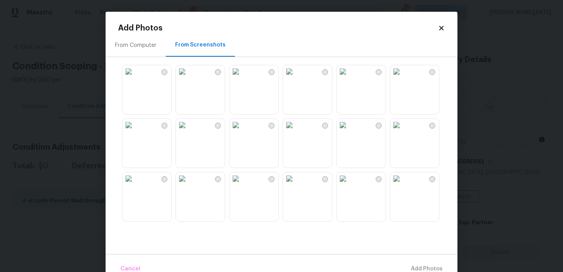
click at [349, 78] on img at bounding box center [343, 71] width 13 height 13
click at [403, 78] on img at bounding box center [396, 71] width 13 height 13
click at [135, 78] on img at bounding box center [128, 71] width 13 height 13
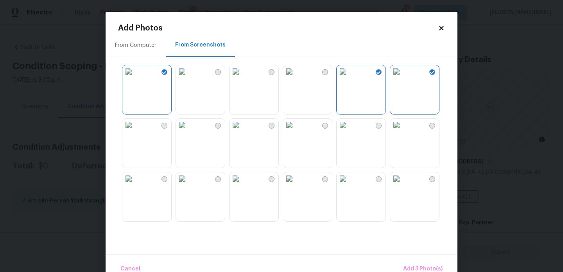
scroll to position [747, 0]
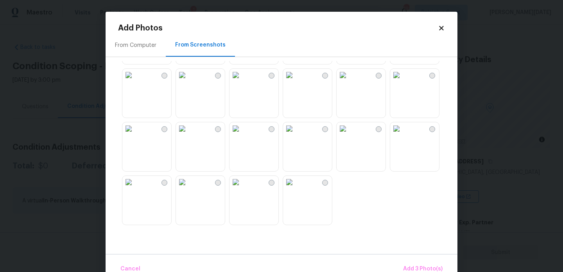
click at [188, 135] on img at bounding box center [182, 128] width 13 height 13
click at [188, 81] on img at bounding box center [182, 75] width 13 height 13
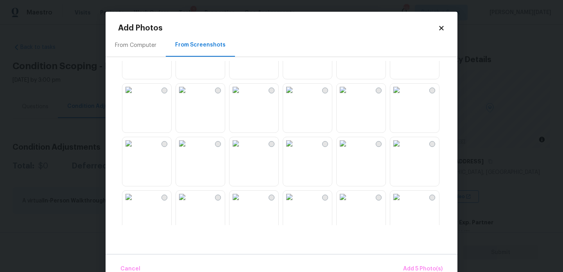
scroll to position [0, 0]
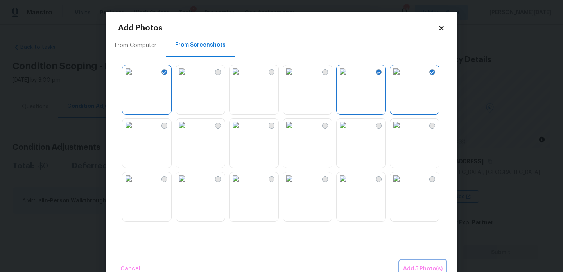
click at [416, 268] on span "Add 5 Photo(s)" at bounding box center [422, 269] width 39 height 10
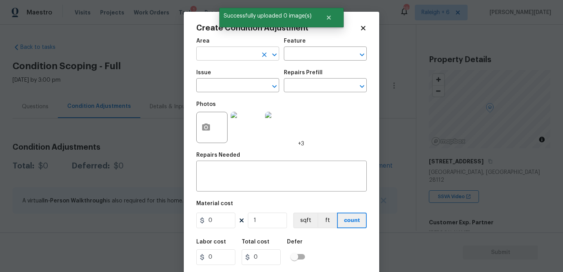
click at [222, 58] on input "text" at bounding box center [226, 54] width 61 height 12
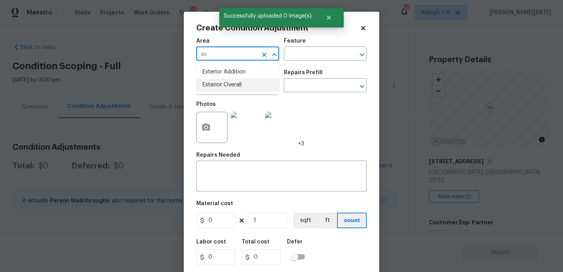
click at [226, 92] on ul "Exterior Addition Exterior Overall" at bounding box center [237, 79] width 83 height 32
click at [230, 88] on li "Exterior Overall" at bounding box center [237, 85] width 83 height 13
type input "Exterior Overall"
click at [230, 88] on input "text" at bounding box center [226, 86] width 61 height 12
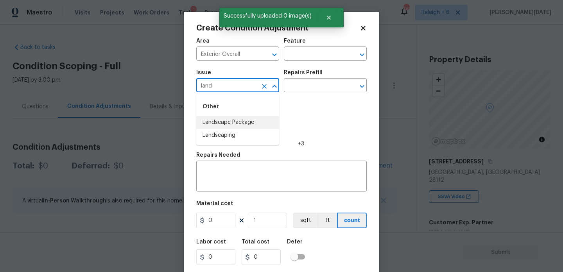
click at [237, 120] on li "Landscape Package" at bounding box center [237, 122] width 83 height 13
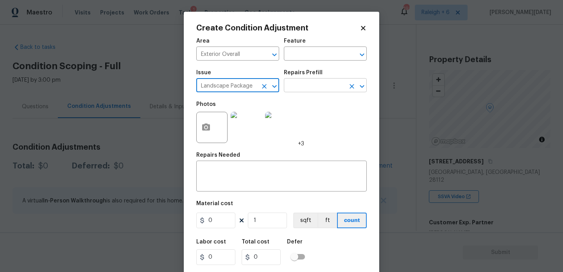
type input "Landscape Package"
click at [304, 92] on input "text" at bounding box center [314, 86] width 61 height 12
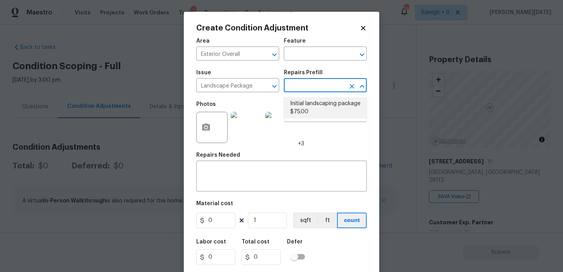
click at [308, 104] on li "Initial landscaping package $75.00" at bounding box center [325, 107] width 83 height 21
type input "Home Readiness Packages"
type textarea "Mowing of grass up to 6" in height. Mow, edge along driveways & sidewalks, trim…"
type input "75"
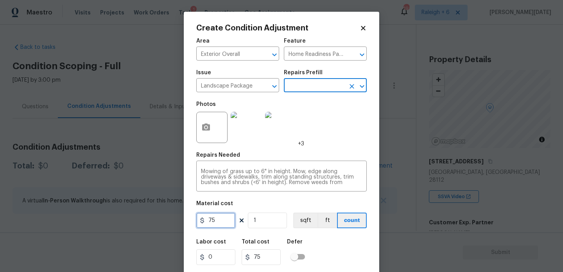
click at [224, 219] on input "75" at bounding box center [215, 221] width 39 height 16
type input "750"
click at [304, 152] on div "Area Exterior Overall ​ Feature Home Readiness Packages ​ Issue Landscape Packa…" at bounding box center [281, 163] width 170 height 258
type input "750"
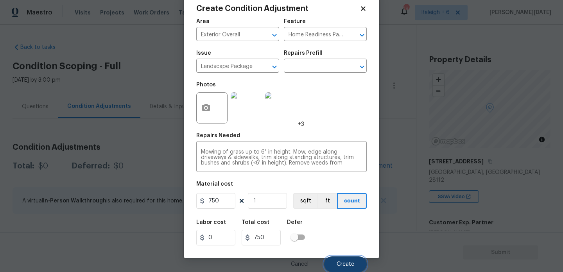
click at [349, 266] on span "Create" at bounding box center [346, 265] width 18 height 6
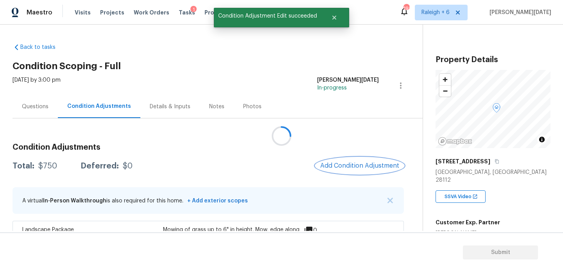
scroll to position [0, 0]
click at [350, 160] on button "Add Condition Adjustment" at bounding box center [360, 166] width 88 height 16
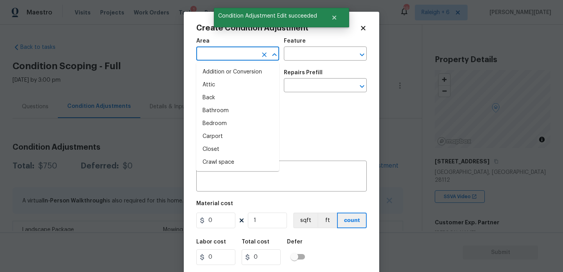
click at [214, 51] on input "text" at bounding box center [226, 54] width 61 height 12
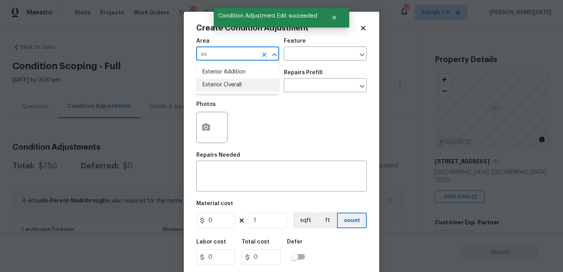
click at [238, 84] on li "Exterior Overall" at bounding box center [237, 85] width 83 height 13
type input "Exterior Overall"
click at [238, 84] on input "text" at bounding box center [226, 86] width 61 height 12
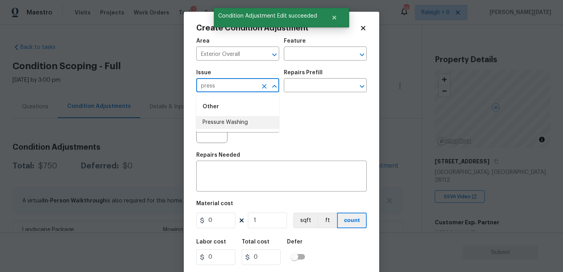
click at [250, 123] on li "Pressure Washing" at bounding box center [237, 122] width 83 height 13
type input "Pressure Washing"
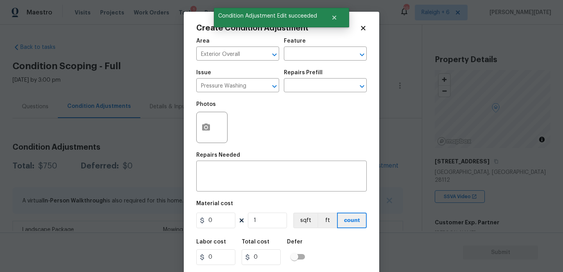
click at [294, 101] on div "Photos" at bounding box center [281, 122] width 170 height 51
click at [310, 87] on input "text" at bounding box center [314, 86] width 61 height 12
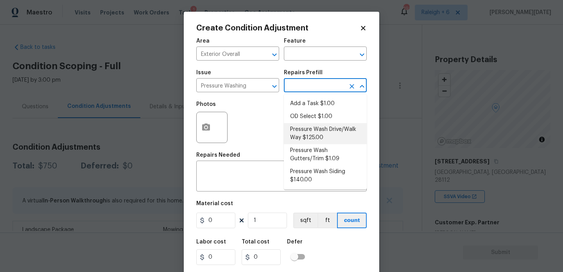
click at [313, 133] on li "Pressure Wash Drive/Walk Way $125.00" at bounding box center [325, 133] width 83 height 21
type input "Siding"
type textarea "Pressure wash the driveways/walkways as directed by the PM. Ensure that all deb…"
type input "125"
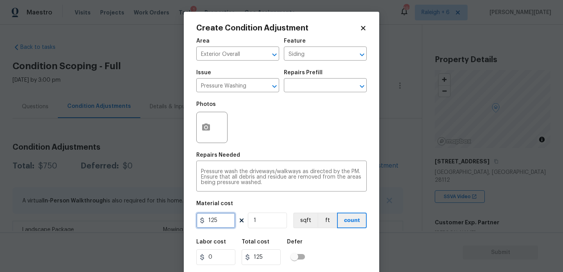
drag, startPoint x: 222, startPoint y: 221, endPoint x: 181, endPoint y: 221, distance: 41.1
click at [181, 221] on div "Create Condition Adjustment Area Exterior Overall ​ Feature Siding ​ Issue Pres…" at bounding box center [281, 136] width 563 height 272
type input "200"
click at [303, 152] on div "Repairs Needed" at bounding box center [281, 157] width 170 height 10
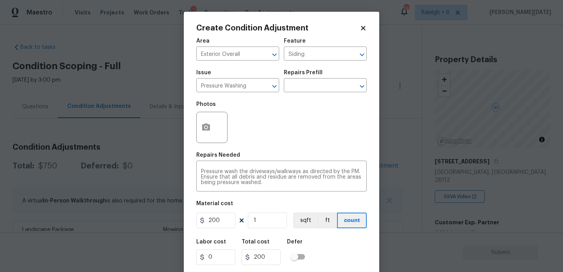
scroll to position [20, 0]
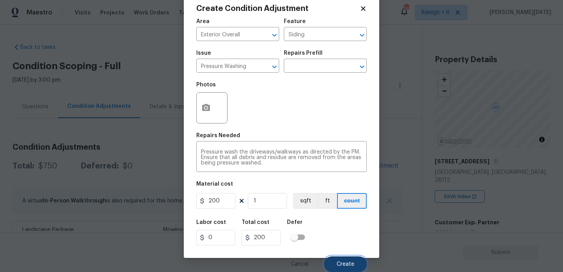
click at [340, 265] on span "Create" at bounding box center [346, 265] width 18 height 6
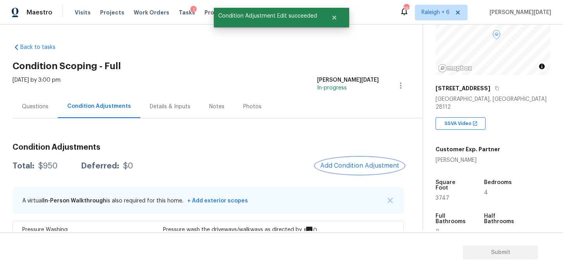
scroll to position [74, 0]
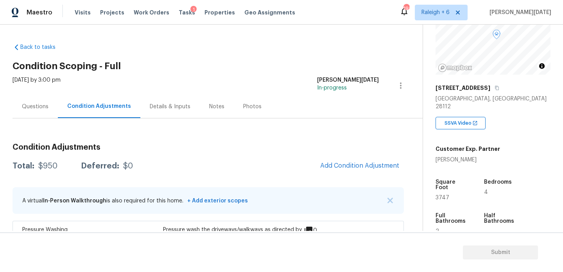
click at [306, 182] on div "Condition Adjustments Total: $950 Deferred: $0 Add Condition Adjustment A virtu…" at bounding box center [208, 235] width 391 height 197
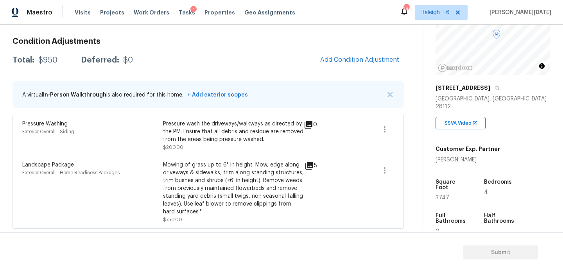
click at [439, 195] on span "3747" at bounding box center [443, 197] width 14 height 5
copy span "3747"
click at [339, 59] on span "Add Condition Adjustment" at bounding box center [359, 59] width 79 height 7
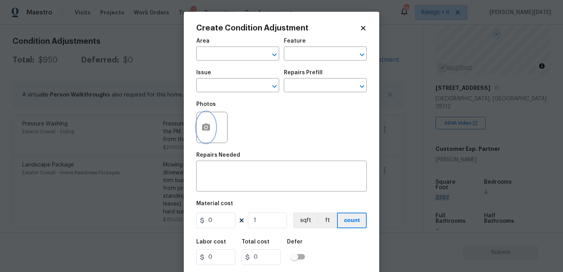
click at [204, 128] on icon "button" at bounding box center [206, 127] width 8 height 7
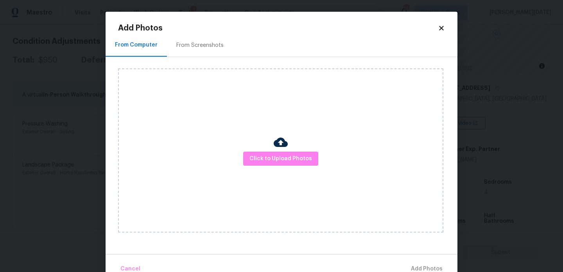
click at [288, 148] on div "Click to Upload Photos" at bounding box center [280, 150] width 325 height 164
click at [288, 159] on span "Click to Upload Photos" at bounding box center [280, 159] width 63 height 10
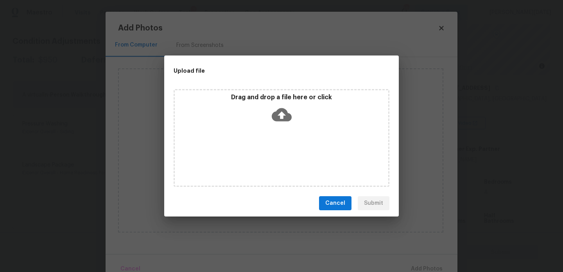
click at [288, 159] on div "Drag and drop a file here or click" at bounding box center [282, 138] width 216 height 98
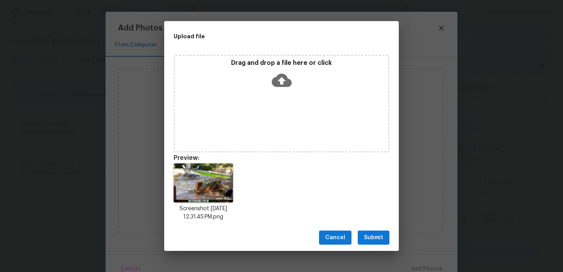
click at [372, 237] on span "Submit" at bounding box center [373, 238] width 19 height 10
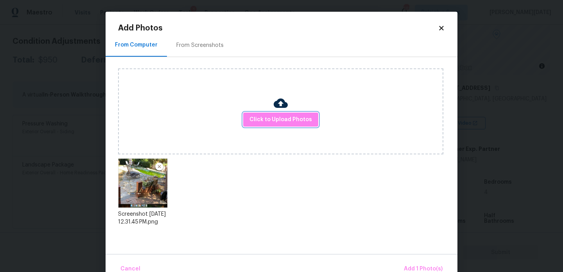
scroll to position [17, 0]
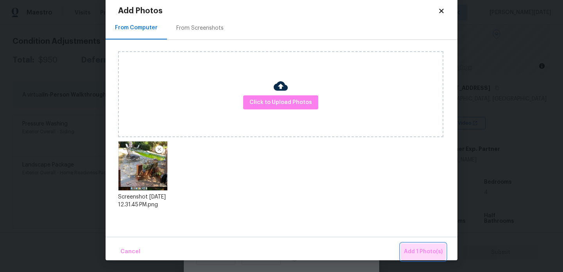
click at [404, 247] on button "Add 1 Photo(s)" at bounding box center [423, 252] width 45 height 17
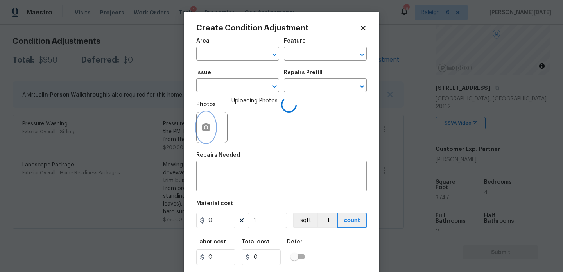
scroll to position [0, 0]
click at [249, 48] on input "text" at bounding box center [226, 54] width 61 height 12
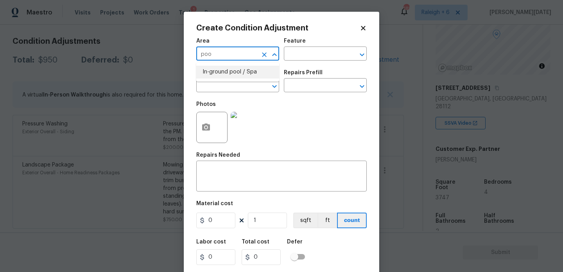
click at [247, 67] on li "In-ground pool / Spa" at bounding box center [237, 72] width 83 height 13
type input "In-ground pool / Spa"
click at [236, 86] on input "text" at bounding box center [226, 86] width 61 height 12
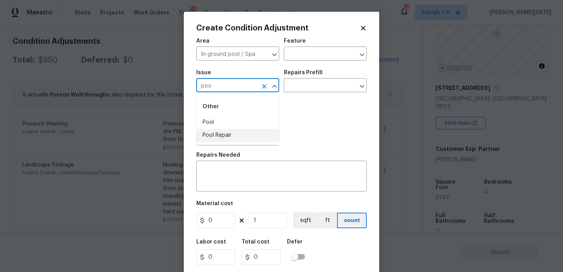
click at [225, 138] on li "Pool Repair" at bounding box center [237, 135] width 83 height 13
type input "Pool Repair"
click at [334, 83] on input "text" at bounding box center [314, 86] width 61 height 12
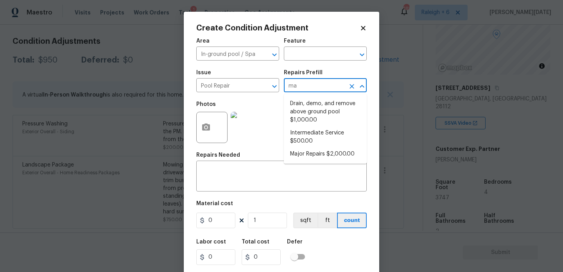
type input "maj"
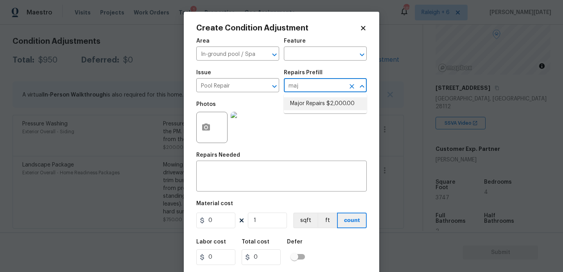
click at [328, 102] on li "Major Repairs $2,000.00" at bounding box center [325, 103] width 83 height 13
type input "Pool"
type textarea "large misc. repairs abandoned empty pool"
type input "2000"
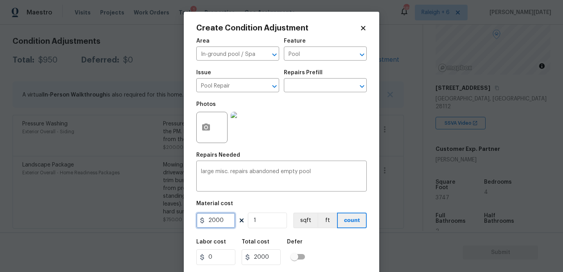
click at [207, 219] on input "2000" at bounding box center [215, 221] width 39 height 16
type input "12000"
click at [322, 150] on div "Area In-ground pool / Spa ​ Feature Pool ​ Issue Pool Repair ​ Repairs Prefill …" at bounding box center [281, 163] width 170 height 258
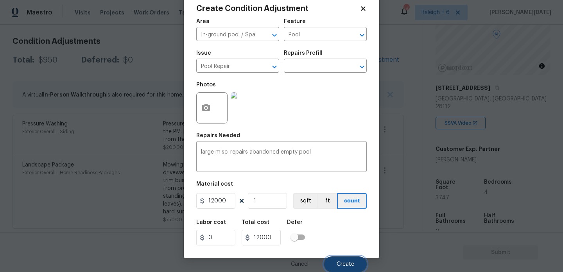
click at [336, 259] on button "Create" at bounding box center [345, 264] width 43 height 16
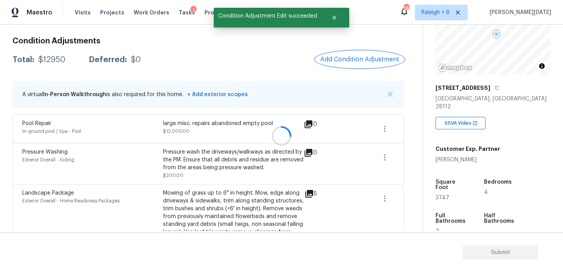
scroll to position [0, 0]
click at [361, 59] on span "Add Condition Adjustment" at bounding box center [359, 59] width 79 height 7
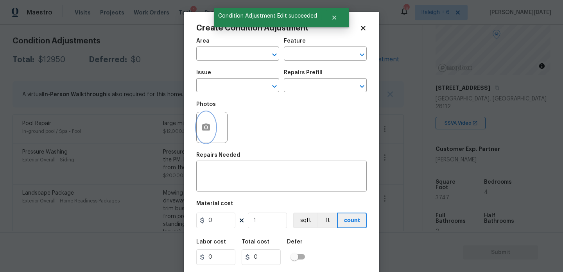
click at [201, 132] on icon "button" at bounding box center [205, 127] width 9 height 9
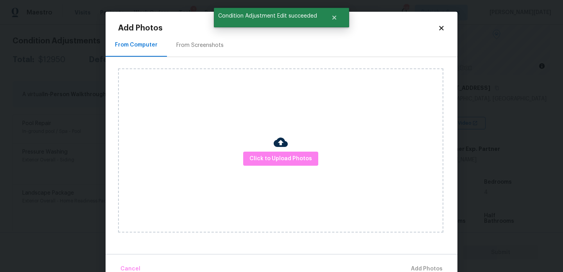
click at [270, 147] on div "Click to Upload Photos" at bounding box center [280, 150] width 325 height 164
click at [277, 158] on span "Click to Upload Photos" at bounding box center [280, 159] width 63 height 10
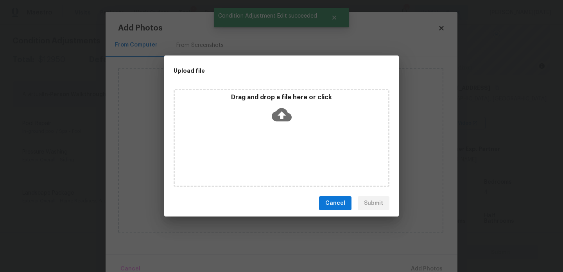
click at [277, 158] on div "Drag and drop a file here or click" at bounding box center [282, 138] width 216 height 98
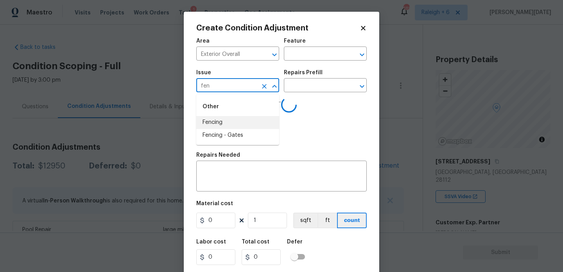
click at [232, 123] on li "Fencing" at bounding box center [237, 122] width 83 height 13
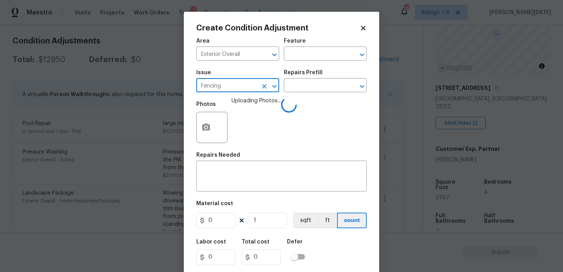
type input "Fencing"
click at [308, 68] on div "Issue Fencing ​ Repairs Prefill ​" at bounding box center [281, 81] width 170 height 32
click at [321, 56] on input "text" at bounding box center [314, 54] width 61 height 12
type input "f"
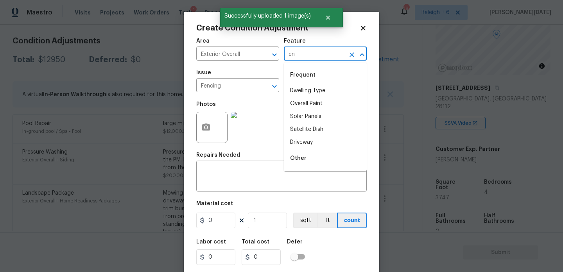
type input "e"
click at [324, 86] on li "Fence" at bounding box center [325, 90] width 83 height 13
type input "Fence"
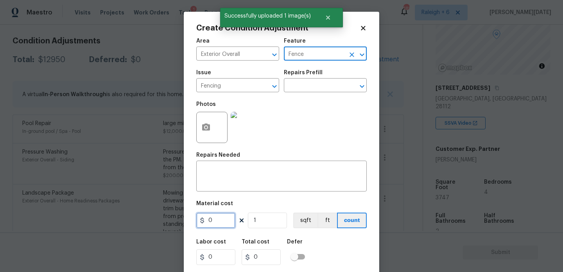
click at [221, 216] on input "0" at bounding box center [215, 221] width 39 height 16
type input "800"
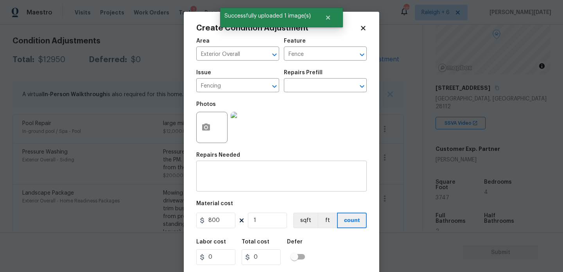
type input "800"
click at [231, 163] on div "x ​" at bounding box center [281, 177] width 170 height 29
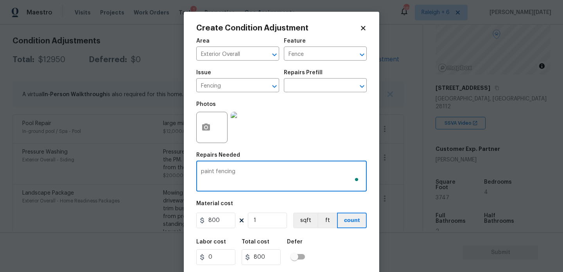
scroll to position [20, 0]
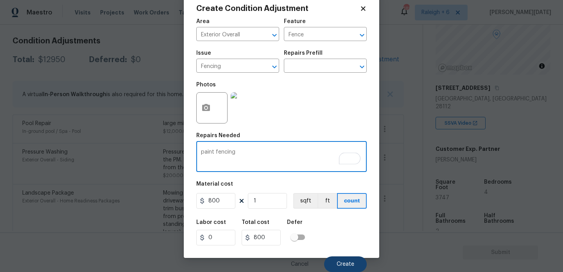
type textarea "paint fencing"
click at [343, 264] on span "Create" at bounding box center [346, 265] width 18 height 6
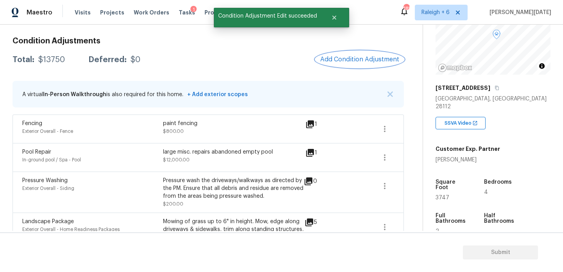
scroll to position [0, 0]
click at [357, 72] on div "Condition Adjustments Total: $13750 Deferred: $0 Add Condition Adjustment A vir…" at bounding box center [208, 158] width 391 height 255
click at [353, 63] on span "Add Condition Adjustment" at bounding box center [359, 59] width 79 height 7
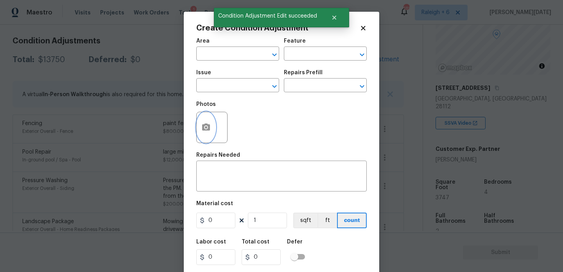
click at [206, 126] on icon "button" at bounding box center [206, 127] width 8 height 7
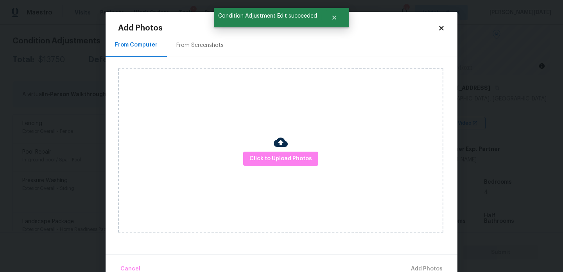
click at [275, 147] on img at bounding box center [281, 142] width 14 height 14
click at [278, 157] on span "Click to Upload Photos" at bounding box center [280, 159] width 63 height 10
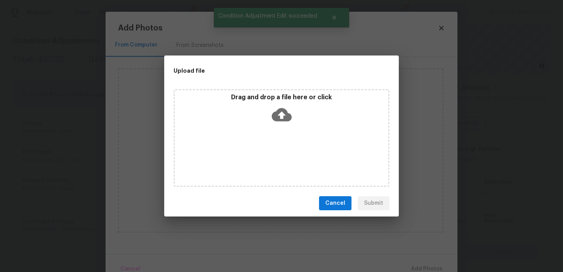
click at [278, 157] on div "Drag and drop a file here or click" at bounding box center [282, 138] width 216 height 98
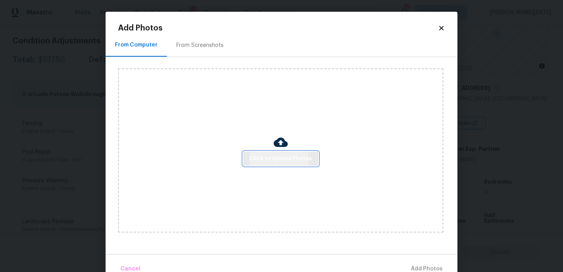
click at [271, 163] on span "Click to Upload Photos" at bounding box center [280, 159] width 63 height 10
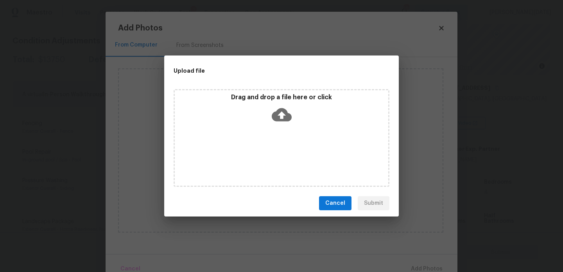
click at [271, 163] on div "Drag and drop a file here or click" at bounding box center [282, 138] width 216 height 98
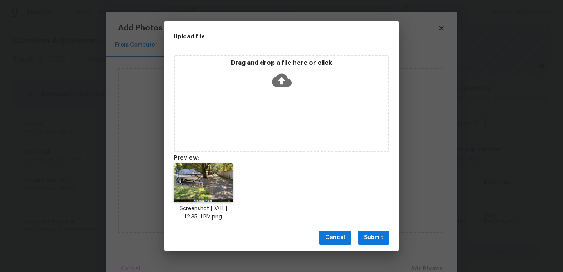
click at [393, 233] on div "Cancel Submit" at bounding box center [281, 237] width 235 height 27
click at [382, 236] on span "Submit" at bounding box center [373, 238] width 19 height 10
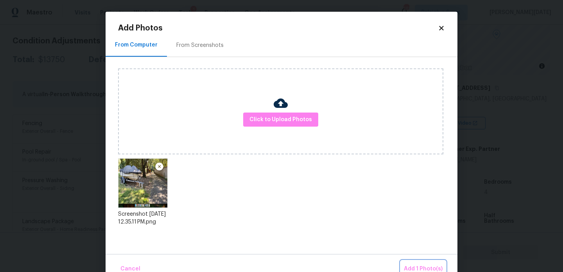
click at [430, 263] on button "Add 1 Photo(s)" at bounding box center [423, 269] width 45 height 17
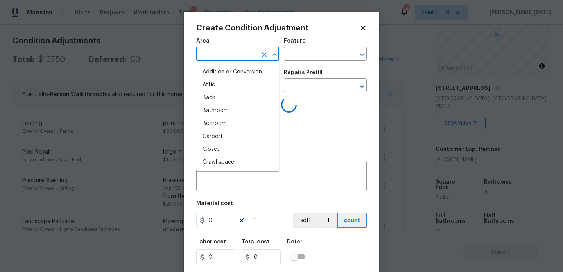
click at [213, 54] on input "text" at bounding box center [226, 54] width 61 height 12
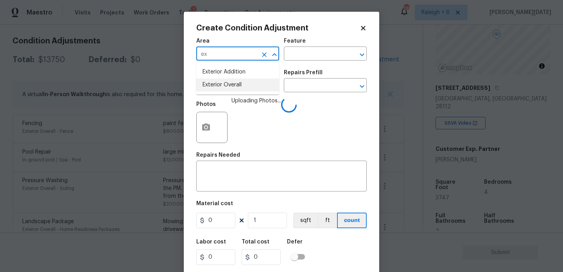
click at [230, 93] on ul "Exterior Addition Exterior Overall" at bounding box center [237, 79] width 83 height 32
click at [240, 89] on li "Exterior Overall" at bounding box center [237, 85] width 83 height 13
type input "Exterior Overall"
click at [240, 89] on input "text" at bounding box center [226, 86] width 61 height 12
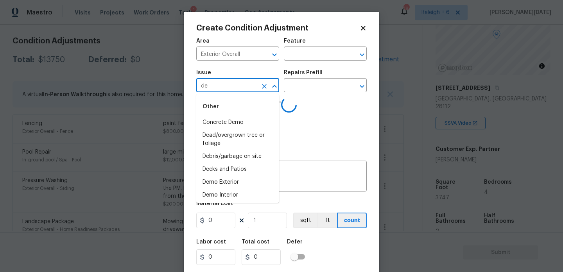
type input "deb"
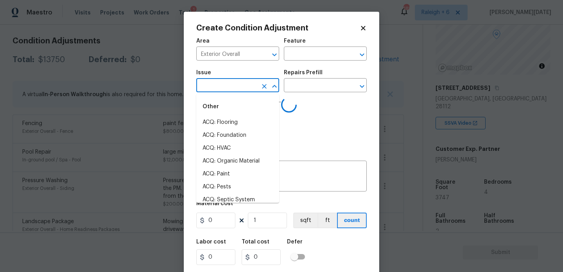
click at [240, 118] on li "ACQ: Flooring" at bounding box center [237, 122] width 83 height 13
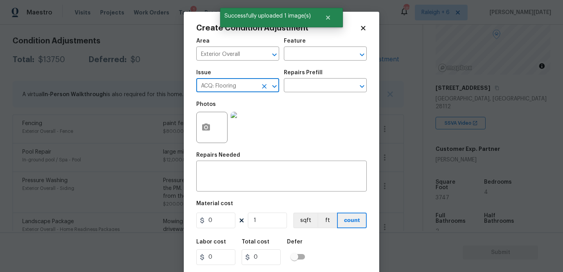
type input "ACQ: Flooringd"
click at [265, 84] on icon "Clear" at bounding box center [264, 86] width 8 height 8
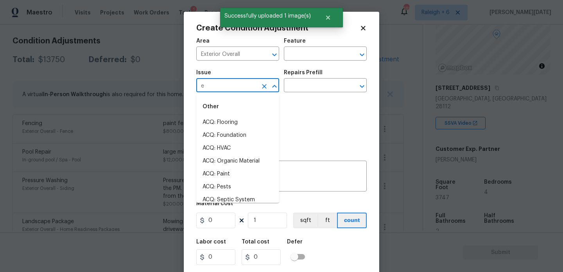
type input "eb"
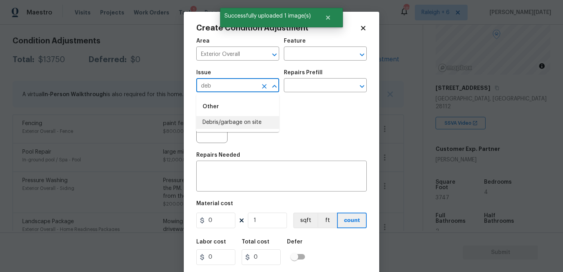
click at [246, 122] on li "Debris/garbage on site" at bounding box center [237, 122] width 83 height 13
type input "Debris/garbage on site"
click at [309, 85] on input "text" at bounding box center [314, 86] width 61 height 12
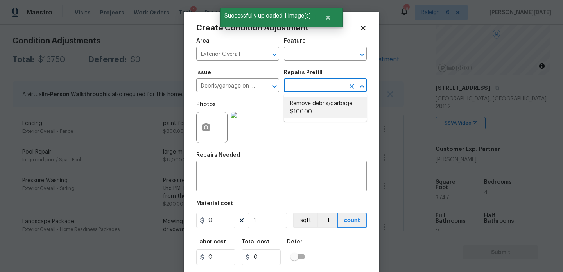
click at [313, 102] on li "Remove debris/garbage $100.00" at bounding box center [325, 107] width 83 height 21
type textarea "Remove, haul off, and properly dispose of any debris left by seller to offsite …"
type input "100"
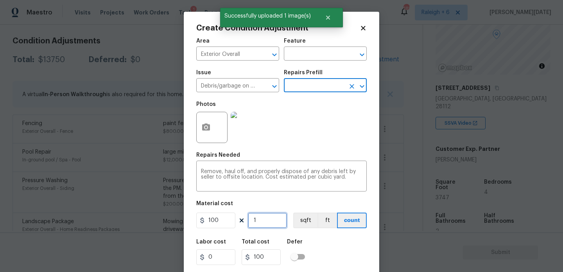
click at [271, 219] on input "1" at bounding box center [267, 221] width 39 height 16
type input "0"
type input "5"
type input "500"
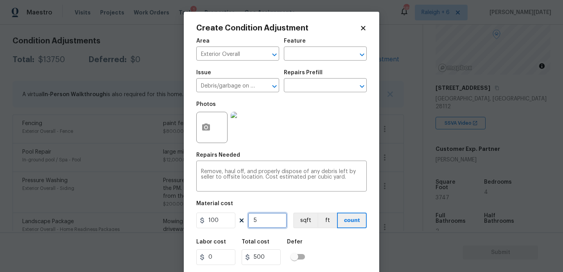
type input "5"
click at [203, 133] on button "button" at bounding box center [206, 127] width 19 height 30
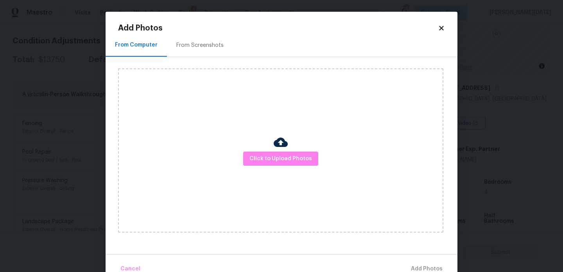
click at [269, 169] on div "Click to Upload Photos" at bounding box center [280, 150] width 325 height 164
click at [281, 161] on span "Click to Upload Photos" at bounding box center [280, 159] width 63 height 10
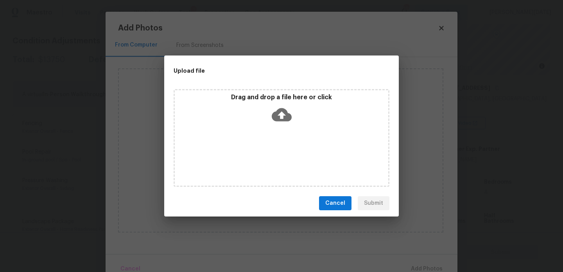
click at [281, 161] on div "Drag and drop a file here or click" at bounding box center [282, 138] width 216 height 98
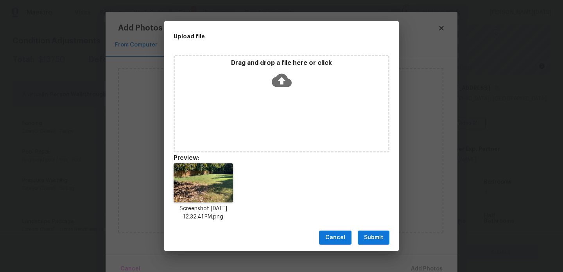
click at [373, 230] on div "Cancel Submit" at bounding box center [281, 237] width 235 height 27
click at [373, 235] on span "Submit" at bounding box center [373, 238] width 19 height 10
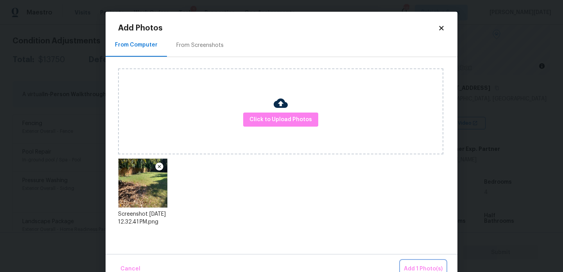
click at [420, 266] on span "Add 1 Photo(s)" at bounding box center [423, 269] width 39 height 10
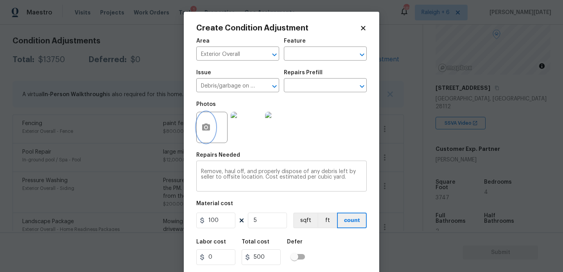
scroll to position [20, 0]
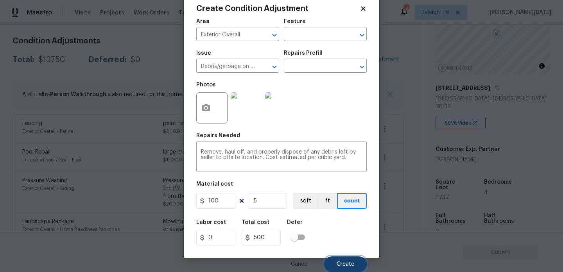
click at [347, 260] on button "Create" at bounding box center [345, 264] width 43 height 16
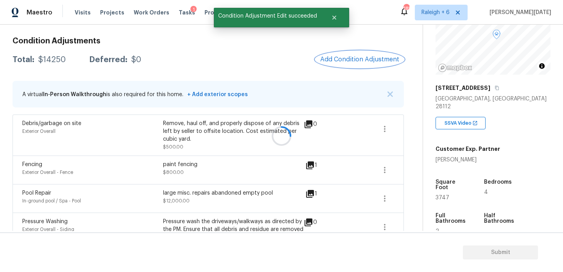
scroll to position [0, 0]
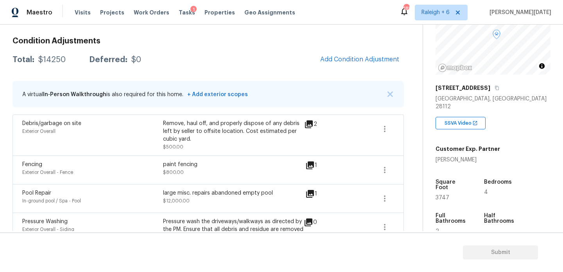
click at [375, 51] on span "Add Condition Adjustment" at bounding box center [360, 59] width 88 height 17
click at [340, 65] on button "Add Condition Adjustment" at bounding box center [360, 59] width 88 height 16
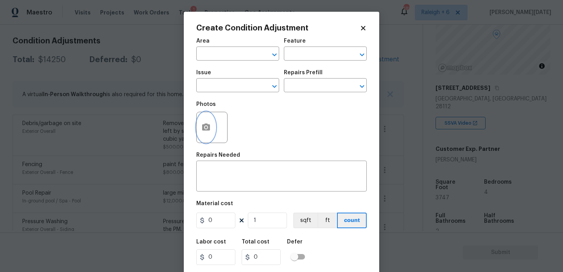
click at [204, 127] on icon "button" at bounding box center [206, 127] width 8 height 7
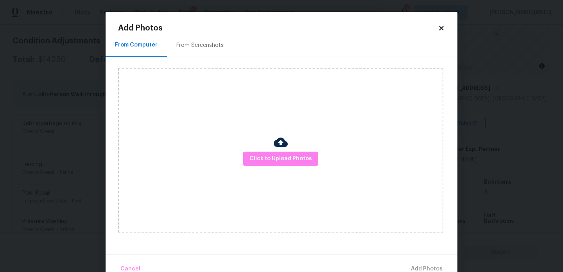
click at [296, 168] on div "Click to Upload Photos" at bounding box center [280, 150] width 325 height 164
click at [307, 152] on button "Click to Upload Photos" at bounding box center [280, 159] width 75 height 14
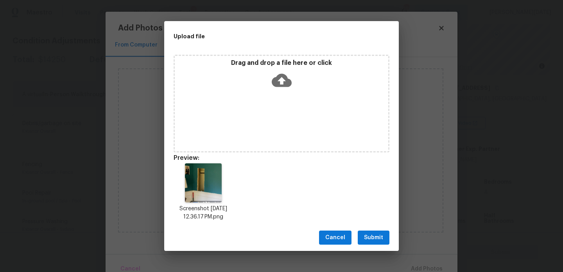
click at [373, 246] on div "Cancel Submit" at bounding box center [281, 237] width 235 height 27
click at [378, 235] on span "Submit" at bounding box center [373, 238] width 19 height 10
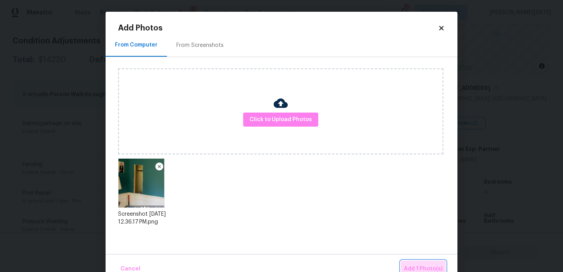
click at [421, 268] on span "Add 1 Photo(s)" at bounding box center [423, 269] width 39 height 10
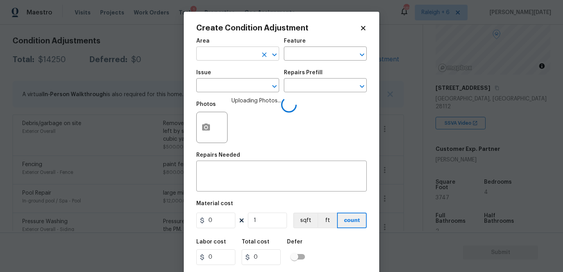
click at [211, 56] on input "text" at bounding box center [226, 54] width 61 height 12
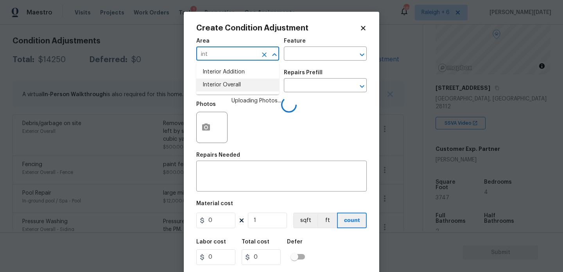
click at [219, 89] on li "Interior Overall" at bounding box center [237, 85] width 83 height 13
type input "Interior Overall"
click at [219, 89] on input "text" at bounding box center [226, 86] width 61 height 12
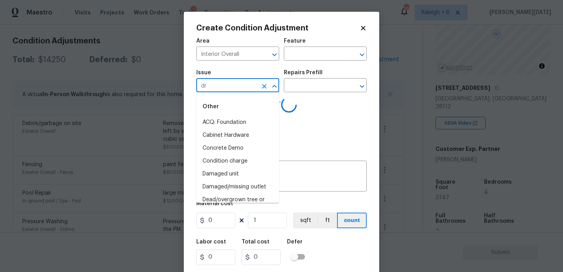
type input "dry"
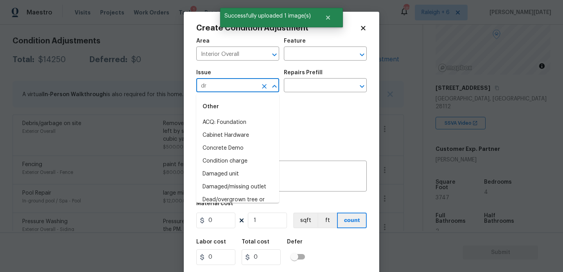
type input "dry"
click at [215, 120] on li "ACQ: Flooring" at bounding box center [237, 122] width 83 height 13
type input "ACQ: Flooring"
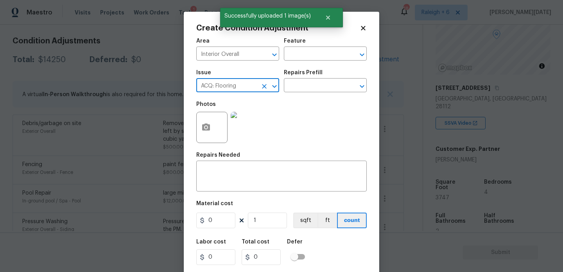
click at [261, 87] on icon "Clear" at bounding box center [264, 86] width 8 height 8
click at [245, 123] on li "Drywall" at bounding box center [237, 122] width 83 height 13
type input "Drywall"
click at [301, 53] on input "text" at bounding box center [314, 54] width 61 height 12
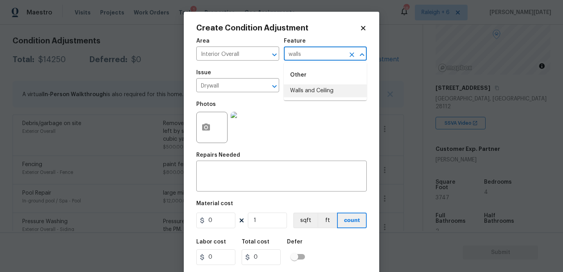
click at [308, 91] on li "Walls and Ceiling" at bounding box center [325, 90] width 83 height 13
type input "Walls and Ceiling"
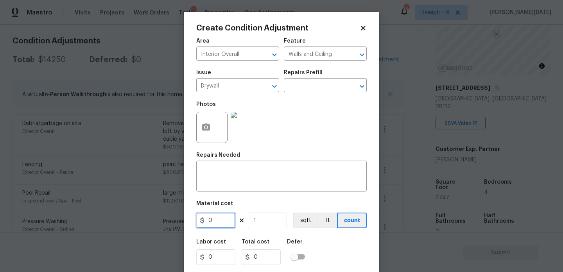
click at [223, 217] on input "0" at bounding box center [215, 221] width 39 height 16
type input "250"
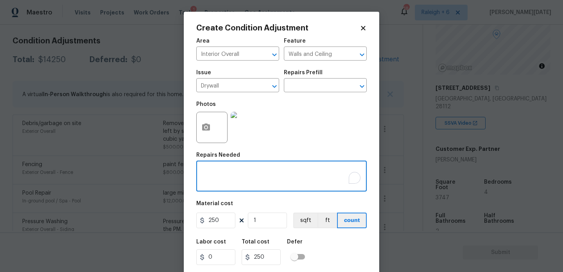
click at [233, 170] on textarea "To enrich screen reader interactions, please activate Accessibility in Grammarl…" at bounding box center [281, 177] width 161 height 16
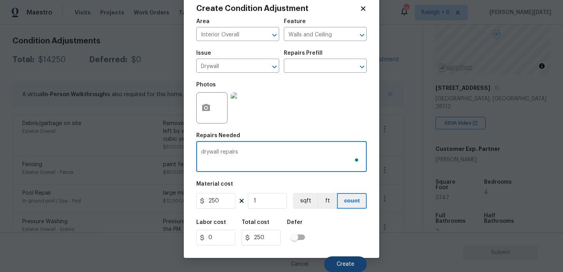
type textarea "drywall repairs"
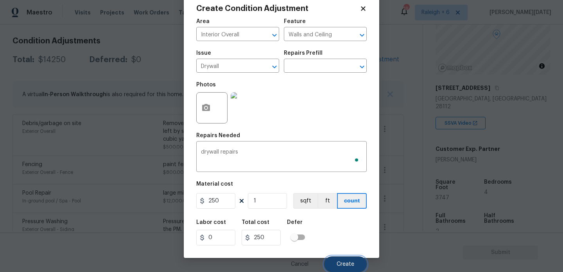
click at [336, 261] on button "Create" at bounding box center [345, 264] width 43 height 16
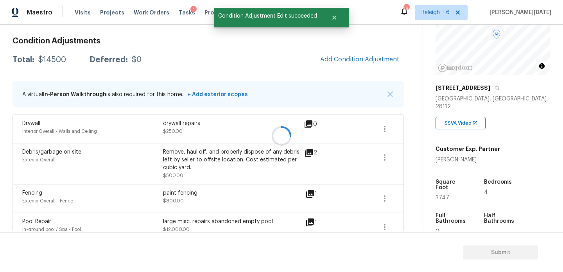
scroll to position [0, 0]
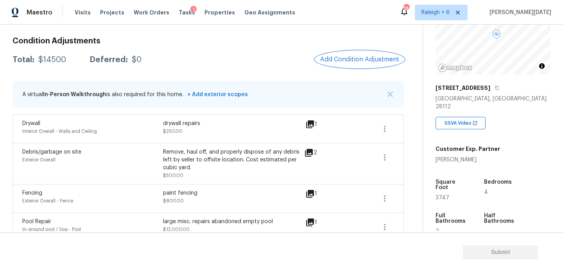
click at [352, 57] on span "Add Condition Adjustment" at bounding box center [359, 59] width 79 height 7
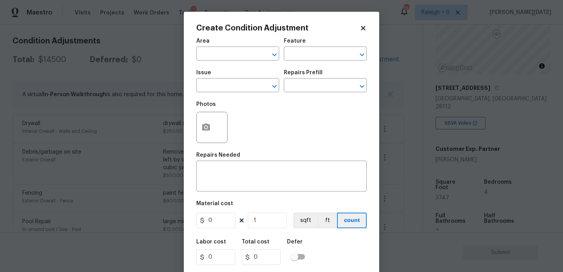
click at [228, 63] on span "Area ​" at bounding box center [237, 50] width 83 height 32
click at [210, 50] on input "text" at bounding box center [226, 54] width 61 height 12
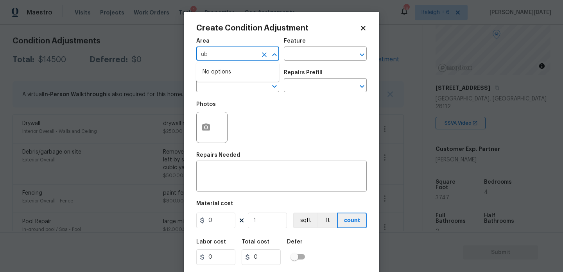
type input "u"
click at [215, 83] on li "Interior Overall" at bounding box center [237, 85] width 83 height 13
type input "Interior Overall"
click at [215, 83] on input "text" at bounding box center [226, 86] width 61 height 12
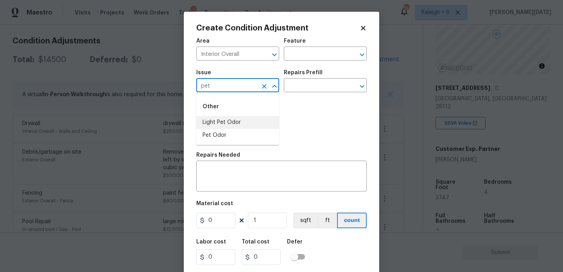
click at [221, 118] on li "Light Pet Odor" at bounding box center [237, 122] width 83 height 13
type input "Light Pet Odor"
click at [332, 81] on input "text" at bounding box center [314, 86] width 61 height 12
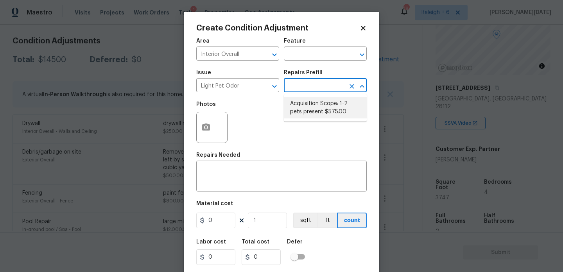
click at [321, 106] on li "Acquisition Scope: 1-2 pets present $575.00" at bounding box center [325, 107] width 83 height 21
type textarea "Acquisition Scope: 1-2 pets present"
type input "575"
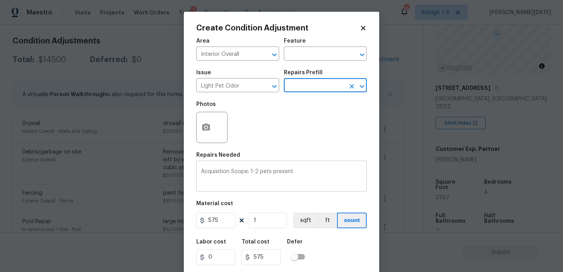
scroll to position [20, 0]
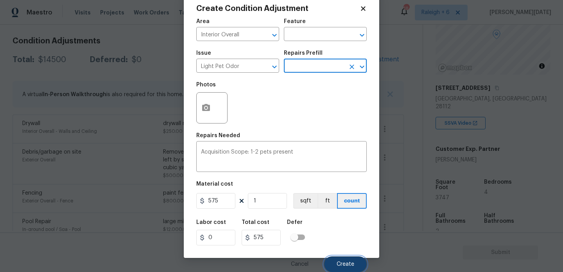
click at [348, 267] on span "Create" at bounding box center [346, 265] width 18 height 6
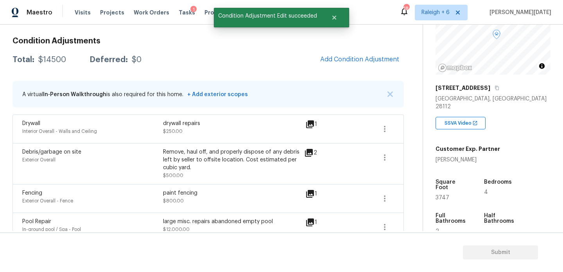
scroll to position [0, 0]
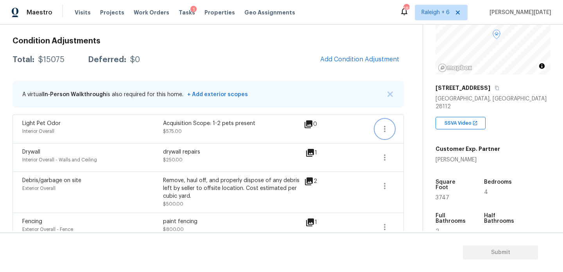
click at [377, 131] on button "button" at bounding box center [384, 129] width 19 height 19
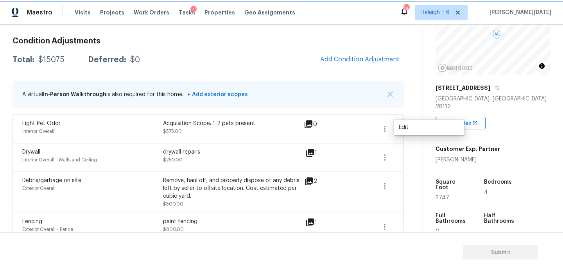
click at [392, 131] on button "button" at bounding box center [384, 129] width 19 height 19
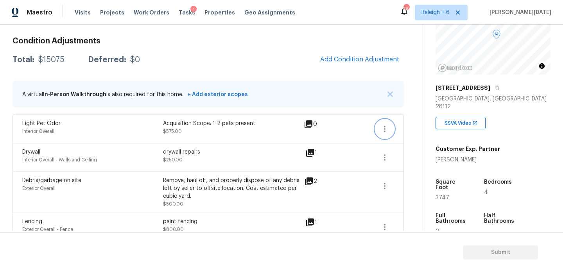
click at [387, 127] on icon "button" at bounding box center [384, 128] width 9 height 9
click at [411, 128] on div "Edit" at bounding box center [429, 128] width 61 height 8
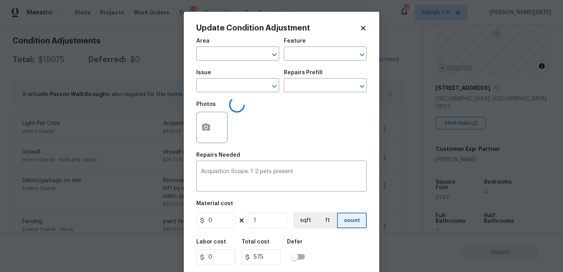
type input "Interior Overall"
type input "Light Pet Odor"
type input "575"
click at [310, 84] on input "text" at bounding box center [314, 86] width 61 height 12
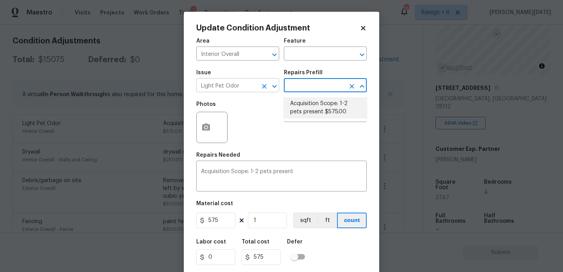
click at [264, 90] on button "Clear" at bounding box center [264, 86] width 11 height 11
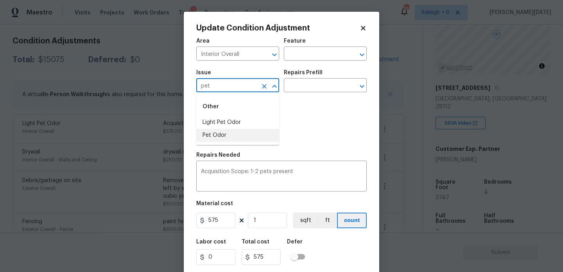
click at [247, 139] on li "Pet Odor" at bounding box center [237, 135] width 83 height 13
type input "Pet Odor"
click at [324, 88] on input "text" at bounding box center [314, 86] width 61 height 12
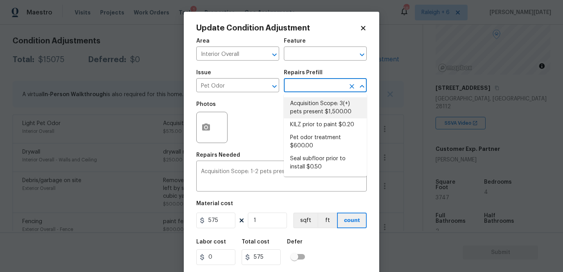
click at [323, 102] on li "Acquisition Scope: 3(+) pets present $1,500.00" at bounding box center [325, 107] width 83 height 21
type textarea "Acquisition Scope: 3(+) pets present"
type input "1500"
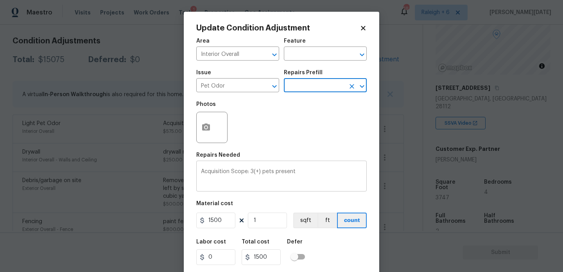
scroll to position [20, 0]
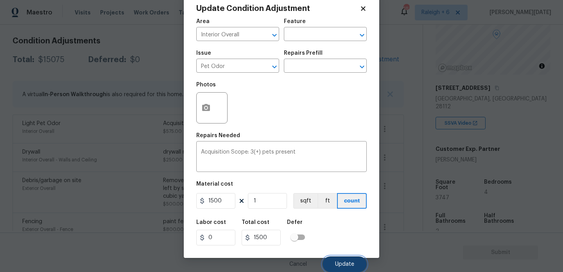
click at [339, 269] on button "Update" at bounding box center [345, 264] width 44 height 16
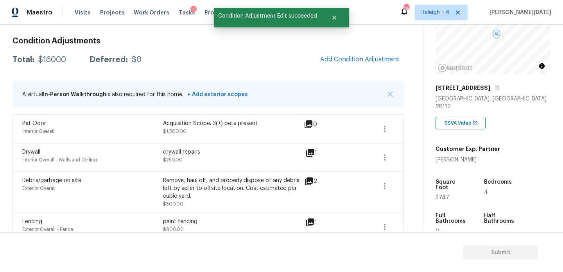
scroll to position [0, 0]
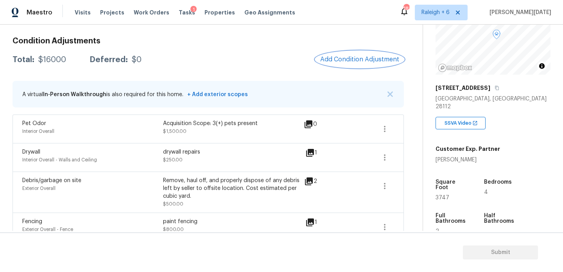
click at [343, 64] on button "Add Condition Adjustment" at bounding box center [360, 59] width 88 height 16
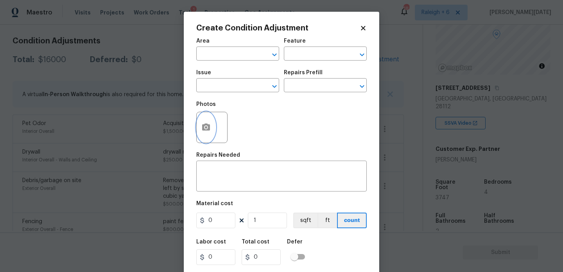
click at [204, 132] on icon "button" at bounding box center [205, 127] width 9 height 9
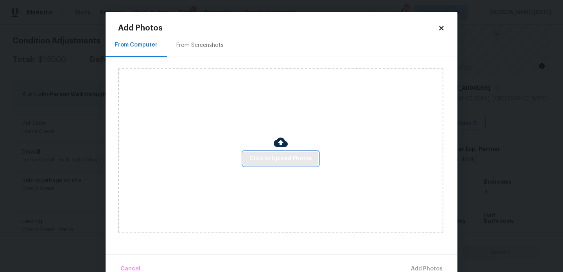
click at [289, 155] on span "Click to Upload Photos" at bounding box center [280, 159] width 63 height 10
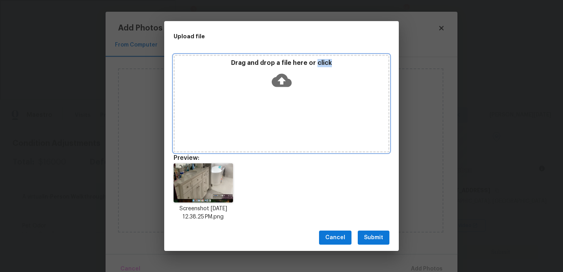
click at [262, 69] on div "Drag and drop a file here or click" at bounding box center [281, 76] width 213 height 34
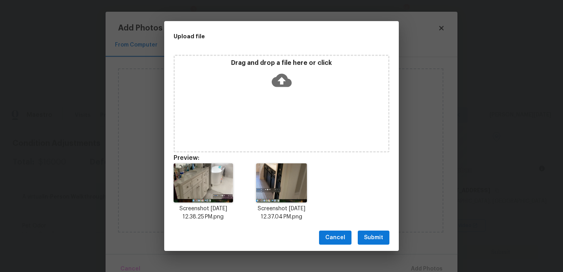
click at [371, 239] on span "Submit" at bounding box center [373, 238] width 19 height 10
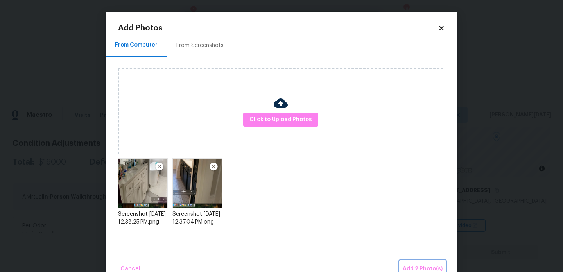
click at [407, 264] on button "Add 2 Photo(s)" at bounding box center [423, 269] width 46 height 17
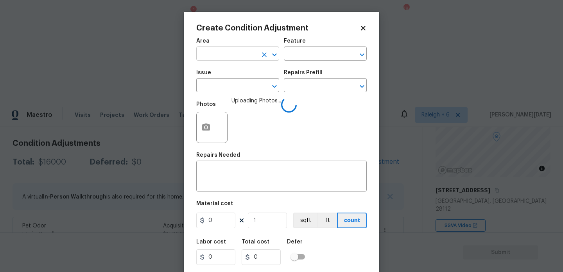
click at [211, 53] on input "text" at bounding box center [226, 54] width 61 height 12
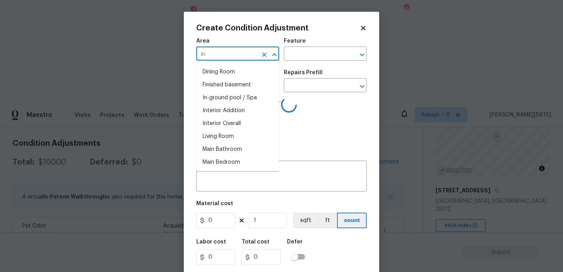
type input "i"
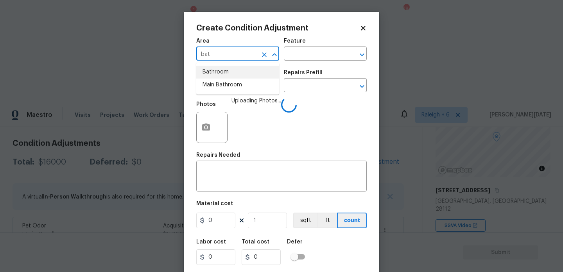
click at [231, 73] on li "Bathroom" at bounding box center [237, 72] width 83 height 13
type input "Bathroom"
click at [227, 87] on input "text" at bounding box center [226, 86] width 61 height 12
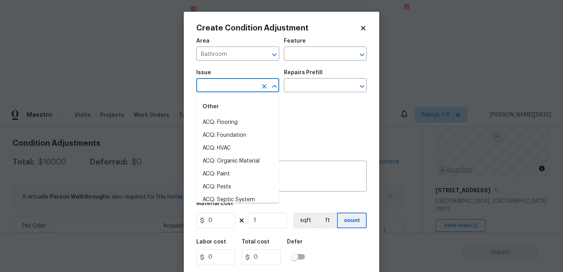
click at [249, 83] on input "text" at bounding box center [226, 86] width 61 height 12
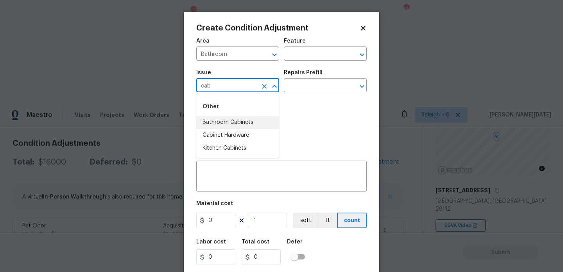
click at [250, 124] on li "Bathroom Cabinets" at bounding box center [237, 122] width 83 height 13
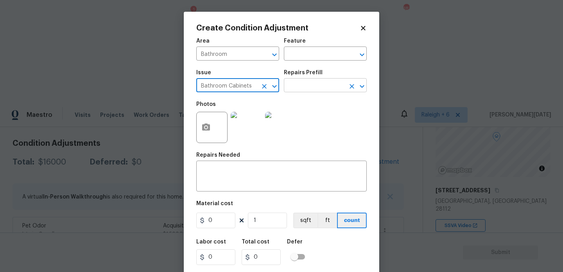
type input "Bathroom Cabinets"
click at [315, 87] on input "text" at bounding box center [314, 86] width 61 height 12
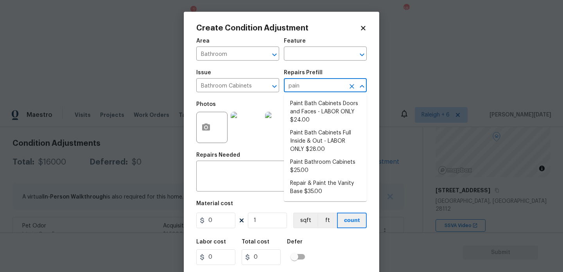
type input "paint"
click at [328, 119] on li "Paint Bath Cabinets Doors and Faces - LABOR ONLY $24.00" at bounding box center [325, 111] width 83 height 29
type input "Cabinets"
type textarea "Prep, sand, mask and apply 2 coats of paint to the bathroom cabinet doors and b…"
type input "24"
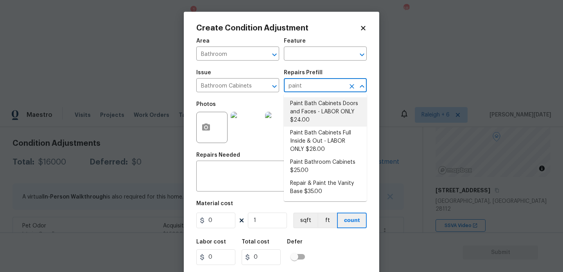
type input "24"
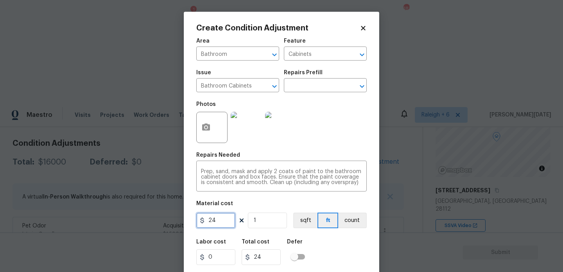
drag, startPoint x: 230, startPoint y: 222, endPoint x: 185, endPoint y: 222, distance: 45.0
click at [185, 222] on div "Create Condition Adjustment Area Bathroom ​ Feature Cabinets ​ Issue Bathroom C…" at bounding box center [281, 145] width 195 height 266
type input "1000"
click at [340, 135] on div "Photos" at bounding box center [281, 122] width 170 height 51
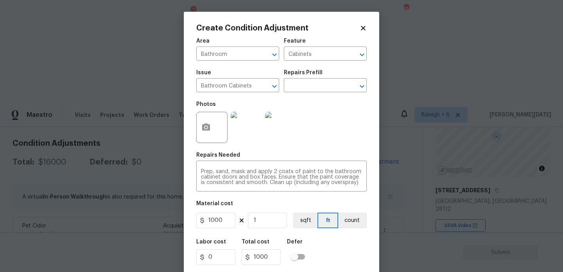
scroll to position [20, 0]
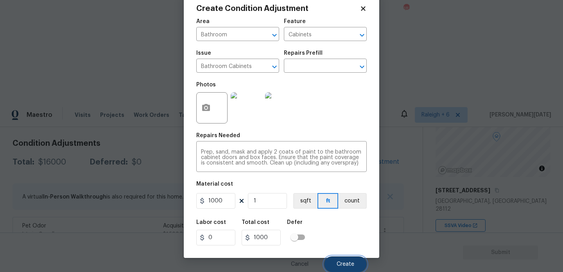
click at [342, 267] on button "Create" at bounding box center [345, 264] width 43 height 16
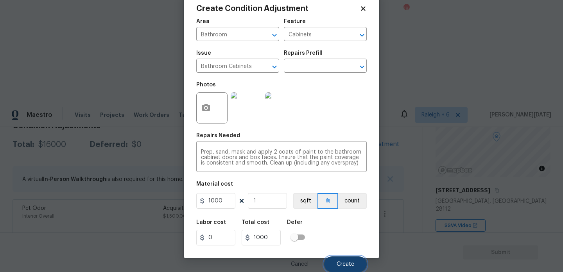
click at [342, 267] on button "Create" at bounding box center [345, 264] width 43 height 16
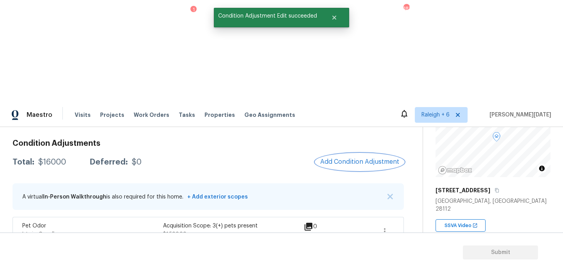
scroll to position [0, 0]
click at [371, 54] on div at bounding box center [281, 136] width 563 height 272
click at [350, 158] on span "Add Condition Adjustment" at bounding box center [359, 161] width 79 height 7
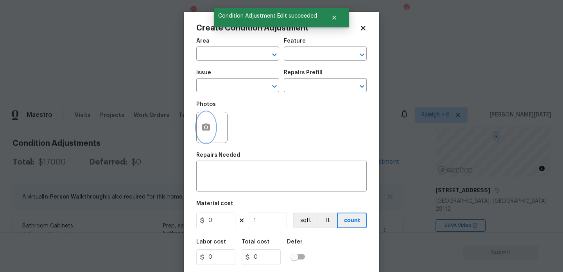
click at [210, 127] on icon "button" at bounding box center [206, 127] width 8 height 7
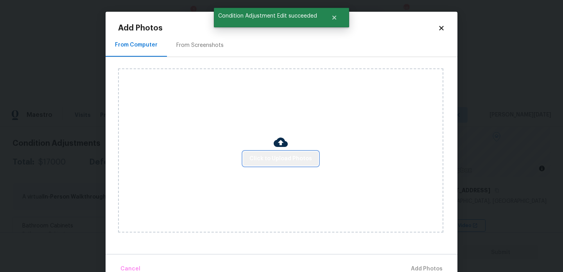
click at [298, 160] on span "Click to Upload Photos" at bounding box center [280, 159] width 63 height 10
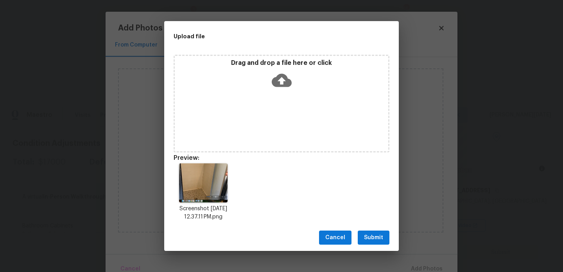
click at [372, 241] on span "Submit" at bounding box center [373, 238] width 19 height 10
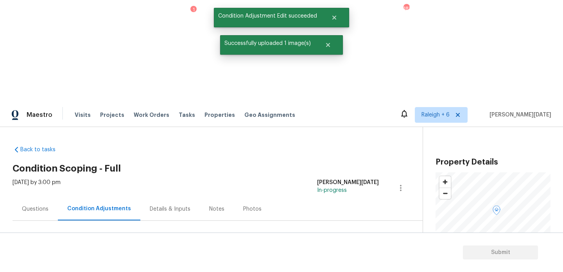
scroll to position [74, 0]
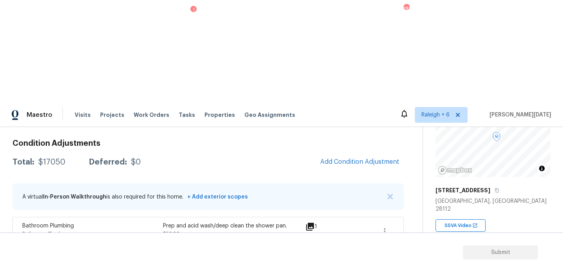
click at [351, 154] on button "Add Condition Adjustment" at bounding box center [360, 162] width 88 height 16
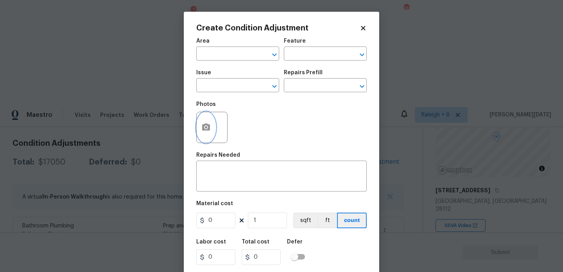
click at [200, 127] on button "button" at bounding box center [206, 127] width 19 height 30
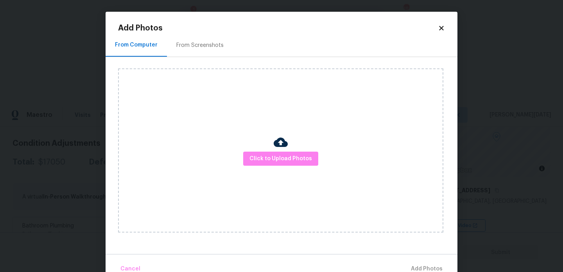
click at [283, 150] on div at bounding box center [281, 143] width 14 height 16
click at [283, 161] on span "Click to Upload Photos" at bounding box center [280, 159] width 63 height 10
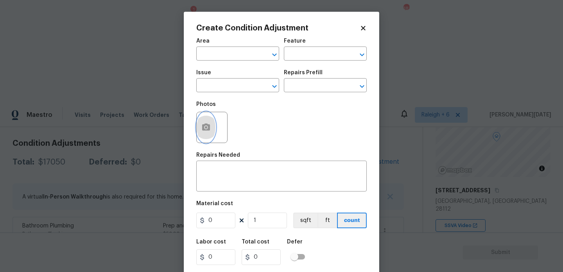
click at [206, 121] on button "button" at bounding box center [206, 127] width 19 height 30
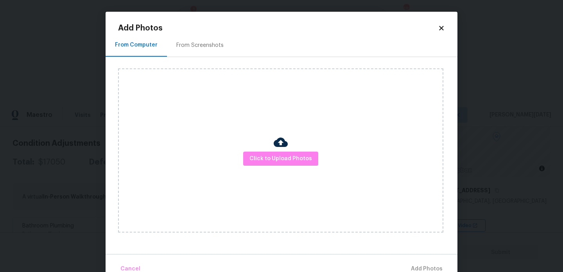
click at [199, 46] on div "From Screenshots" at bounding box center [199, 45] width 47 height 8
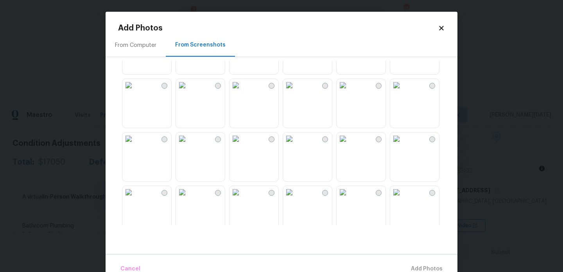
scroll to position [41, 0]
click at [296, 90] on img at bounding box center [289, 83] width 13 height 13
click at [296, 143] on img at bounding box center [289, 137] width 13 height 13
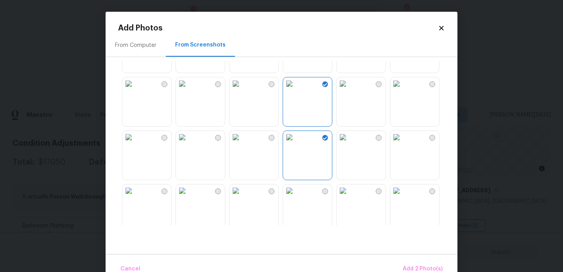
click at [349, 143] on img at bounding box center [343, 137] width 13 height 13
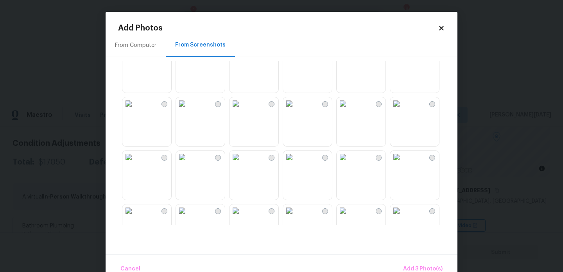
click at [349, 110] on img at bounding box center [343, 103] width 13 height 13
click at [296, 110] on img at bounding box center [289, 103] width 13 height 13
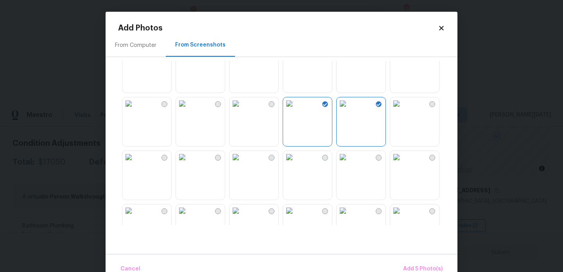
click at [296, 163] on img at bounding box center [289, 157] width 13 height 13
click at [242, 163] on img at bounding box center [236, 157] width 13 height 13
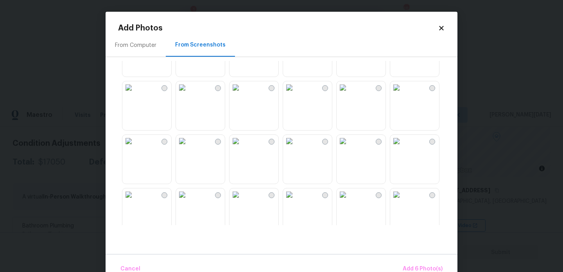
click at [242, 94] on img at bounding box center [236, 87] width 13 height 13
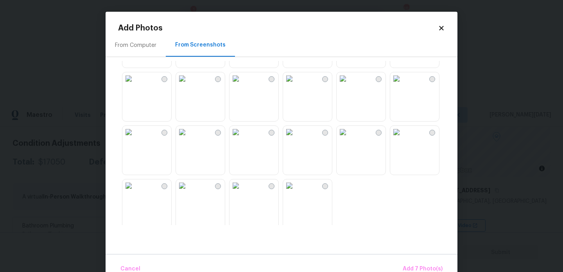
click at [242, 85] on img at bounding box center [236, 78] width 13 height 13
click at [296, 138] on img at bounding box center [289, 132] width 13 height 13
click at [296, 85] on img at bounding box center [289, 78] width 13 height 13
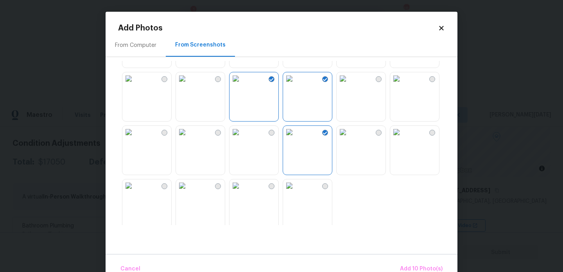
click at [349, 138] on img at bounding box center [343, 132] width 13 height 13
click at [296, 192] on img at bounding box center [289, 185] width 13 height 13
click at [404, 263] on button "Add 12 Photo(s)" at bounding box center [421, 269] width 48 height 17
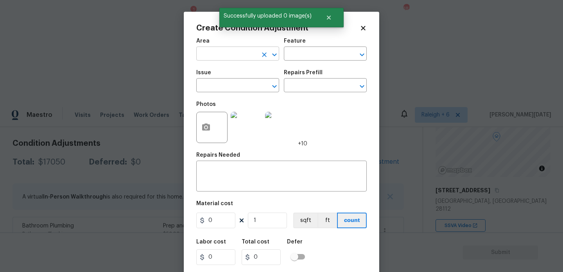
click at [214, 56] on input "text" at bounding box center [226, 54] width 61 height 12
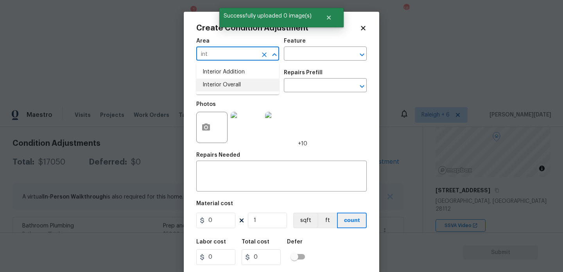
click at [224, 81] on li "Interior Overall" at bounding box center [237, 85] width 83 height 13
type input "Interior Overall"
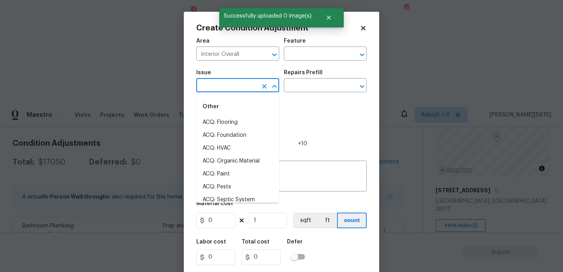
click at [224, 81] on input "text" at bounding box center [226, 86] width 61 height 12
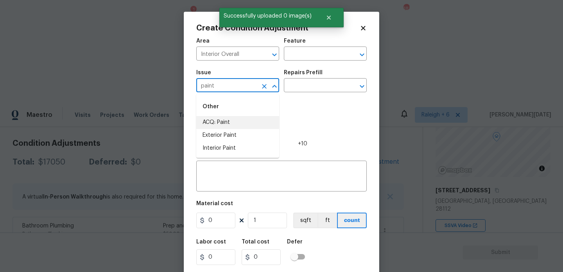
click at [225, 127] on li "ACQ: Paint" at bounding box center [237, 122] width 83 height 13
type input "ACQ: Paint"
click at [338, 73] on div "Repairs Prefill" at bounding box center [325, 75] width 83 height 10
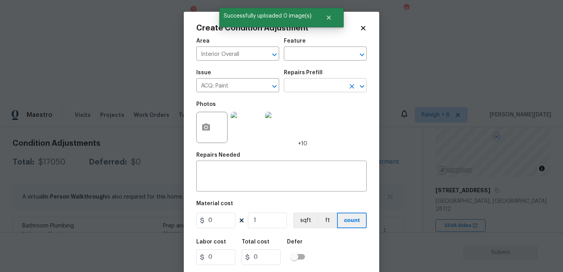
click at [331, 84] on input "text" at bounding box center [314, 86] width 61 height 12
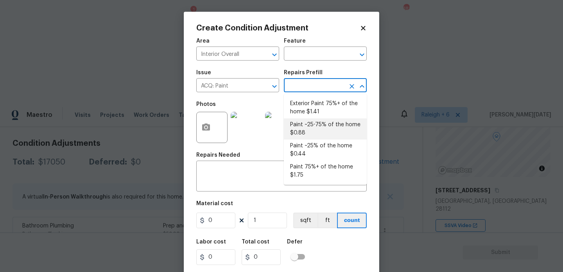
click at [329, 127] on li "Paint ~25-75% of the home $0.88" at bounding box center [325, 128] width 83 height 21
type input "Acquisition"
type textarea "Acquisition Scope: ~25 - 75% of the home needs interior paint"
type input "0.88"
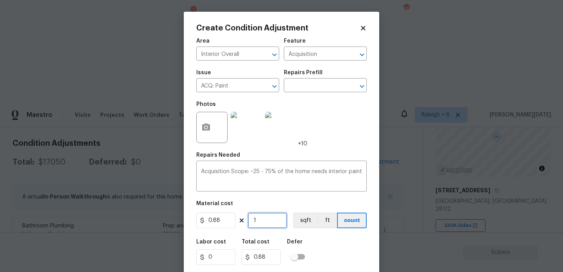
click at [269, 226] on input "1" at bounding box center [267, 221] width 39 height 16
type input "0"
paste input "3747"
type input "3747"
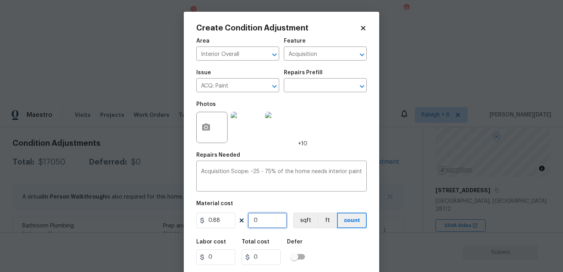
type input "3297.36"
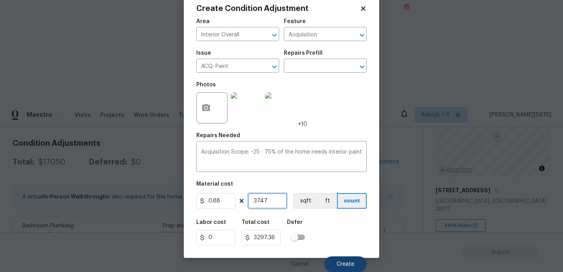
type input "3747"
click at [345, 260] on button "Create" at bounding box center [345, 264] width 43 height 16
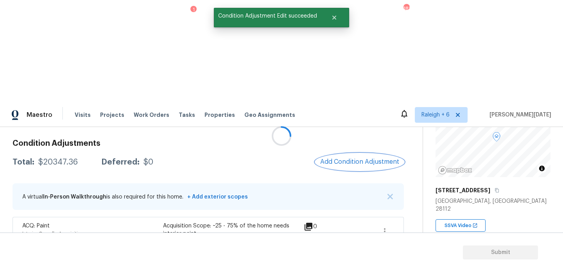
scroll to position [0, 0]
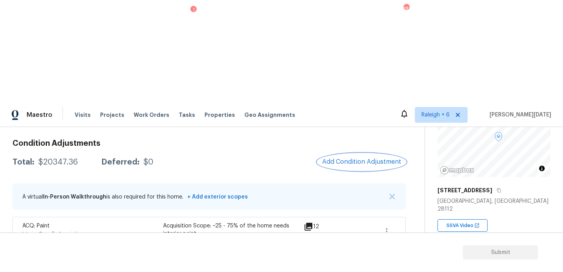
click at [362, 154] on button "Add Condition Adjustment" at bounding box center [361, 162] width 88 height 16
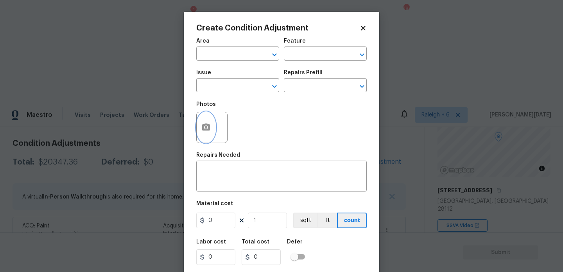
click at [207, 131] on icon "button" at bounding box center [206, 127] width 8 height 7
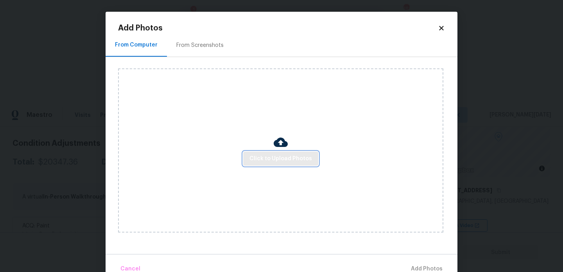
click at [260, 155] on span "Click to Upload Photos" at bounding box center [280, 159] width 63 height 10
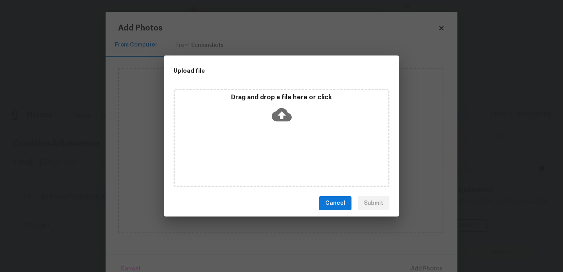
click at [260, 155] on div "Drag and drop a file here or click" at bounding box center [282, 138] width 216 height 98
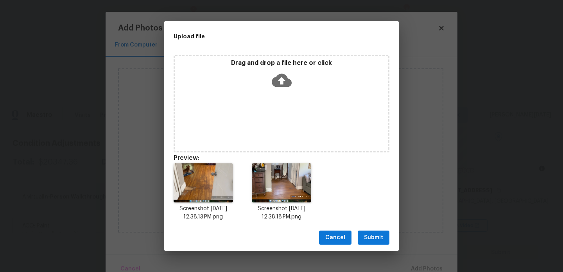
click at [372, 247] on div "Cancel Submit" at bounding box center [281, 237] width 235 height 27
click at [377, 244] on button "Submit" at bounding box center [374, 238] width 32 height 14
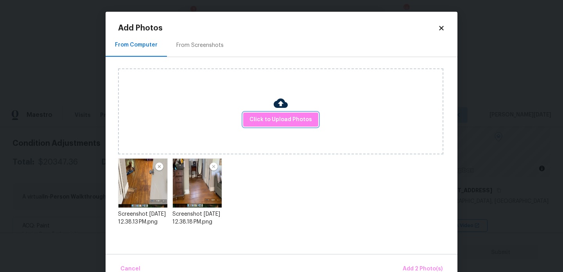
scroll to position [17, 0]
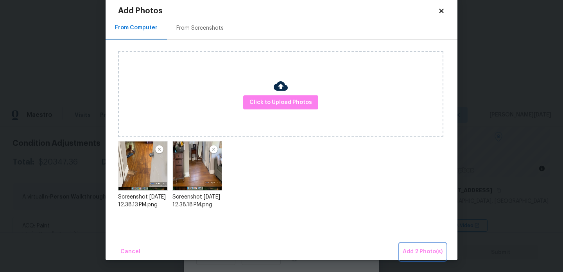
click at [409, 253] on span "Add 2 Photo(s)" at bounding box center [423, 252] width 40 height 10
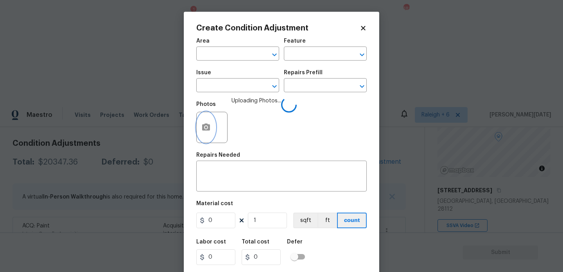
scroll to position [0, 0]
click at [205, 52] on input "text" at bounding box center [226, 54] width 61 height 12
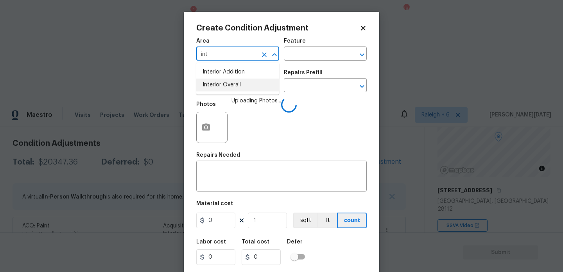
click at [220, 88] on li "Interior Overall" at bounding box center [237, 85] width 83 height 13
type input "Interior Overall"
click at [220, 88] on input "text" at bounding box center [226, 86] width 61 height 12
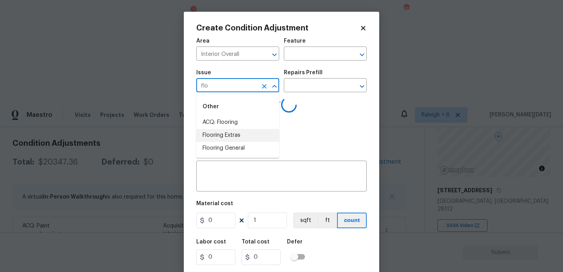
click at [223, 137] on li "Flooring Extras" at bounding box center [237, 135] width 83 height 13
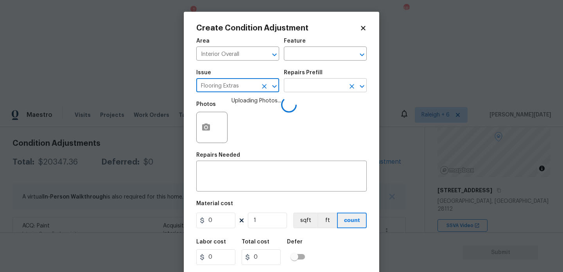
type input "Flooring Extras"
click at [309, 81] on input "text" at bounding box center [314, 86] width 61 height 12
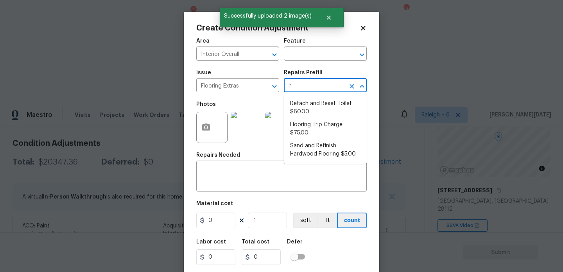
type input "ha"
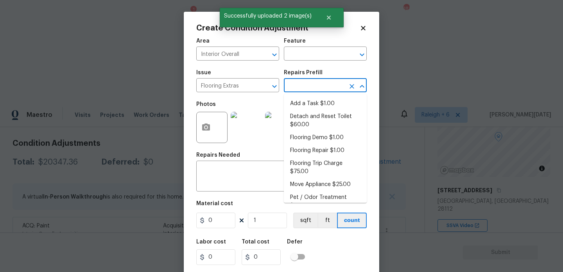
click at [309, 131] on li "Detach and Reset Toilet $60.00" at bounding box center [325, 120] width 83 height 21
type input "Overall Flooring"
type textarea "Remove and Re install toilet. Includes new wax ring"
type input "60"
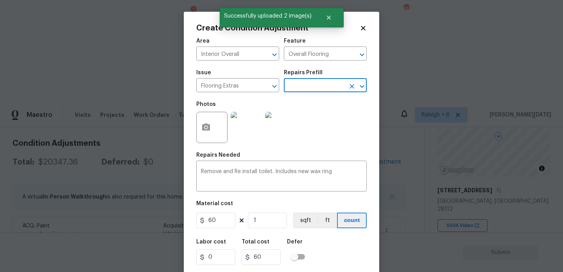
click at [299, 90] on input "text" at bounding box center [314, 86] width 61 height 12
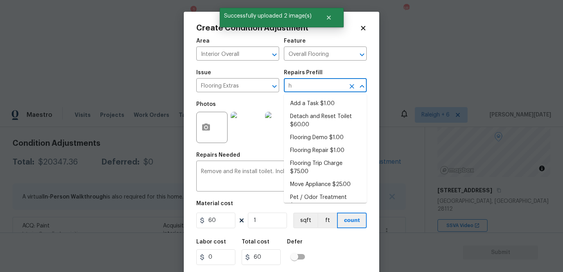
type input "ha"
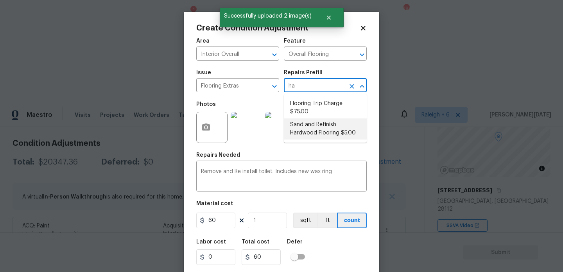
click at [308, 128] on li "Sand and Refinish Hardwood Flooring $5.00" at bounding box center [325, 128] width 83 height 21
type textarea "Sand and refinish the existing hardwood floors. PM to confirm color/sheen."
type input "5"
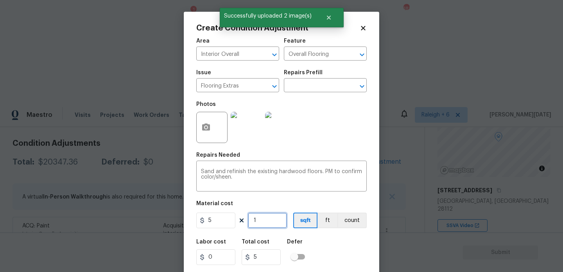
click at [276, 217] on input "1" at bounding box center [267, 221] width 39 height 16
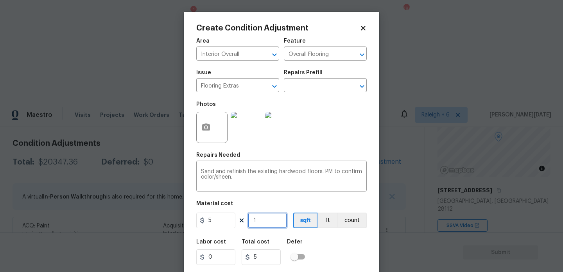
type input "0"
type input "4"
type input "20"
type input "40"
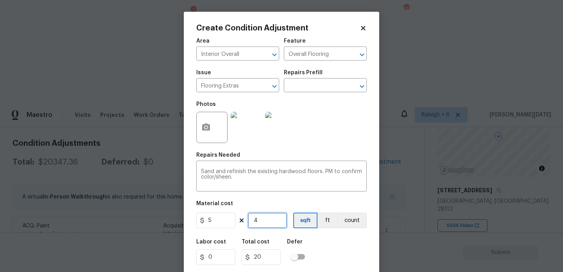
type input "200"
type input "400"
type input "2000"
type input "400"
click at [329, 133] on div "Photos" at bounding box center [281, 122] width 170 height 51
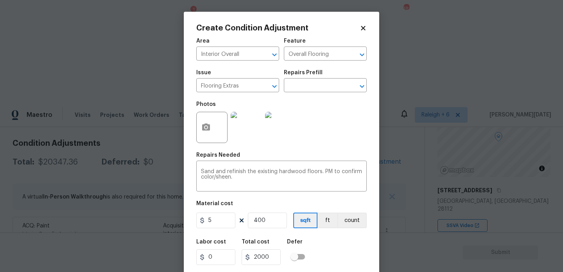
scroll to position [20, 0]
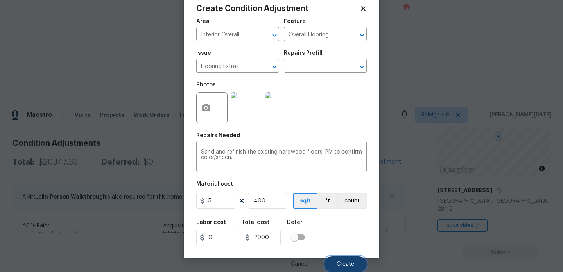
click at [343, 263] on span "Create" at bounding box center [346, 265] width 18 height 6
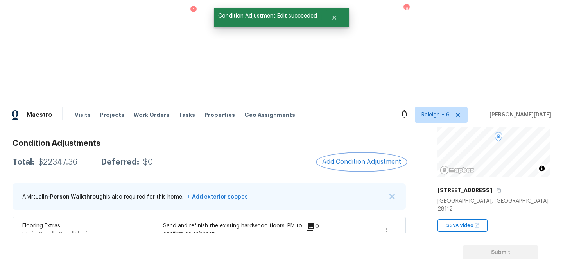
scroll to position [0, 0]
click at [378, 222] on span at bounding box center [386, 231] width 19 height 19
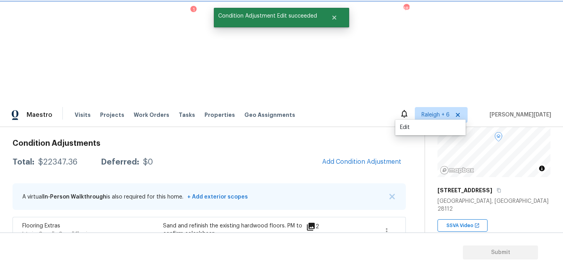
click at [391, 222] on button "button" at bounding box center [386, 231] width 19 height 19
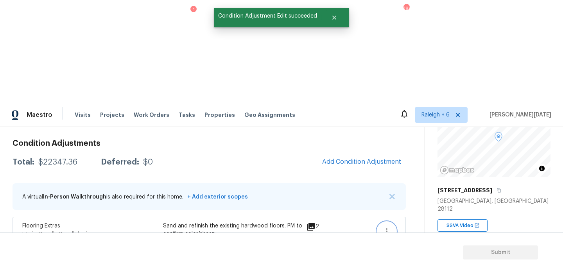
click at [389, 227] on icon "button" at bounding box center [386, 231] width 9 height 9
click at [412, 128] on div "Edit" at bounding box center [430, 128] width 61 height 8
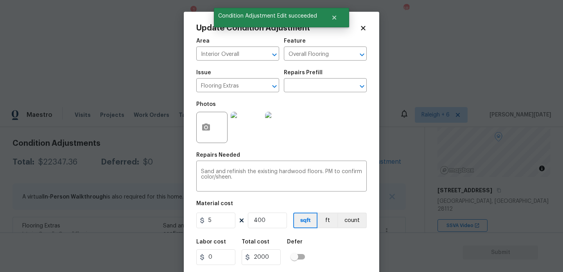
click at [317, 128] on div "Photos" at bounding box center [281, 122] width 170 height 51
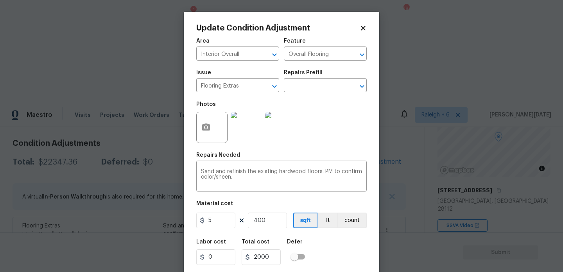
click at [347, 116] on div "Photos" at bounding box center [281, 122] width 170 height 51
click at [165, 133] on body "Maestro Visits Projects Work Orders Tasks 1 Properties Geo Assignments 181 Rale…" at bounding box center [281, 238] width 563 height 272
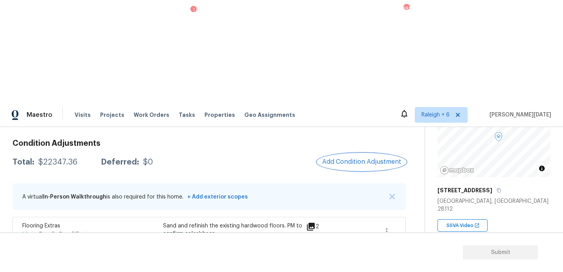
click at [342, 158] on span "Add Condition Adjustment" at bounding box center [361, 161] width 79 height 7
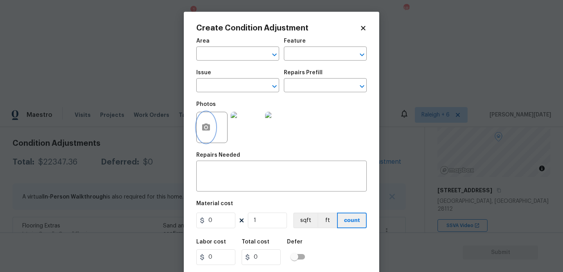
click at [200, 136] on button "button" at bounding box center [206, 127] width 19 height 30
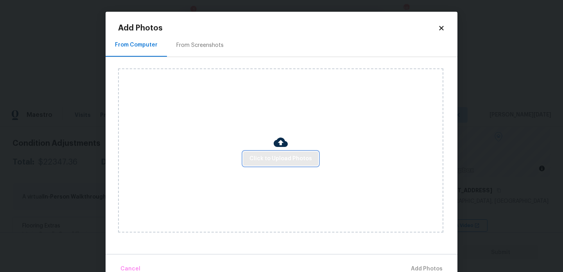
click at [287, 154] on span "Click to Upload Photos" at bounding box center [280, 159] width 63 height 10
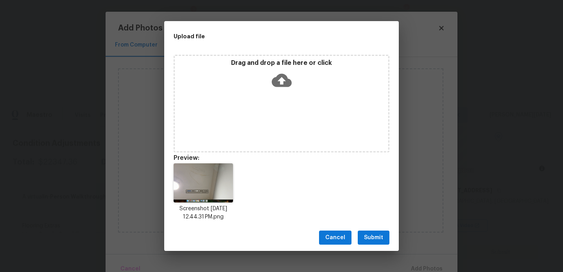
click at [377, 236] on span "Submit" at bounding box center [373, 238] width 19 height 10
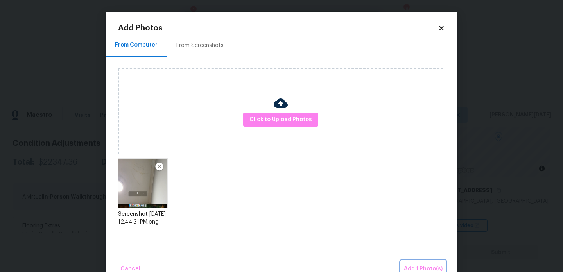
click at [414, 262] on button "Add 1 Photo(s)" at bounding box center [423, 269] width 45 height 17
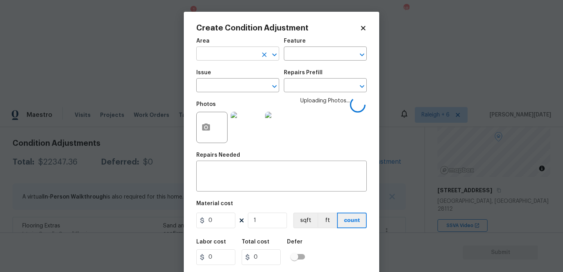
click at [208, 56] on input "text" at bounding box center [226, 54] width 61 height 12
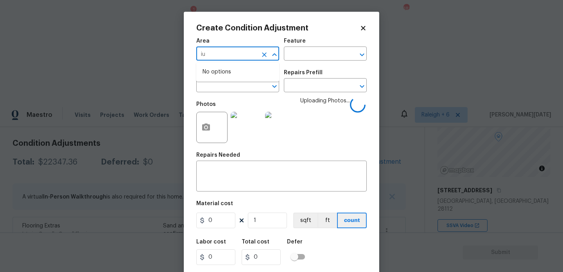
type input "i"
type input "iunt"
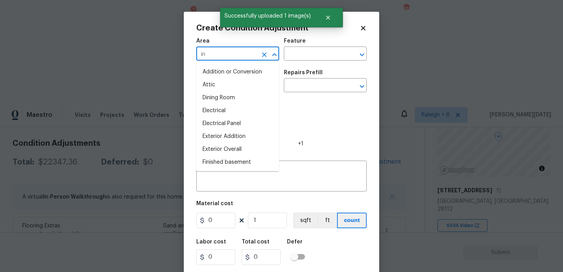
type input "int"
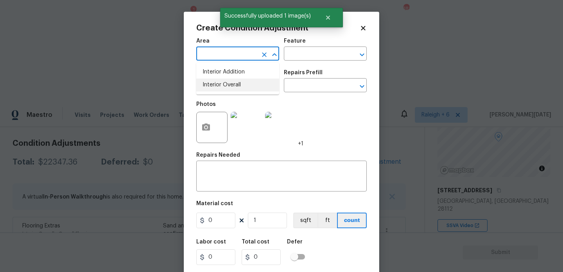
click at [213, 86] on li "Interior Overall" at bounding box center [237, 85] width 83 height 13
type input "Attic"
click at [213, 86] on input "text" at bounding box center [226, 86] width 61 height 12
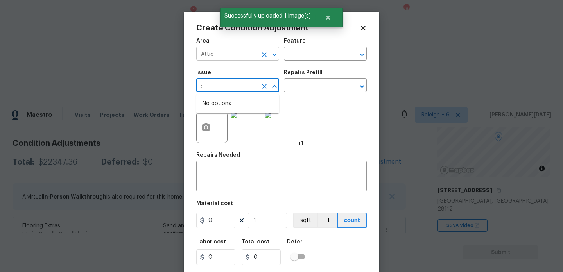
click at [263, 54] on icon "Clear" at bounding box center [264, 55] width 8 height 8
type input ";"
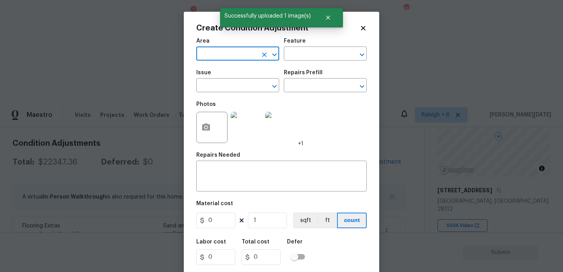
click at [231, 57] on input "text" at bounding box center [226, 54] width 61 height 12
click at [217, 85] on li "Interior Overall" at bounding box center [237, 85] width 83 height 13
type input "Interior Overall"
click at [217, 85] on input "text" at bounding box center [226, 86] width 61 height 12
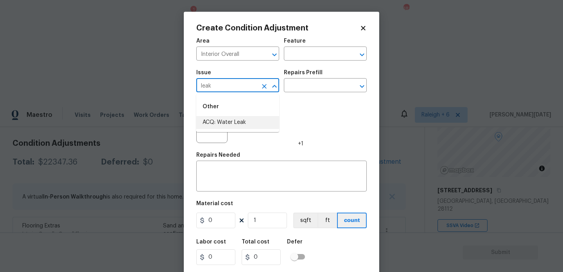
click at [231, 122] on li "ACQ: Water Leak" at bounding box center [237, 122] width 83 height 13
type input "ACQ: Water Leak"
click at [305, 85] on input "text" at bounding box center [314, 86] width 61 height 12
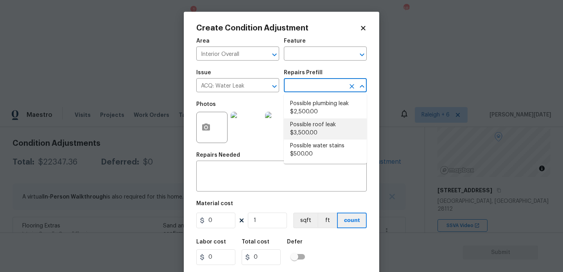
click at [318, 126] on li "Possible roof leak $3,500.00" at bounding box center [325, 128] width 83 height 21
type input "Acquisition"
type textarea "Acquisition Scope: Possible roof leak"
type input "3500"
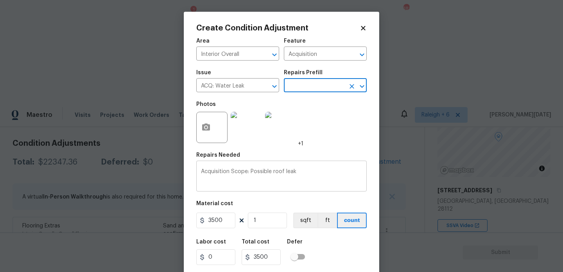
scroll to position [20, 0]
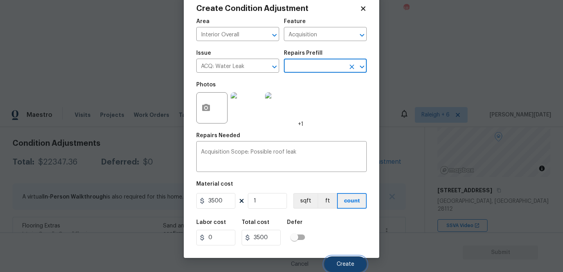
click at [340, 262] on span "Create" at bounding box center [346, 265] width 18 height 6
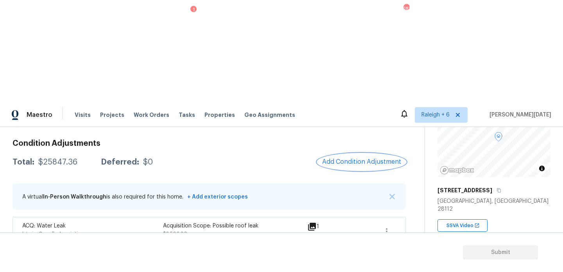
scroll to position [115, 0]
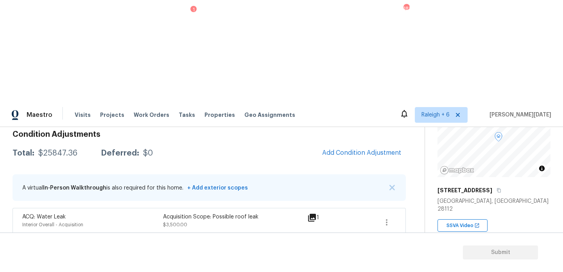
click at [390, 246] on icon "button" at bounding box center [386, 250] width 9 height 9
click at [414, 145] on div "Edit" at bounding box center [430, 147] width 61 height 8
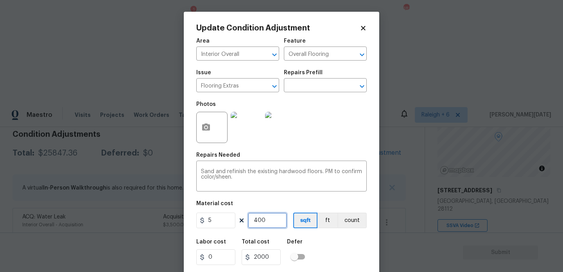
drag, startPoint x: 268, startPoint y: 221, endPoint x: 233, endPoint y: 221, distance: 34.8
click at [233, 221] on div "5 400 sqft ft count" at bounding box center [281, 221] width 170 height 16
type input "0"
type input "5"
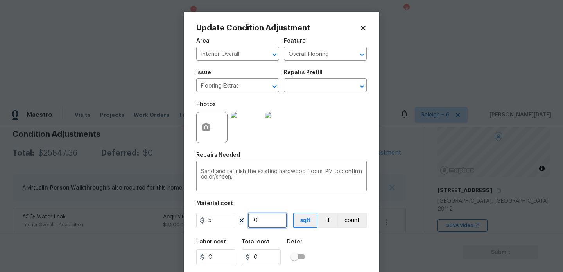
type input "25"
type input "50"
type input "250"
type input "500"
type input "2500"
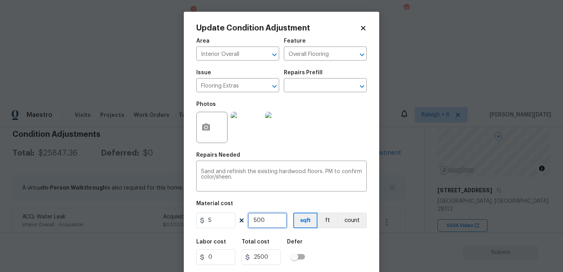
type input "500"
click at [337, 111] on div "Photos" at bounding box center [281, 122] width 170 height 51
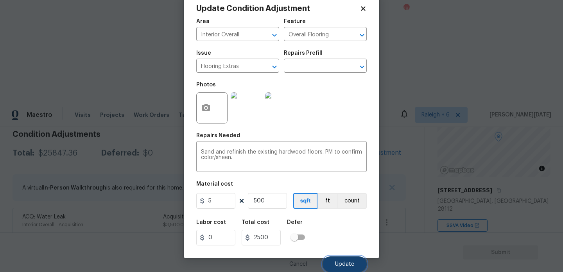
click at [344, 264] on span "Update" at bounding box center [344, 265] width 19 height 6
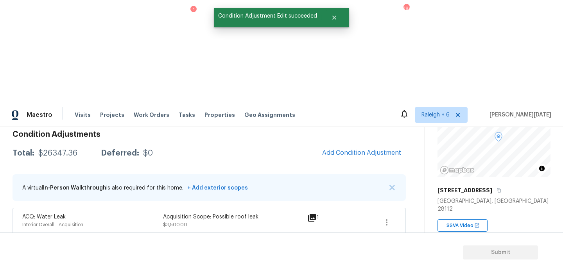
scroll to position [0, 0]
drag, startPoint x: 37, startPoint y: 52, endPoint x: 81, endPoint y: 52, distance: 43.4
click at [81, 149] on div "Total: $26347.36 Deferred: $0" at bounding box center [83, 153] width 140 height 8
copy div "$26347.36"
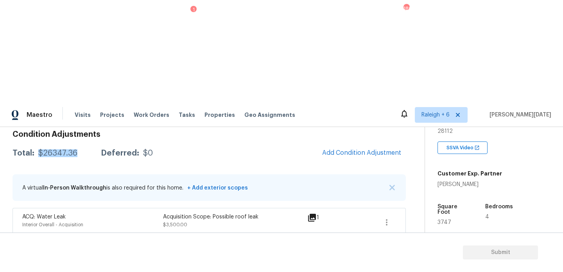
scroll to position [52, 0]
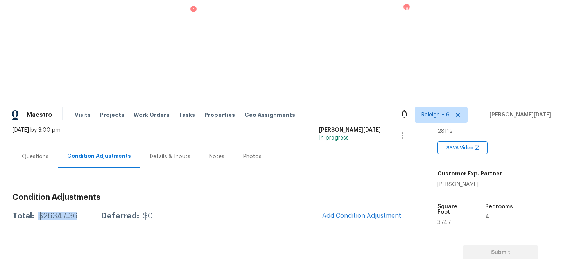
click at [34, 145] on div "Questions" at bounding box center [35, 156] width 45 height 23
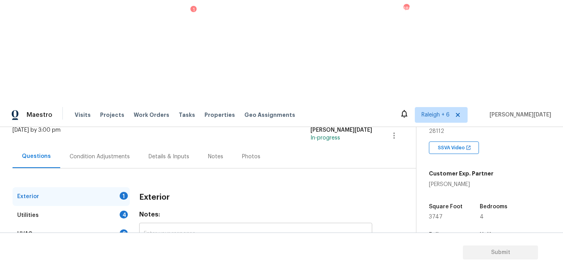
scroll to position [104, 0]
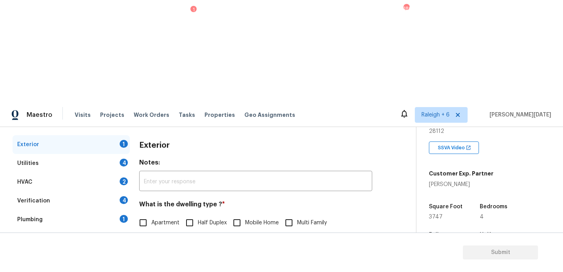
click at [152, 235] on span "Single Family" at bounding box center [167, 239] width 33 height 8
click at [151, 231] on input "Single Family" at bounding box center [143, 239] width 16 height 16
checkbox input "true"
click at [116, 154] on div "Utilities 4" at bounding box center [71, 163] width 117 height 19
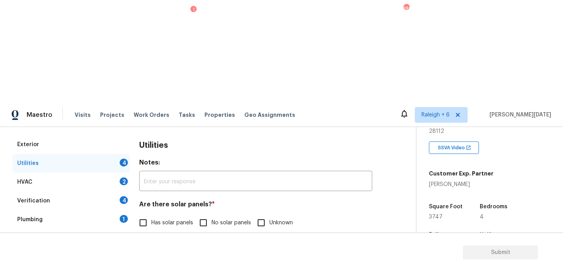
click at [212, 219] on span "No solar panels" at bounding box center [231, 223] width 39 height 8
click at [212, 215] on input "No solar panels" at bounding box center [203, 223] width 16 height 16
checkbox input "true"
click at [149, 255] on input "Natural Gas Lines" at bounding box center [143, 263] width 16 height 16
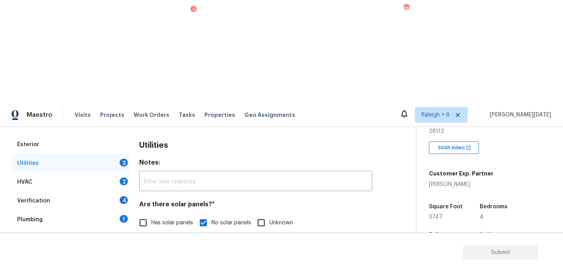
checkbox input "true"
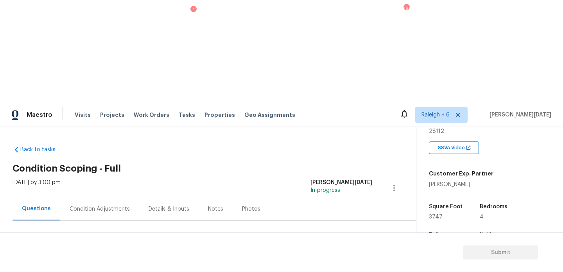
click at [101, 205] on div "Condition Adjustments" at bounding box center [100, 209] width 60 height 8
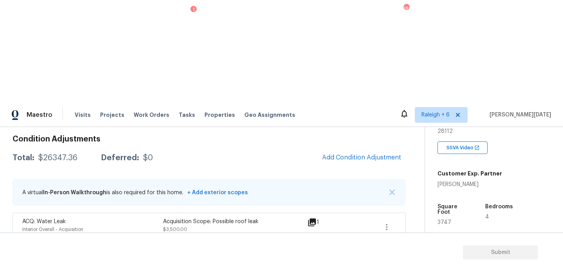
scroll to position [89, 0]
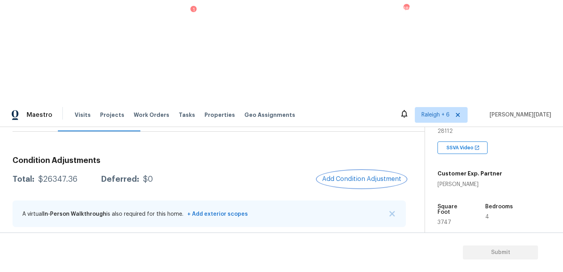
click at [350, 176] on span "Add Condition Adjustment" at bounding box center [361, 179] width 79 height 7
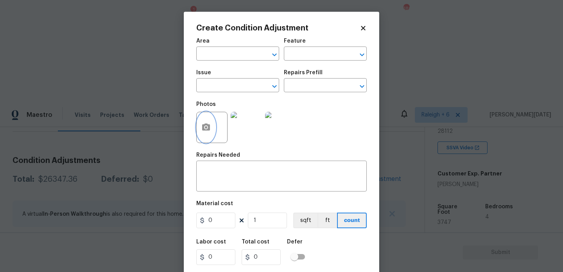
click at [207, 128] on circle "button" at bounding box center [206, 127] width 2 height 2
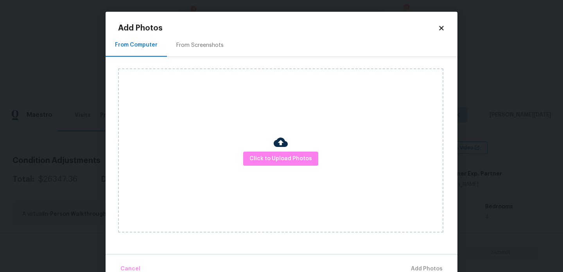
click at [197, 52] on div "From Screenshots" at bounding box center [200, 45] width 66 height 23
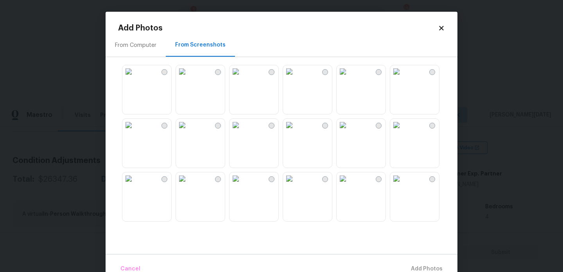
scroll to position [747, 0]
click at [296, 188] on img at bounding box center [289, 182] width 13 height 13
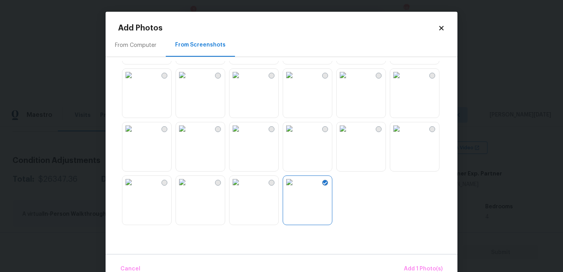
click at [242, 188] on img at bounding box center [236, 182] width 13 height 13
click at [412, 268] on span "Add 2 Photo(s)" at bounding box center [423, 269] width 40 height 10
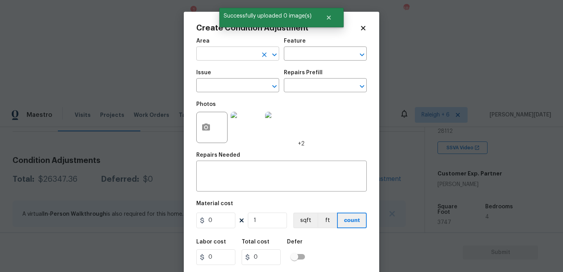
click at [211, 56] on input "text" at bounding box center [226, 54] width 61 height 12
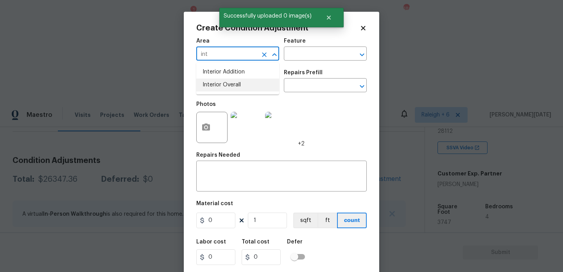
type input "int"
click at [216, 98] on div "Photos" at bounding box center [212, 122] width 33 height 51
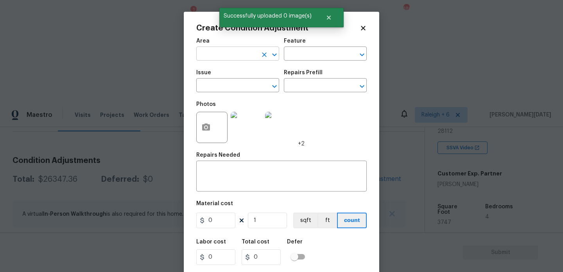
click at [219, 56] on input "text" at bounding box center [226, 54] width 61 height 12
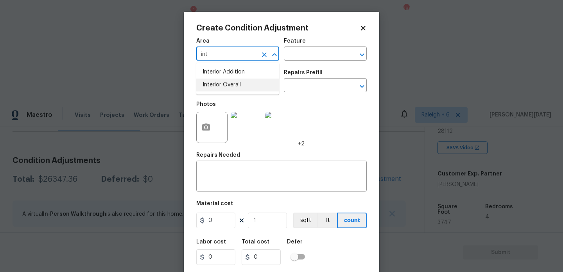
click at [221, 83] on li "Interior Overall" at bounding box center [237, 85] width 83 height 13
type input "Interior Overall"
click at [221, 83] on input "text" at bounding box center [226, 86] width 61 height 12
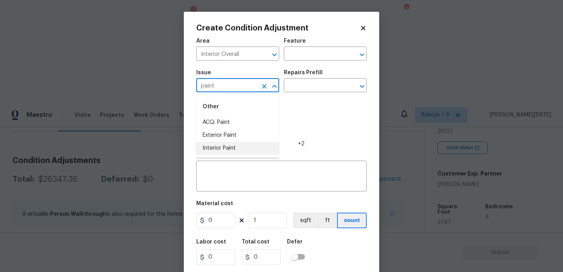
click at [225, 144] on li "Interior Paint" at bounding box center [237, 148] width 83 height 13
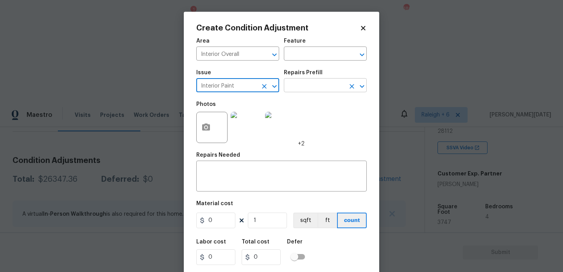
type input "Interior Paint"
click at [314, 85] on input "text" at bounding box center [314, 86] width 61 height 12
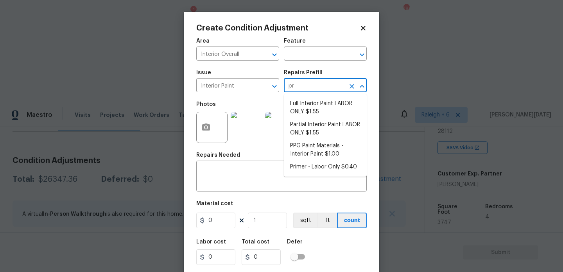
type input "pri"
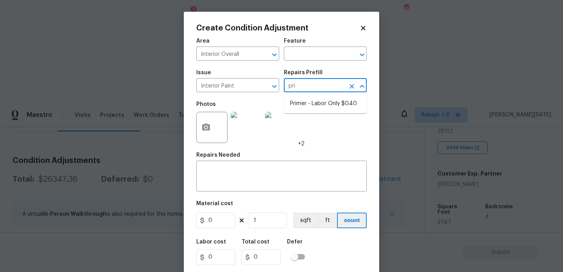
click at [318, 96] on ul "Primer - Labor Only $0.40" at bounding box center [325, 103] width 83 height 19
click at [318, 104] on li "Primer - Labor Only $0.40" at bounding box center [325, 103] width 83 height 13
type input "Overall Paint"
type textarea "Interior primer - PRIMER PROVIDED BY OPENDOOR - All nails, screws, drywall anch…"
type input "0.4"
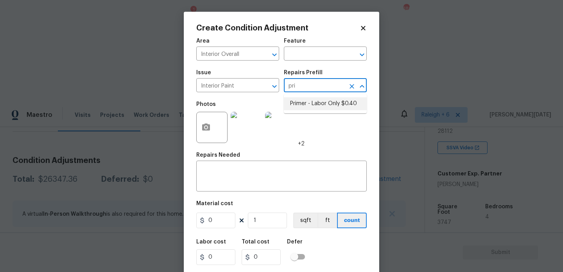
type input "0.4"
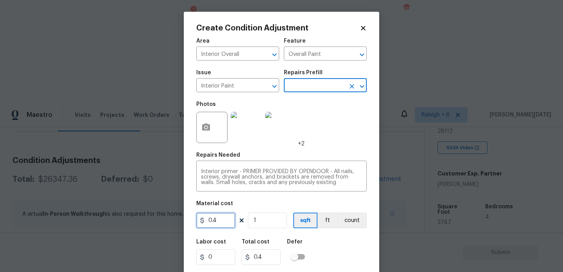
drag, startPoint x: 223, startPoint y: 217, endPoint x: 162, endPoint y: 219, distance: 60.6
click at [162, 219] on div "Create Condition Adjustment Area Interior Overall ​ Feature Overall Paint ​ Iss…" at bounding box center [281, 136] width 563 height 272
type input "500"
click at [319, 139] on div "Photos +2" at bounding box center [281, 122] width 170 height 51
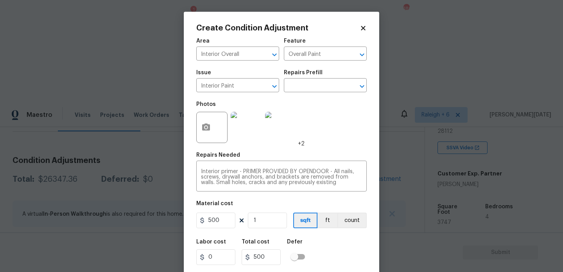
scroll to position [20, 0]
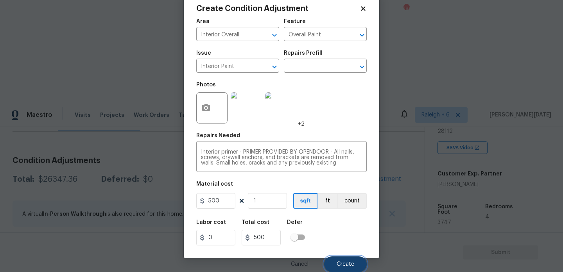
click at [349, 265] on span "Create" at bounding box center [346, 265] width 18 height 6
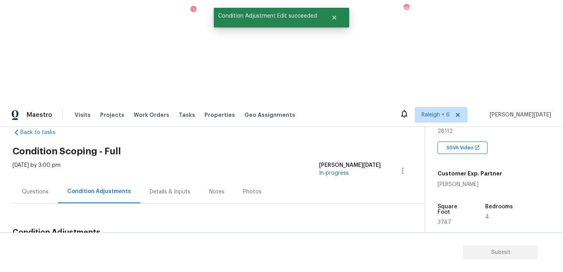
scroll to position [0, 0]
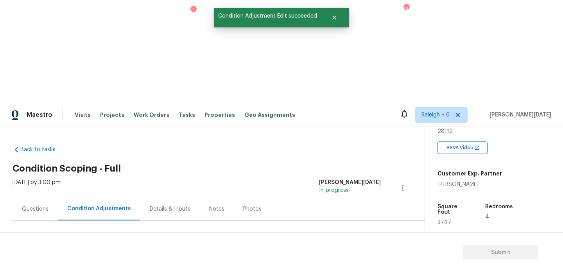
click at [50, 197] on div "Questions" at bounding box center [35, 208] width 45 height 23
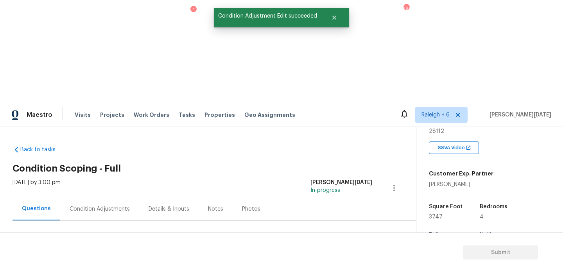
scroll to position [104, 0]
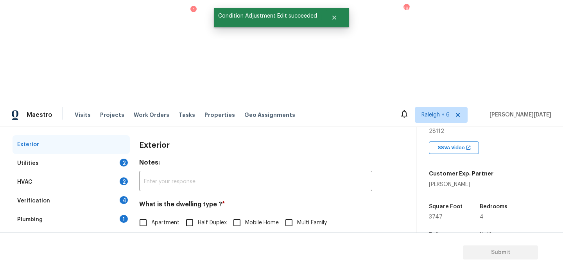
click at [117, 154] on div "Utilities 2" at bounding box center [71, 163] width 117 height 19
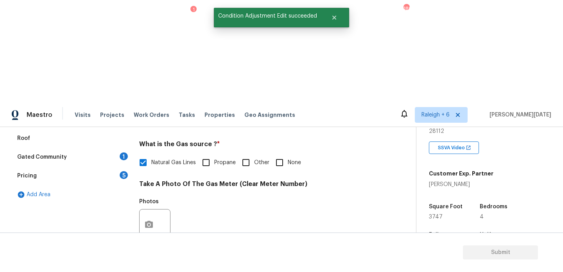
scroll to position [316, 0]
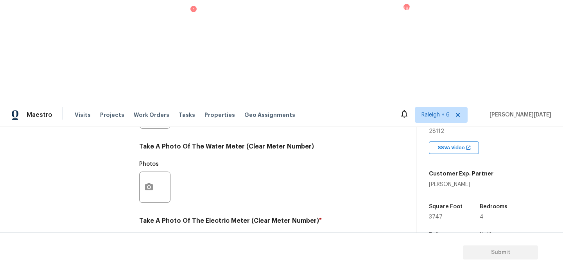
click at [156, 246] on button "button" at bounding box center [149, 261] width 19 height 30
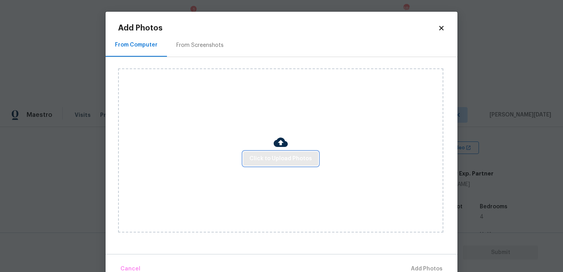
click at [283, 165] on button "Click to Upload Photos" at bounding box center [280, 159] width 75 height 14
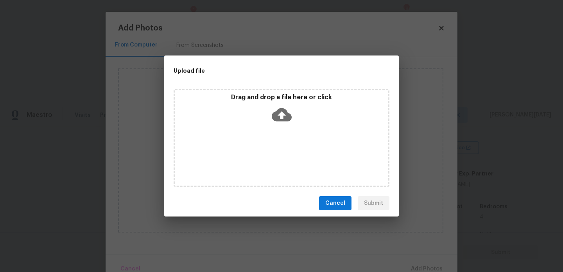
click at [283, 165] on div "Drag and drop a file here or click" at bounding box center [282, 138] width 216 height 98
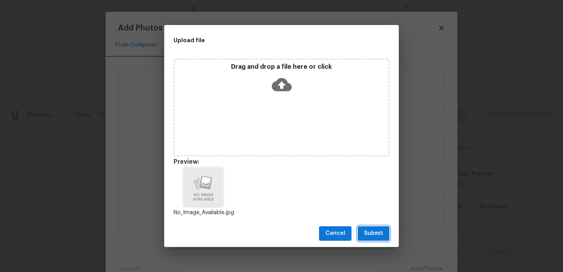
click at [375, 237] on span "Submit" at bounding box center [373, 234] width 19 height 10
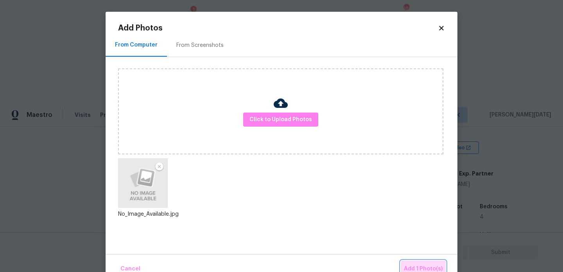
click at [430, 262] on button "Add 1 Photo(s)" at bounding box center [423, 269] width 45 height 17
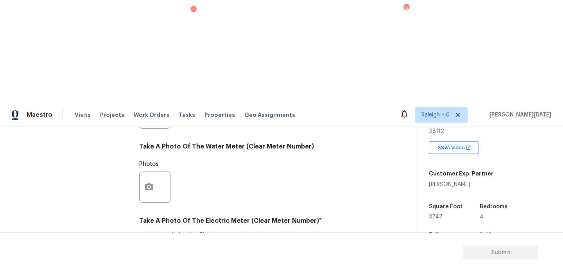
checkbox input "true"
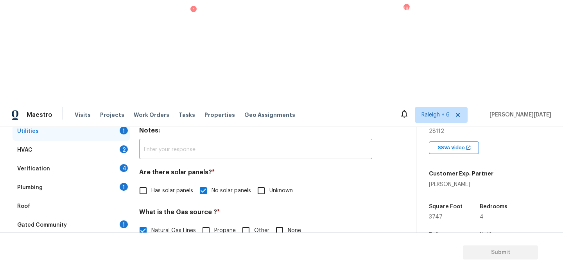
scroll to position [121, 0]
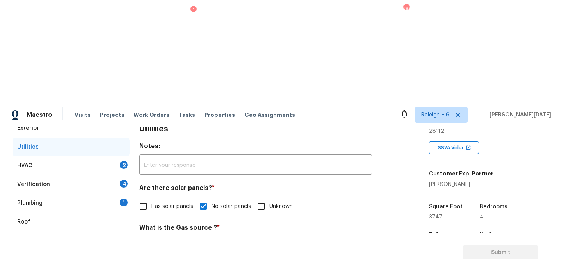
click at [122, 161] on div "2" at bounding box center [124, 165] width 8 height 8
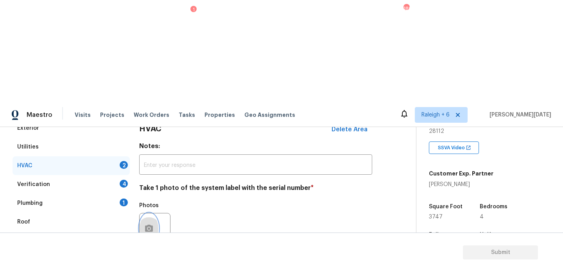
click at [147, 213] on button "button" at bounding box center [149, 228] width 19 height 30
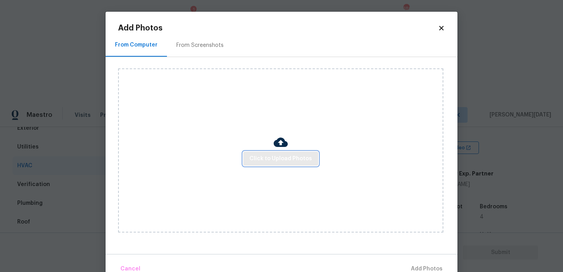
click at [279, 161] on span "Click to Upload Photos" at bounding box center [280, 159] width 63 height 10
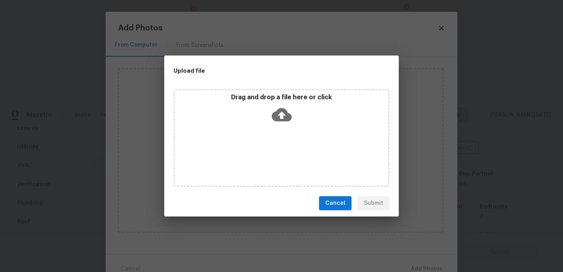
click at [279, 161] on div "Drag and drop a file here or click" at bounding box center [282, 138] width 216 height 98
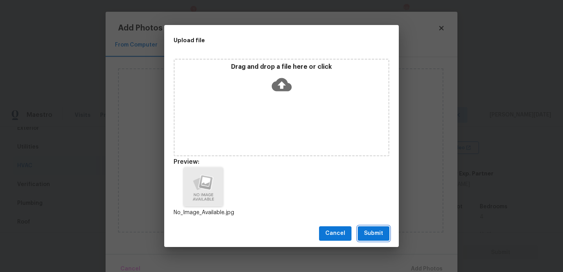
click at [372, 227] on button "Submit" at bounding box center [374, 233] width 32 height 14
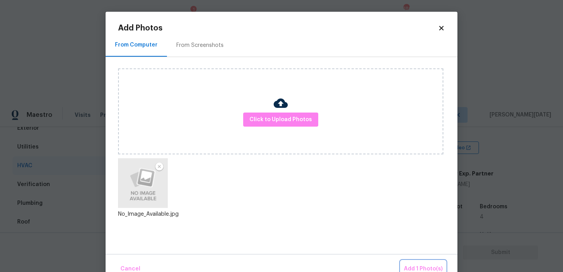
click at [422, 270] on span "Add 1 Photo(s)" at bounding box center [423, 269] width 39 height 10
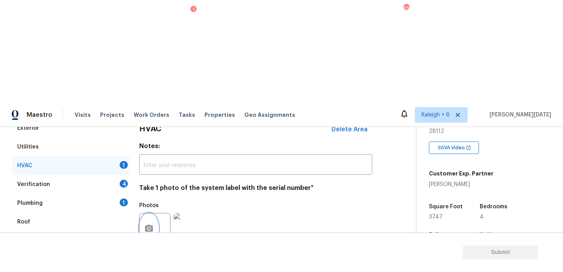
scroll to position [130, 0]
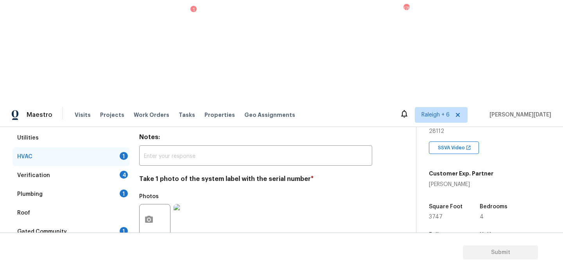
checkbox input "true"
click at [117, 166] on div "Verification 4" at bounding box center [71, 175] width 117 height 19
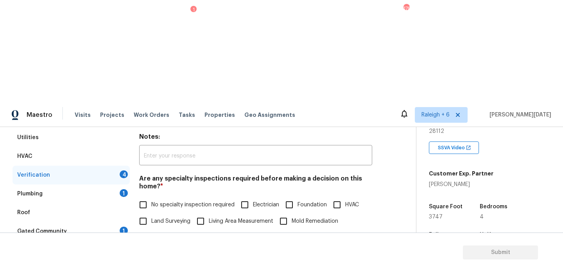
click at [151, 201] on span "No specialty inspection required" at bounding box center [192, 205] width 83 height 8
click at [151, 197] on input "No specialty inspection required" at bounding box center [143, 205] width 16 height 16
checkbox input "true"
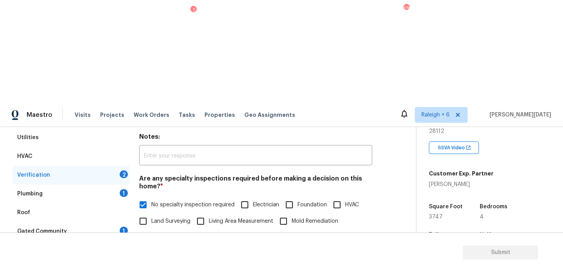
scroll to position [198, 0]
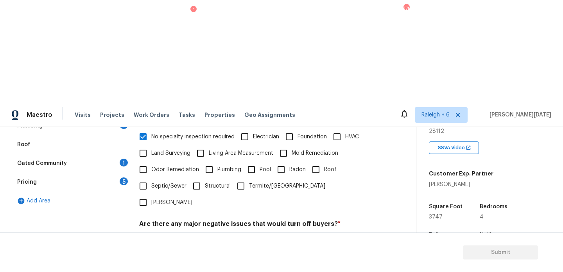
checkbox input "true"
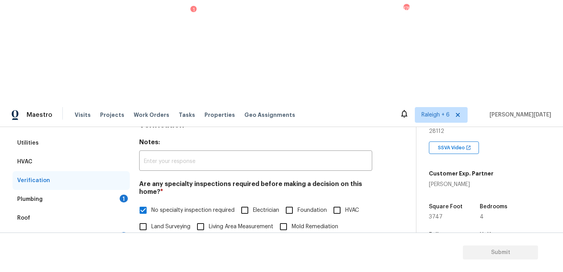
scroll to position [80, 0]
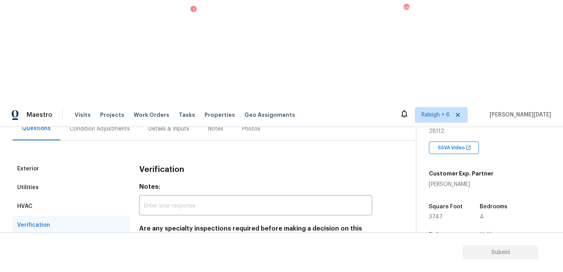
click at [128, 235] on div "Plumbing 1" at bounding box center [71, 244] width 117 height 19
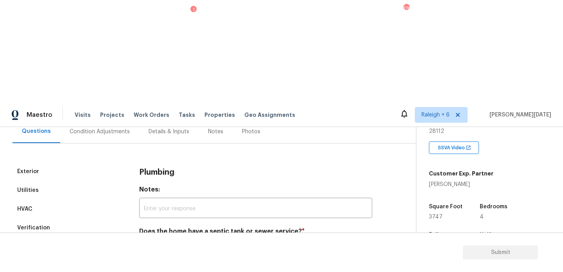
scroll to position [77, 0]
click at [145, 242] on input "Sewer" at bounding box center [143, 250] width 16 height 16
checkbox input "true"
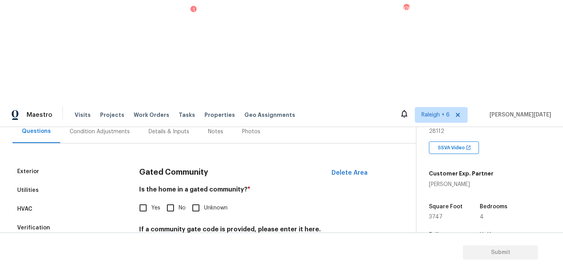
click at [172, 200] on input "No" at bounding box center [170, 208] width 16 height 16
checkbox input "true"
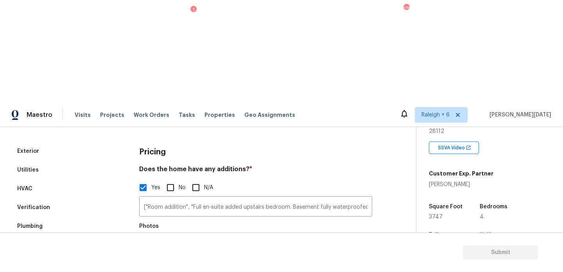
scroll to position [102, 0]
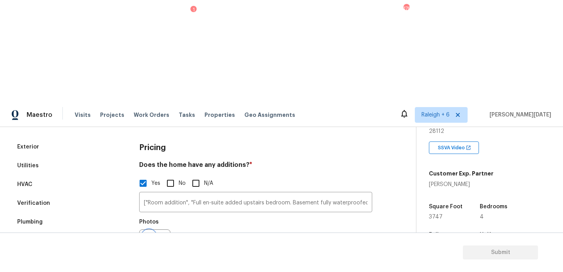
click at [151, 240] on icon "button" at bounding box center [148, 244] width 9 height 9
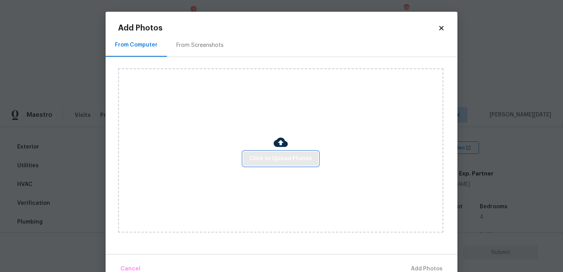
click at [272, 160] on span "Click to Upload Photos" at bounding box center [280, 159] width 63 height 10
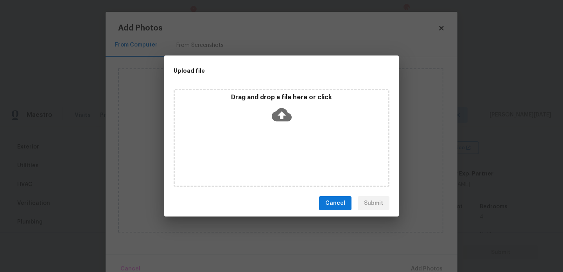
click at [272, 160] on div "Drag and drop a file here or click" at bounding box center [282, 138] width 216 height 98
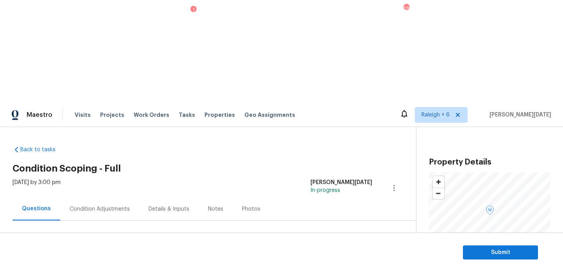
scroll to position [151, 0]
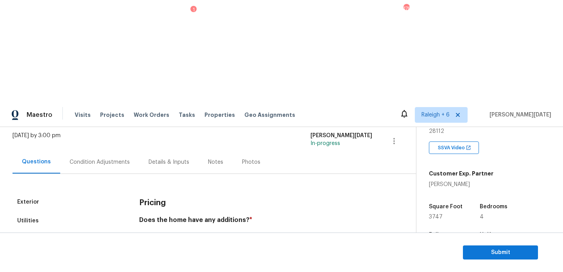
click at [120, 151] on div "Condition Adjustments" at bounding box center [99, 162] width 79 height 23
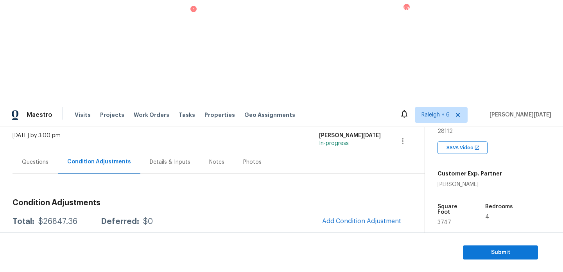
click at [43, 151] on div "Questions" at bounding box center [35, 162] width 45 height 23
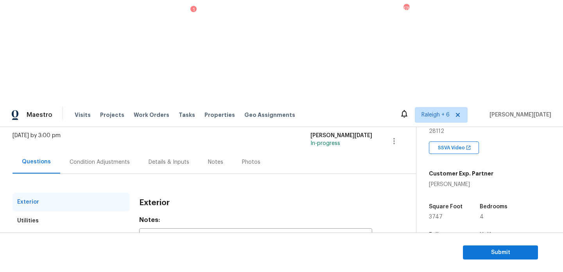
click at [34, 255] on div "Verification" at bounding box center [33, 259] width 33 height 8
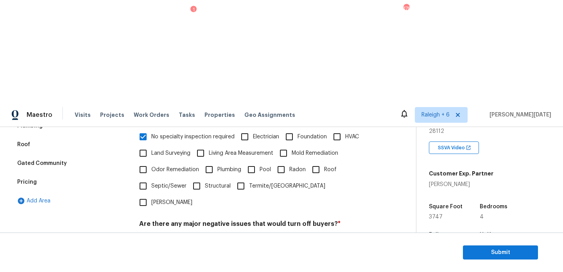
checkbox input "true"
checkbox input "false"
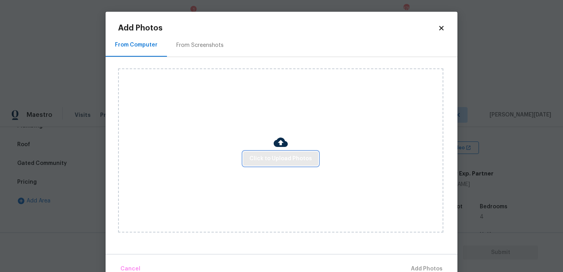
click at [280, 153] on button "Click to Upload Photos" at bounding box center [280, 159] width 75 height 14
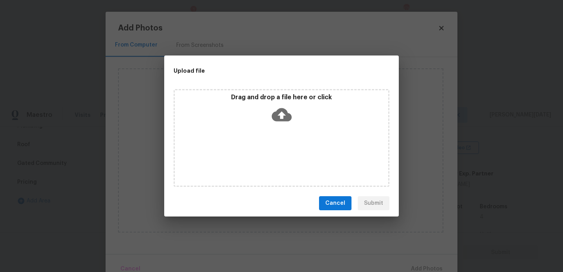
click at [280, 153] on div "Drag and drop a file here or click" at bounding box center [282, 138] width 216 height 98
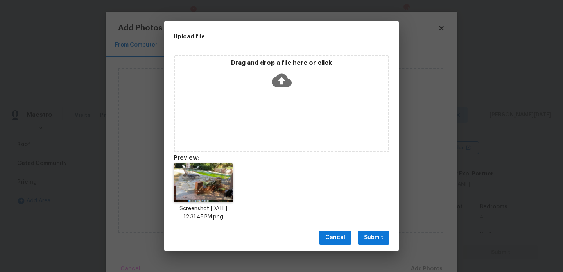
click at [377, 233] on span "Submit" at bounding box center [373, 238] width 19 height 10
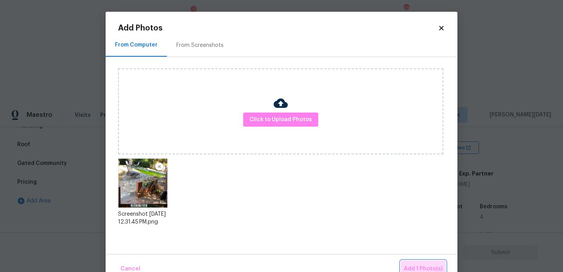
click at [410, 266] on span "Add 1 Photo(s)" at bounding box center [423, 269] width 39 height 10
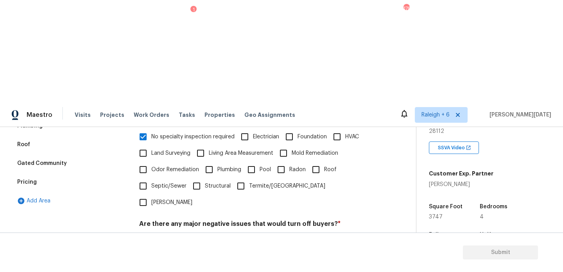
scroll to position [208, 0]
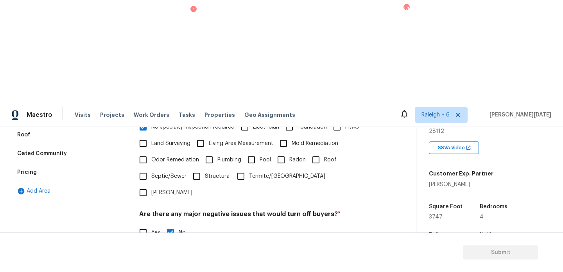
type input "@0: 35 - the pool is in major disrepair.."
click at [278, 250] on h4 "Should this home be escalated to your manager? *" at bounding box center [255, 255] width 233 height 11
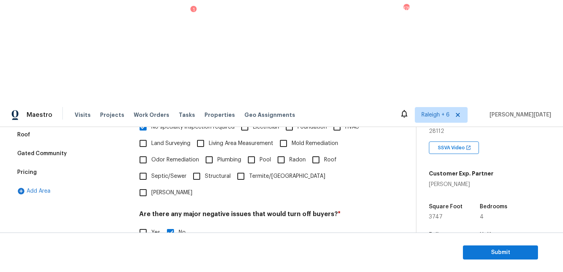
click at [278, 250] on h4 "Should this home be escalated to your manager? *" at bounding box center [255, 256] width 233 height 12
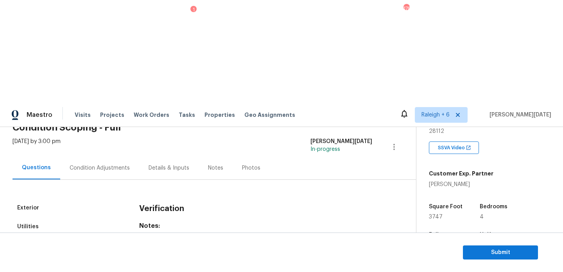
scroll to position [0, 0]
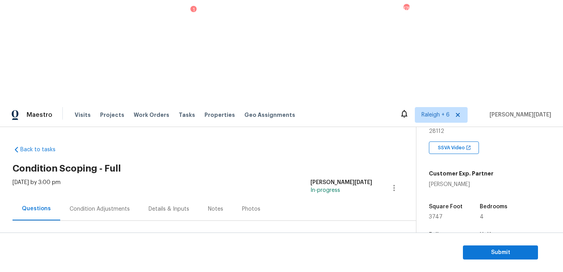
click at [101, 205] on div "Condition Adjustments" at bounding box center [100, 209] width 60 height 8
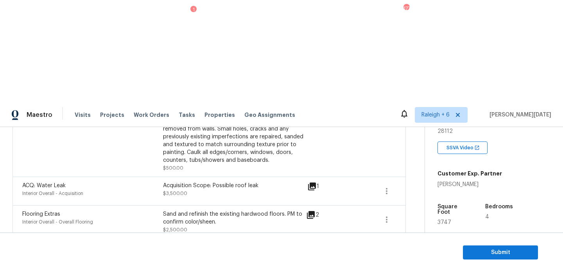
scroll to position [243, 0]
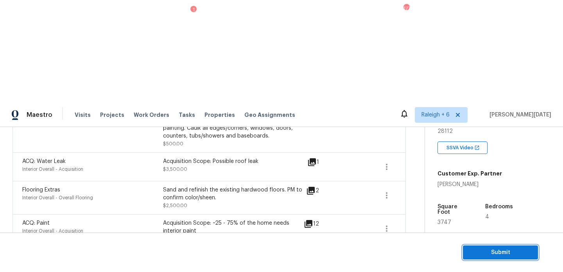
click at [471, 252] on span "Submit" at bounding box center [500, 253] width 63 height 10
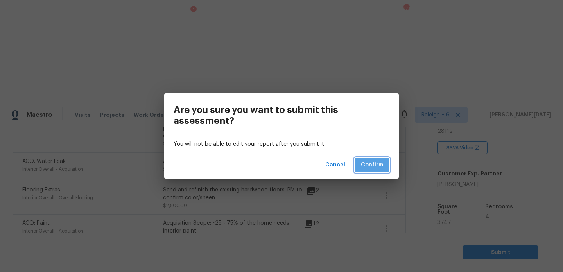
click at [373, 162] on span "Confirm" at bounding box center [372, 165] width 22 height 10
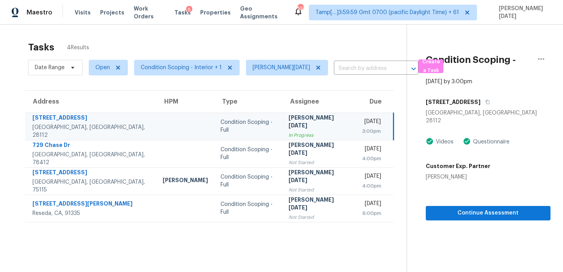
scroll to position [25, 0]
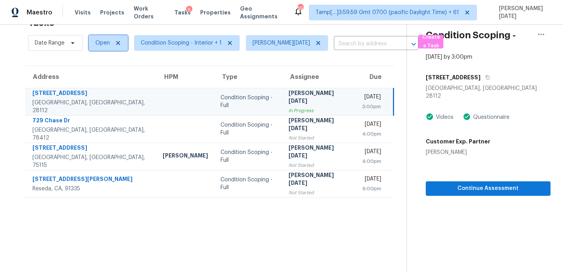
click at [101, 43] on span "Open" at bounding box center [102, 43] width 14 height 8
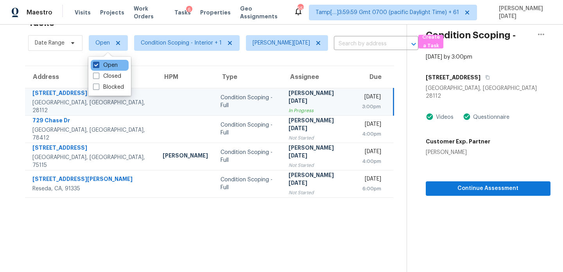
click at [101, 65] on label "Open" at bounding box center [105, 65] width 25 height 8
click at [98, 65] on input "Open" at bounding box center [95, 63] width 5 height 5
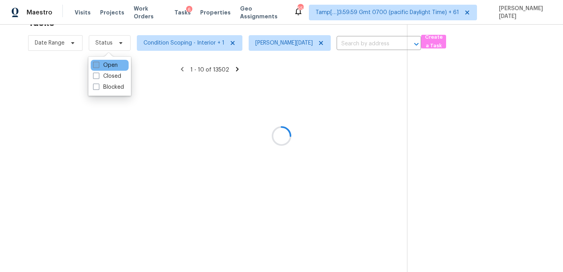
click at [101, 65] on label "Open" at bounding box center [105, 65] width 25 height 8
click at [98, 65] on input "Open" at bounding box center [95, 63] width 5 height 5
checkbox input "true"
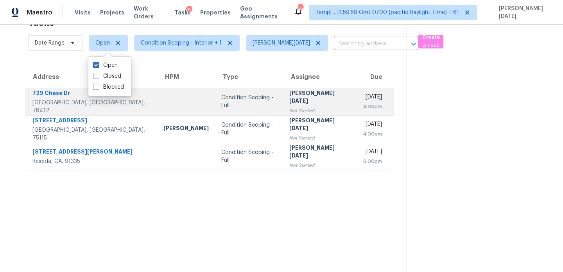
click at [242, 93] on td "Condition Scoping - Full" at bounding box center [249, 101] width 68 height 27
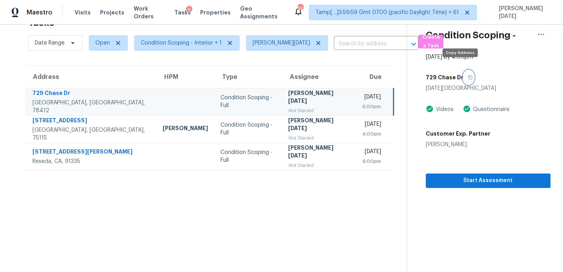
click at [468, 75] on icon "button" at bounding box center [470, 77] width 5 height 5
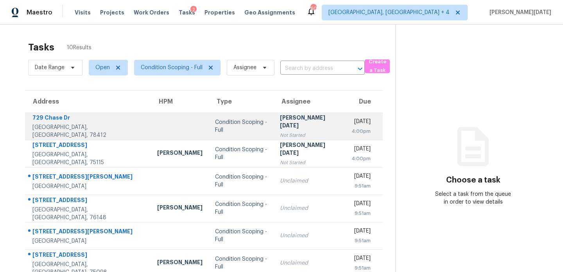
click at [265, 121] on td "Condition Scoping - Full" at bounding box center [241, 126] width 65 height 27
click at [274, 121] on td "[PERSON_NAME][DATE] Not Started" at bounding box center [310, 126] width 72 height 27
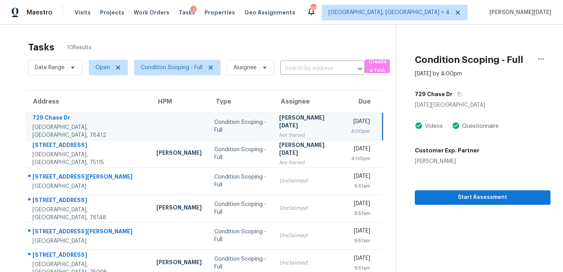
click at [457, 97] on div "729 Chase Dr" at bounding box center [483, 94] width 136 height 14
click at [457, 96] on icon "button" at bounding box center [459, 94] width 5 height 5
click at [440, 193] on span "Start Assessment" at bounding box center [482, 198] width 123 height 10
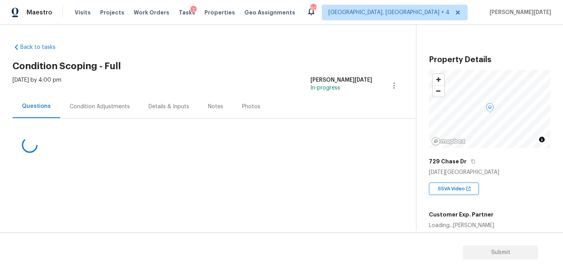
click at [97, 109] on div "Condition Adjustments" at bounding box center [100, 107] width 60 height 8
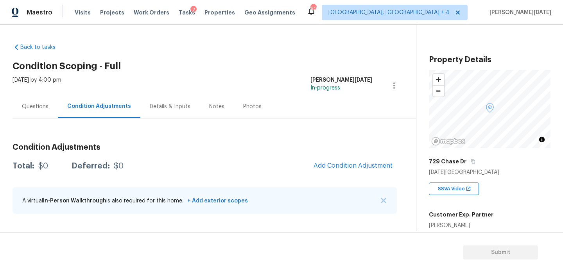
click at [327, 138] on div "Condition Adjustments Total: $0 Deferred: $0 Add Condition Adjustment A virtual…" at bounding box center [205, 179] width 385 height 84
